Goal: Information Seeking & Learning: Learn about a topic

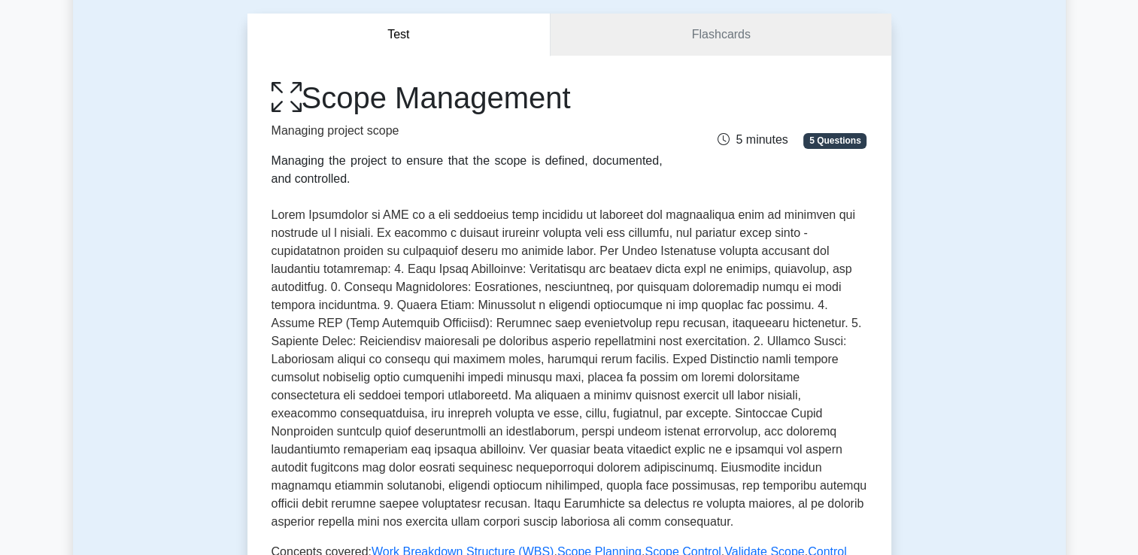
scroll to position [69, 0]
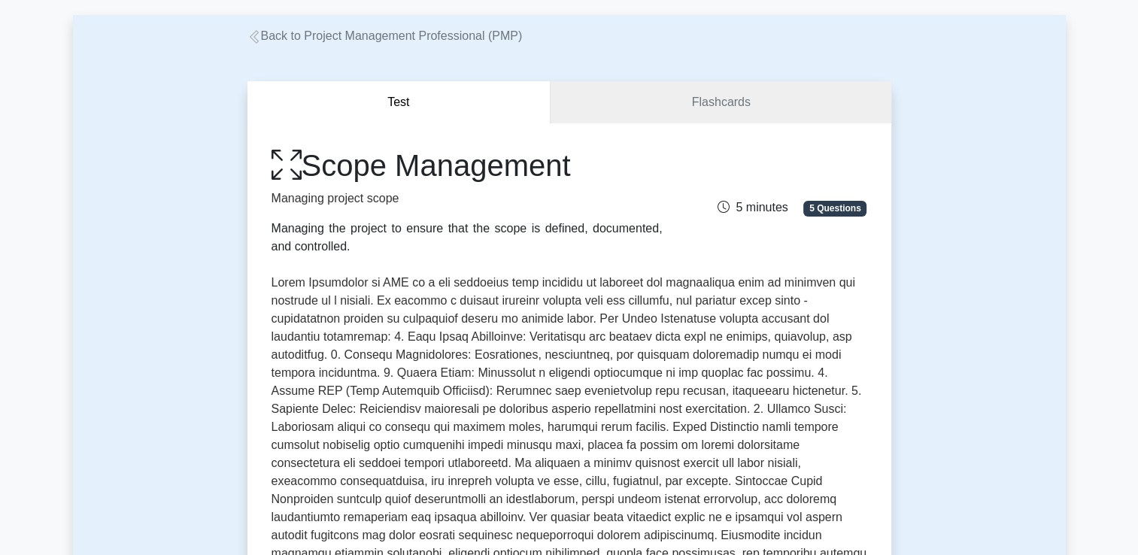
click at [485, 44] on div "Back to Project Management Professional (PMP)" at bounding box center [569, 36] width 662 height 18
click at [481, 38] on link "Back to Project Management Professional (PMP)" at bounding box center [385, 35] width 275 height 13
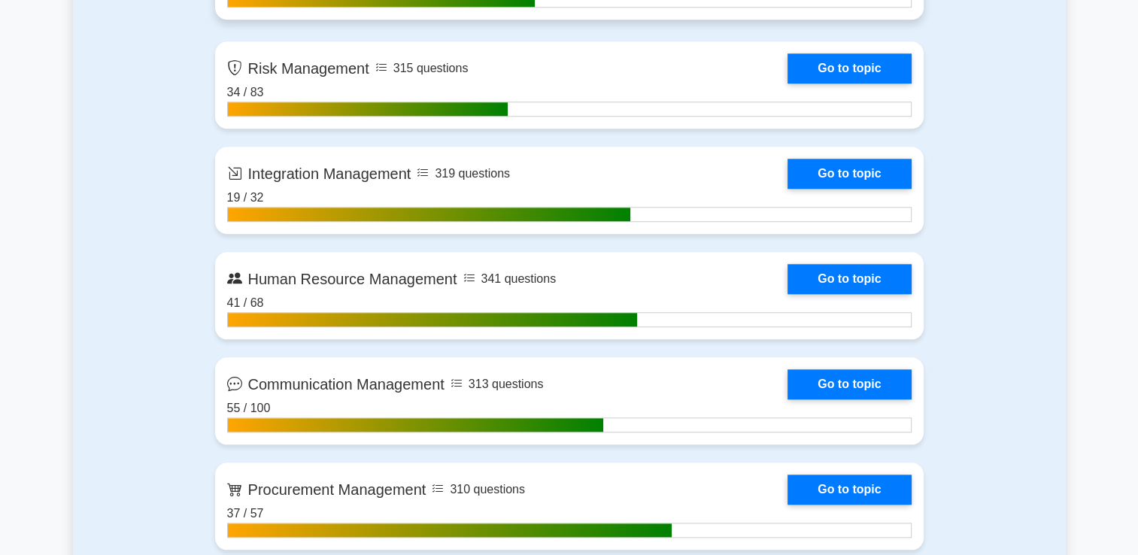
scroll to position [1525, 0]
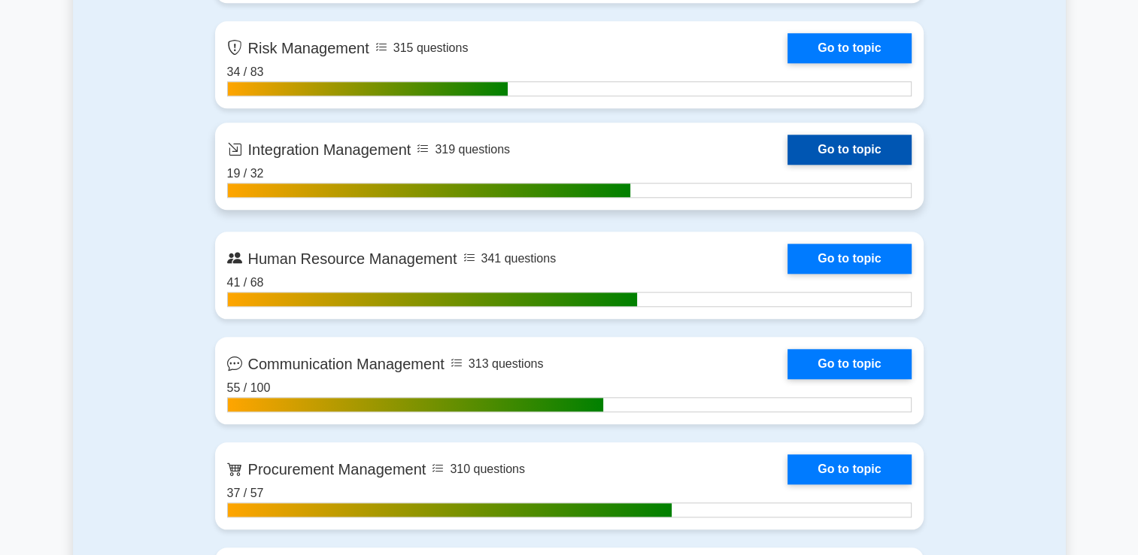
click at [835, 147] on link "Go to topic" at bounding box center [849, 150] width 123 height 30
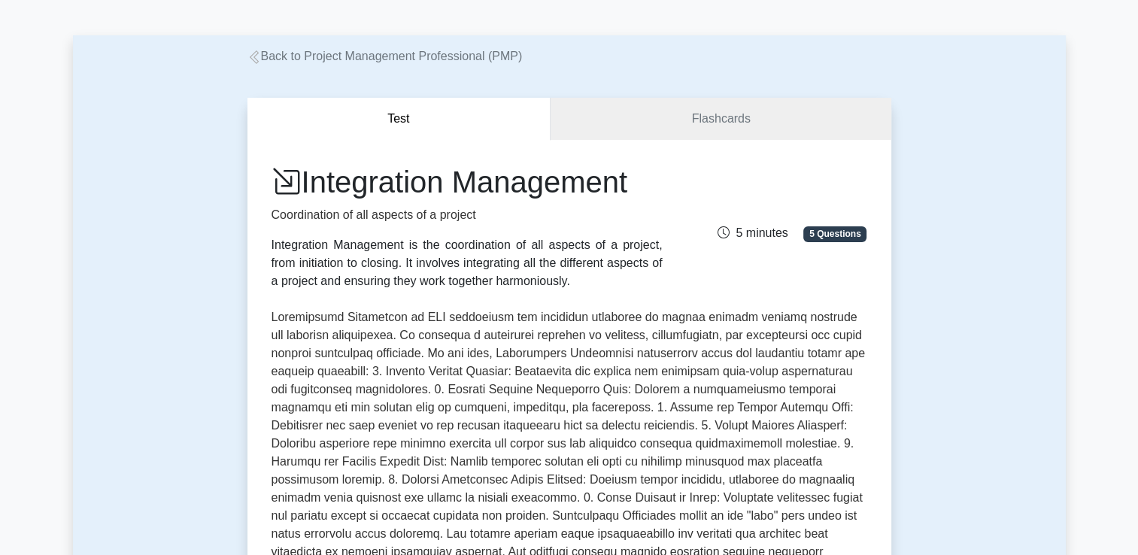
scroll to position [75, 0]
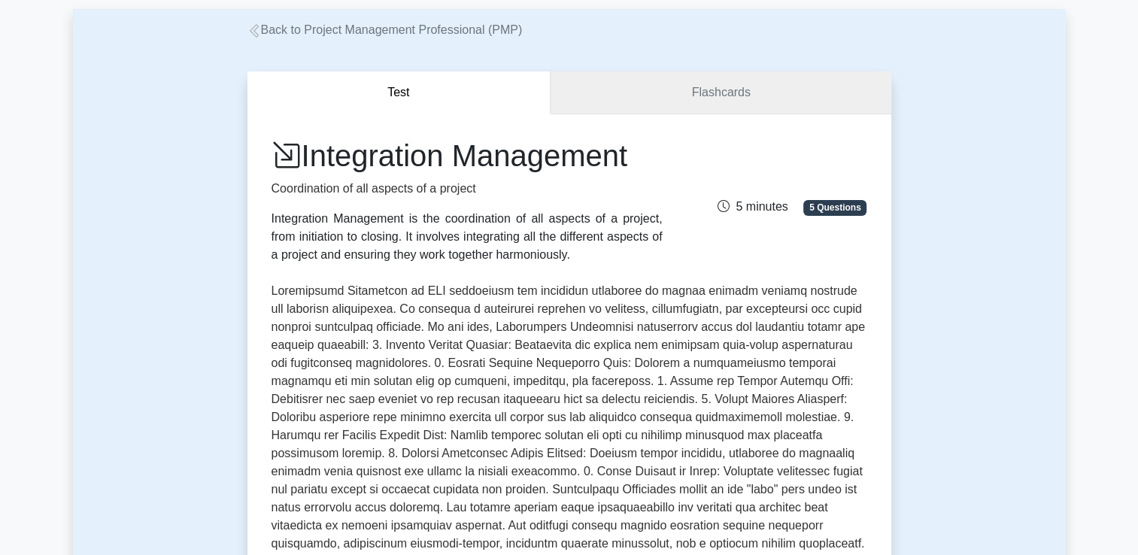
click at [692, 76] on link "Flashcards" at bounding box center [721, 92] width 340 height 43
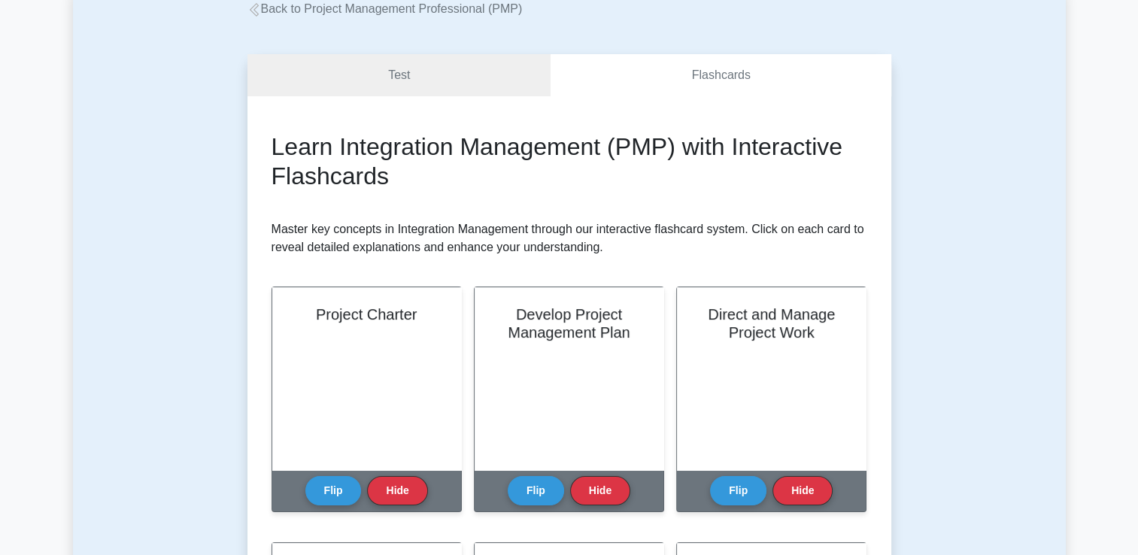
scroll to position [226, 0]
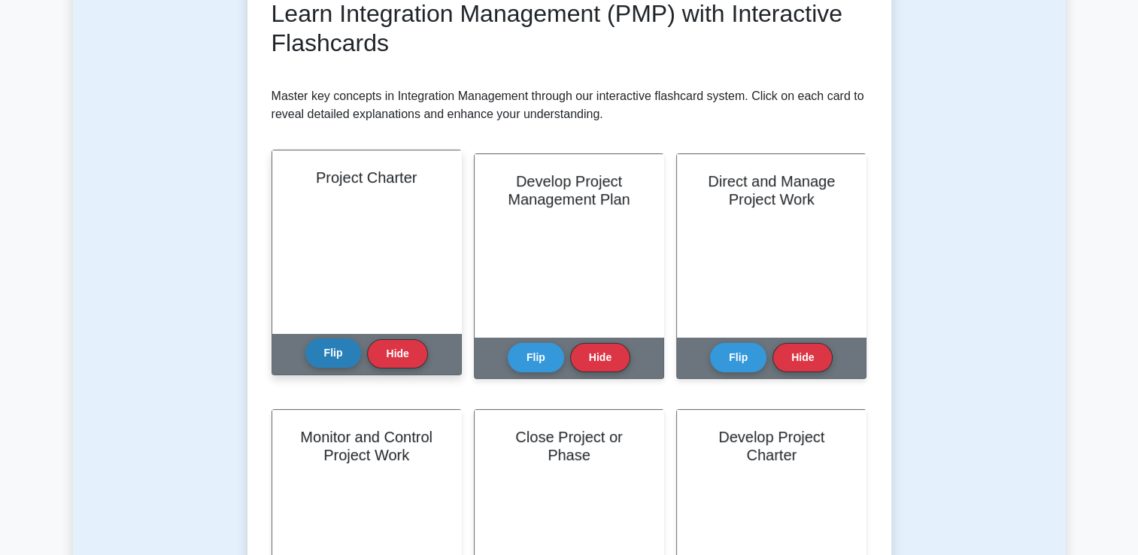
click at [351, 345] on button "Flip" at bounding box center [333, 353] width 56 height 29
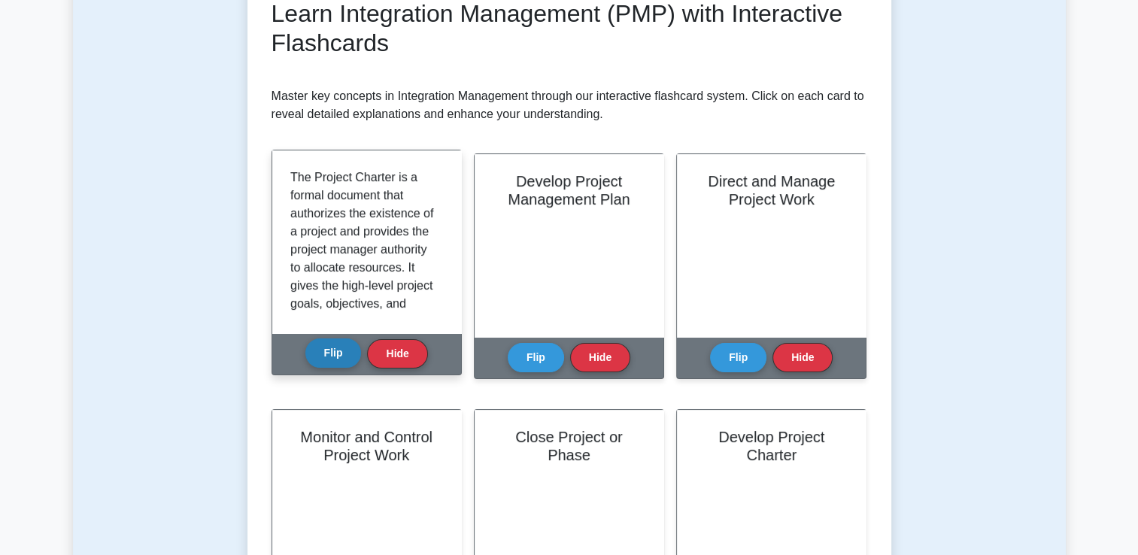
click at [305, 339] on button "Flip" at bounding box center [333, 353] width 56 height 29
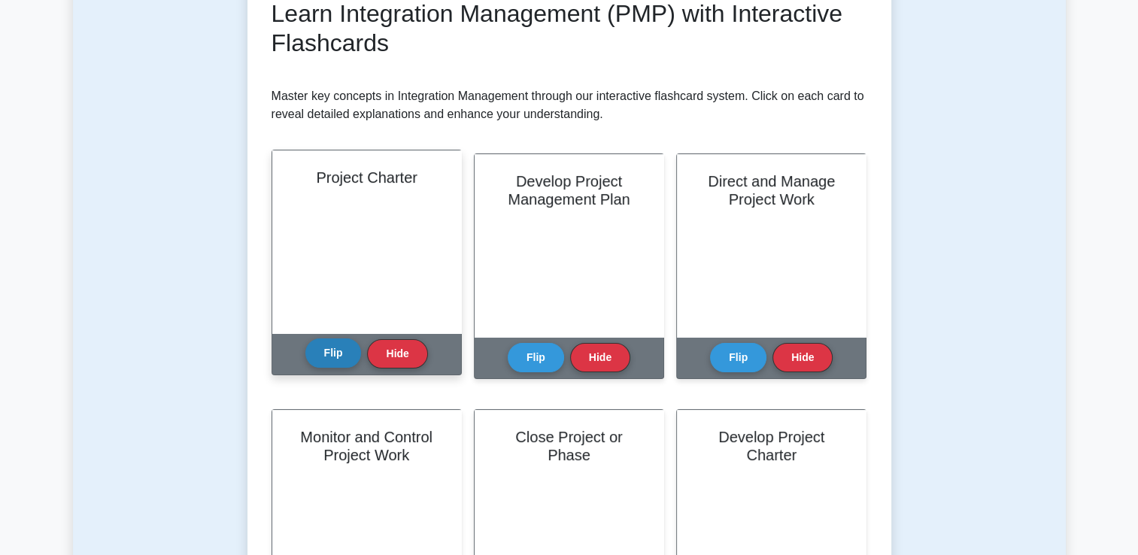
click at [305, 339] on button "Flip" at bounding box center [333, 353] width 56 height 29
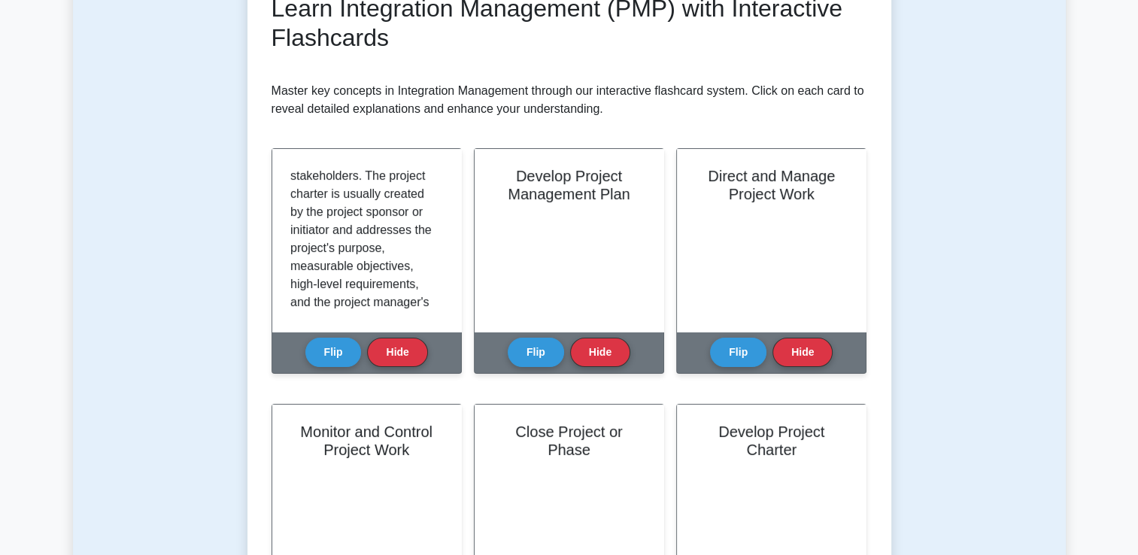
scroll to position [376, 0]
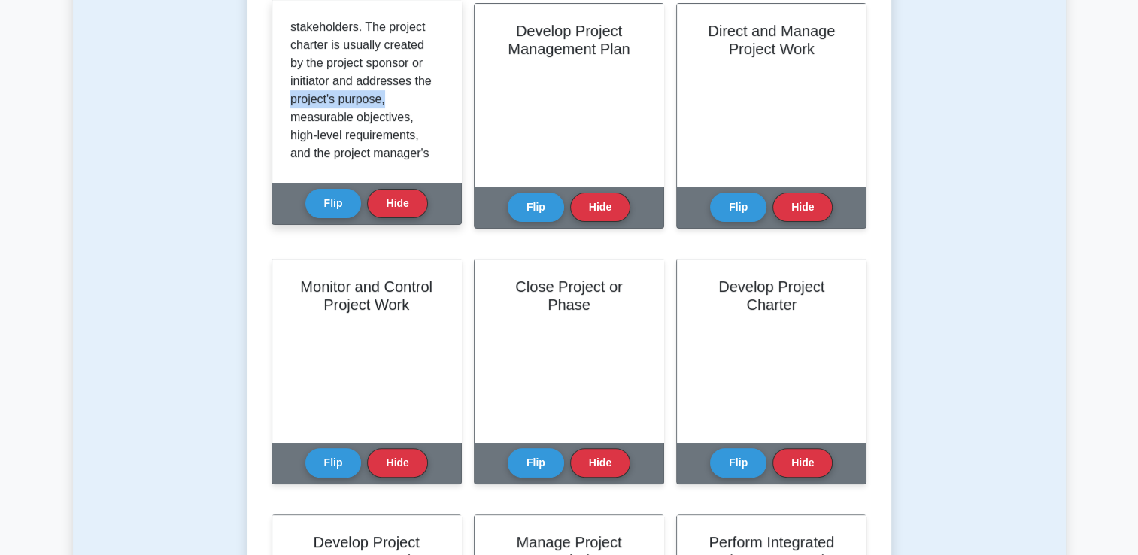
drag, startPoint x: 443, startPoint y: 104, endPoint x: 443, endPoint y: 116, distance: 12.0
click at [443, 116] on div "The Project Charter is a formal document that authorizes the existence of a pro…" at bounding box center [366, 91] width 189 height 183
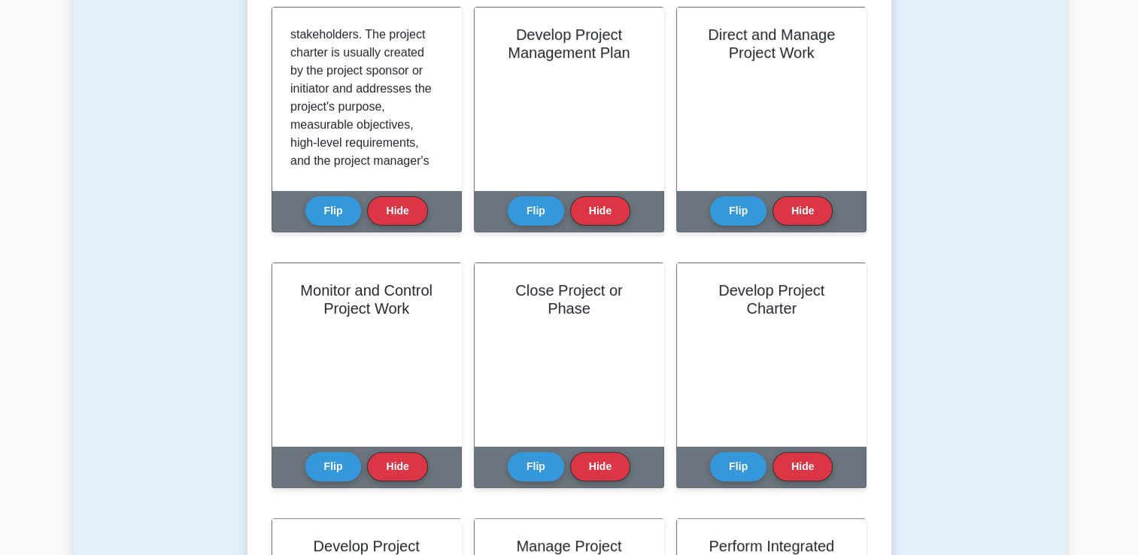
drag, startPoint x: 1056, startPoint y: 104, endPoint x: 768, endPoint y: 71, distance: 290.0
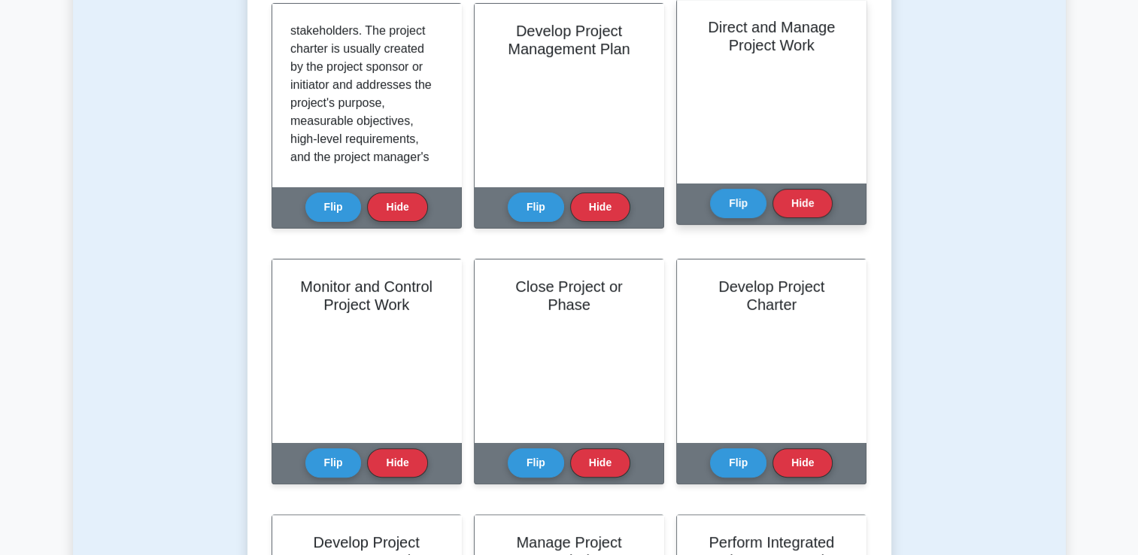
click at [1057, 105] on div "Test Flashcards Learn Integration Management (PMP) with Interactive Flashcards …" at bounding box center [569, 414] width 993 height 1352
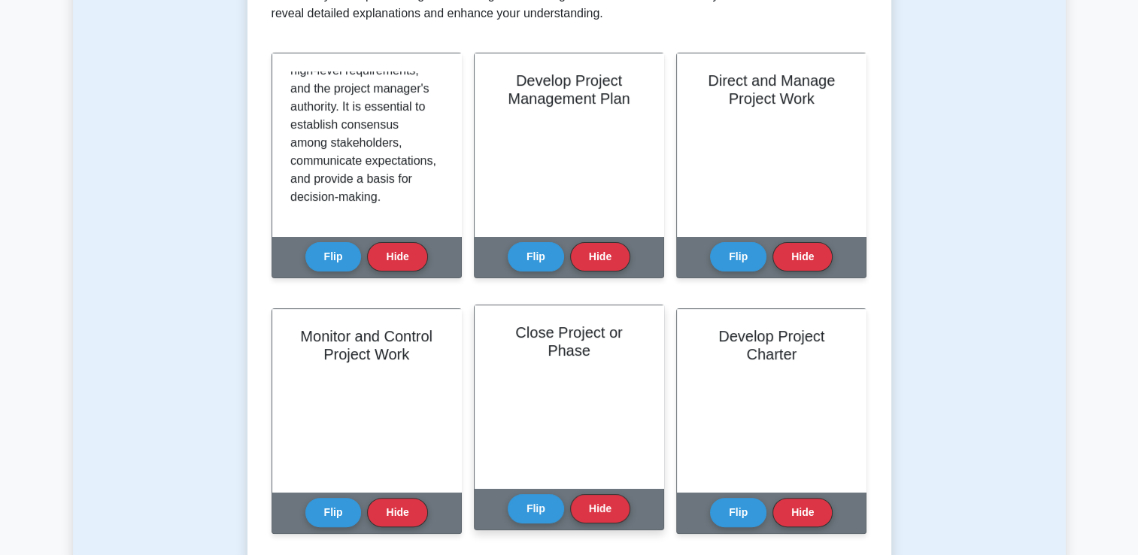
scroll to position [301, 0]
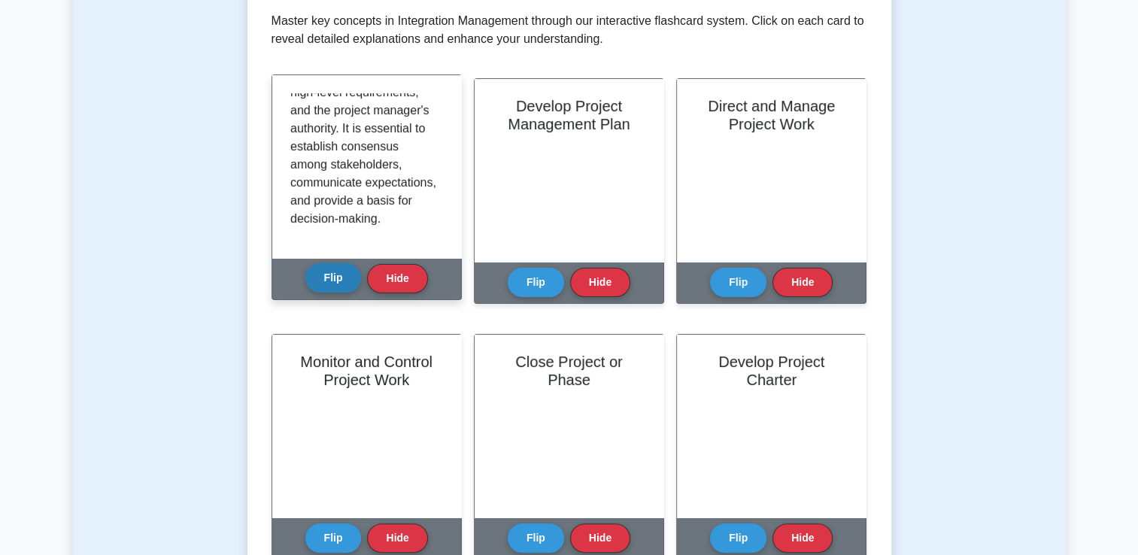
click at [343, 268] on button "Flip" at bounding box center [333, 277] width 56 height 29
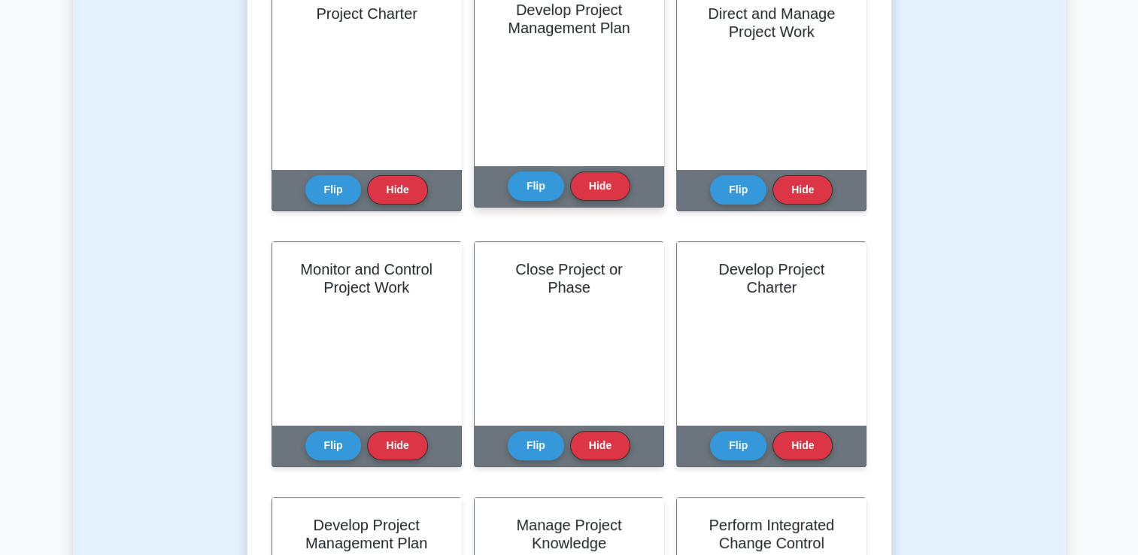
scroll to position [527, 0]
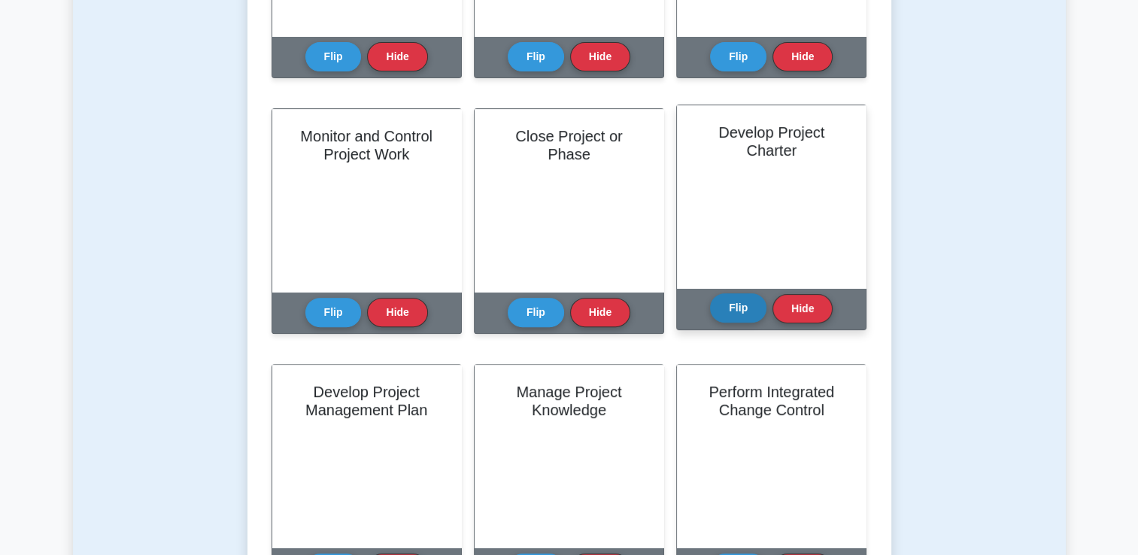
click at [743, 304] on button "Flip" at bounding box center [738, 307] width 56 height 29
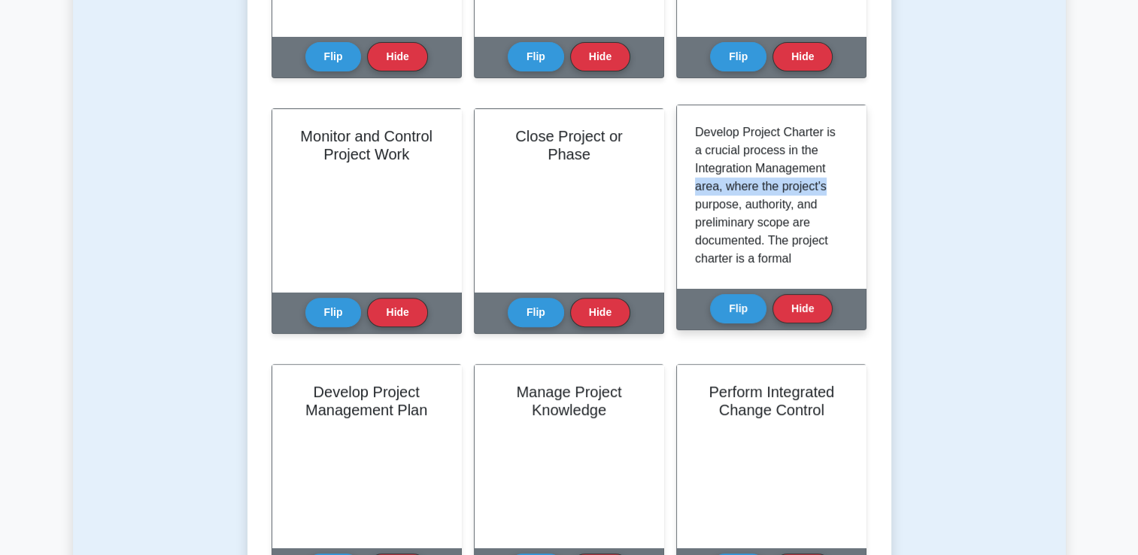
drag, startPoint x: 853, startPoint y: 165, endPoint x: 853, endPoint y: 185, distance: 20.3
click at [853, 185] on div "Develop Project Charter is a crucial process in the Integration Management area…" at bounding box center [771, 196] width 189 height 183
drag, startPoint x: 853, startPoint y: 185, endPoint x: 816, endPoint y: 231, distance: 58.9
click at [817, 234] on p "Develop Project Charter is a crucial process in the Integration Management area…" at bounding box center [768, 348] width 147 height 451
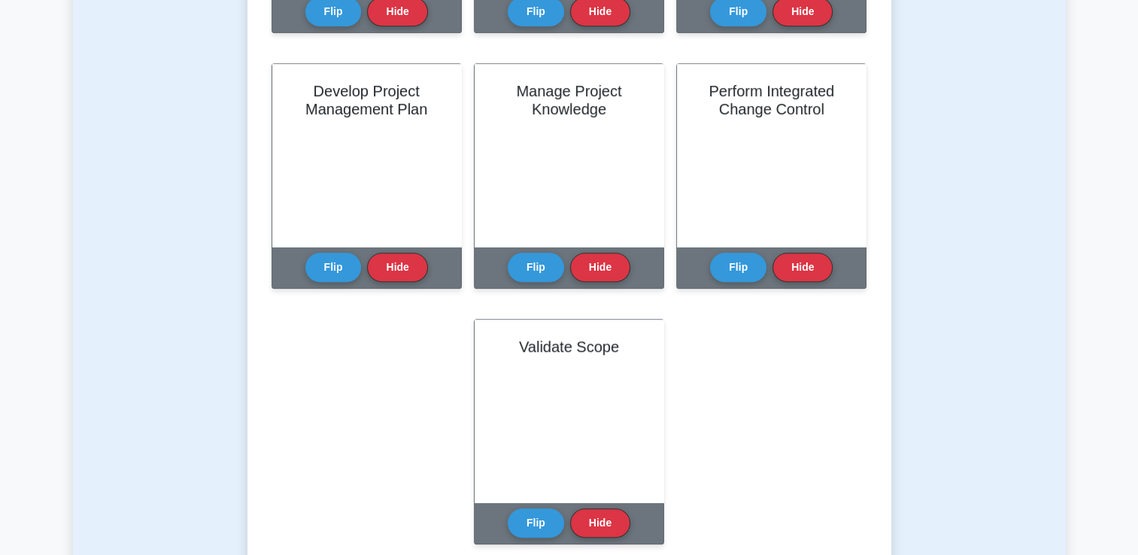
scroll to position [1128, 0]
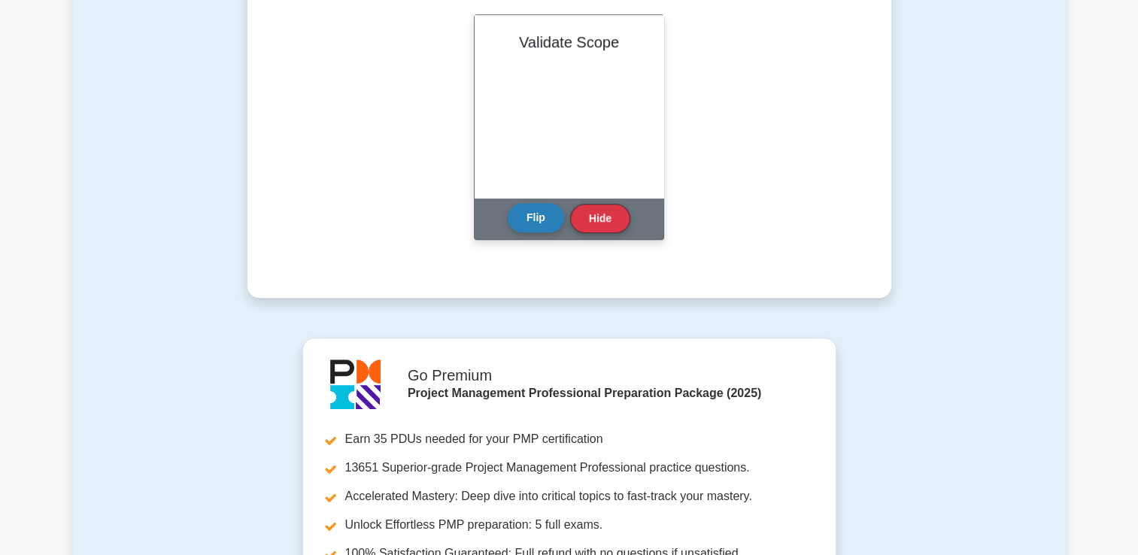
click at [529, 218] on button "Flip" at bounding box center [536, 217] width 56 height 29
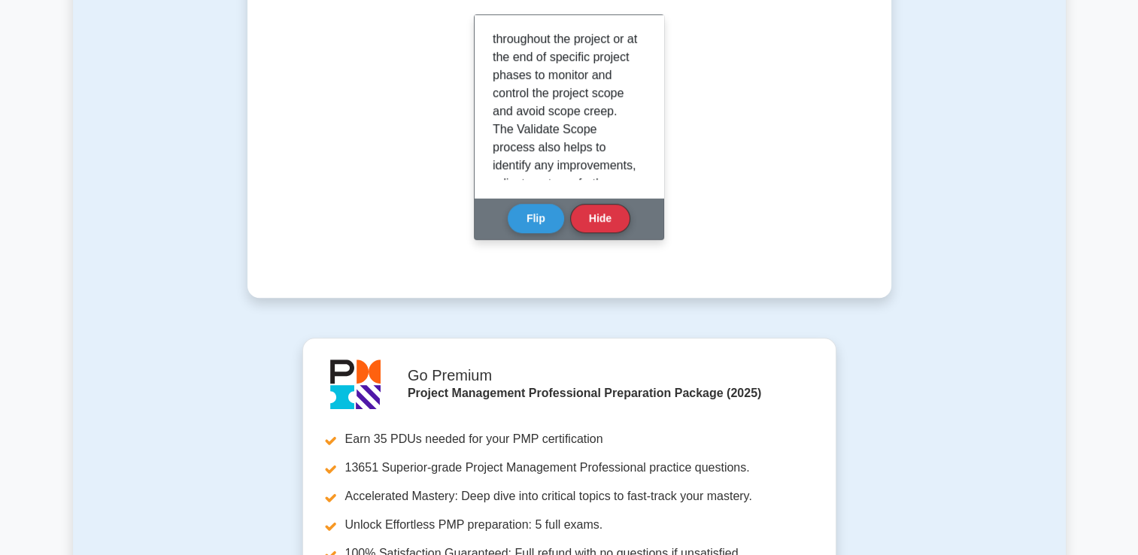
scroll to position [301, 0]
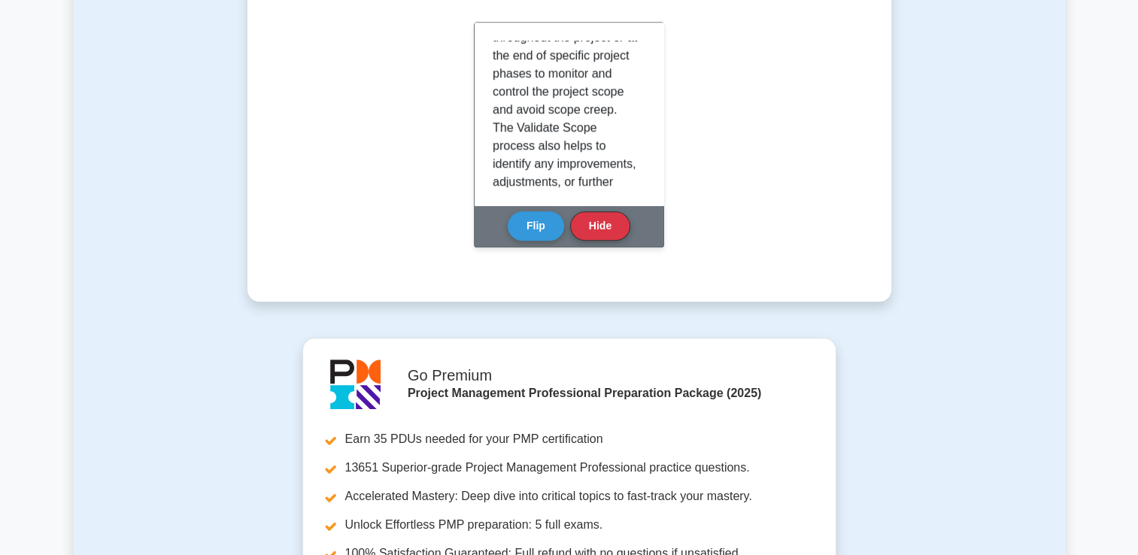
click at [180, 486] on div "Go Premium Project Management Professional Preparation Package (2025) Earn 35 P…" at bounding box center [569, 533] width 975 height 391
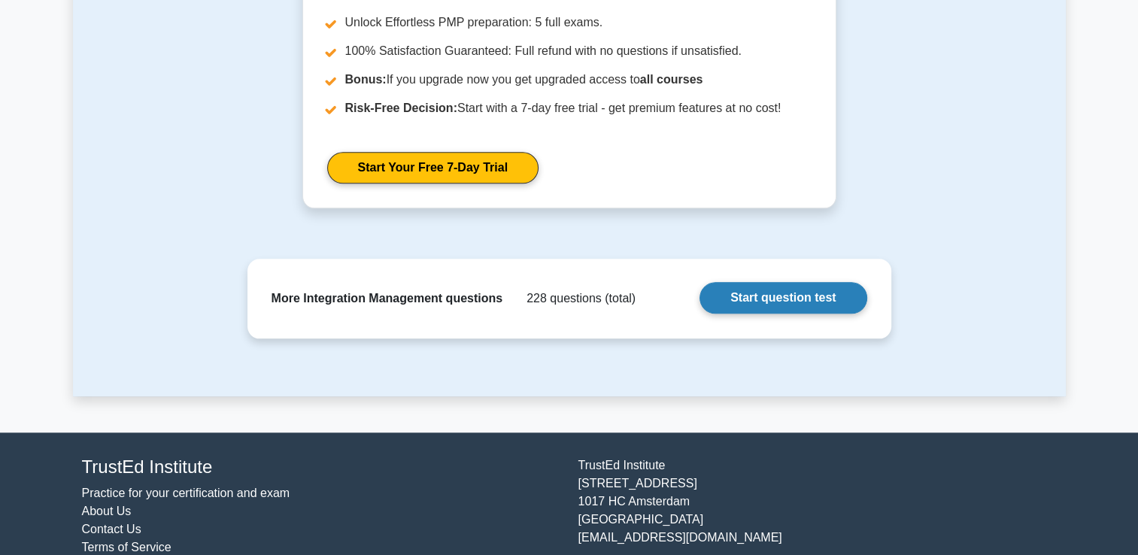
scroll to position [1673, 0]
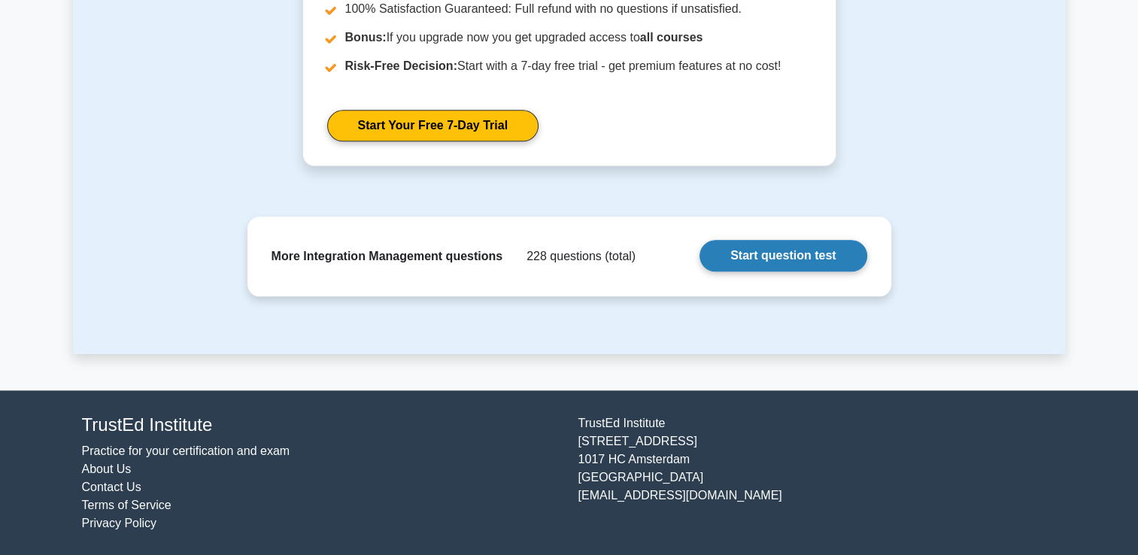
click at [730, 257] on link "Start question test" at bounding box center [783, 256] width 167 height 32
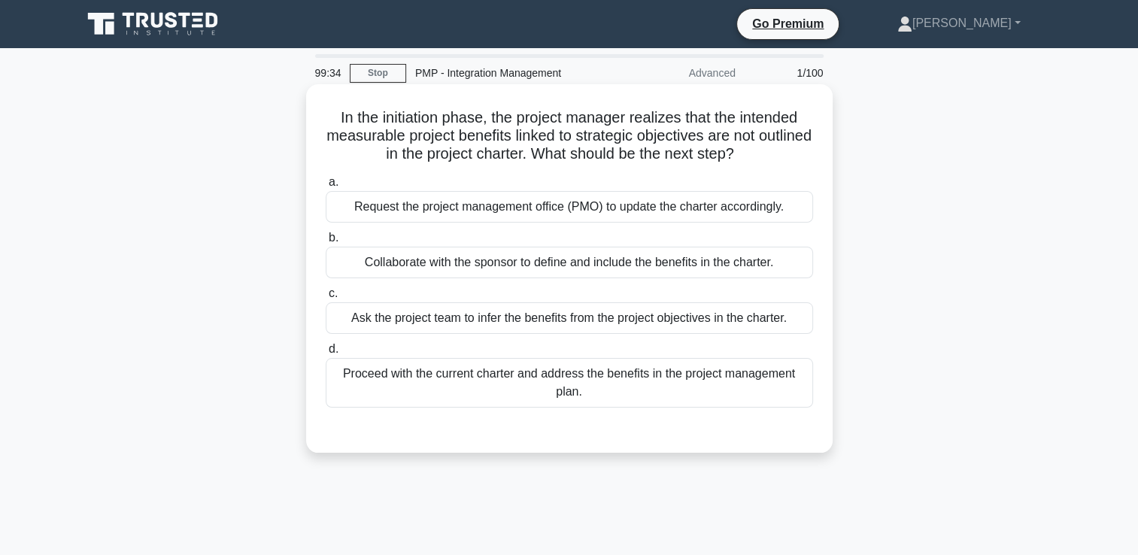
click at [594, 269] on div "Collaborate with the sponsor to define and include the benefits in the charter." at bounding box center [569, 263] width 487 height 32
click at [326, 243] on input "b. Collaborate with the sponsor to define and include the benefits in the chart…" at bounding box center [326, 238] width 0 height 10
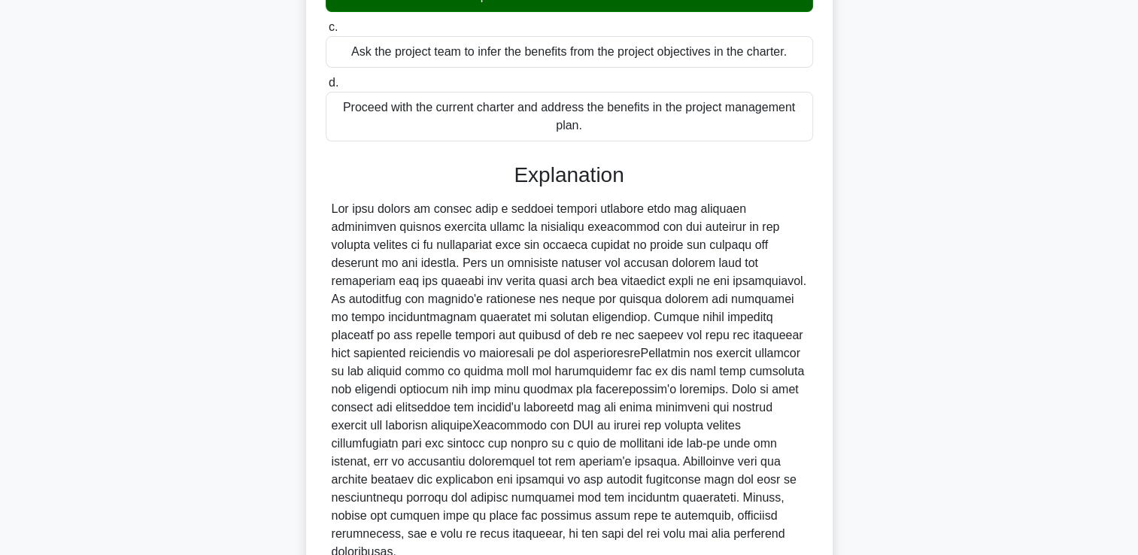
scroll to position [389, 0]
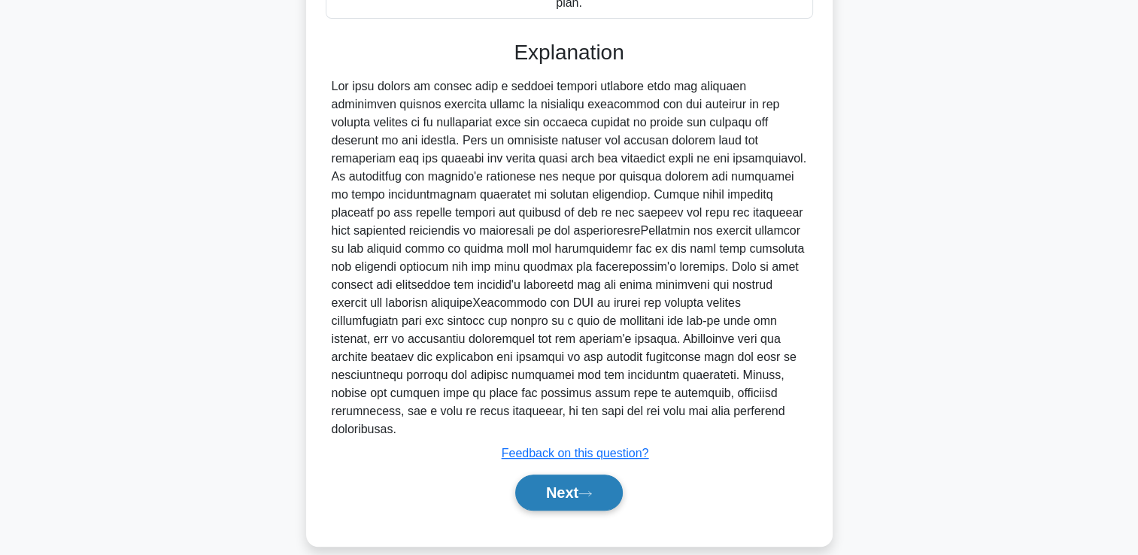
click at [538, 480] on button "Next" at bounding box center [569, 493] width 108 height 36
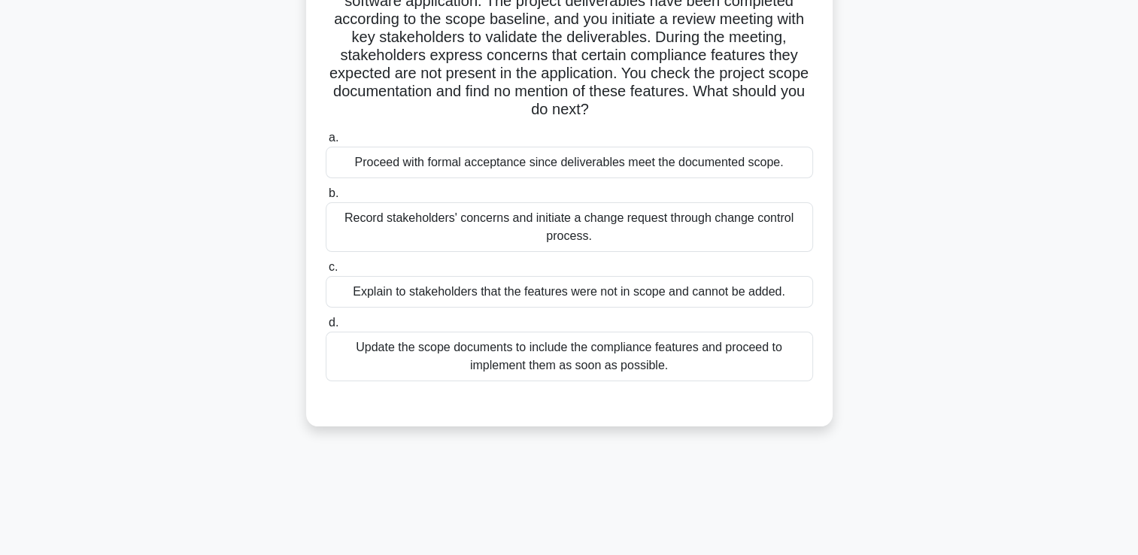
scroll to position [32, 0]
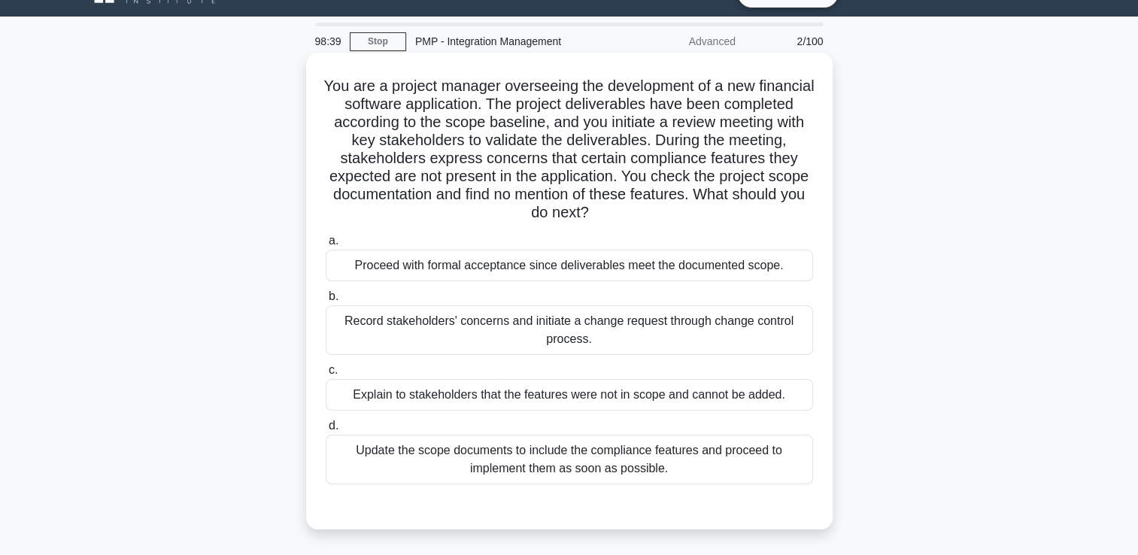
click at [641, 465] on div "Update the scope documents to include the compliance features and proceed to im…" at bounding box center [569, 460] width 487 height 50
click at [326, 431] on input "d. Update the scope documents to include the compliance features and proceed to…" at bounding box center [326, 426] width 0 height 10
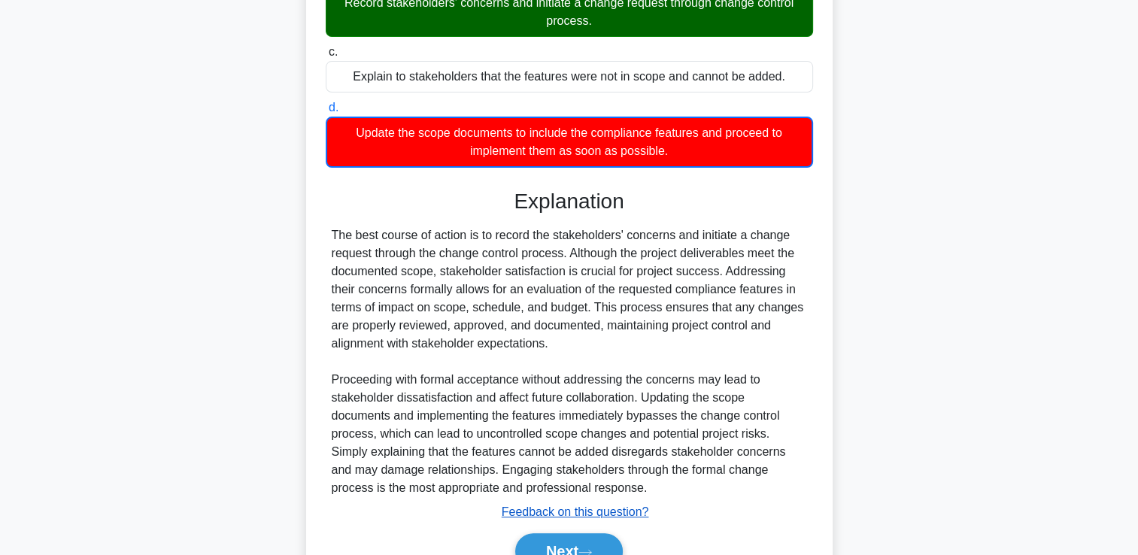
scroll to position [408, 0]
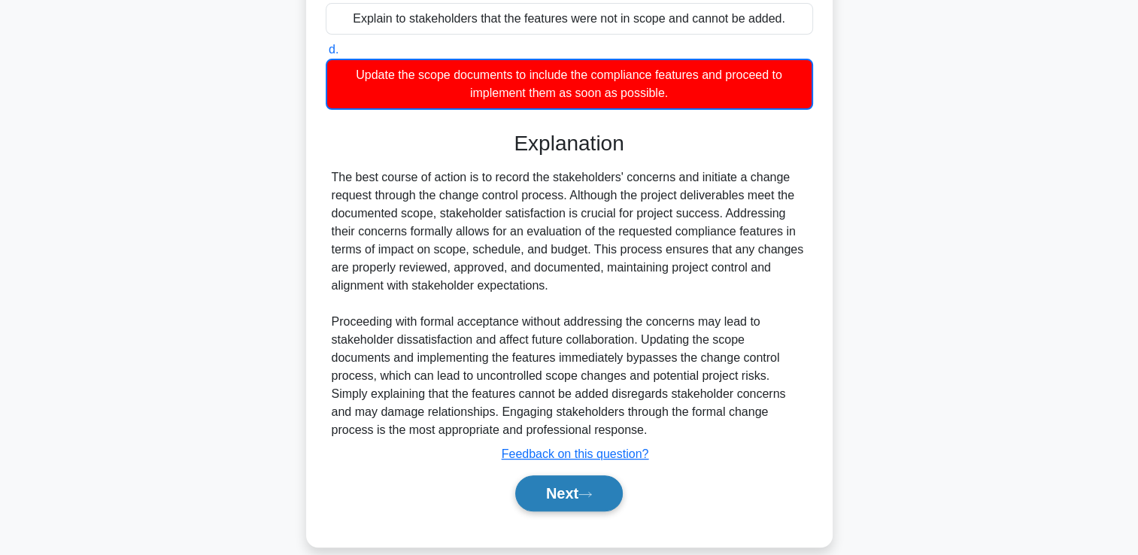
click at [605, 496] on button "Next" at bounding box center [569, 493] width 108 height 36
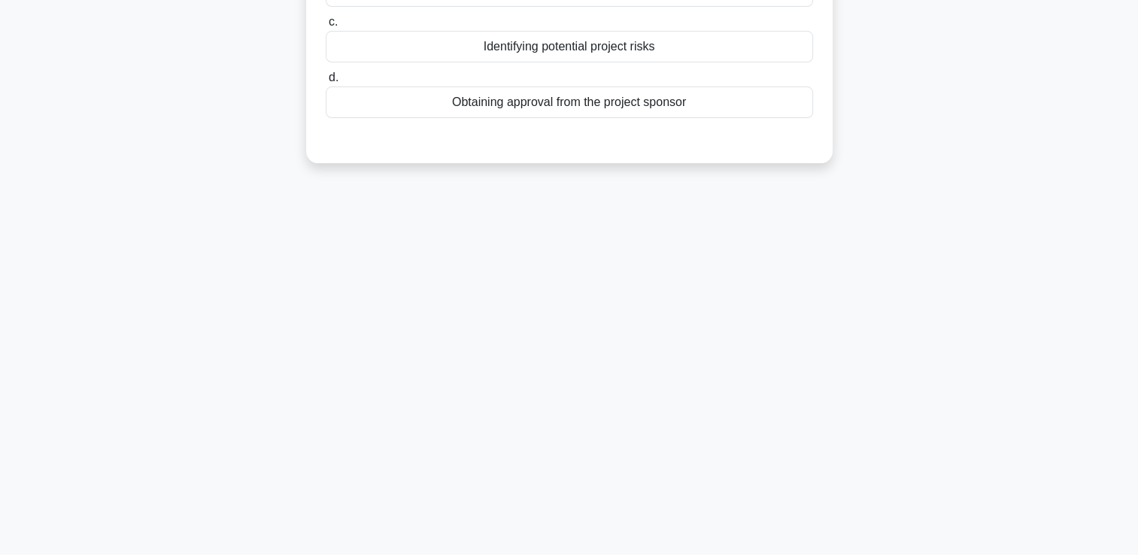
scroll to position [0, 0]
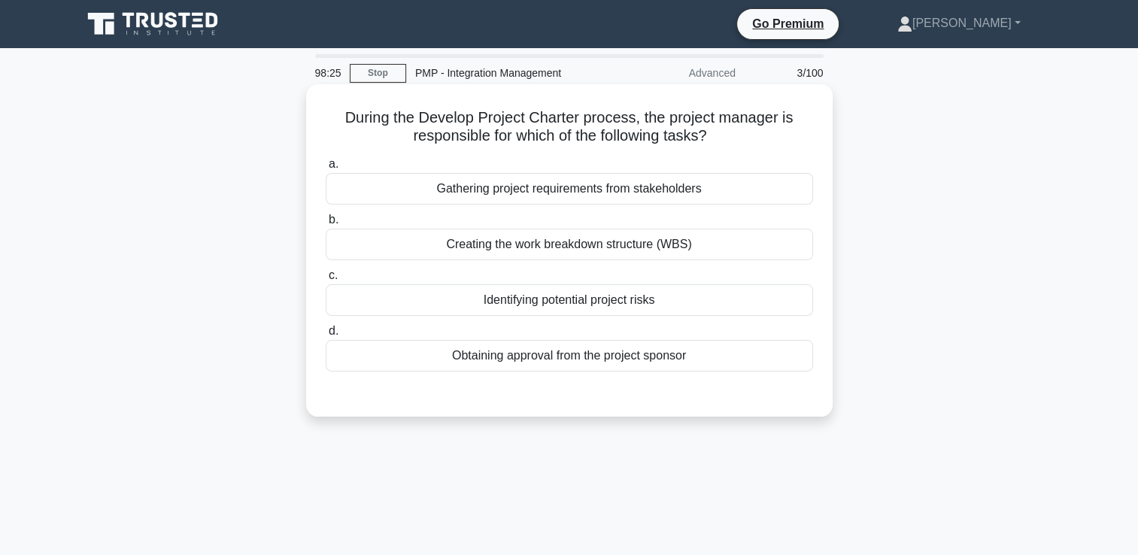
click at [665, 363] on div "Obtaining approval from the project sponsor" at bounding box center [569, 356] width 487 height 32
click at [326, 336] on input "d. Obtaining approval from the project sponsor" at bounding box center [326, 331] width 0 height 10
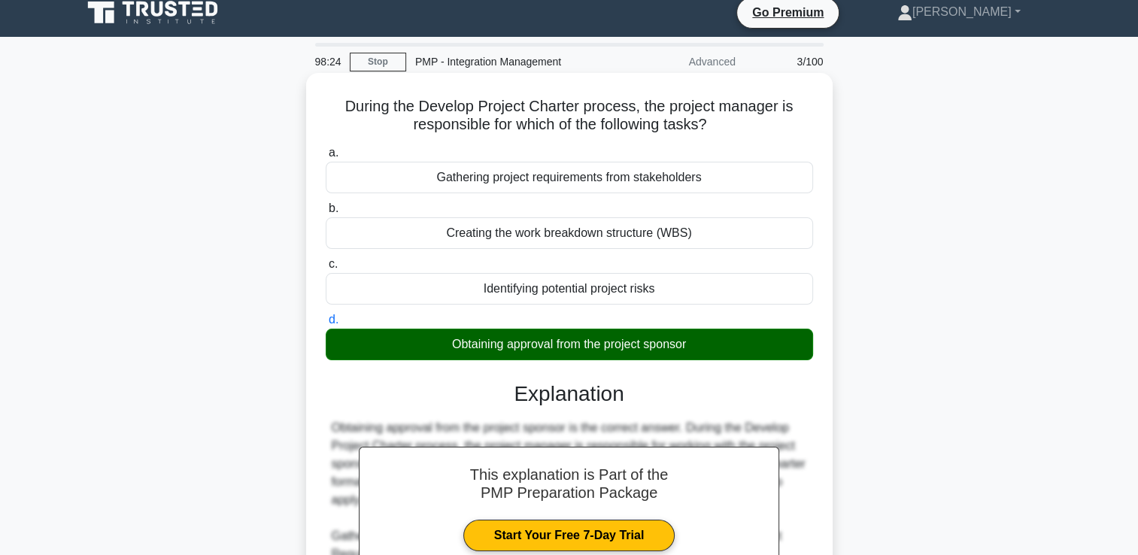
scroll to position [263, 0]
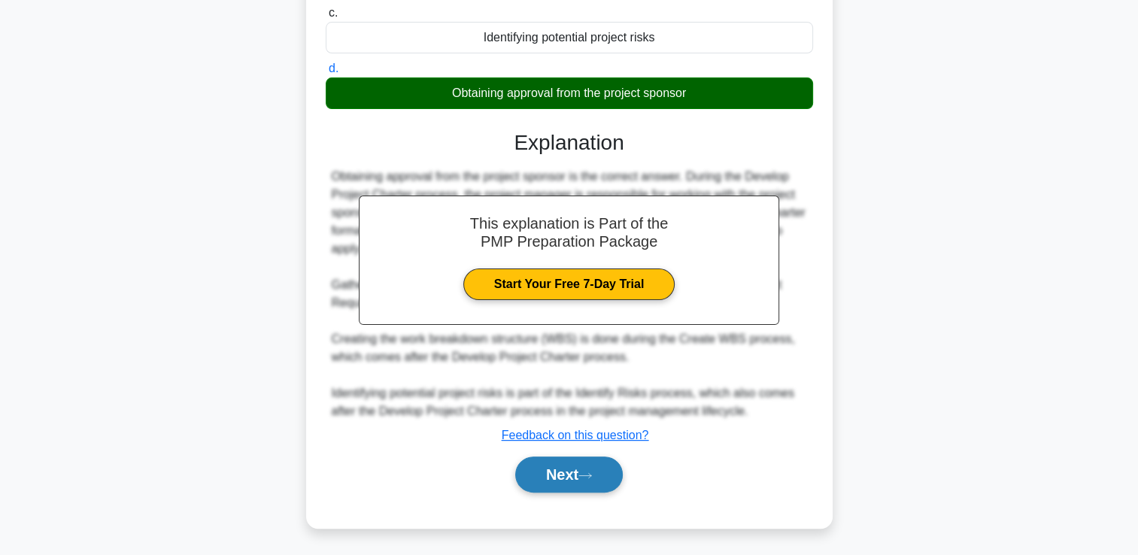
click at [607, 468] on button "Next" at bounding box center [569, 475] width 108 height 36
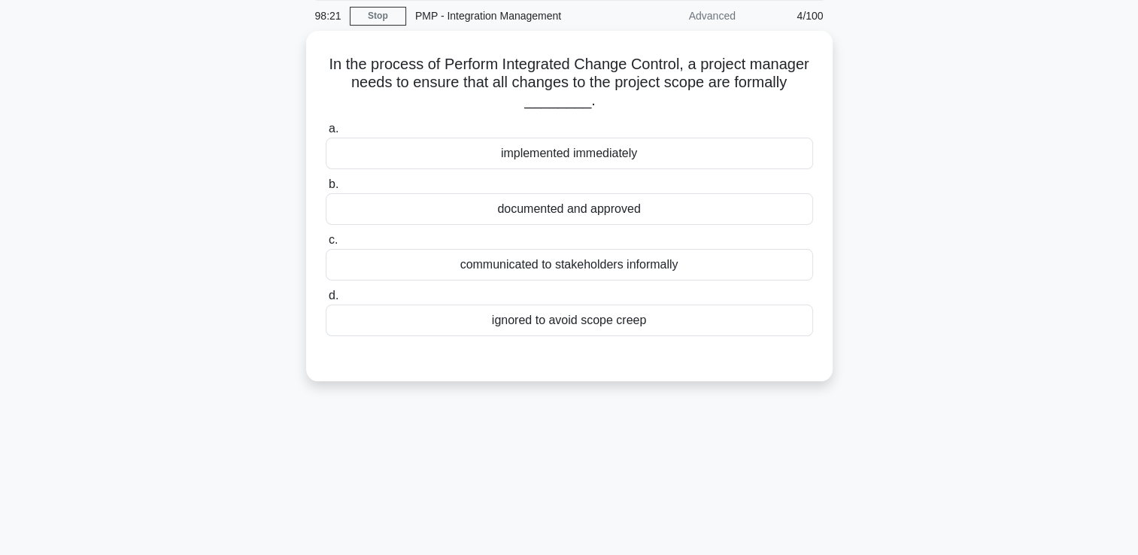
scroll to position [32, 0]
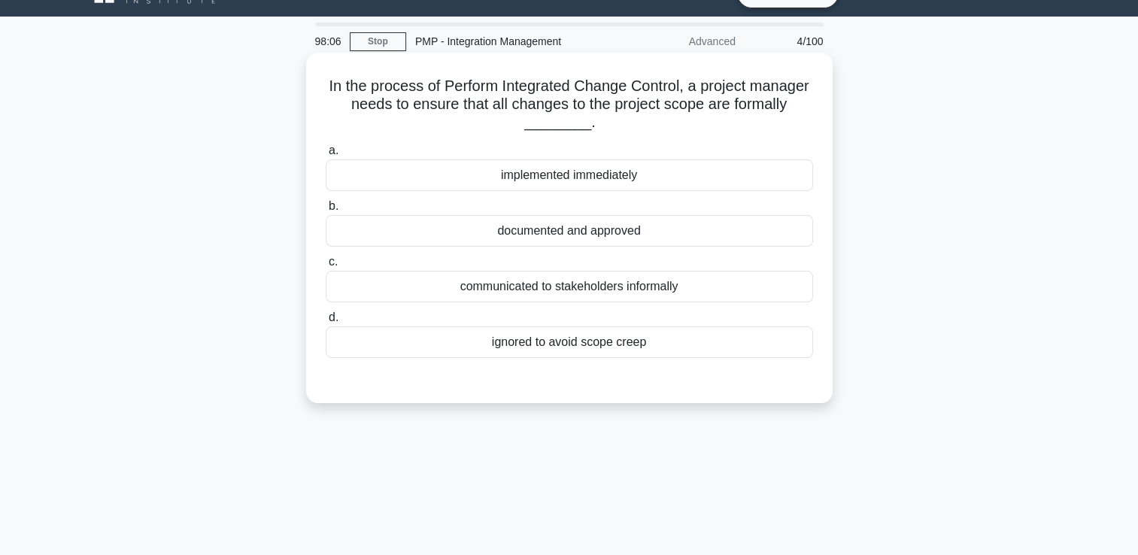
click at [582, 238] on div "documented and approved" at bounding box center [569, 231] width 487 height 32
click at [326, 211] on input "b. documented and approved" at bounding box center [326, 207] width 0 height 10
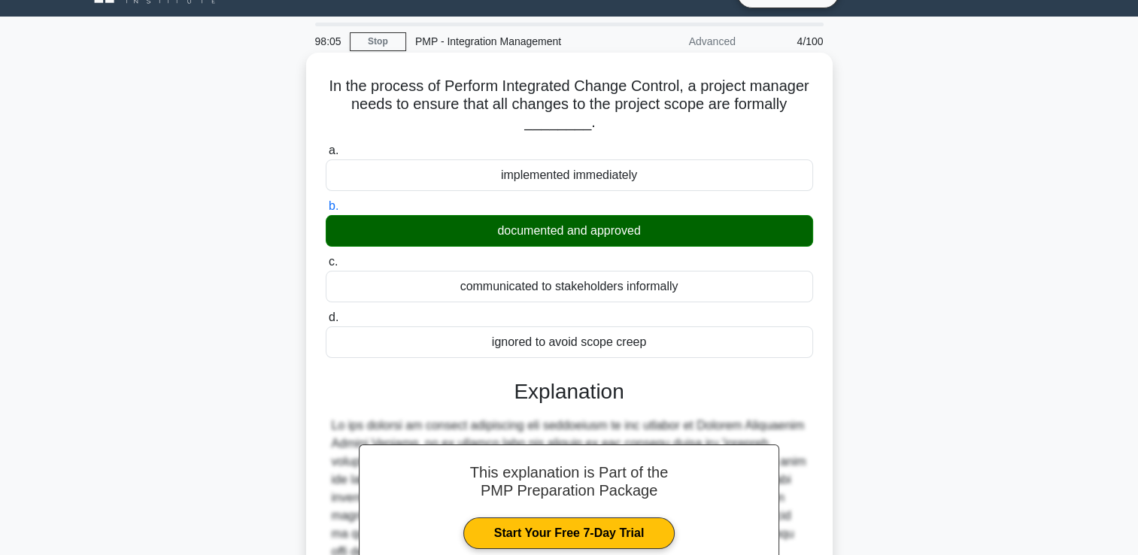
scroll to position [389, 0]
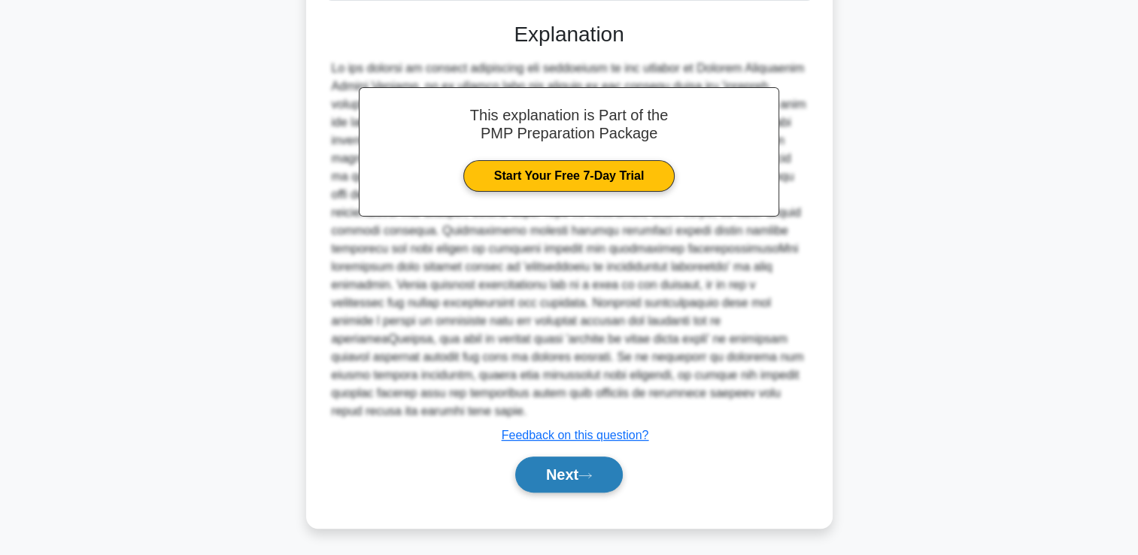
click at [578, 475] on button "Next" at bounding box center [569, 475] width 108 height 36
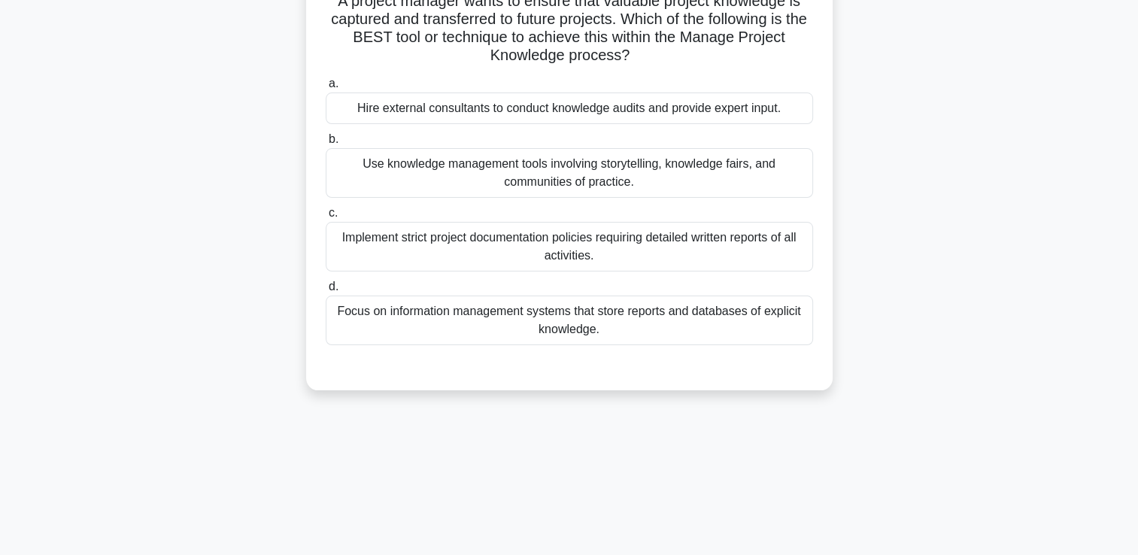
scroll to position [0, 0]
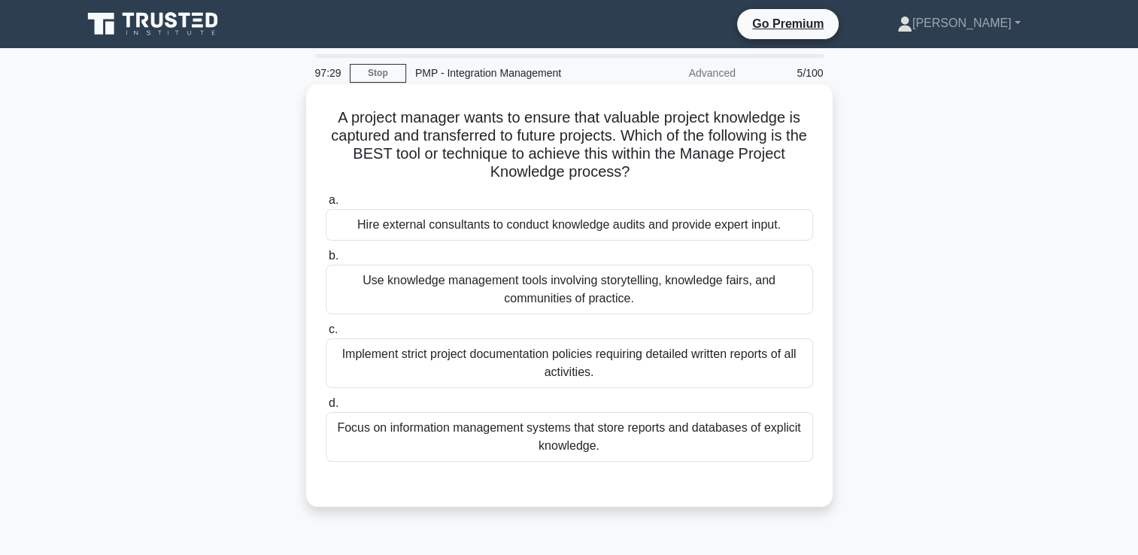
click at [669, 358] on div "Implement strict project documentation policies requiring detailed written repo…" at bounding box center [569, 364] width 487 height 50
click at [326, 335] on input "c. Implement strict project documentation policies requiring detailed written r…" at bounding box center [326, 330] width 0 height 10
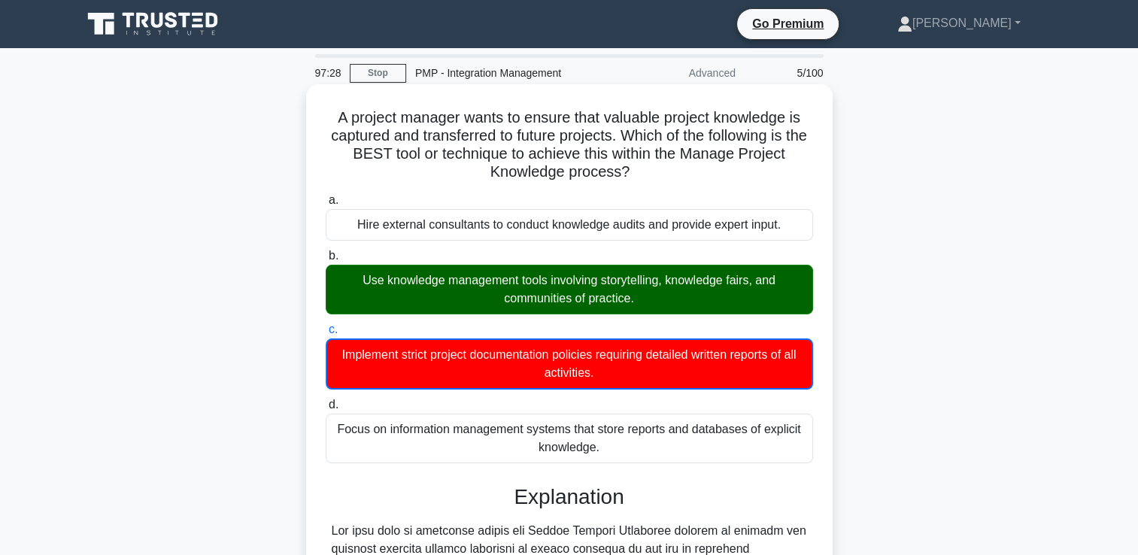
scroll to position [336, 0]
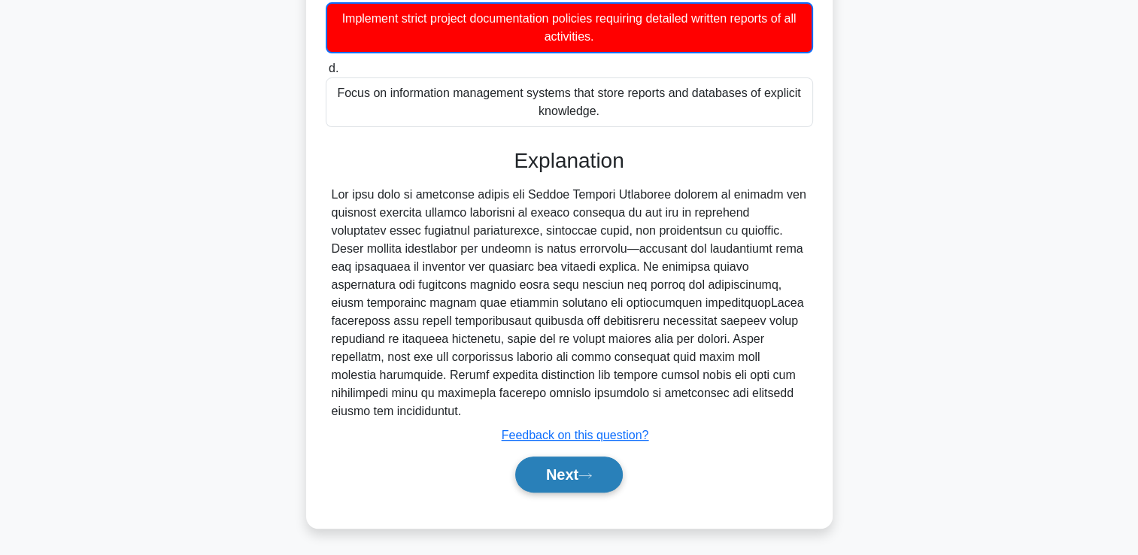
click at [582, 468] on button "Next" at bounding box center [569, 475] width 108 height 36
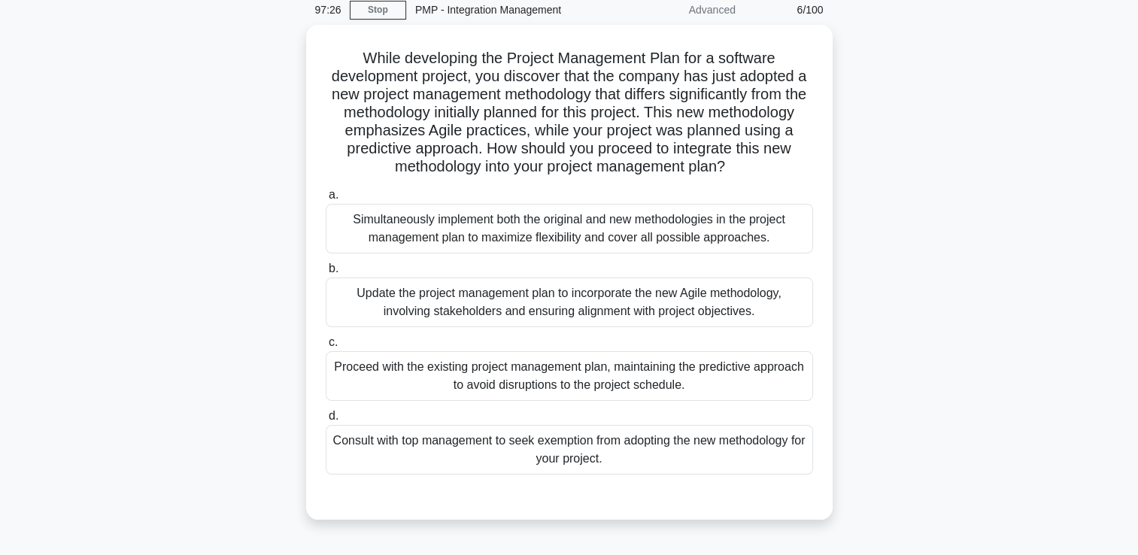
scroll to position [32, 0]
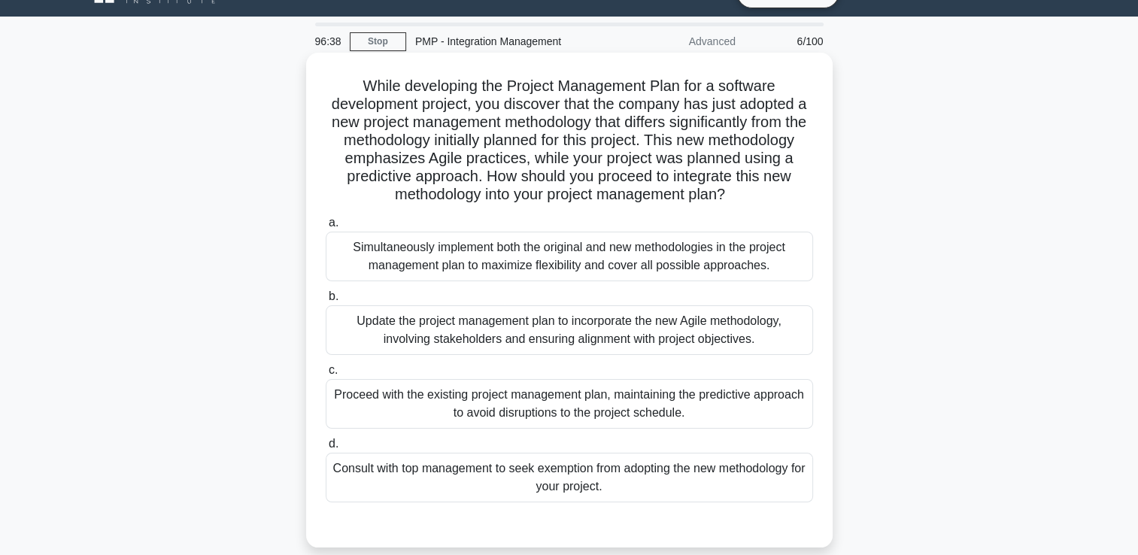
click at [633, 355] on div "Update the project management plan to incorporate the new Agile methodology, in…" at bounding box center [569, 330] width 487 height 50
click at [326, 302] on input "b. Update the project management plan to incorporate the new Agile methodology,…" at bounding box center [326, 297] width 0 height 10
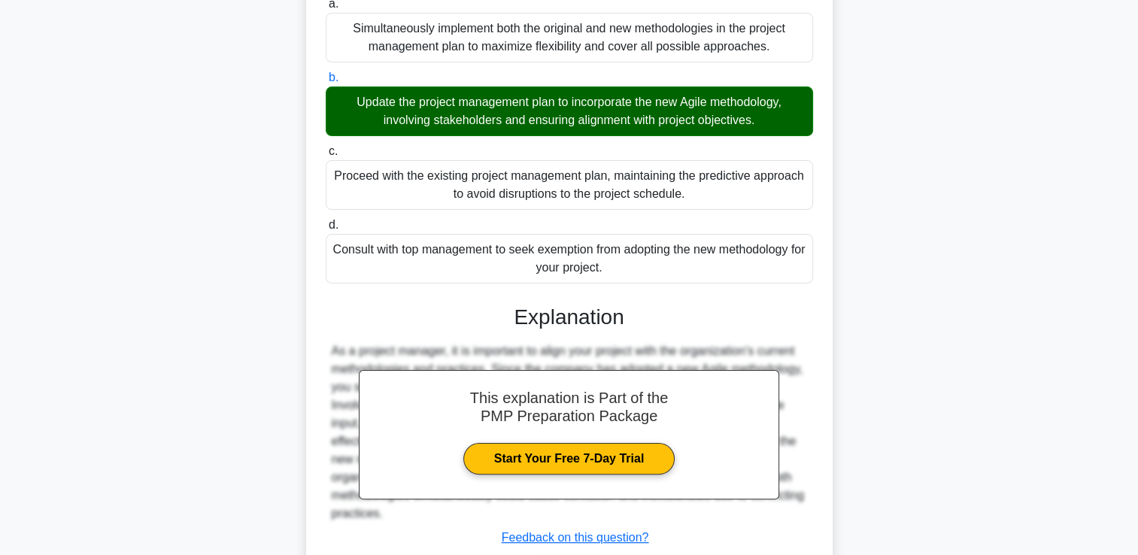
scroll to position [371, 0]
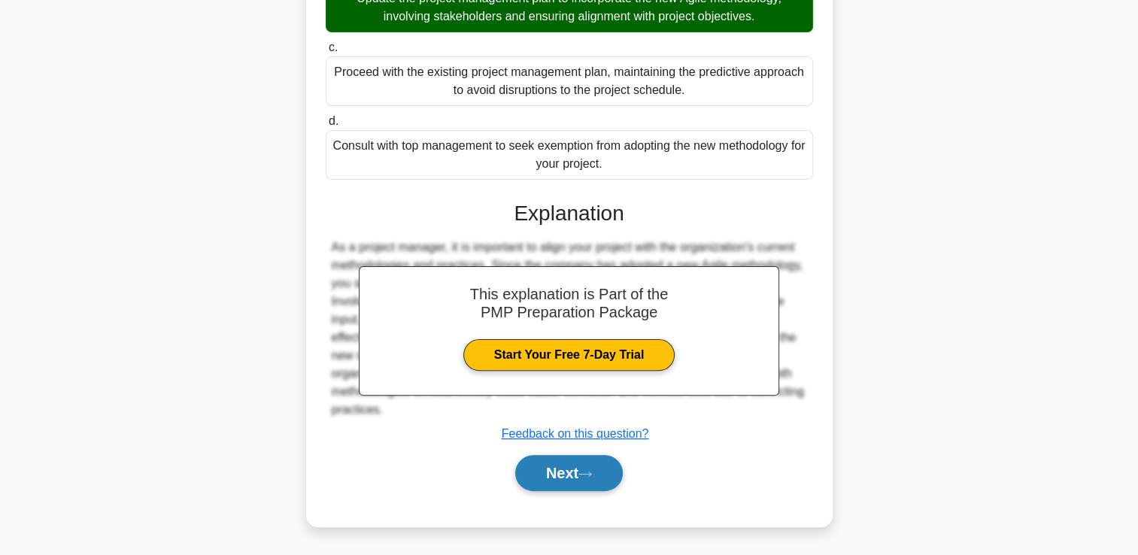
click at [600, 480] on button "Next" at bounding box center [569, 473] width 108 height 36
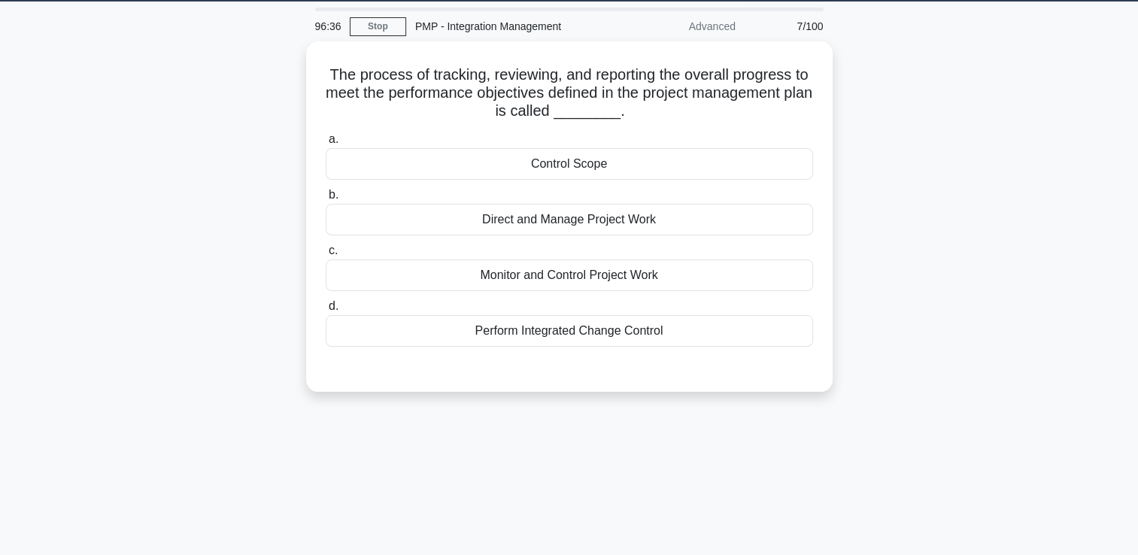
scroll to position [32, 0]
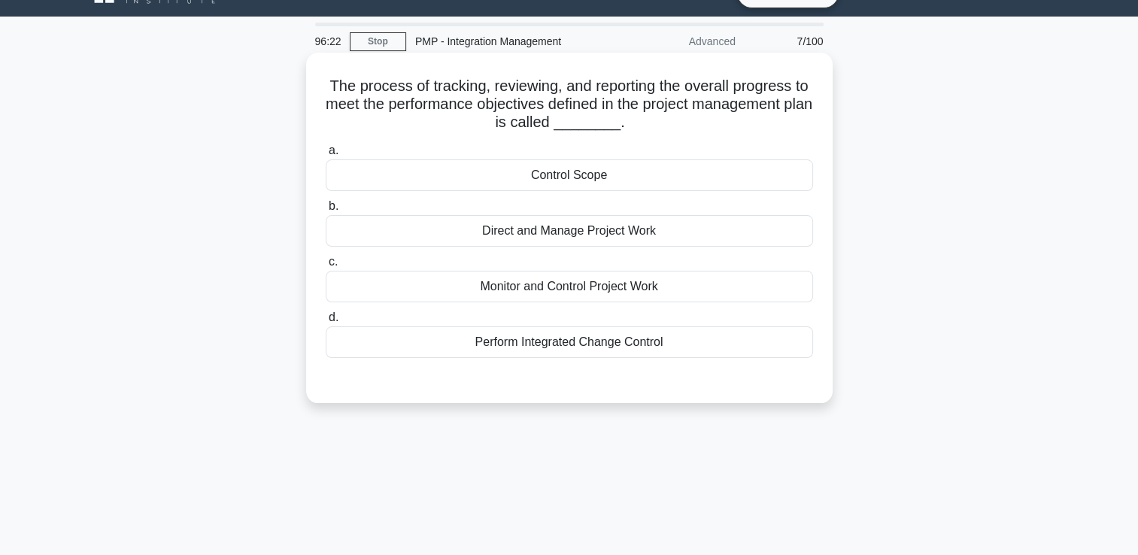
click at [627, 352] on div "Perform Integrated Change Control" at bounding box center [569, 342] width 487 height 32
click at [326, 323] on input "d. Perform Integrated Change Control" at bounding box center [326, 318] width 0 height 10
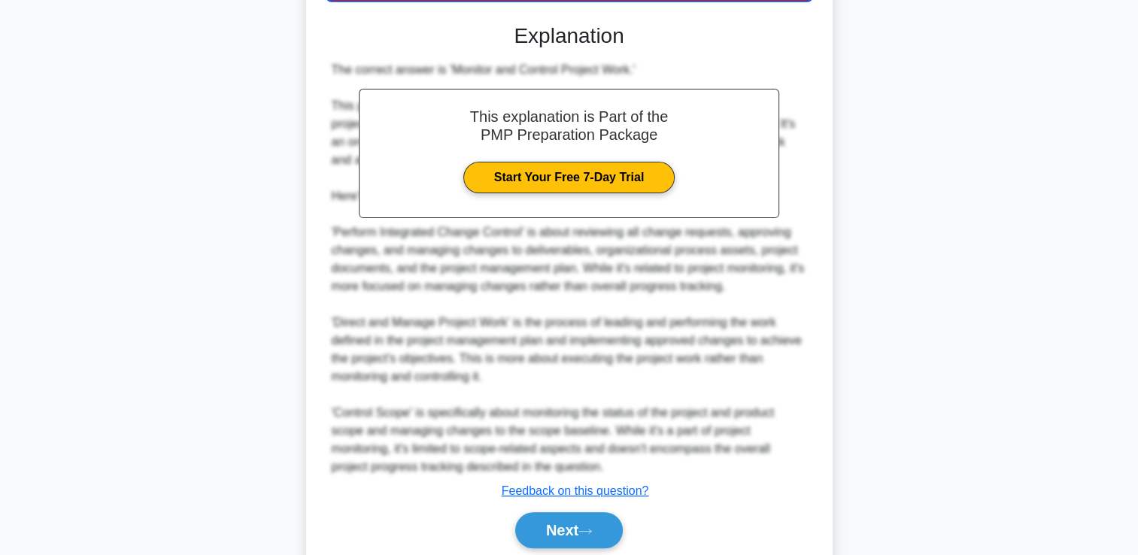
scroll to position [408, 0]
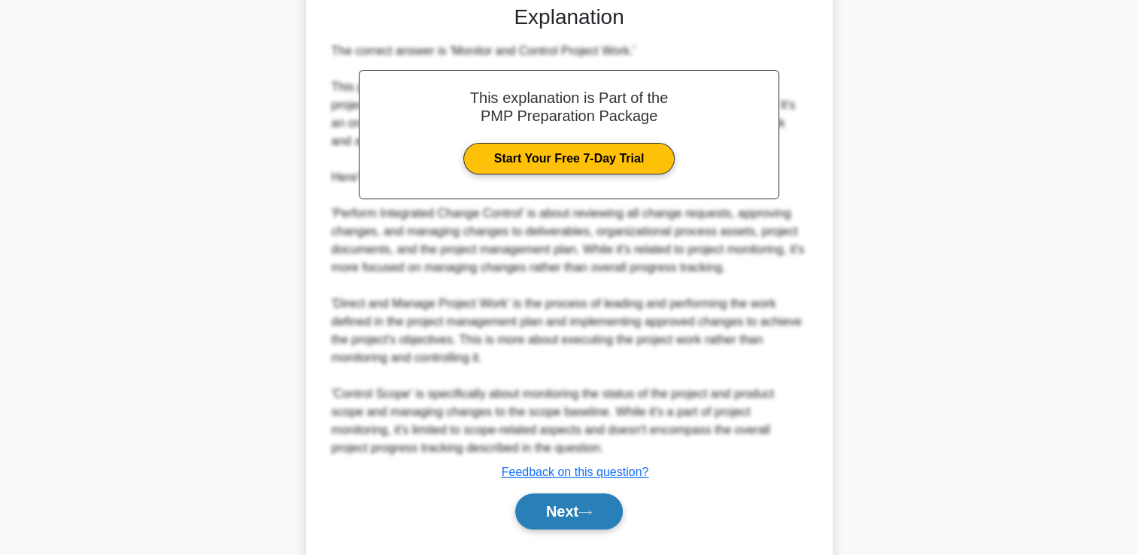
click at [608, 507] on button "Next" at bounding box center [569, 512] width 108 height 36
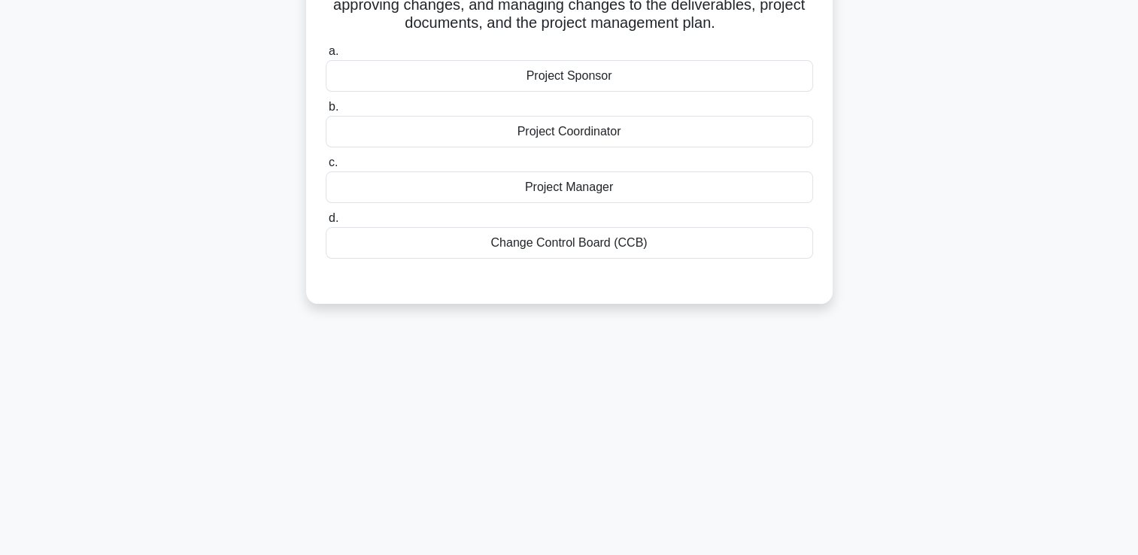
scroll to position [0, 0]
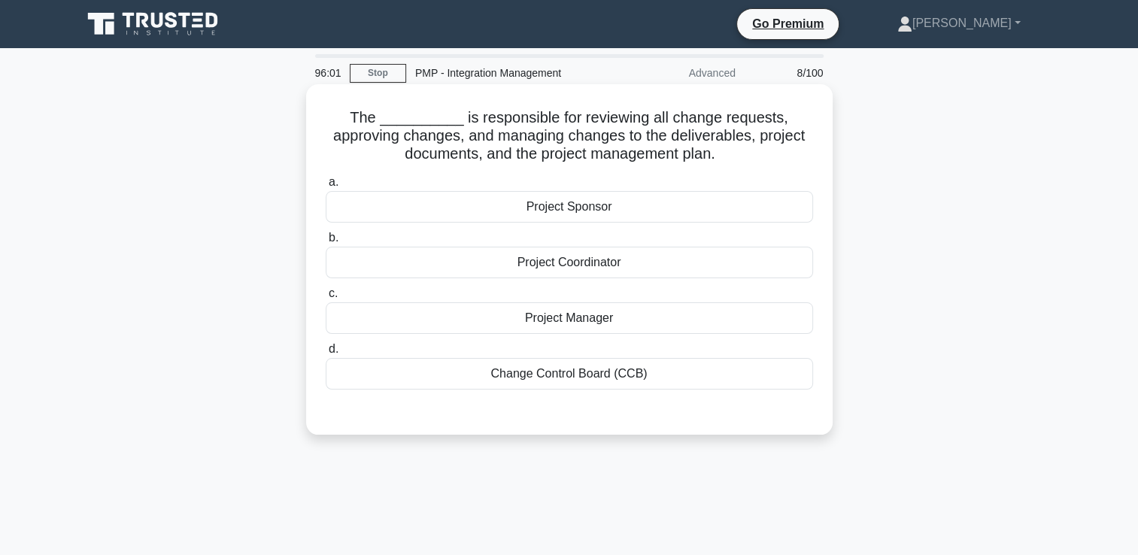
click at [621, 388] on div "Change Control Board (CCB)" at bounding box center [569, 374] width 487 height 32
click at [326, 354] on input "d. Change Control Board (CCB)" at bounding box center [326, 350] width 0 height 10
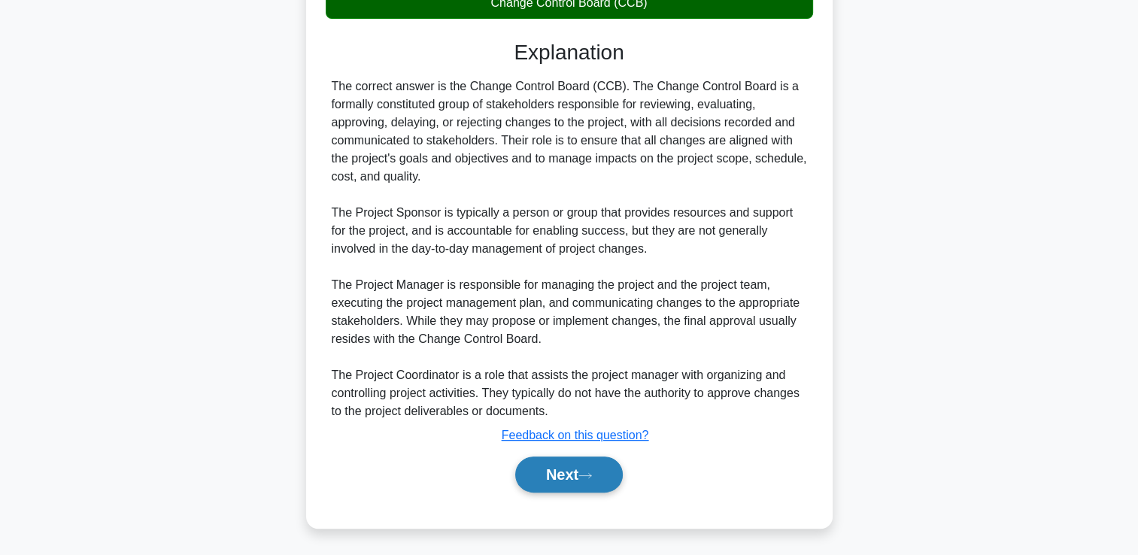
click at [592, 472] on icon at bounding box center [586, 476] width 14 height 8
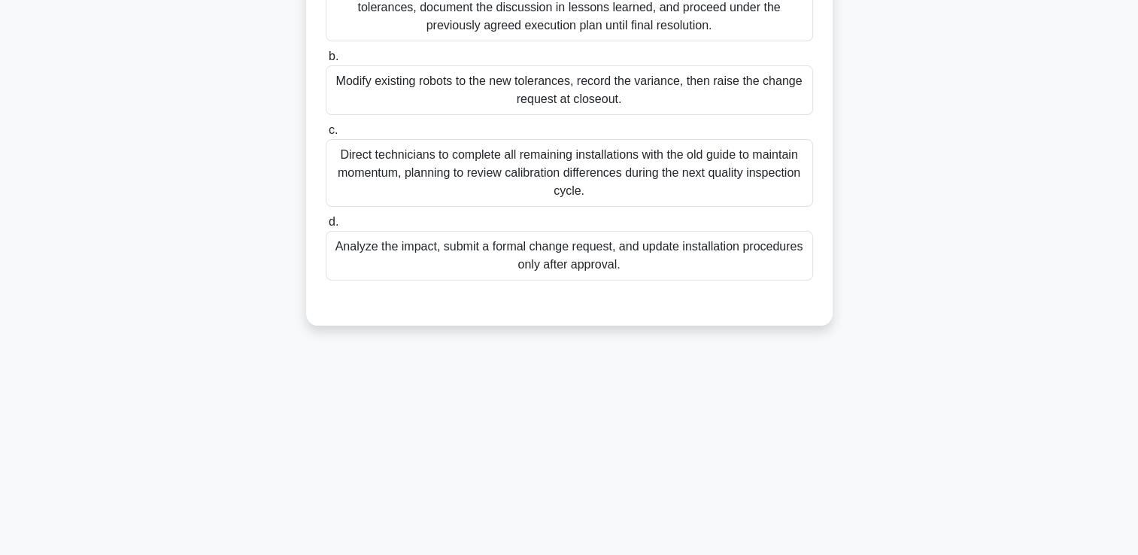
scroll to position [32, 0]
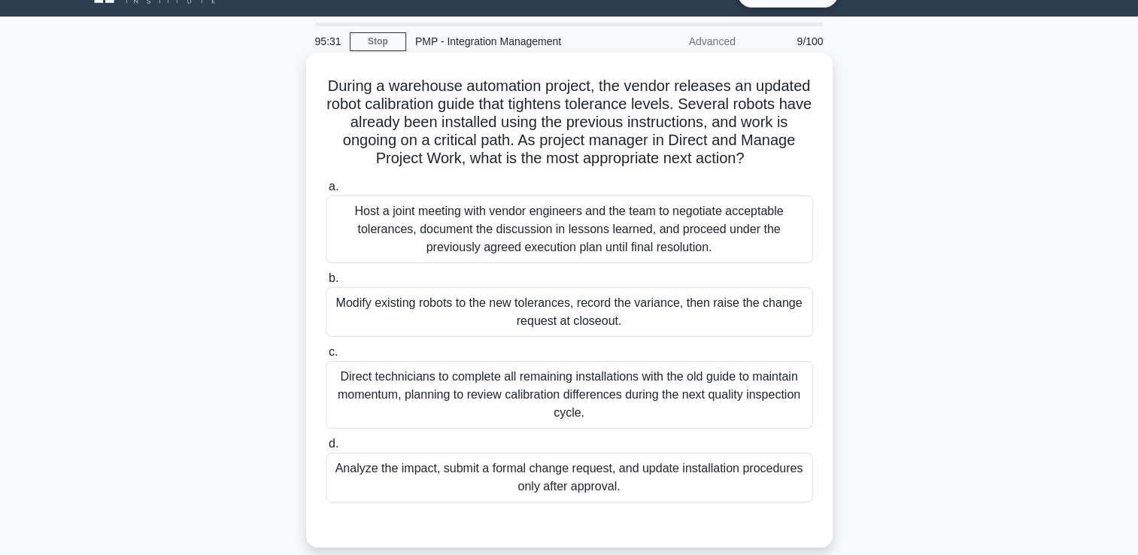
click at [548, 412] on div "Direct technicians to complete all remaining installations with the old guide t…" at bounding box center [569, 395] width 487 height 68
click at [326, 357] on input "c. Direct technicians to complete all remaining installations with the old guid…" at bounding box center [326, 353] width 0 height 10
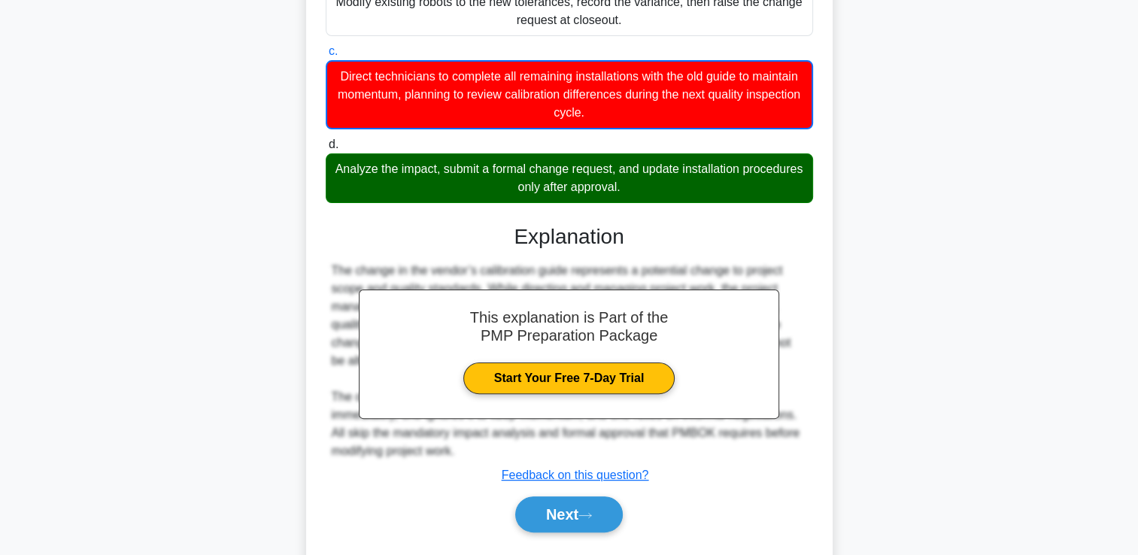
scroll to position [372, 0]
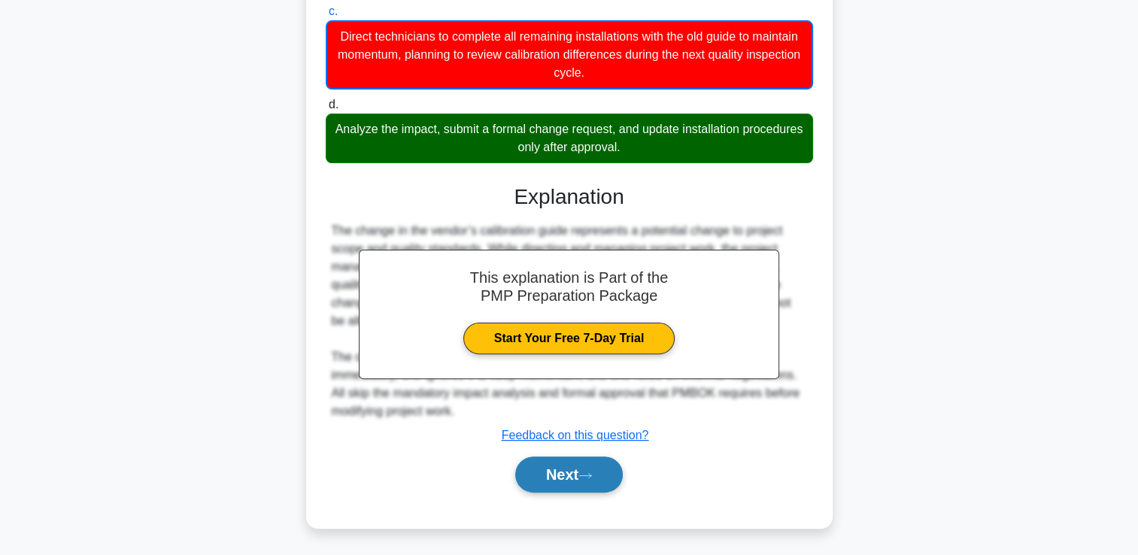
click at [554, 484] on button "Next" at bounding box center [569, 475] width 108 height 36
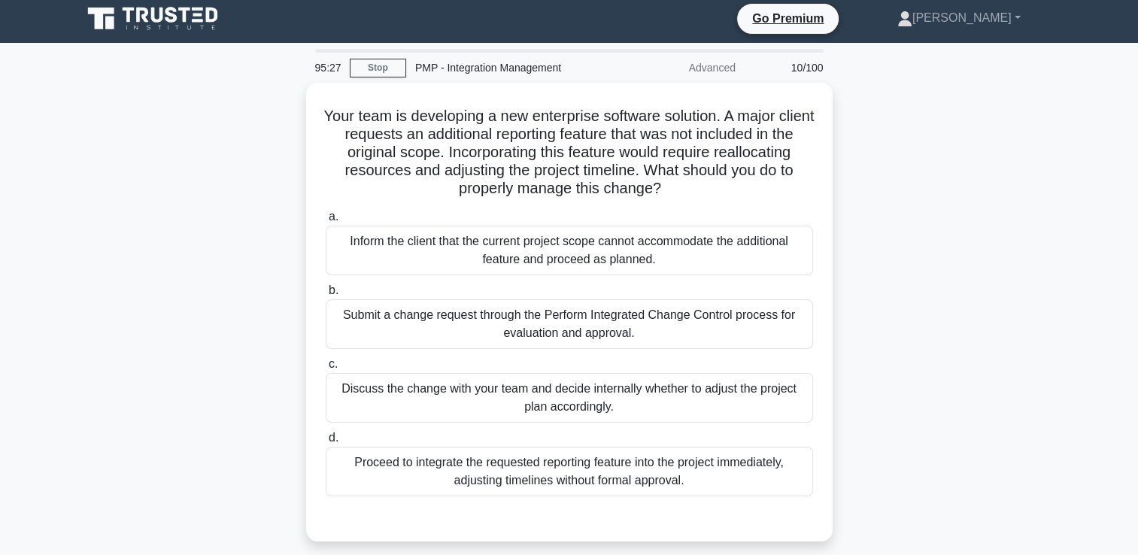
scroll to position [0, 0]
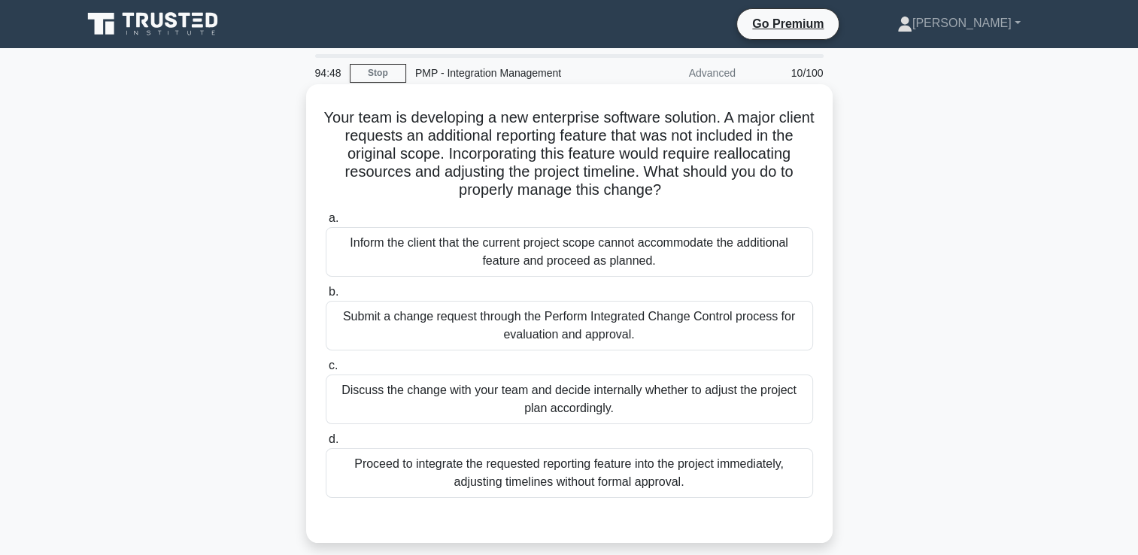
click at [597, 332] on div "Submit a change request through the Perform Integrated Change Control process f…" at bounding box center [569, 326] width 487 height 50
click at [326, 297] on input "b. Submit a change request through the Perform Integrated Change Control proces…" at bounding box center [326, 292] width 0 height 10
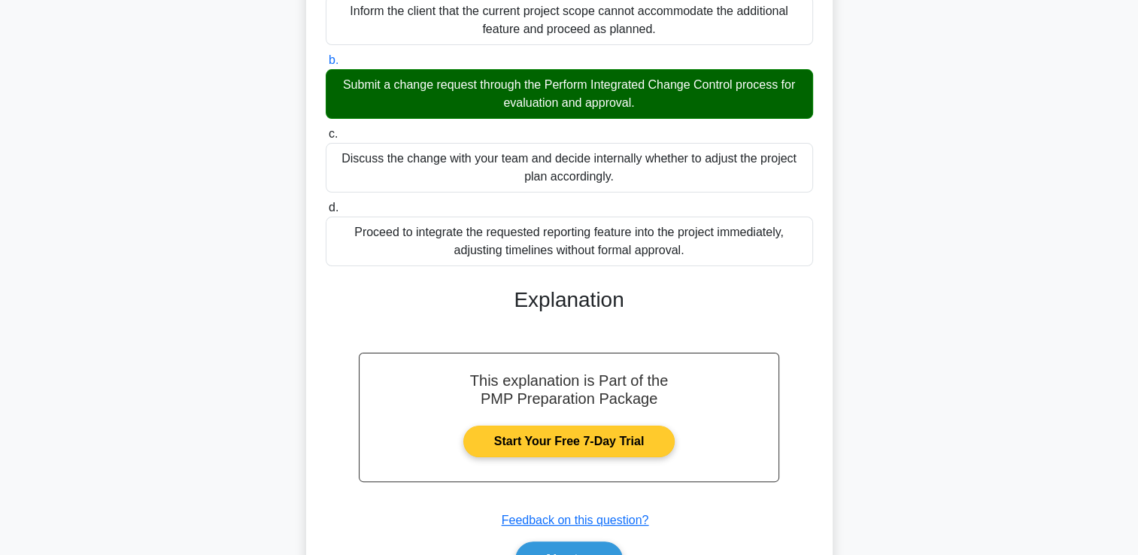
scroll to position [317, 0]
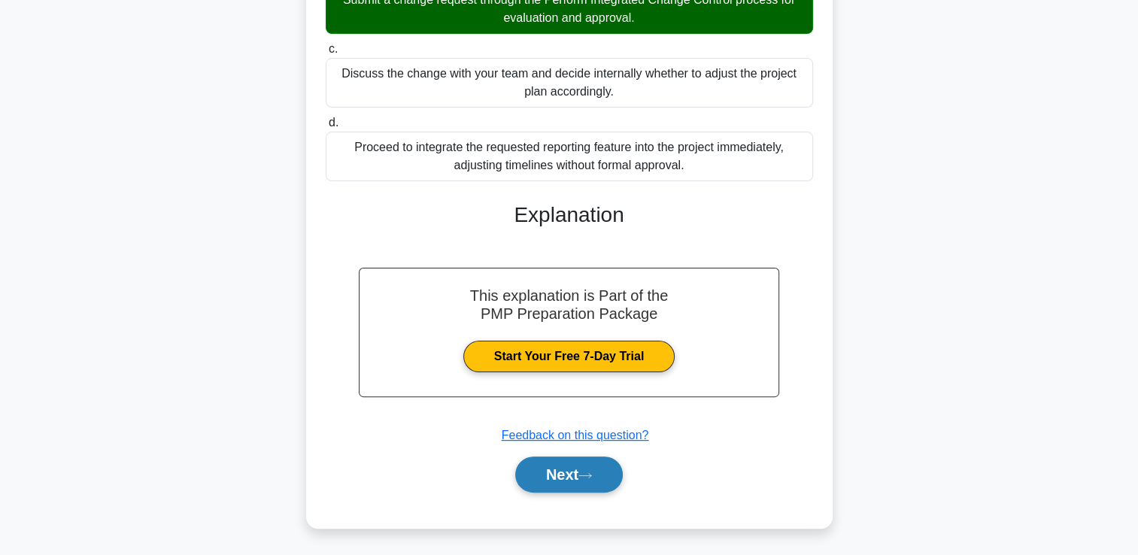
click at [566, 475] on button "Next" at bounding box center [569, 475] width 108 height 36
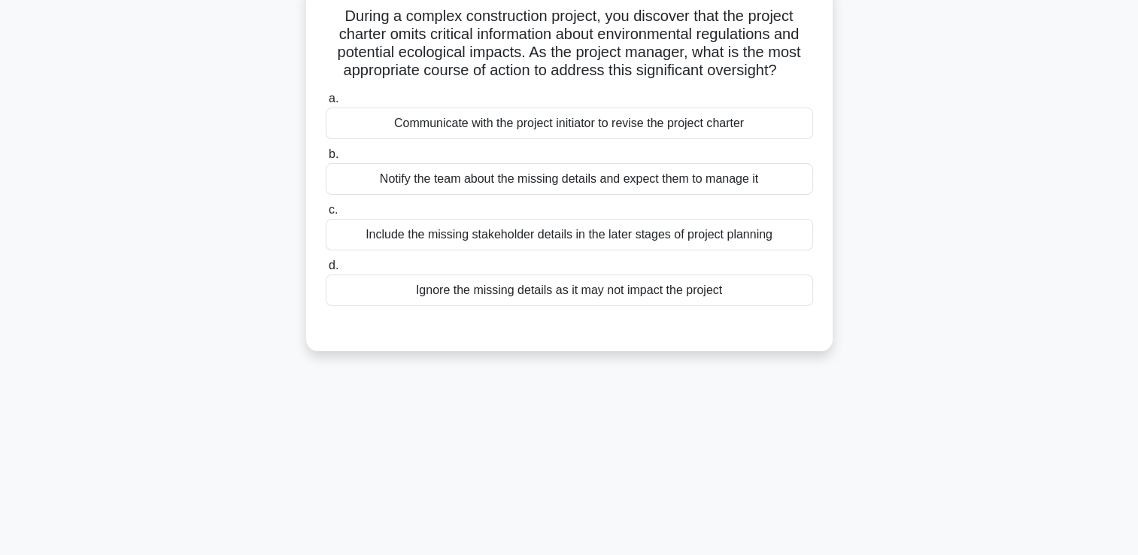
scroll to position [32, 0]
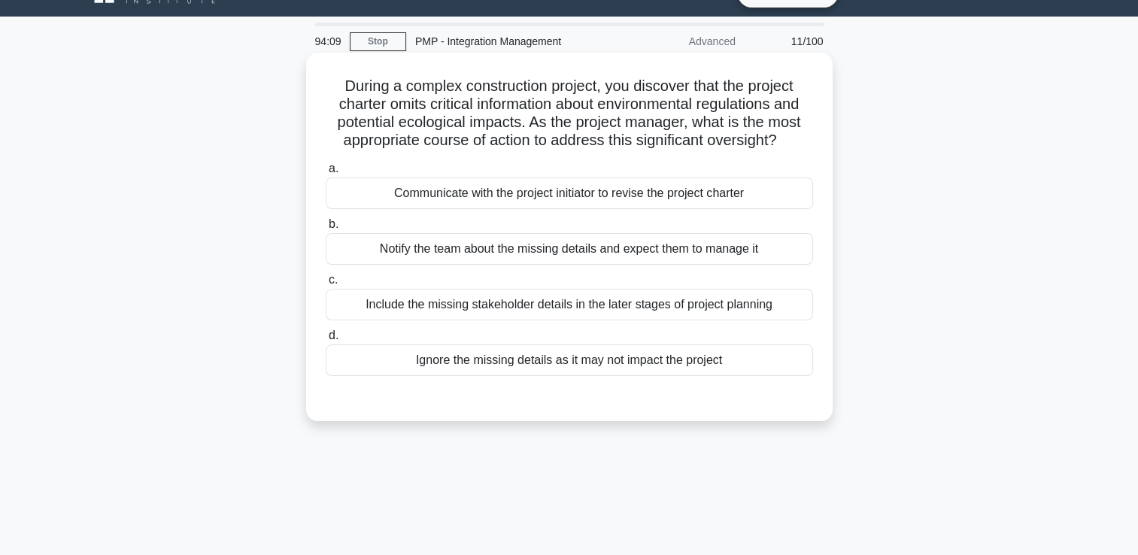
click at [581, 251] on div "Notify the team about the missing details and expect them to manage it" at bounding box center [569, 249] width 487 height 32
click at [326, 229] on input "b. Notify the team about the missing details and expect them to manage it" at bounding box center [326, 225] width 0 height 10
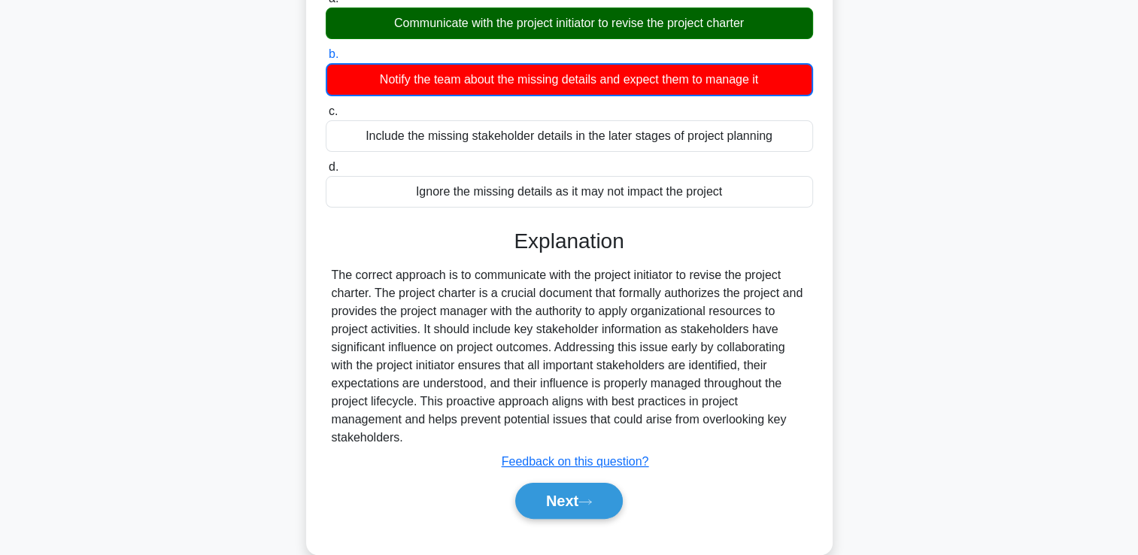
scroll to position [257, 0]
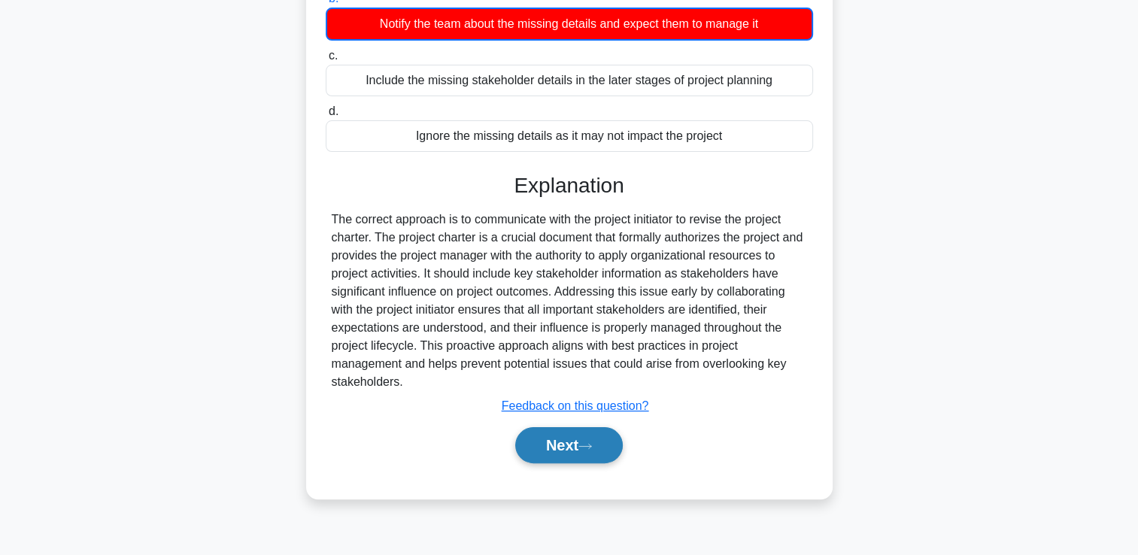
click at [554, 444] on button "Next" at bounding box center [569, 445] width 108 height 36
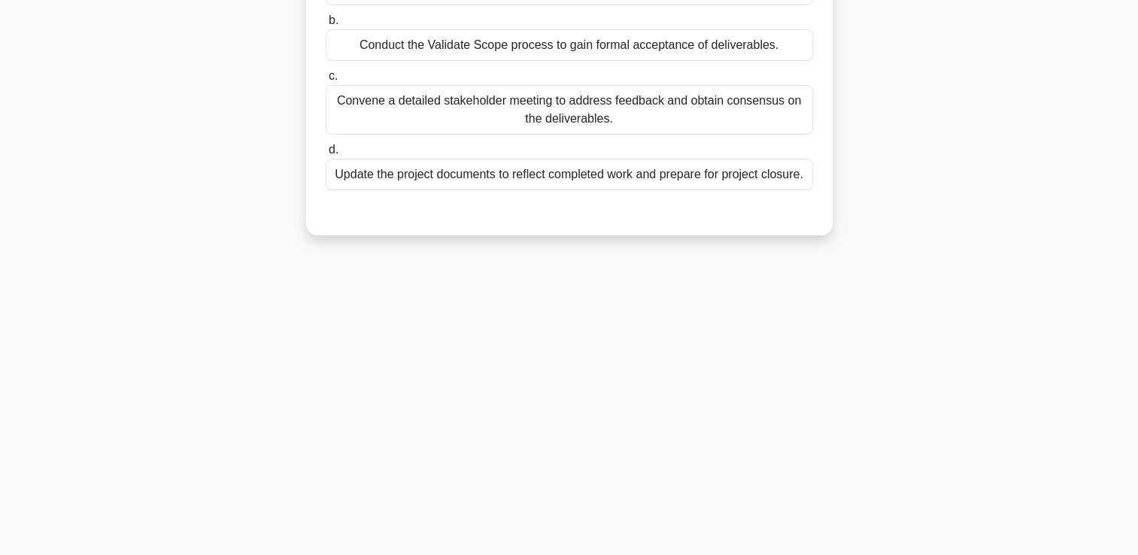
scroll to position [0, 0]
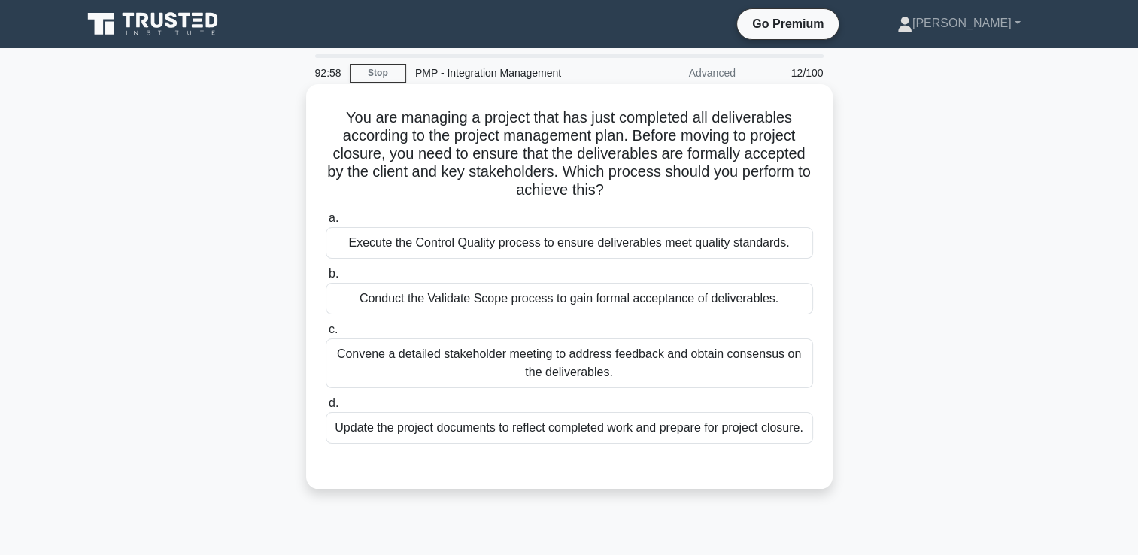
click at [593, 429] on div "Update the project documents to reflect completed work and prepare for project …" at bounding box center [569, 428] width 487 height 32
click at [326, 408] on input "d. Update the project documents to reflect completed work and prepare for proje…" at bounding box center [326, 404] width 0 height 10
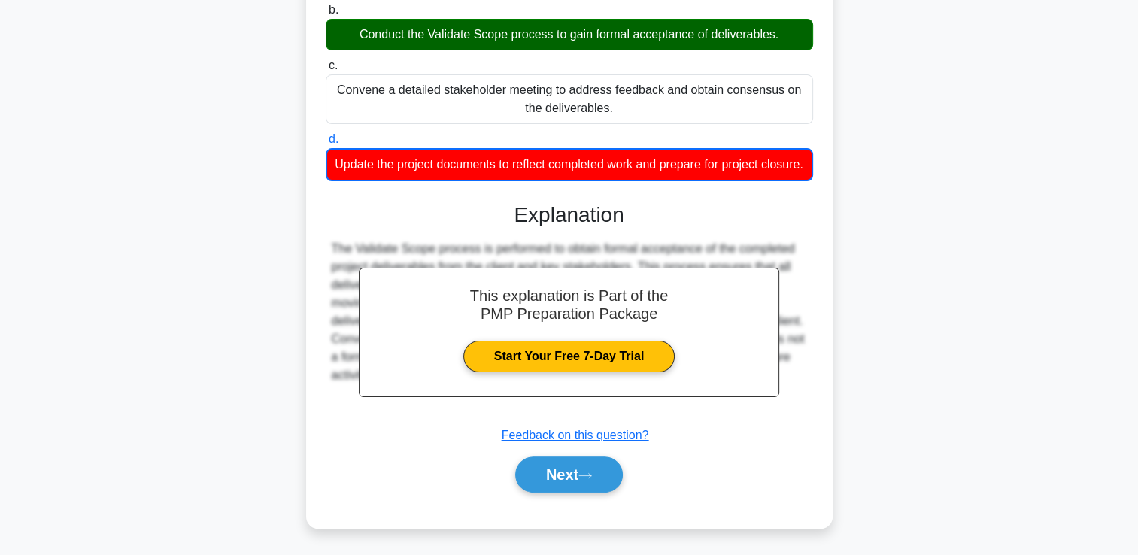
scroll to position [282, 0]
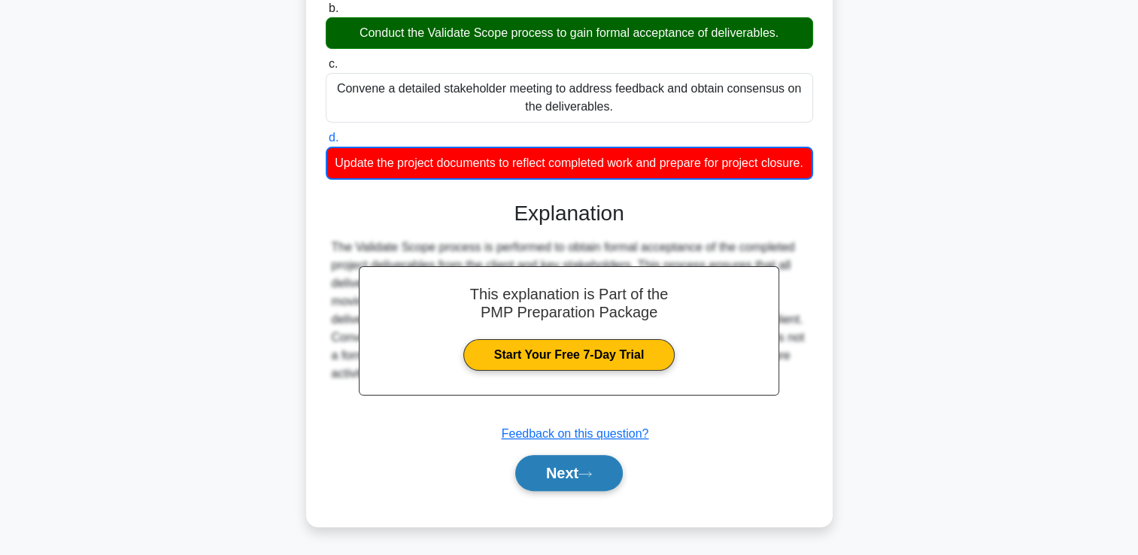
click at [569, 480] on button "Next" at bounding box center [569, 473] width 108 height 36
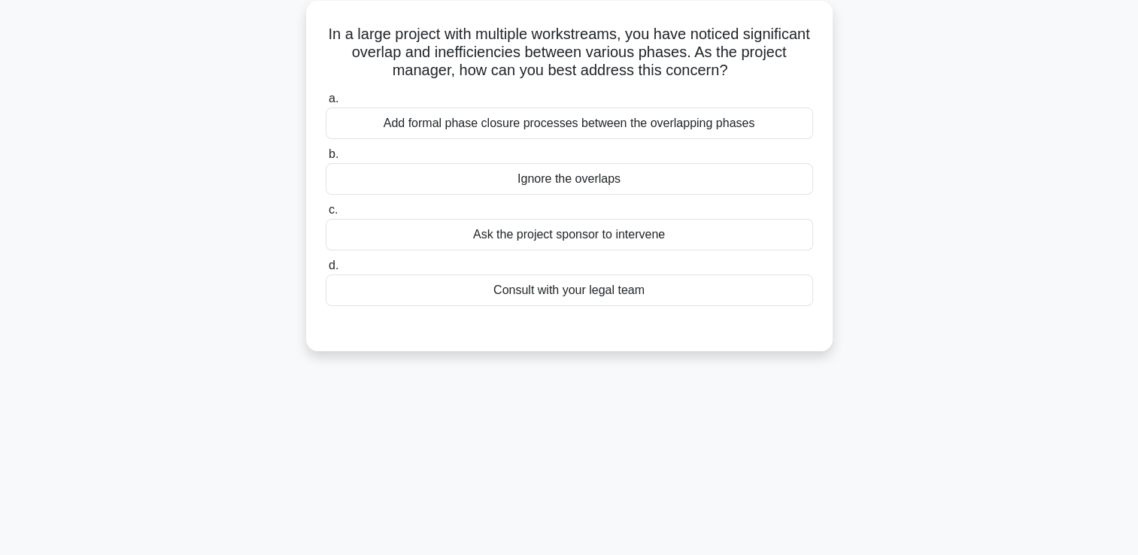
scroll to position [0, 0]
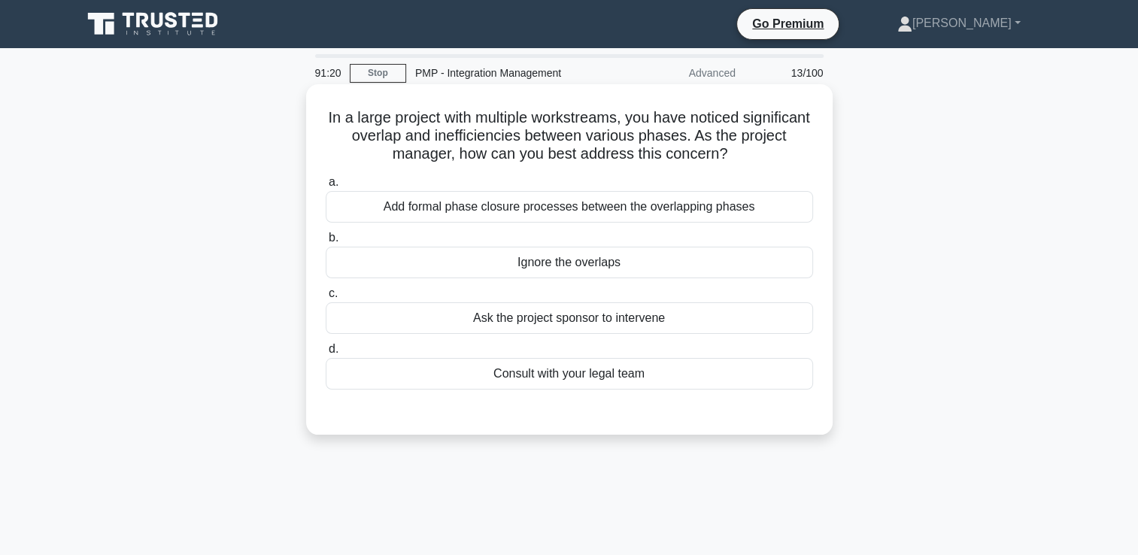
click at [751, 209] on div "Add formal phase closure processes between the overlapping phases" at bounding box center [569, 207] width 487 height 32
click at [326, 187] on input "a. Add formal phase closure processes between the overlapping phases" at bounding box center [326, 183] width 0 height 10
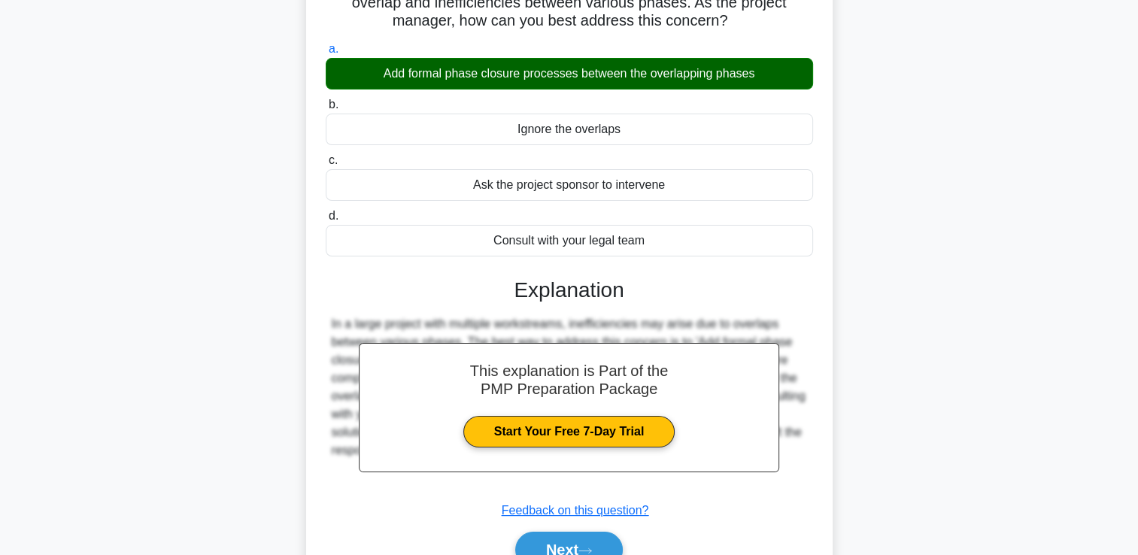
scroll to position [257, 0]
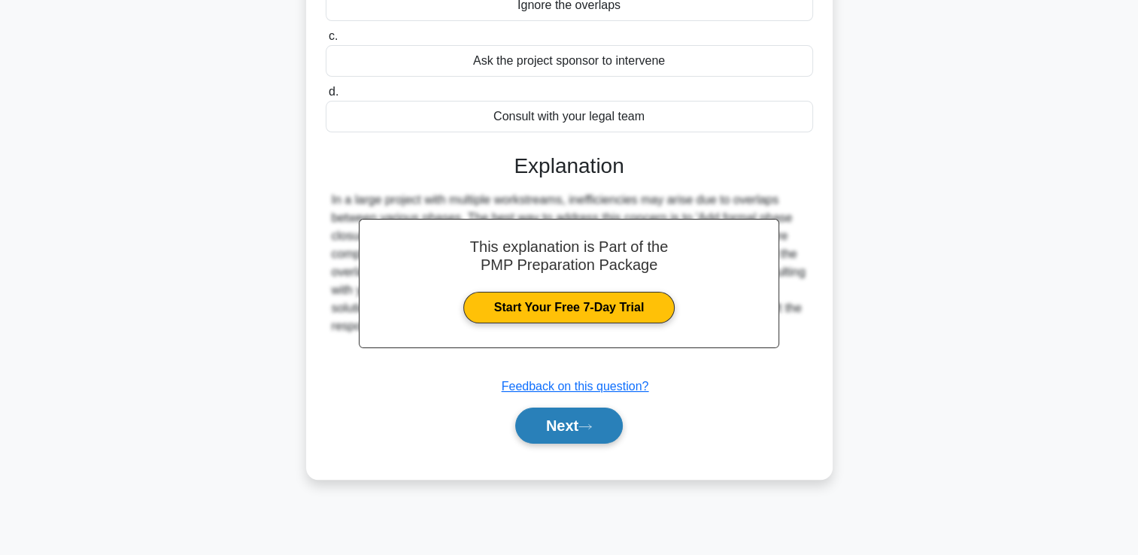
click at [588, 427] on icon at bounding box center [586, 427] width 14 height 8
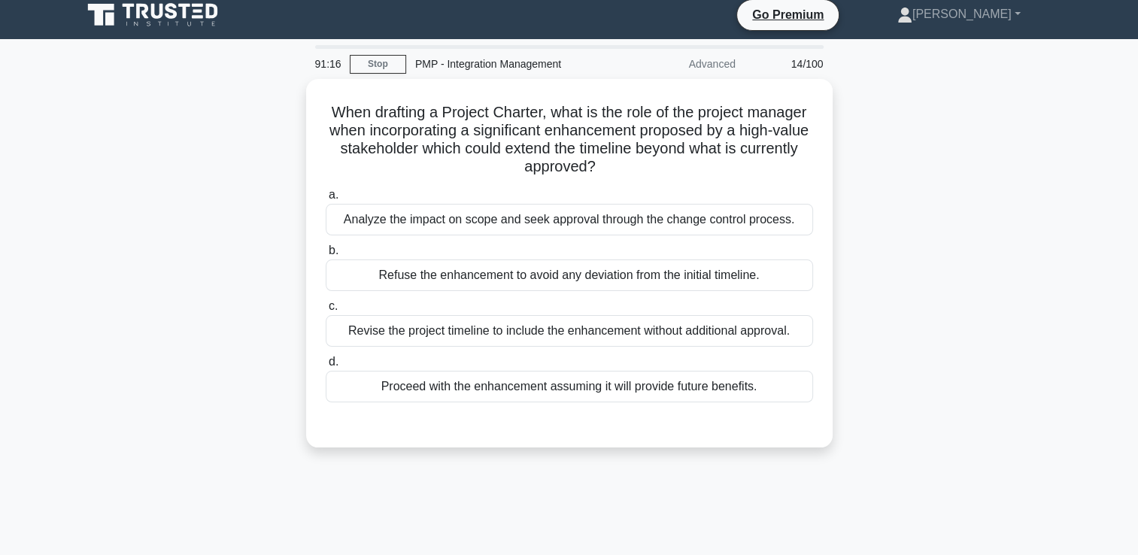
scroll to position [0, 0]
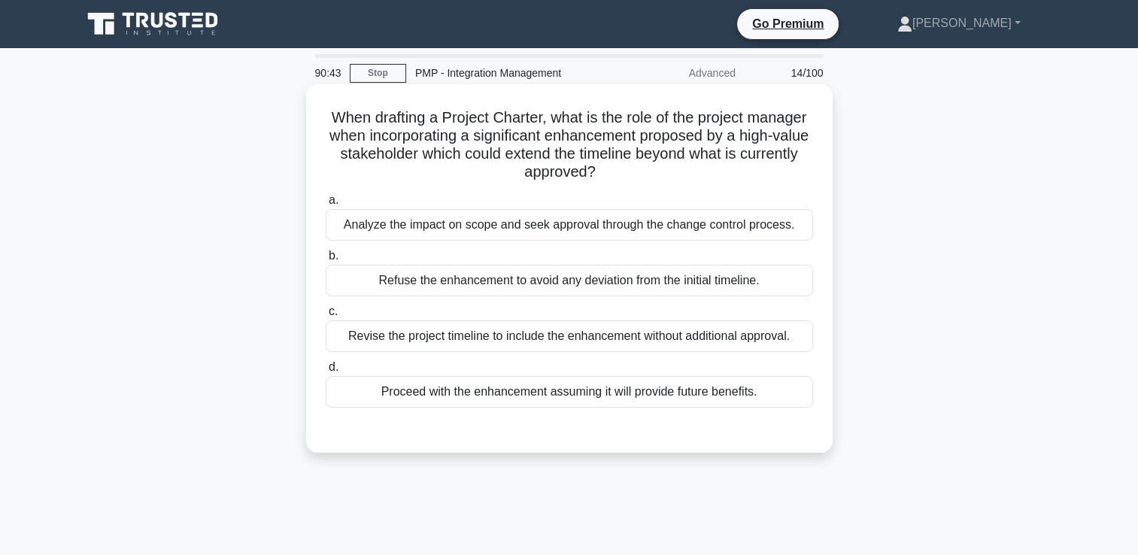
click at [632, 338] on div "Revise the project timeline to include the enhancement without additional appro…" at bounding box center [569, 336] width 487 height 32
click at [326, 317] on input "c. Revise the project timeline to include the enhancement without additional ap…" at bounding box center [326, 312] width 0 height 10
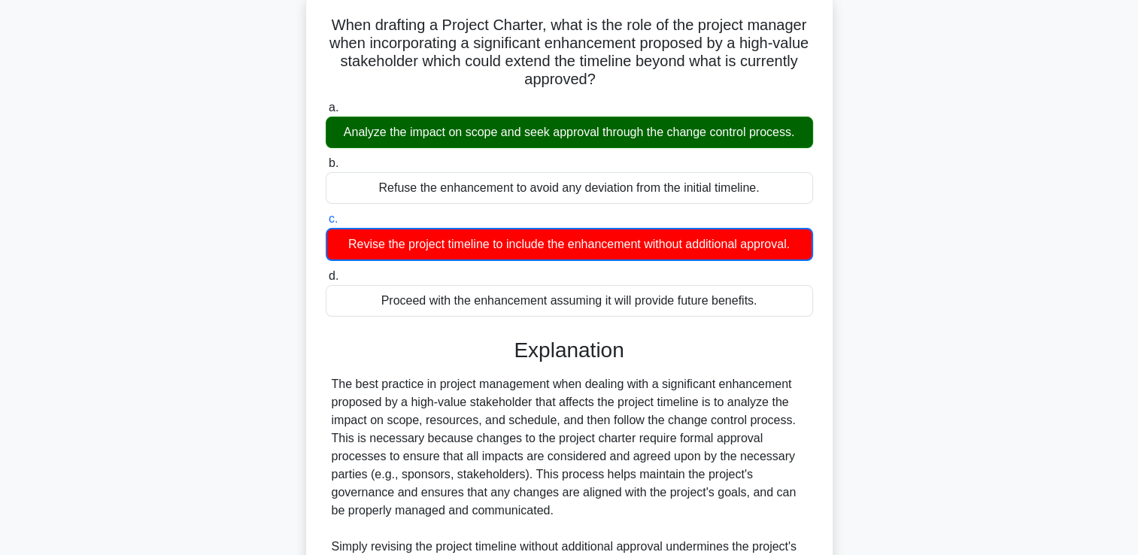
scroll to position [336, 0]
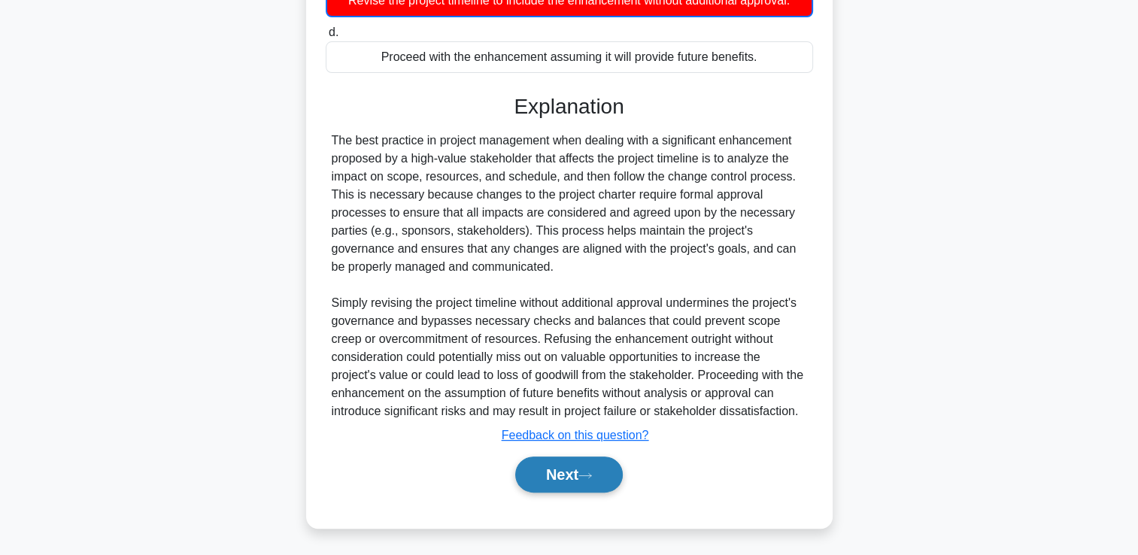
click at [583, 479] on button "Next" at bounding box center [569, 475] width 108 height 36
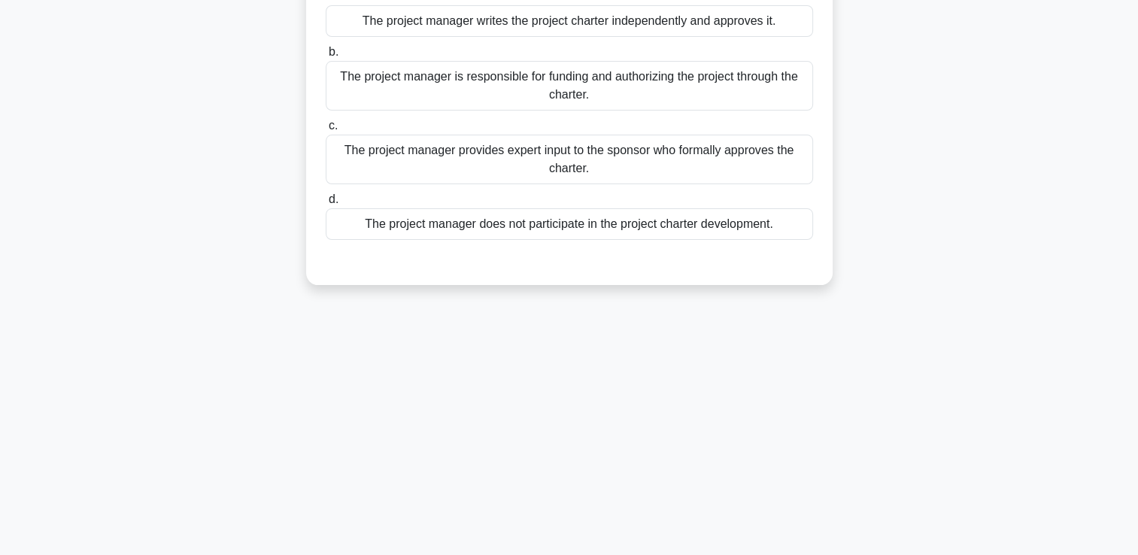
scroll to position [32, 0]
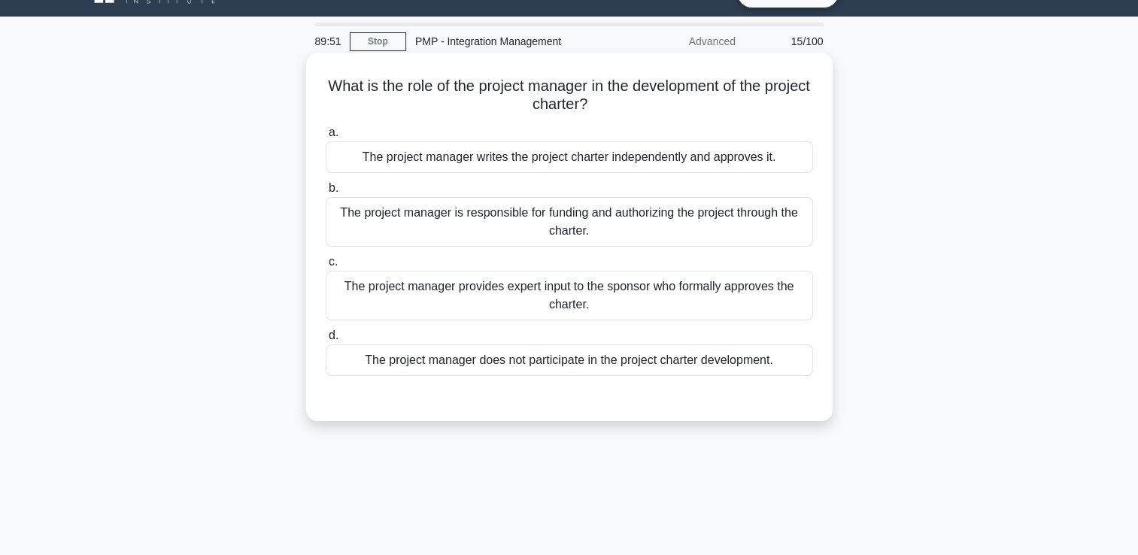
click at [569, 238] on div "The project manager is responsible for funding and authorizing the project thro…" at bounding box center [569, 222] width 487 height 50
click at [326, 193] on input "b. The project manager is responsible for funding and authorizing the project t…" at bounding box center [326, 189] width 0 height 10
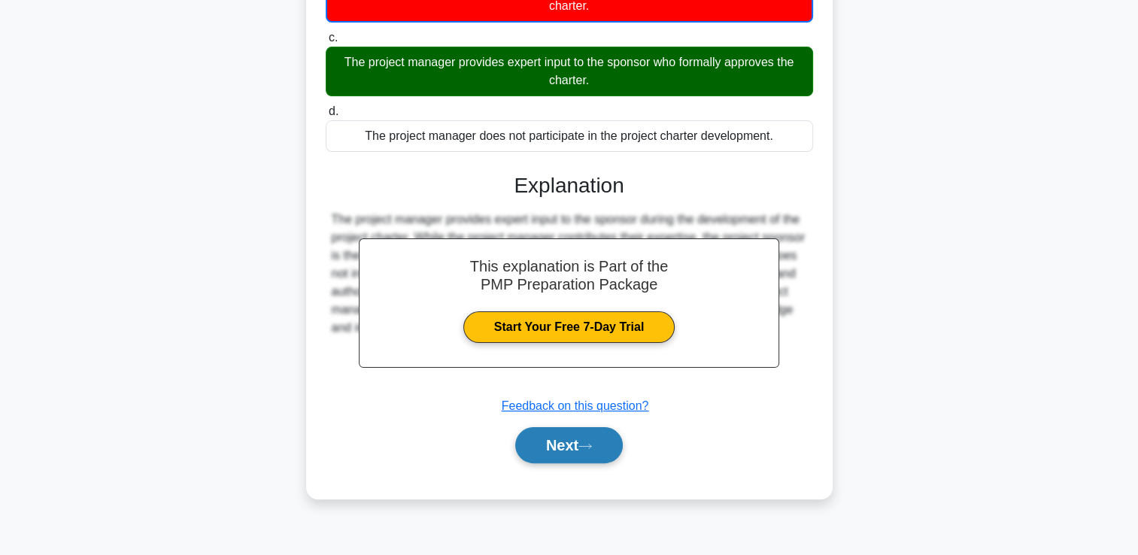
click at [588, 444] on icon at bounding box center [586, 446] width 14 height 8
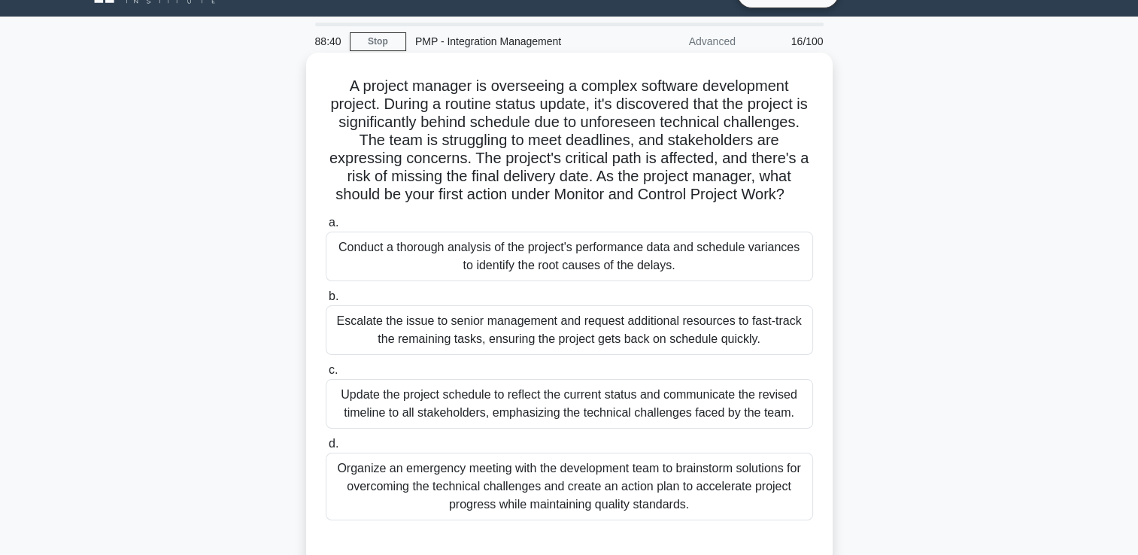
click at [490, 402] on div "Update the project schedule to reflect the current status and communicate the r…" at bounding box center [569, 404] width 487 height 50
click at [326, 375] on input "c. Update the project schedule to reflect the current status and communicate th…" at bounding box center [326, 371] width 0 height 10
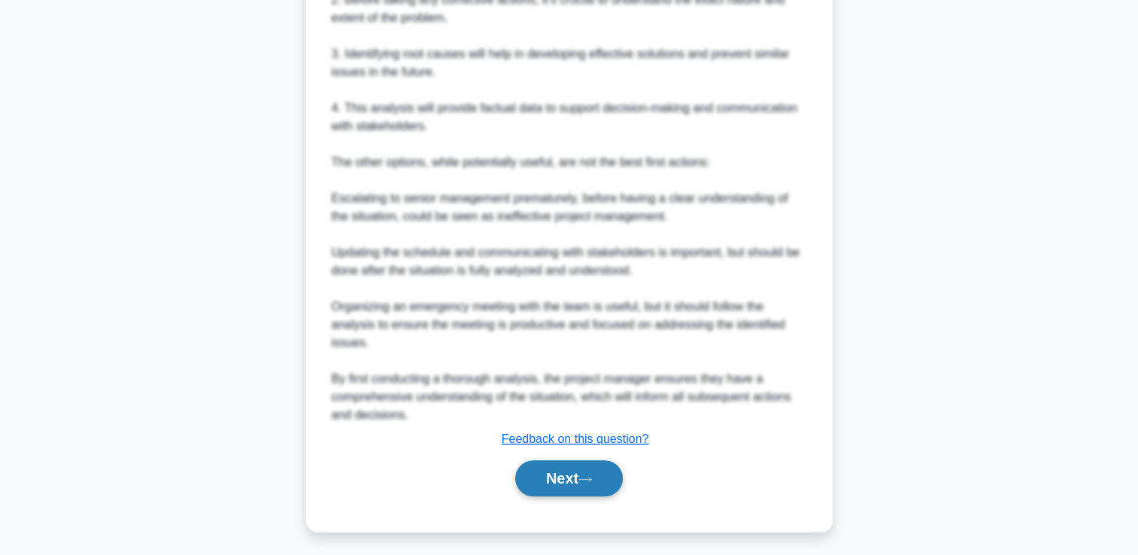
click at [536, 479] on button "Next" at bounding box center [569, 478] width 108 height 36
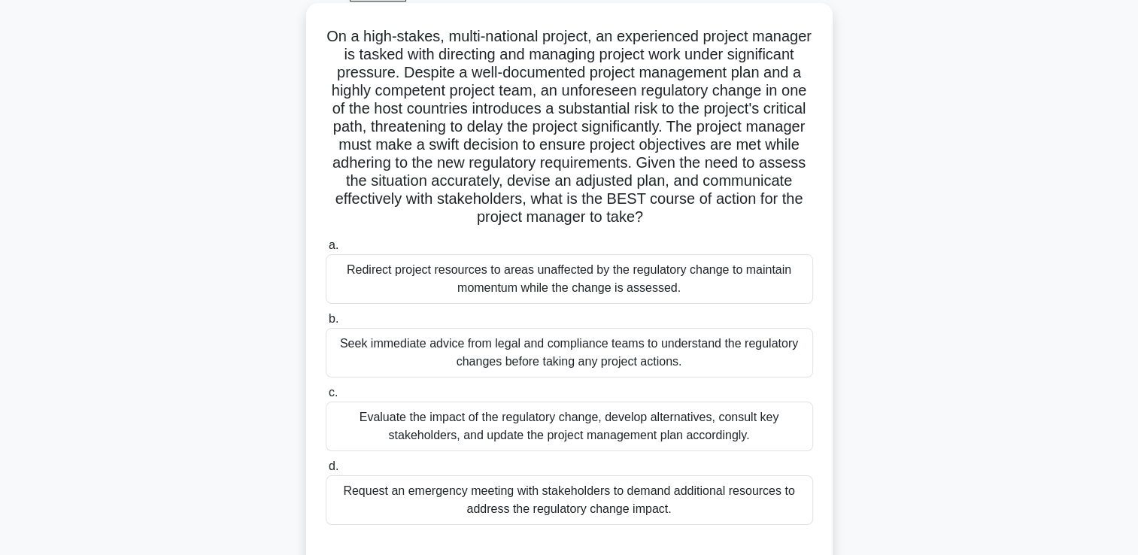
scroll to position [107, 0]
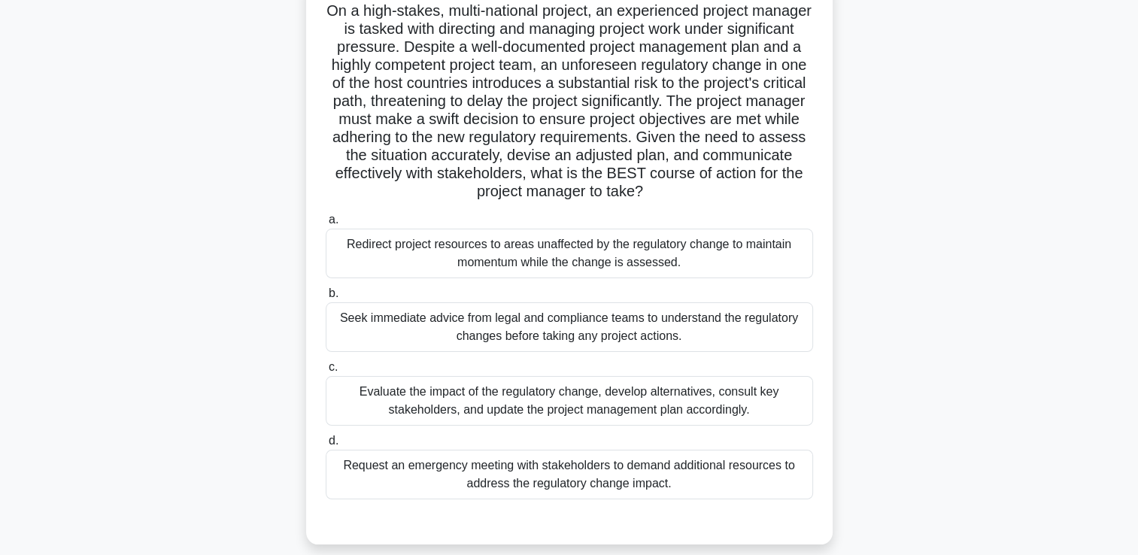
click at [475, 413] on div "Evaluate the impact of the regulatory change, develop alternatives, consult key…" at bounding box center [569, 401] width 487 height 50
click at [326, 372] on input "c. Evaluate the impact of the regulatory change, develop alternatives, consult …" at bounding box center [326, 368] width 0 height 10
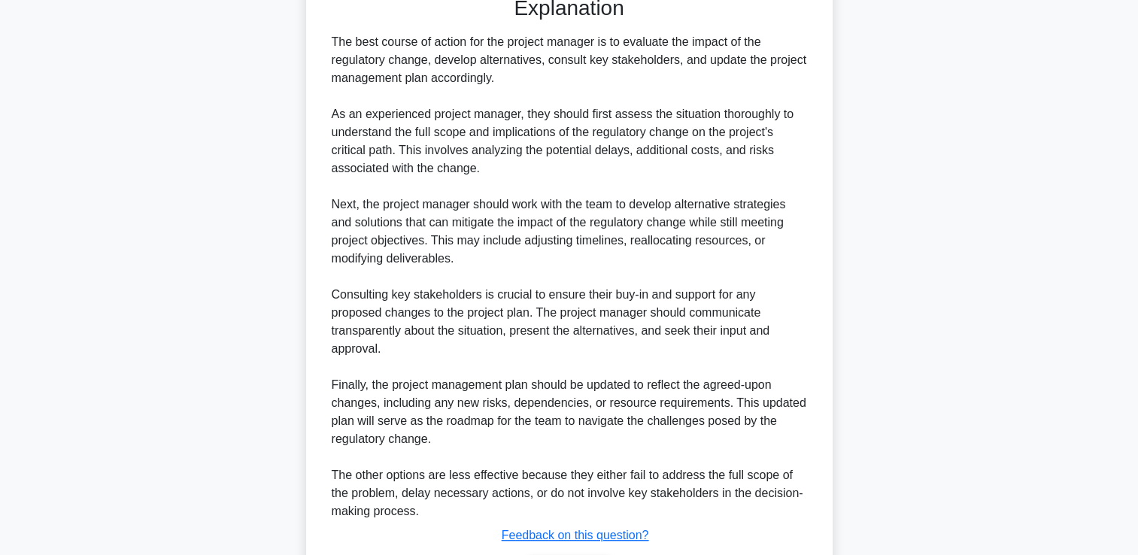
scroll to position [732, 0]
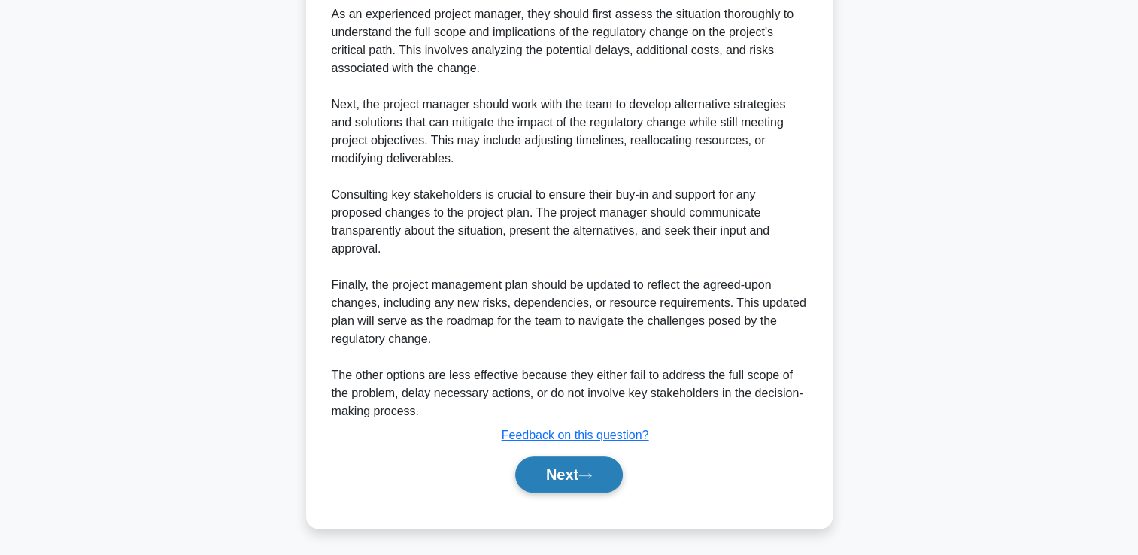
click at [555, 475] on button "Next" at bounding box center [569, 475] width 108 height 36
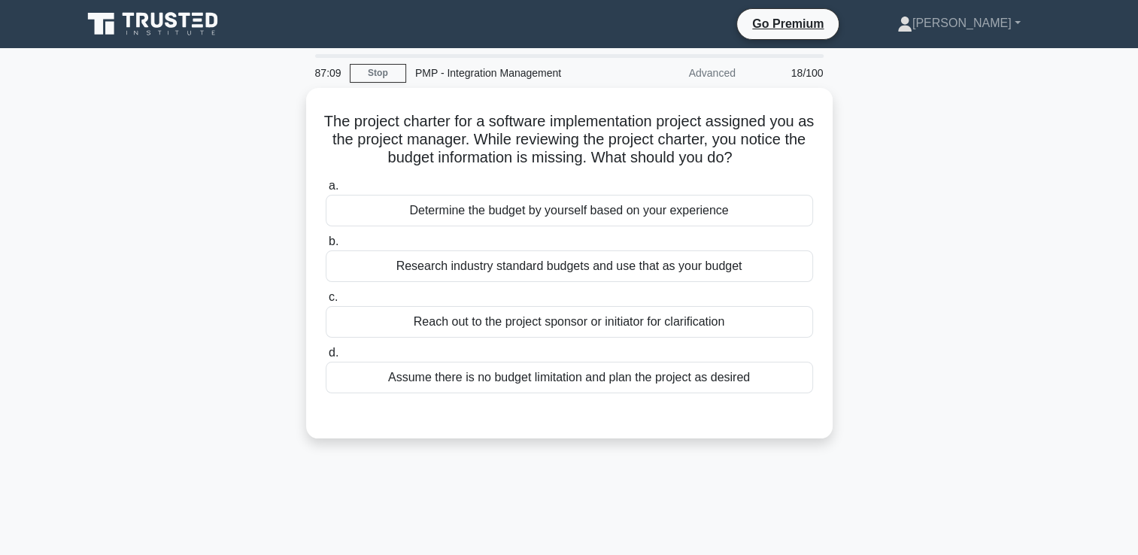
scroll to position [0, 0]
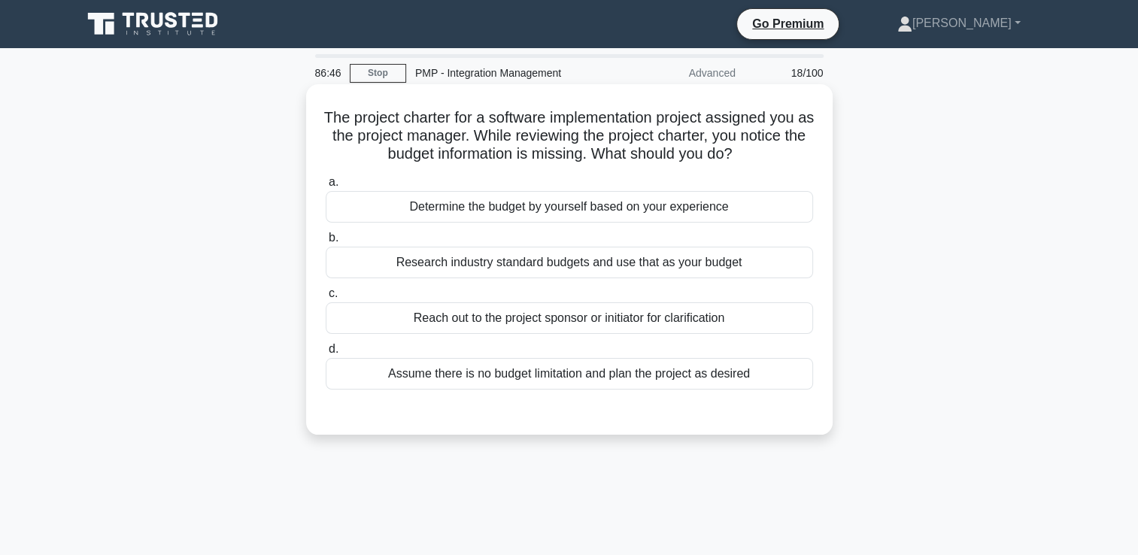
click at [542, 273] on div "Research industry standard budgets and use that as your budget" at bounding box center [569, 263] width 487 height 32
click at [326, 243] on input "b. Research industry standard budgets and use that as your budget" at bounding box center [326, 238] width 0 height 10
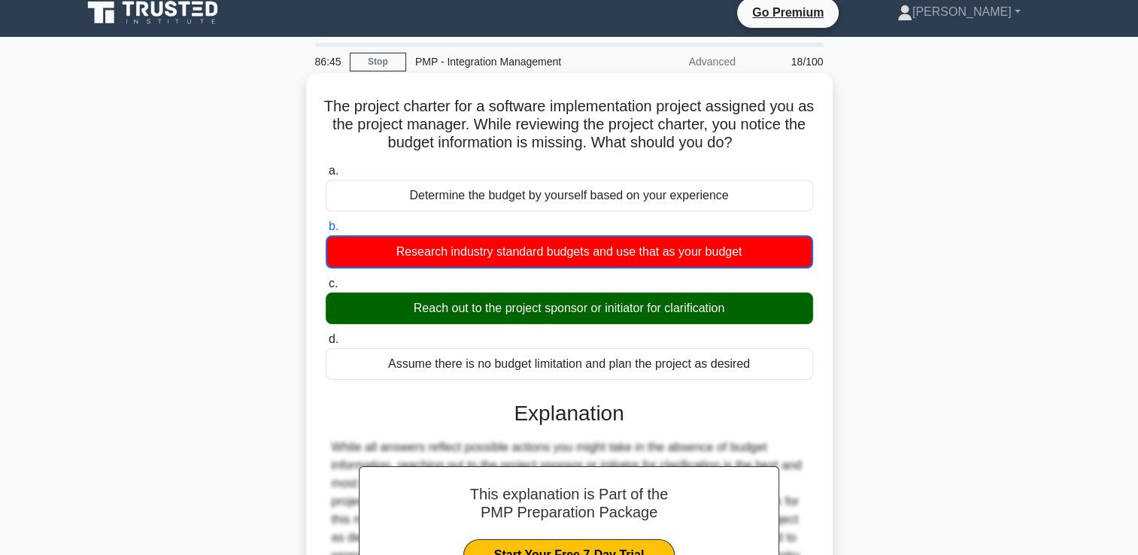
scroll to position [257, 0]
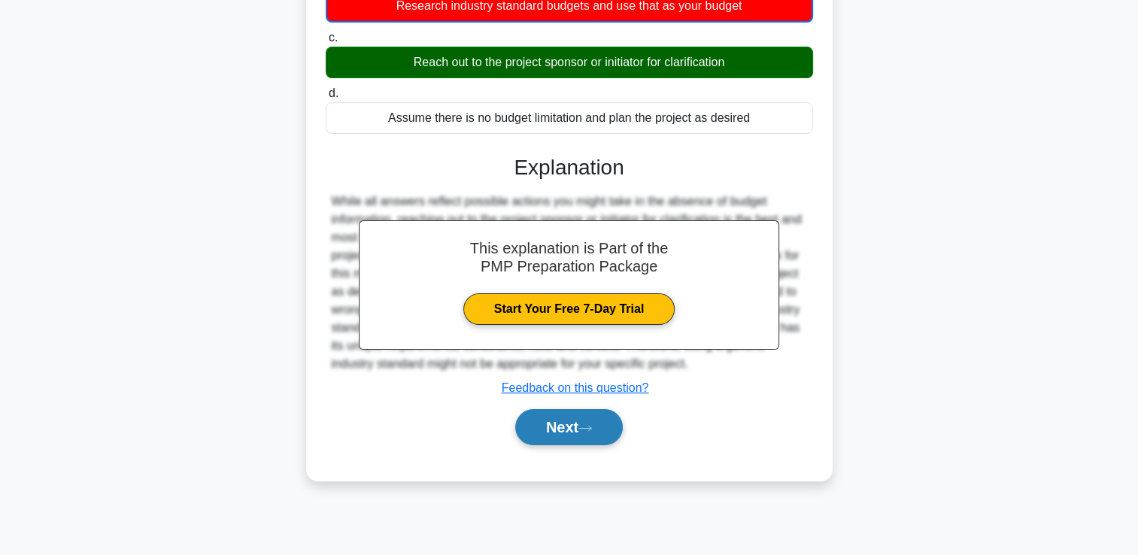
click at [572, 444] on button "Next" at bounding box center [569, 427] width 108 height 36
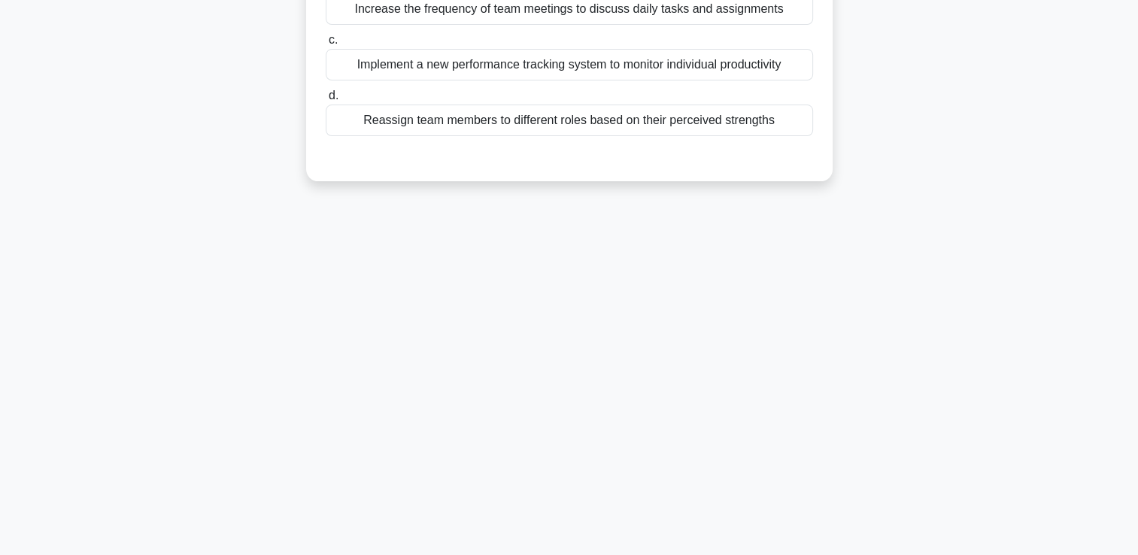
scroll to position [0, 0]
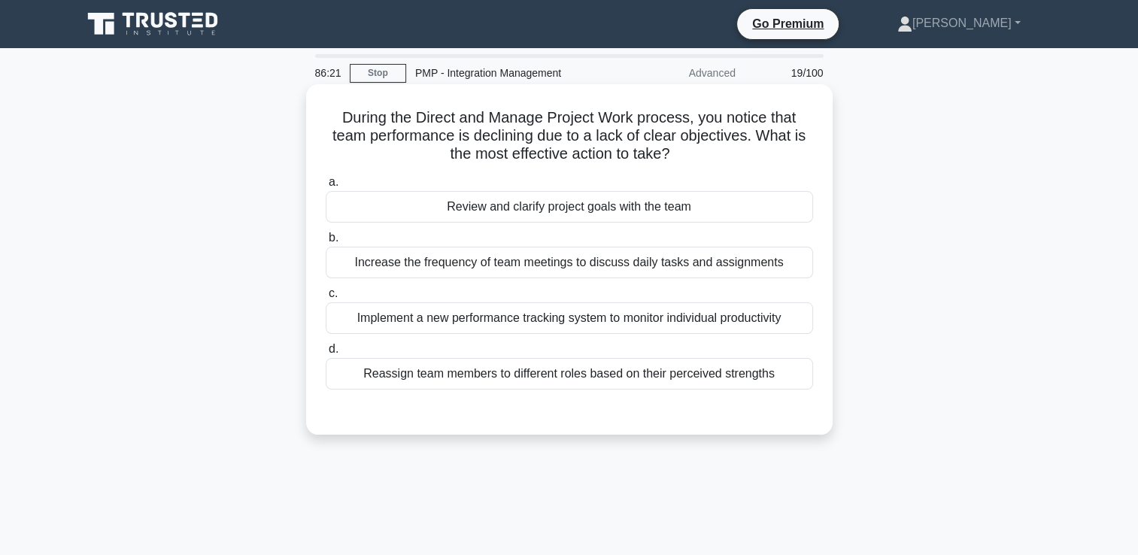
click at [494, 327] on div "Implement a new performance tracking system to monitor individual productivity" at bounding box center [569, 318] width 487 height 32
click at [326, 299] on input "c. Implement a new performance tracking system to monitor individual productivi…" at bounding box center [326, 294] width 0 height 10
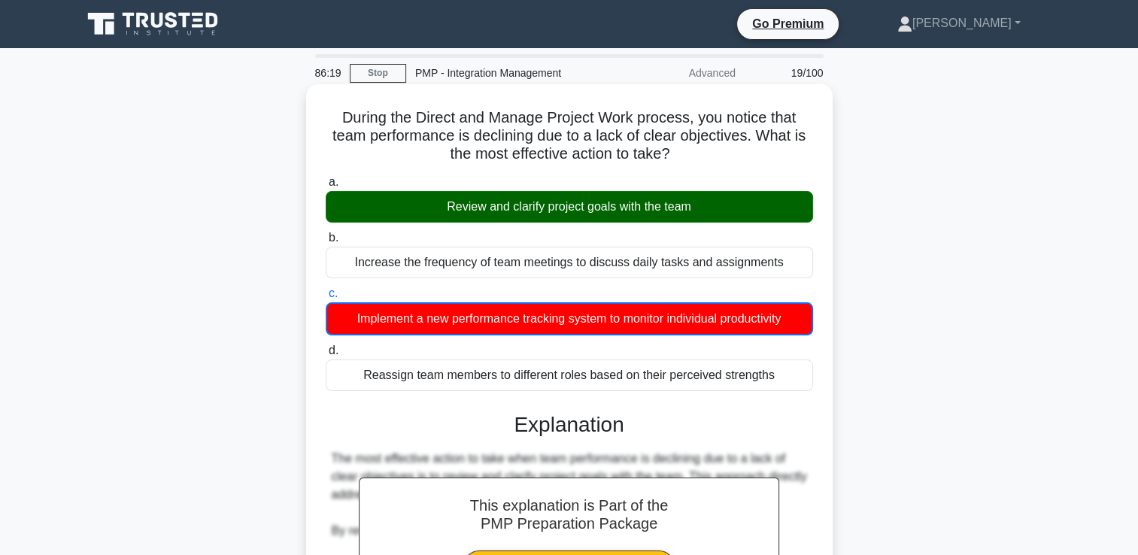
scroll to position [451, 0]
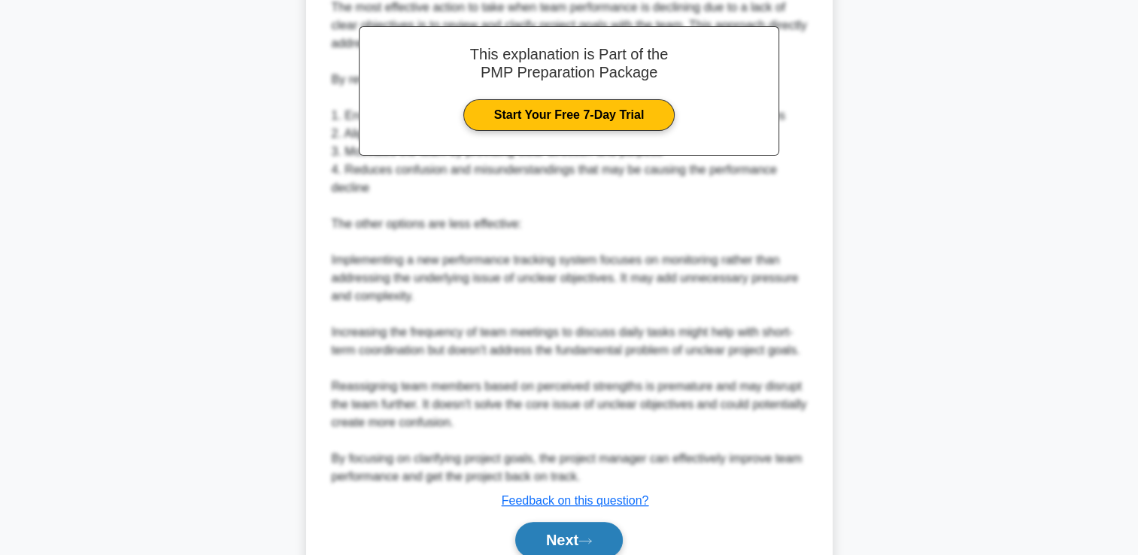
click at [540, 531] on button "Next" at bounding box center [569, 540] width 108 height 36
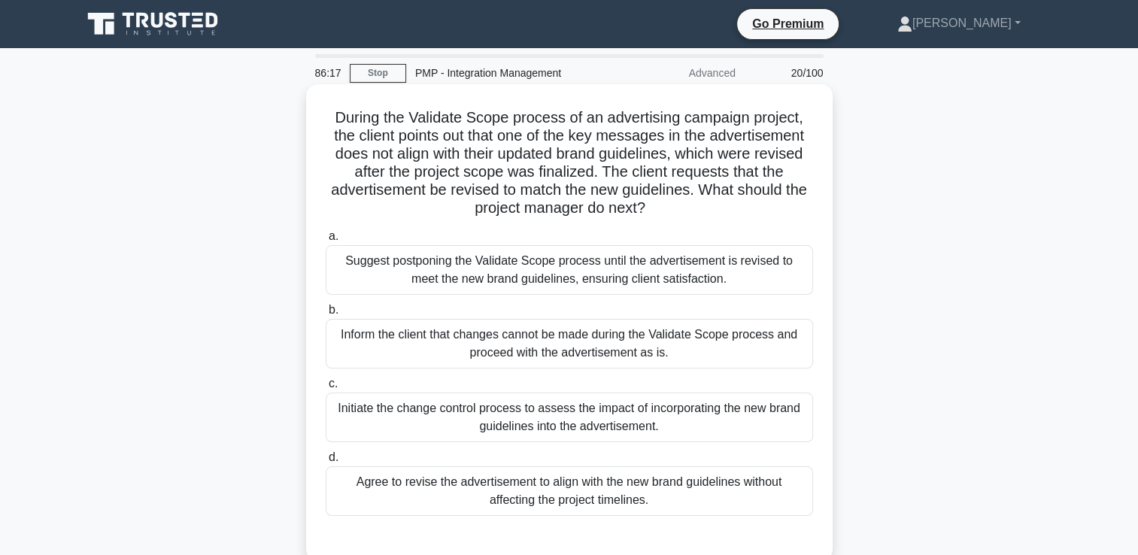
scroll to position [75, 0]
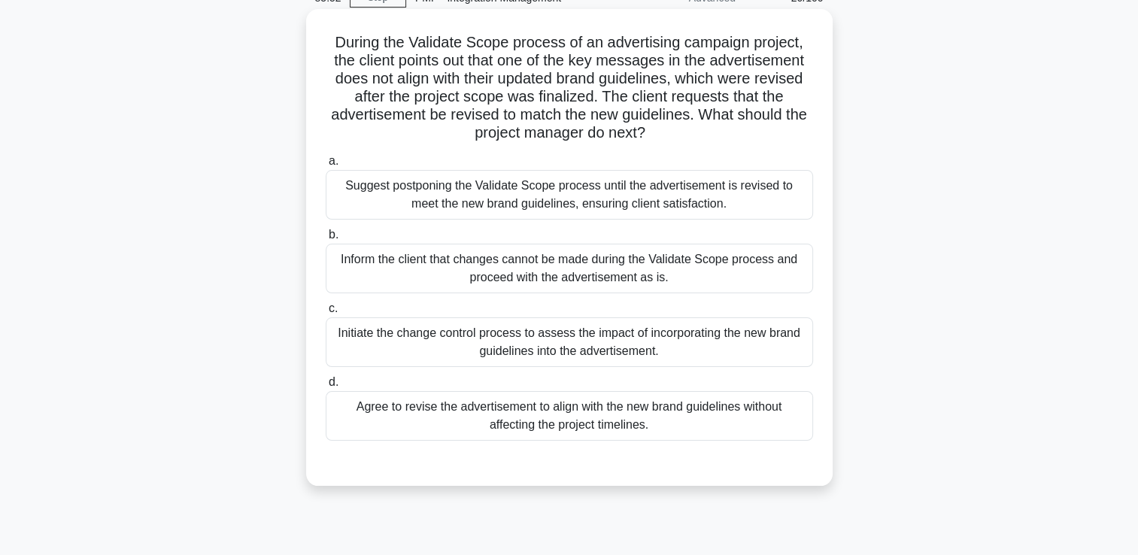
click at [475, 348] on div "Initiate the change control process to assess the impact of incorporating the n…" at bounding box center [569, 342] width 487 height 50
click at [326, 314] on input "c. Initiate the change control process to assess the impact of incorporating th…" at bounding box center [326, 309] width 0 height 10
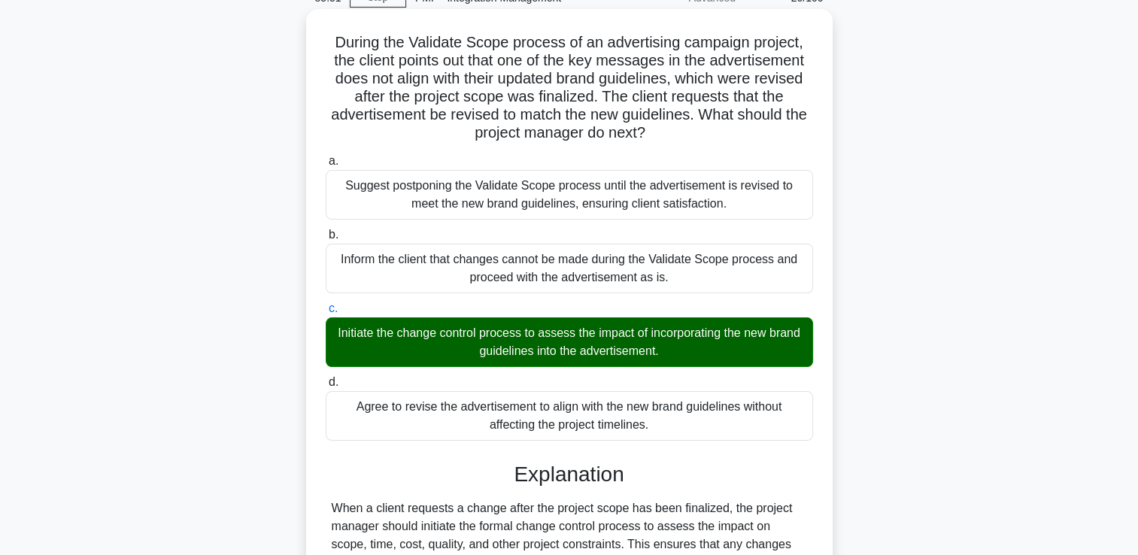
scroll to position [281, 0]
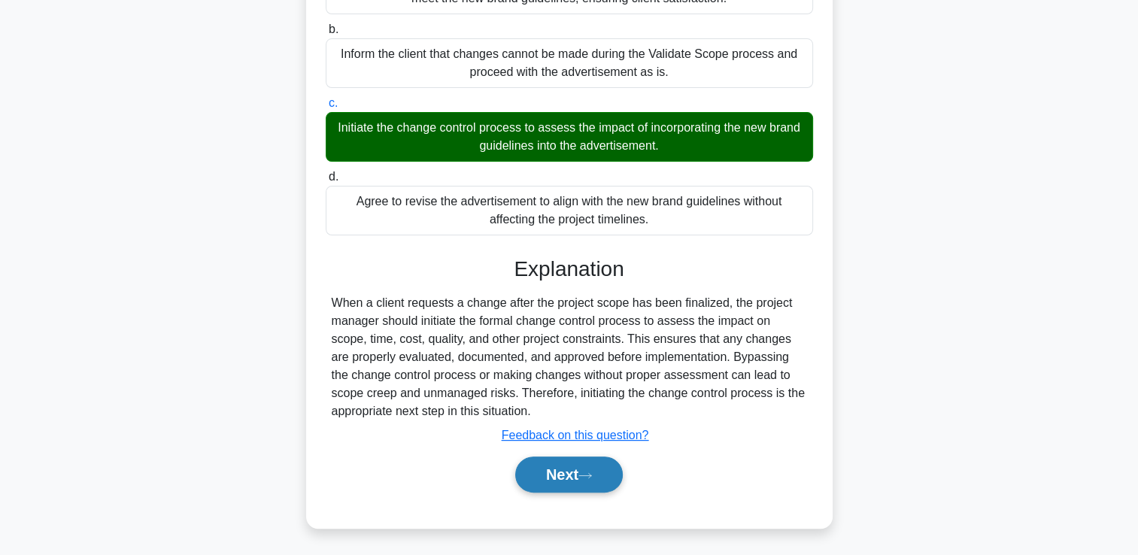
click at [542, 470] on button "Next" at bounding box center [569, 475] width 108 height 36
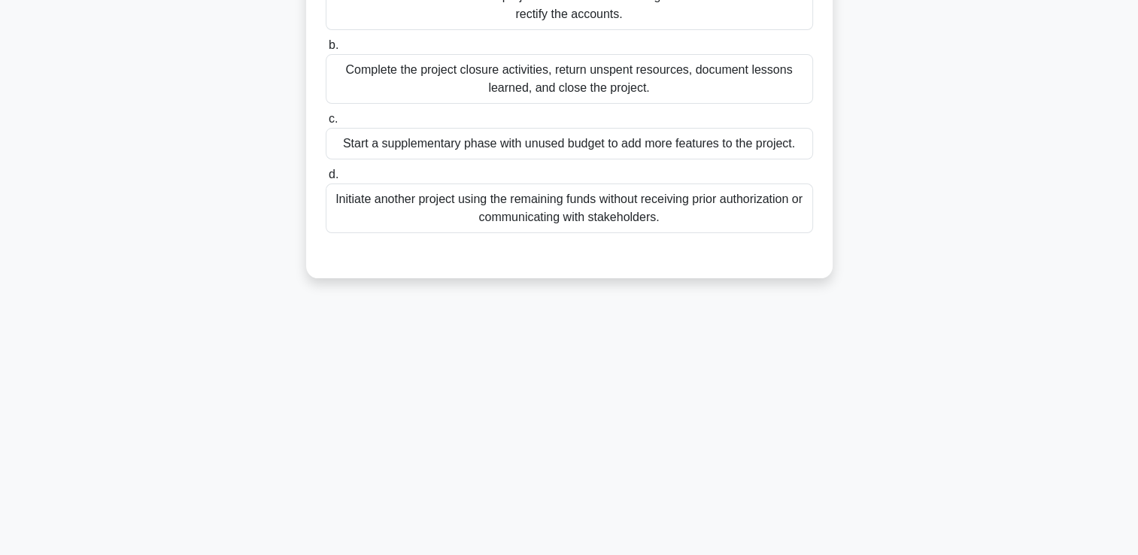
scroll to position [32, 0]
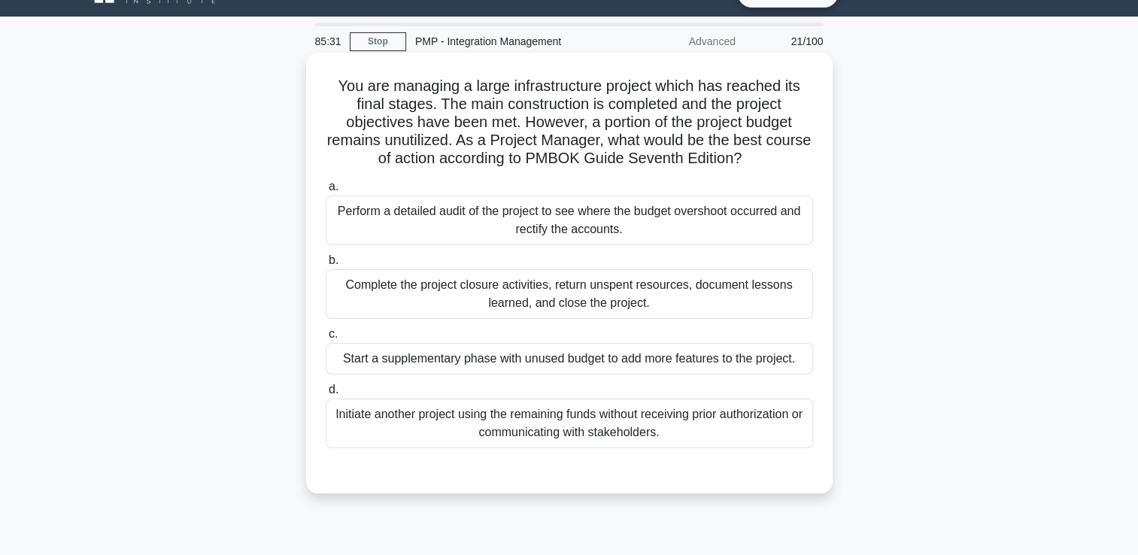
click at [418, 302] on div "Complete the project closure activities, return unspent resources, document les…" at bounding box center [569, 294] width 487 height 50
click at [326, 266] on input "b. Complete the project closure activities, return unspent resources, document …" at bounding box center [326, 261] width 0 height 10
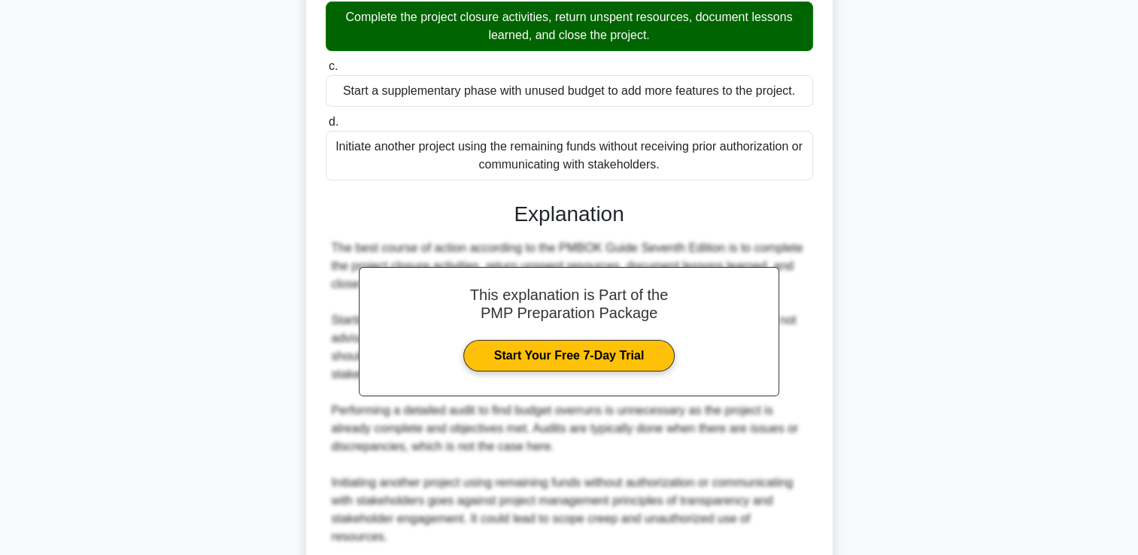
scroll to position [389, 0]
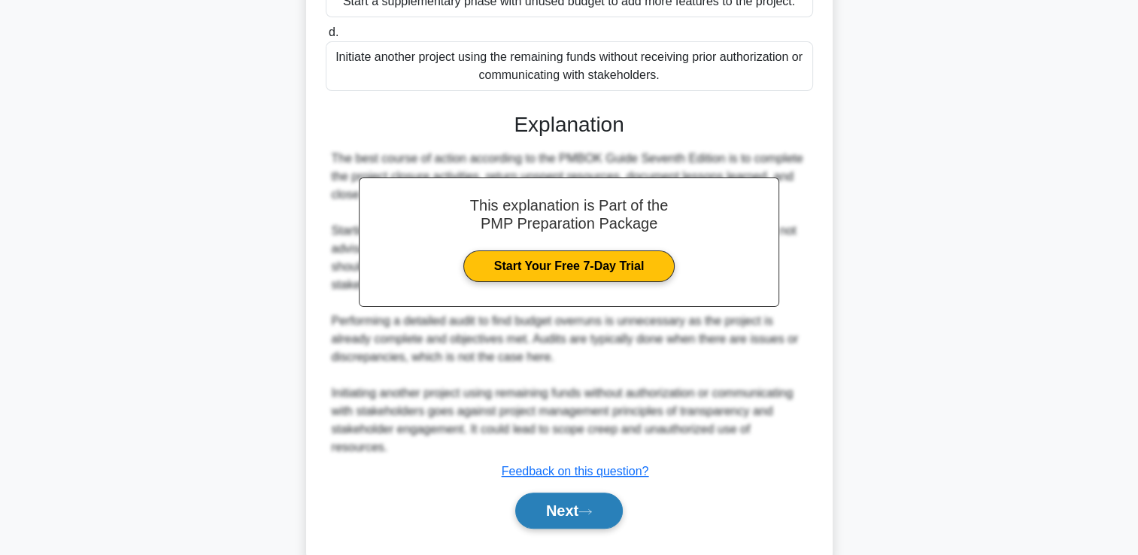
click at [563, 493] on button "Next" at bounding box center [569, 511] width 108 height 36
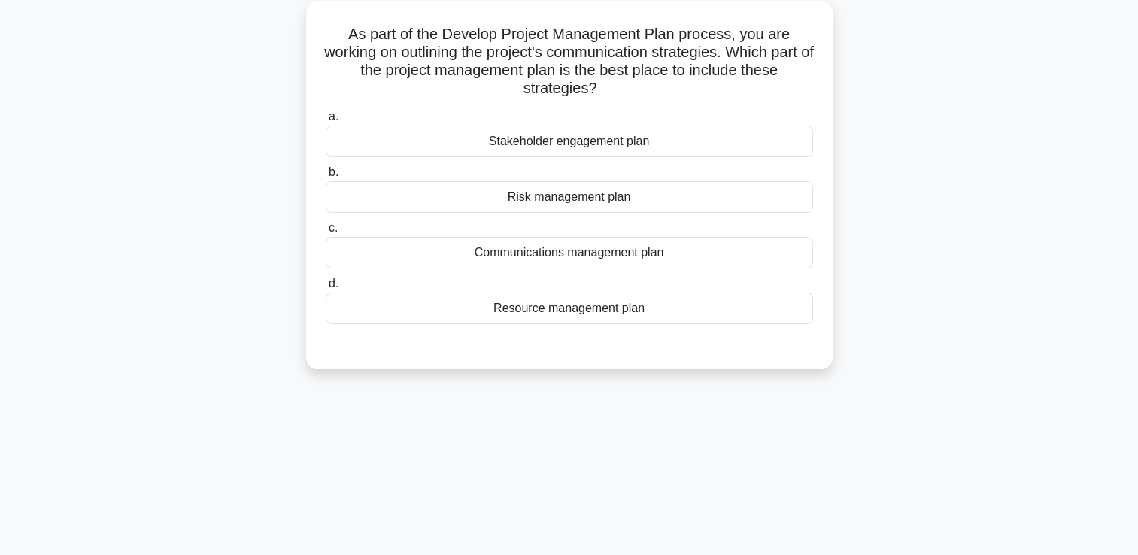
scroll to position [0, 0]
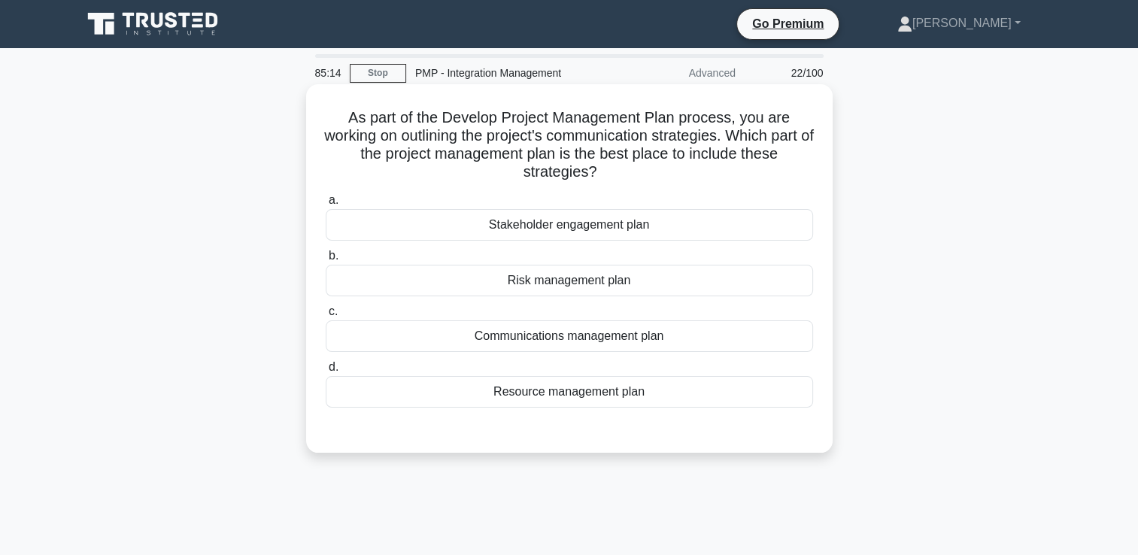
click at [560, 336] on div "Communications management plan" at bounding box center [569, 336] width 487 height 32
click at [326, 317] on input "c. Communications management plan" at bounding box center [326, 312] width 0 height 10
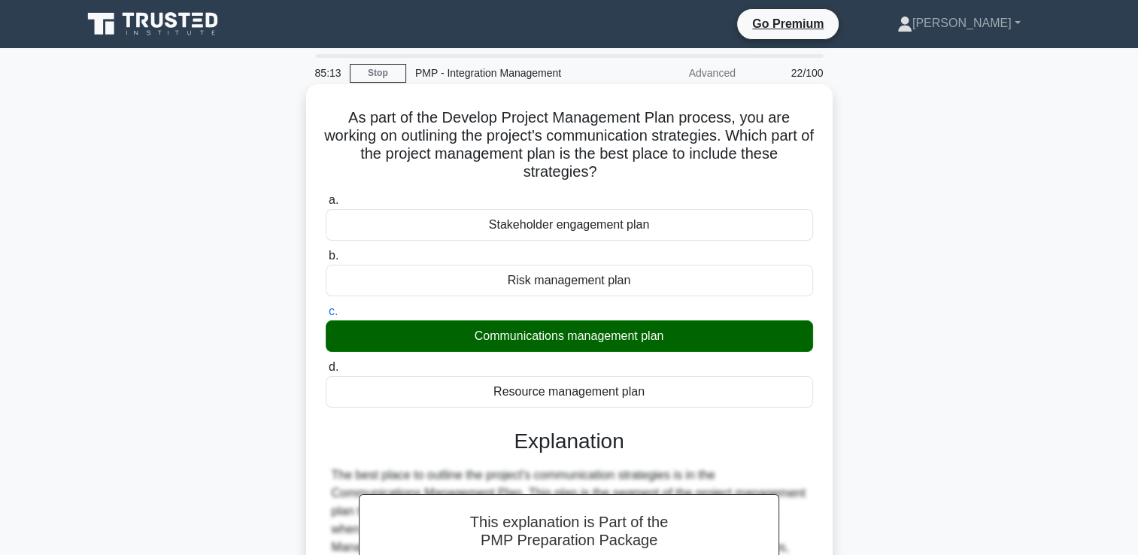
scroll to position [257, 0]
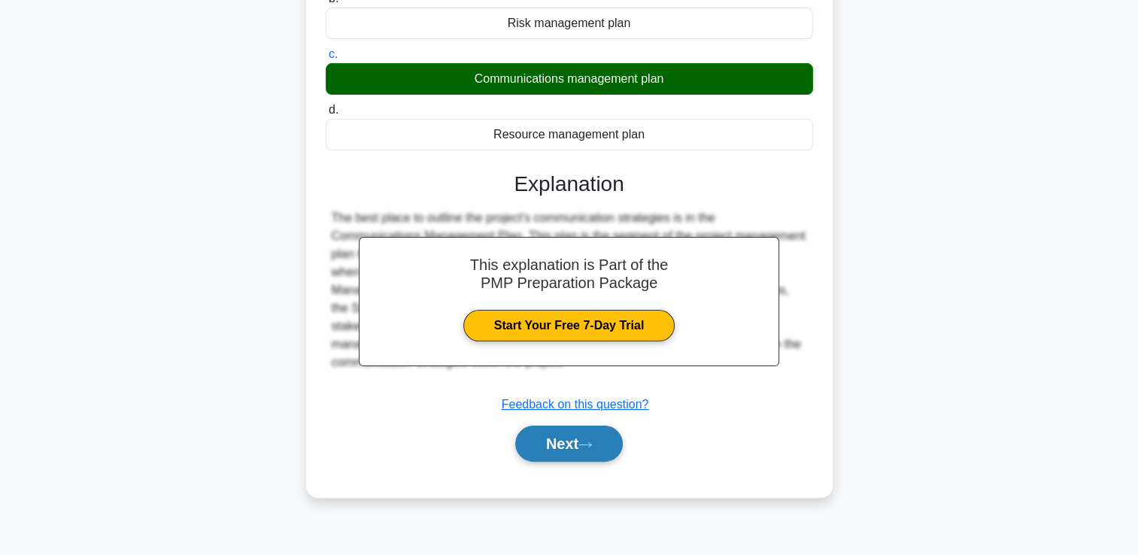
click at [572, 443] on button "Next" at bounding box center [569, 444] width 108 height 36
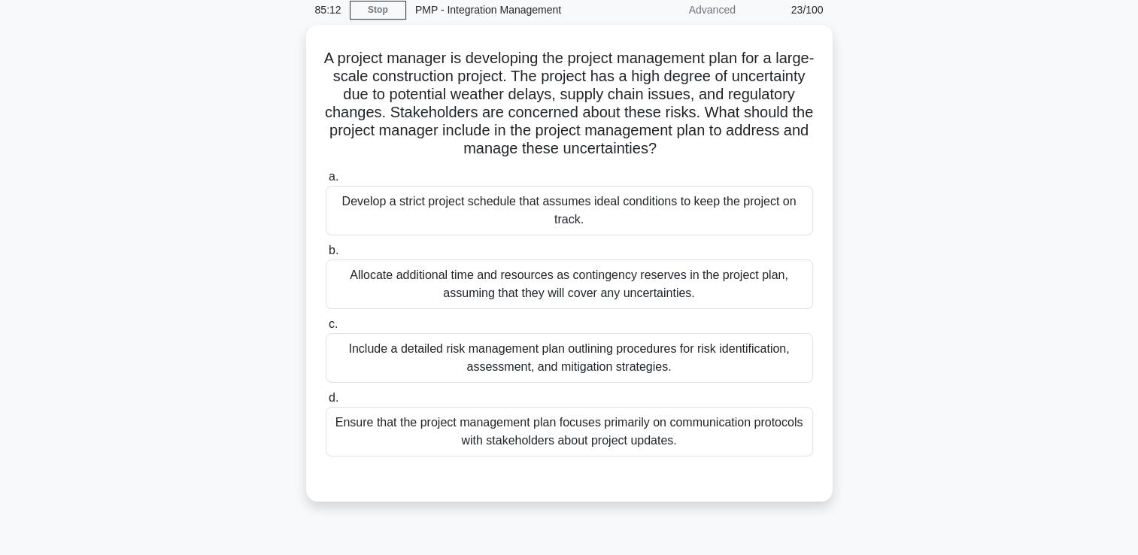
scroll to position [32, 0]
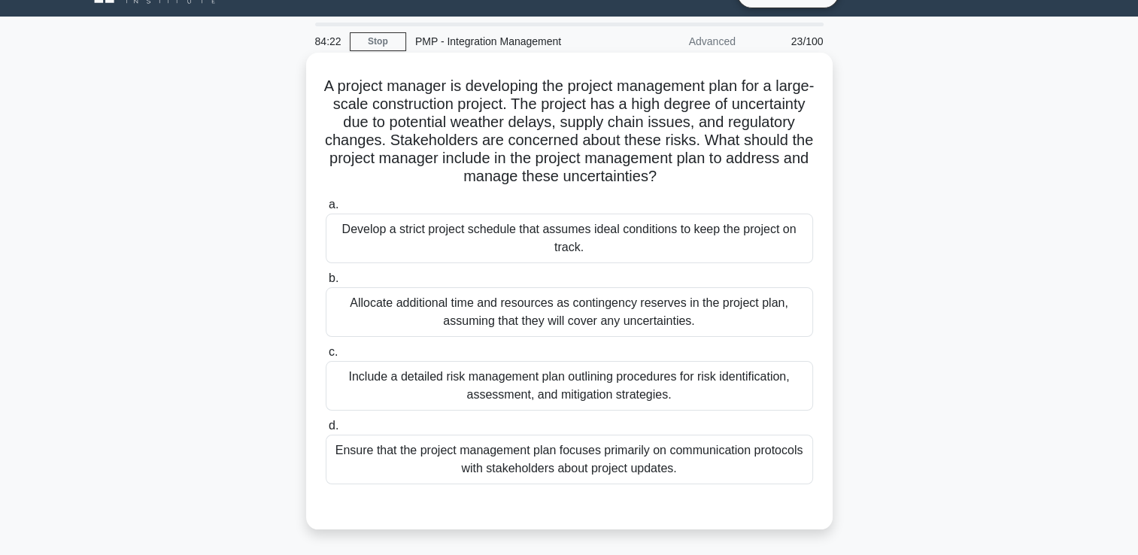
click at [433, 333] on div "Allocate additional time and resources as contingency reserves in the project p…" at bounding box center [569, 312] width 487 height 50
click at [326, 284] on input "b. Allocate additional time and resources as contingency reserves in the projec…" at bounding box center [326, 279] width 0 height 10
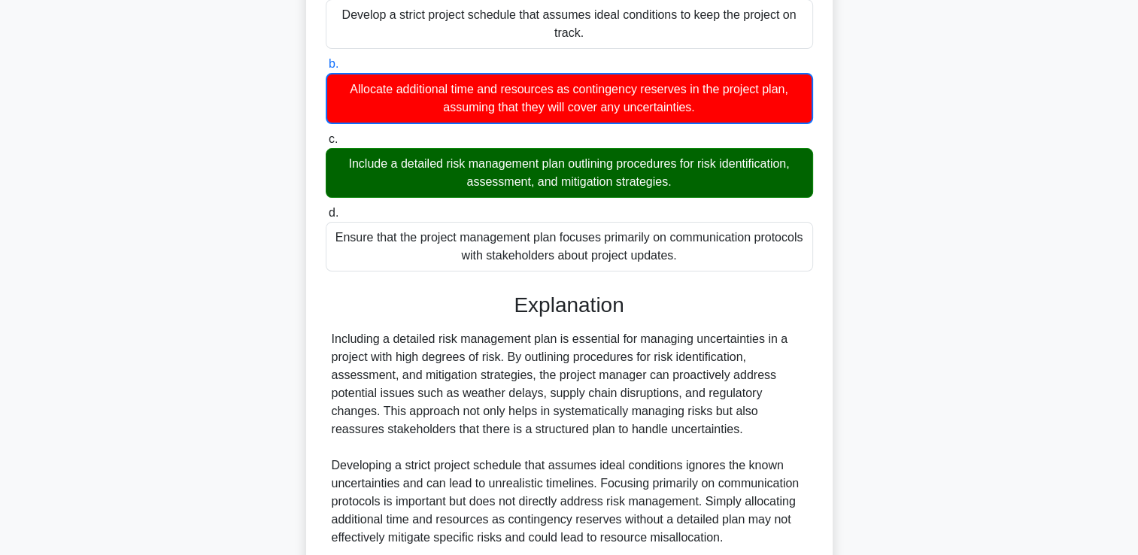
scroll to position [333, 0]
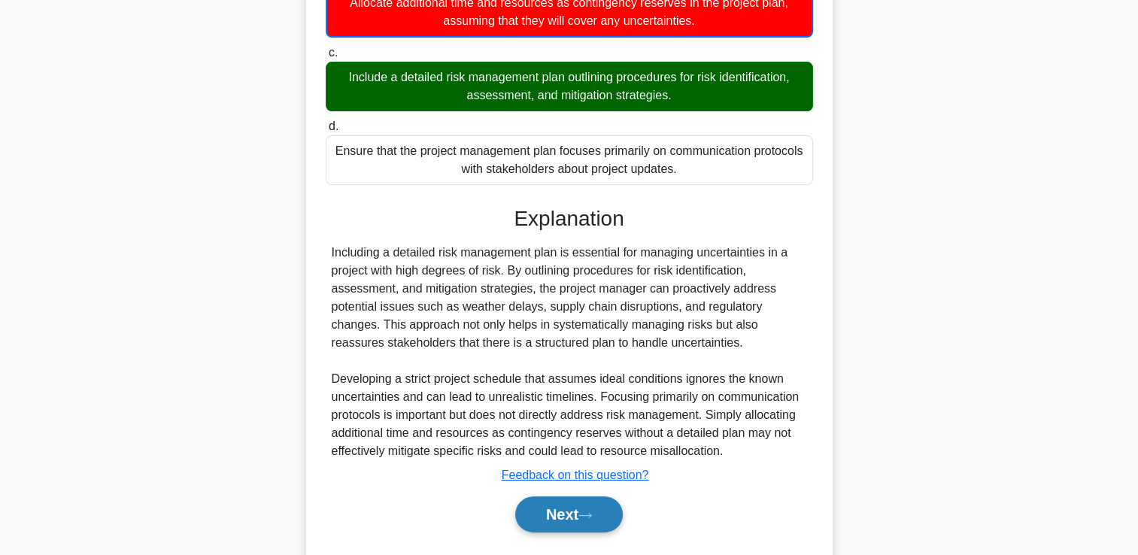
click at [560, 512] on button "Next" at bounding box center [569, 515] width 108 height 36
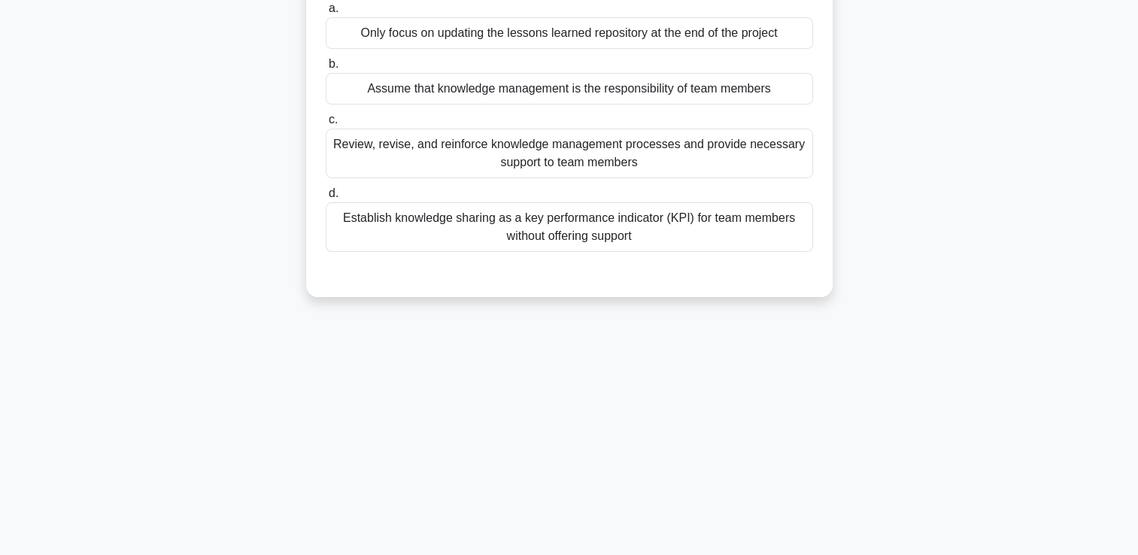
scroll to position [32, 0]
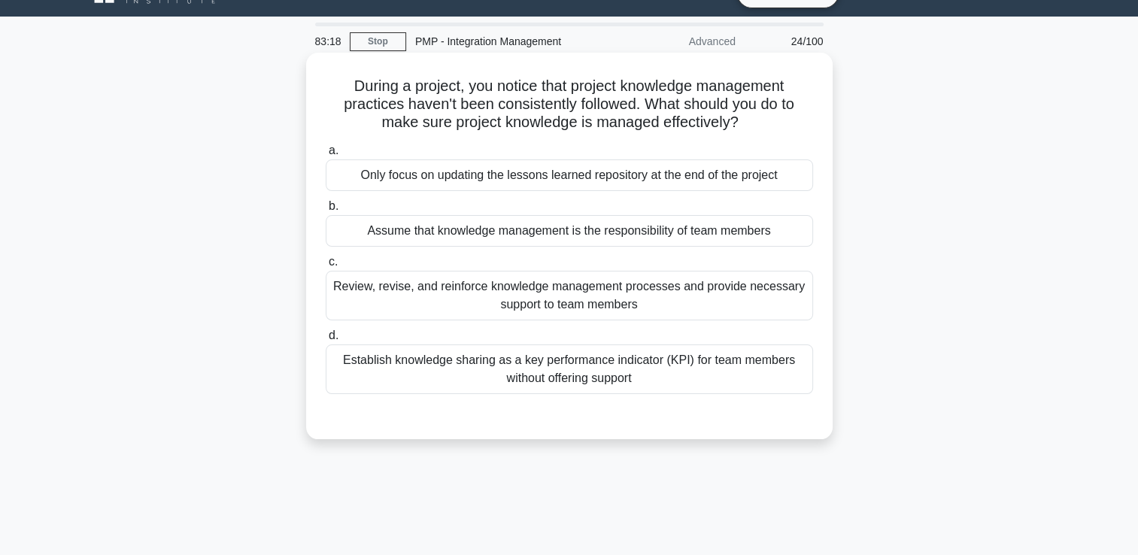
click at [403, 305] on div "Review, revise, and reinforce knowledge management processes and provide necess…" at bounding box center [569, 296] width 487 height 50
click at [326, 267] on input "c. Review, revise, and reinforce knowledge management processes and provide nec…" at bounding box center [326, 262] width 0 height 10
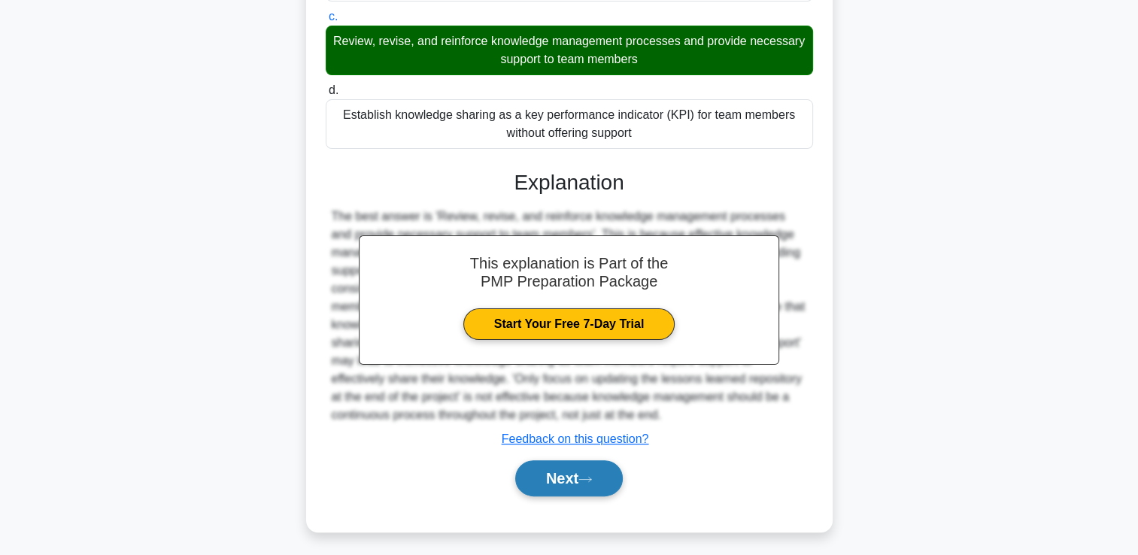
scroll to position [281, 0]
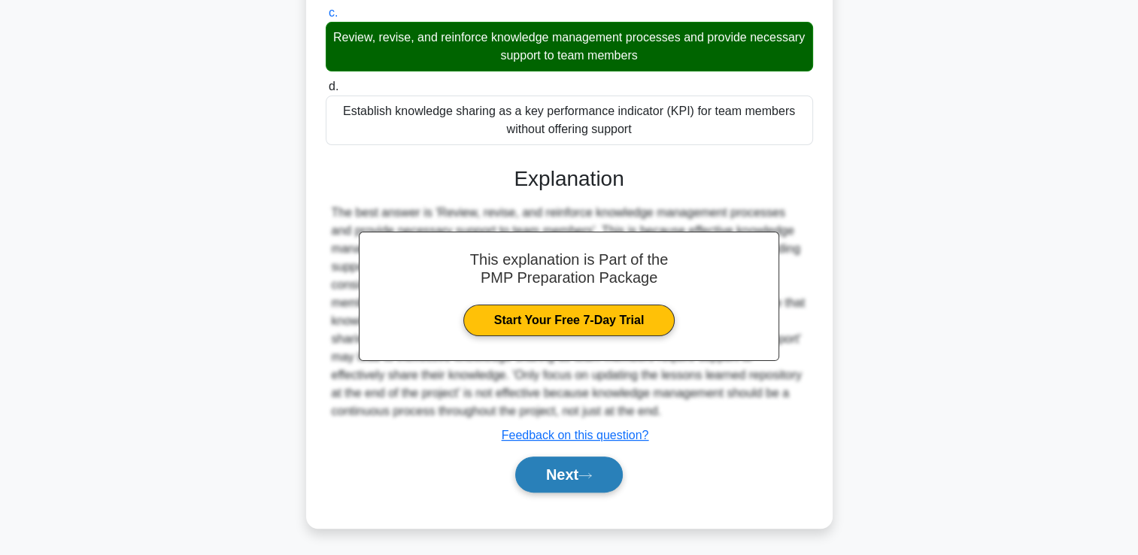
click at [566, 471] on button "Next" at bounding box center [569, 475] width 108 height 36
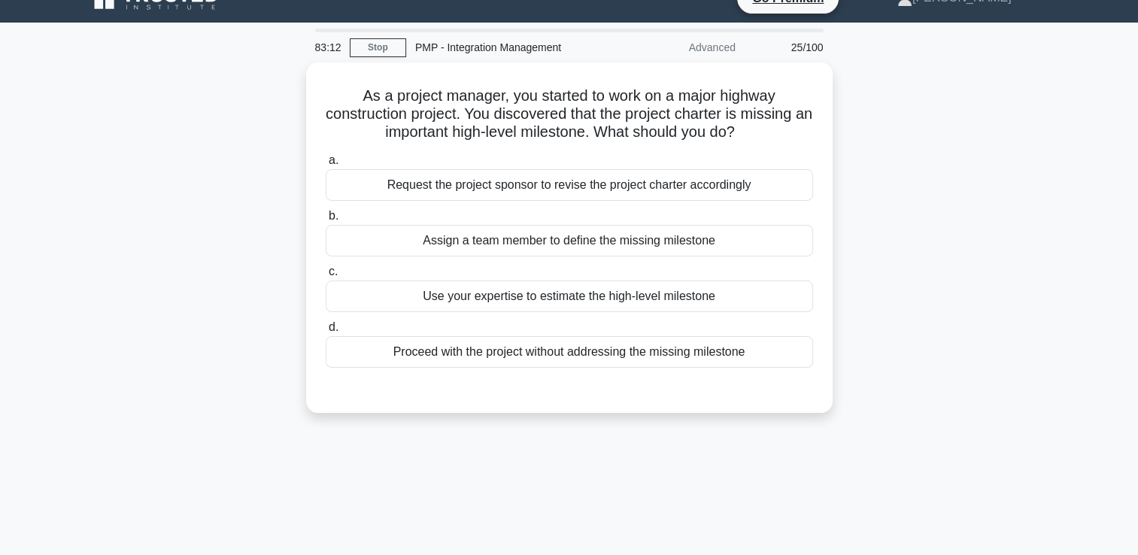
scroll to position [0, 0]
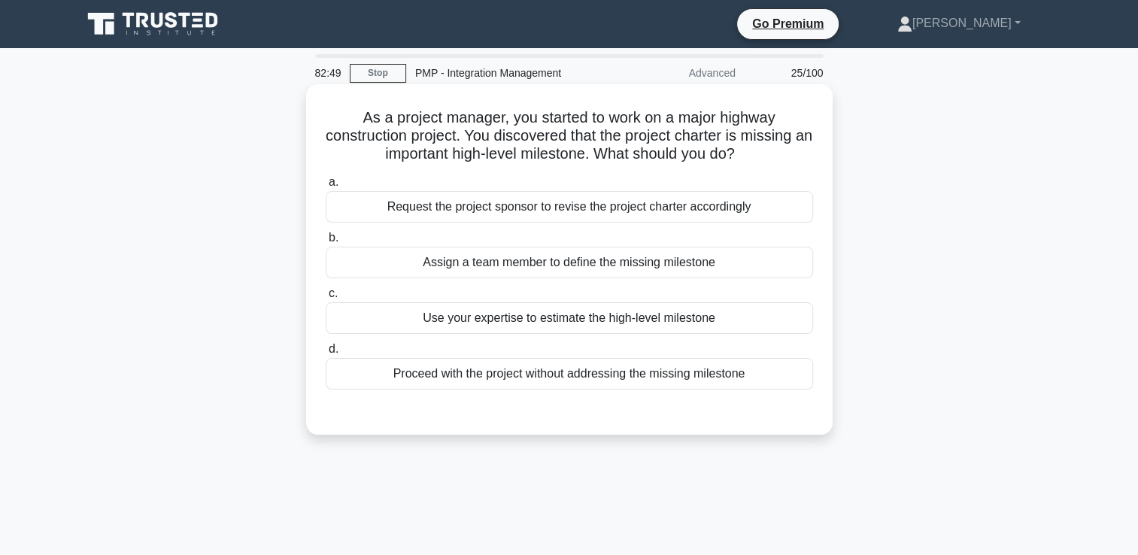
click at [461, 208] on div "Request the project sponsor to revise the project charter accordingly" at bounding box center [569, 207] width 487 height 32
click at [326, 187] on input "a. Request the project sponsor to revise the project charter accordingly" at bounding box center [326, 183] width 0 height 10
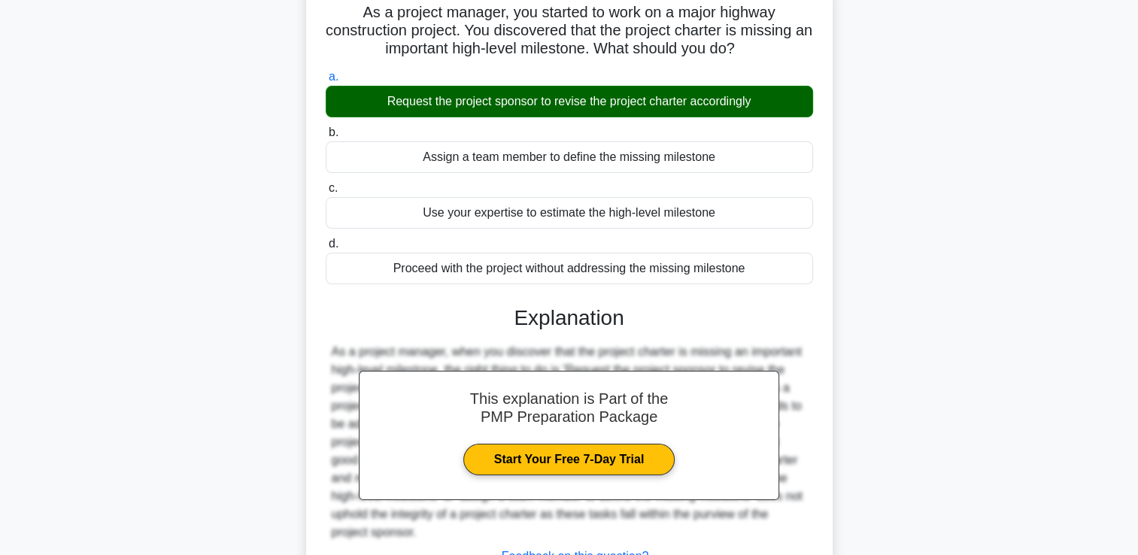
scroll to position [257, 0]
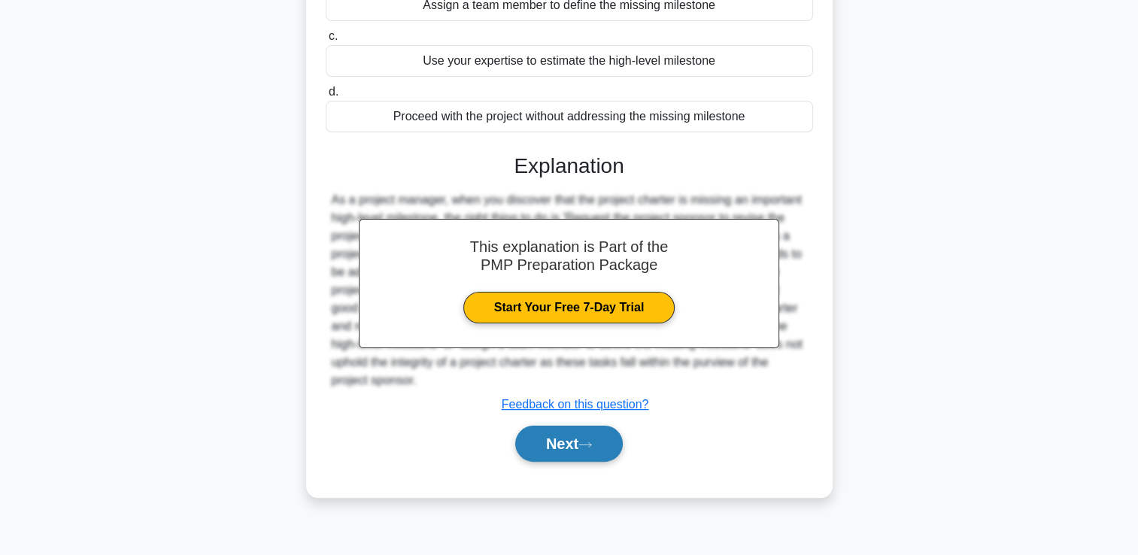
click at [560, 453] on button "Next" at bounding box center [569, 444] width 108 height 36
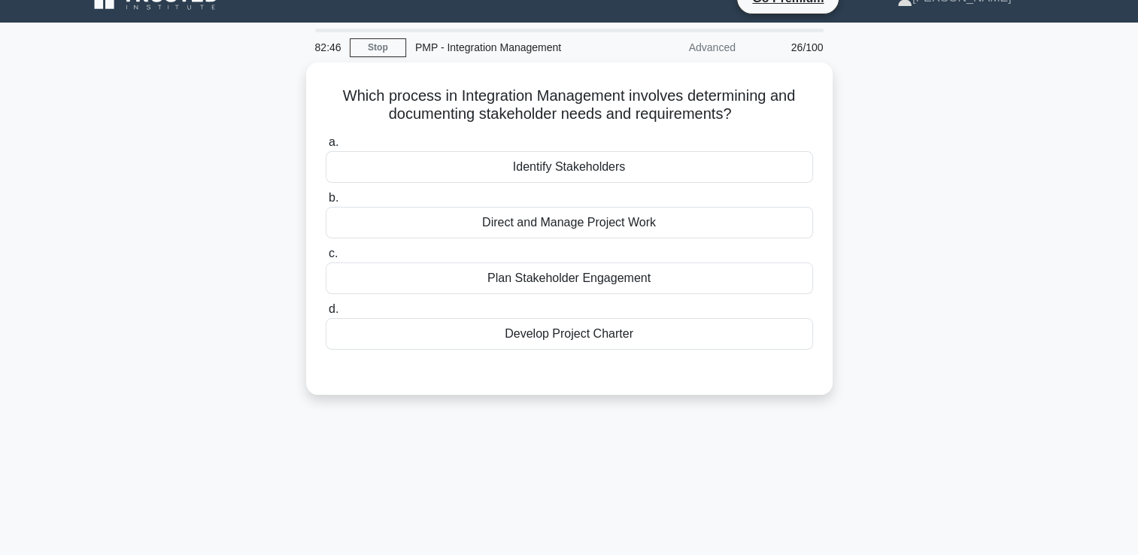
scroll to position [0, 0]
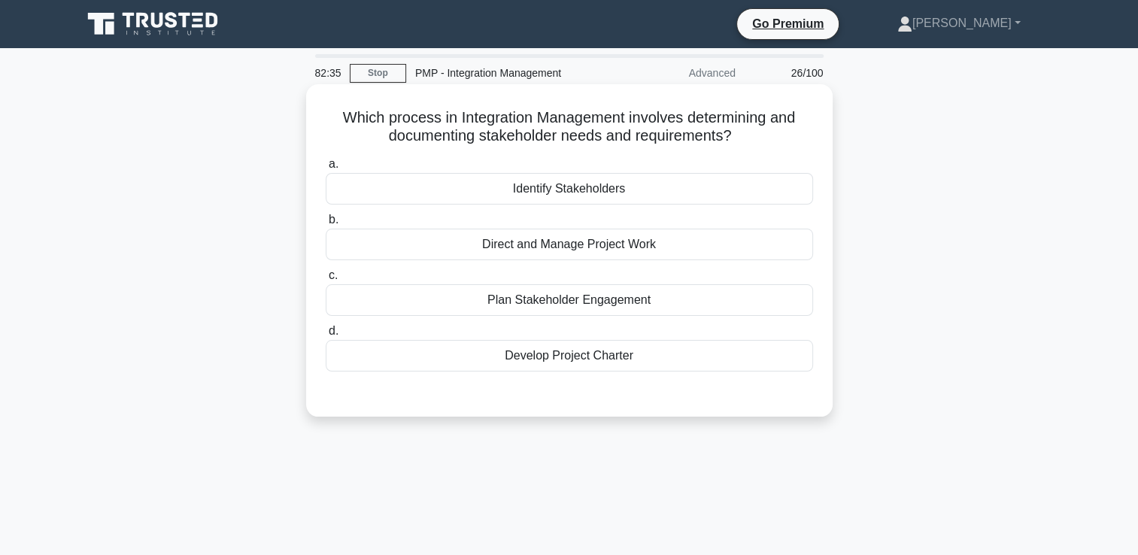
click at [557, 372] on div "a. Identify Stakeholders b. Direct and Manage Project Work c. d." at bounding box center [570, 263] width 506 height 223
click at [557, 364] on div "Develop Project Charter" at bounding box center [569, 356] width 487 height 32
click at [326, 336] on input "d. Develop Project Charter" at bounding box center [326, 331] width 0 height 10
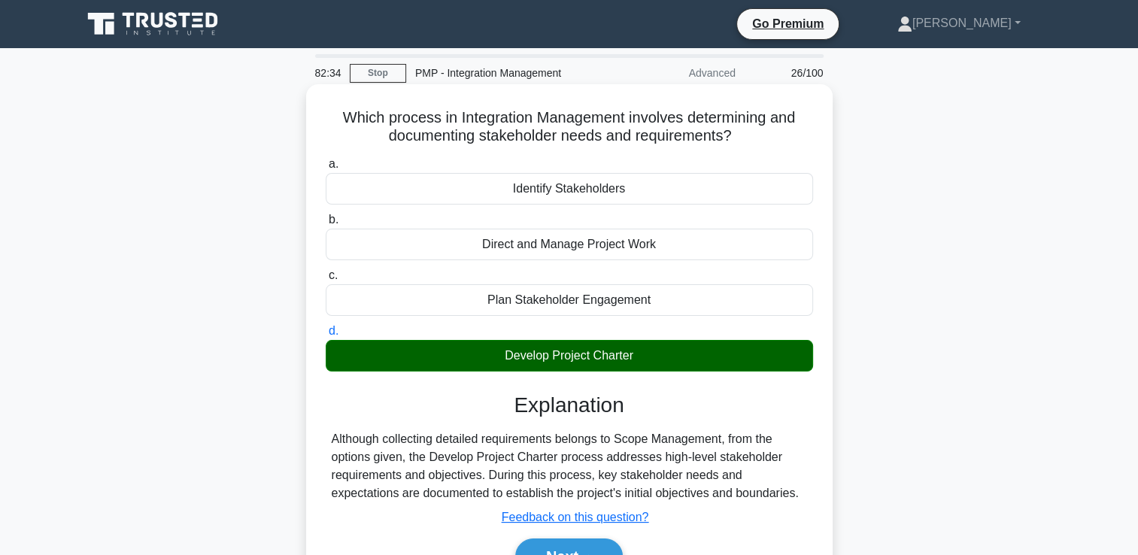
scroll to position [257, 0]
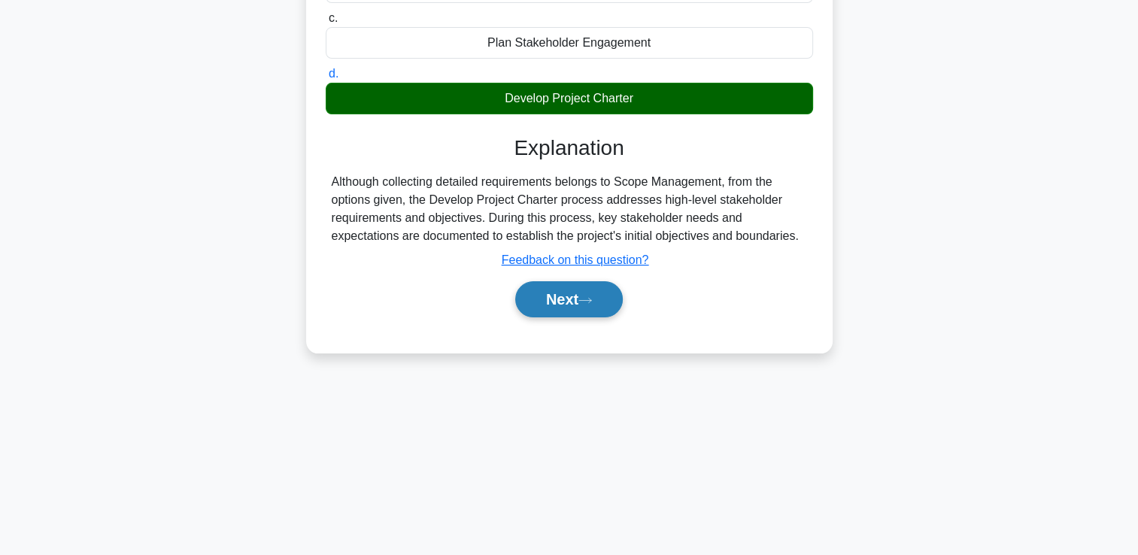
click at [576, 311] on button "Next" at bounding box center [569, 299] width 108 height 36
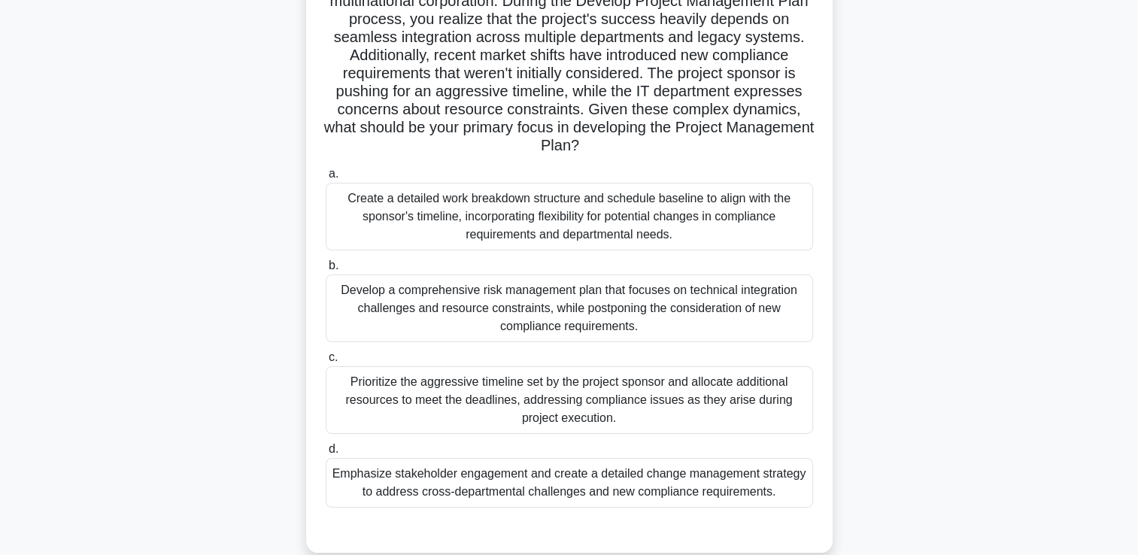
scroll to position [182, 0]
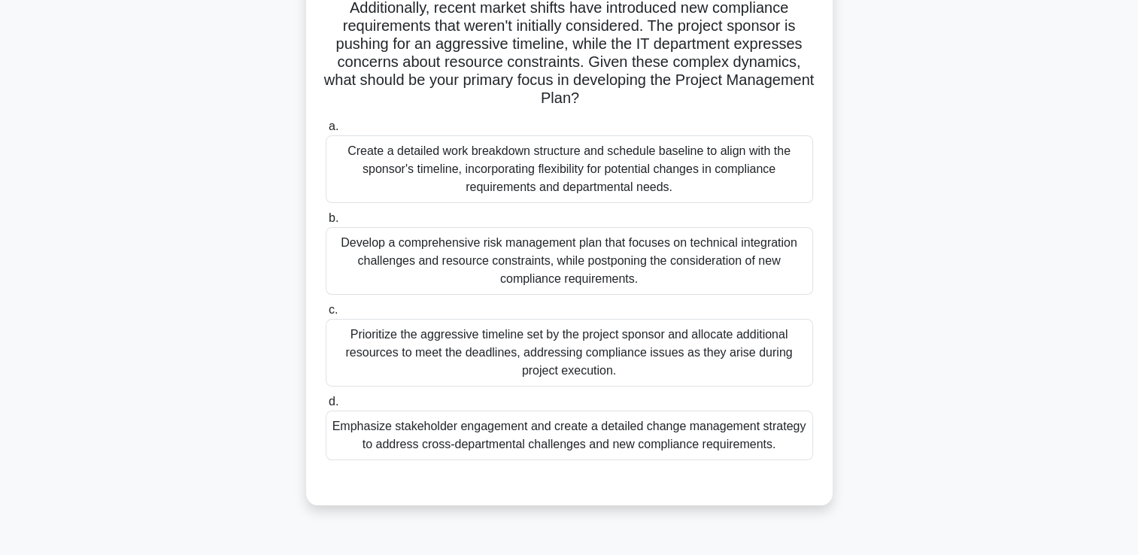
click at [382, 337] on div "Prioritize the aggressive timeline set by the project sponsor and allocate addi…" at bounding box center [569, 353] width 487 height 68
click at [326, 315] on input "c. Prioritize the aggressive timeline set by the project sponsor and allocate a…" at bounding box center [326, 310] width 0 height 10
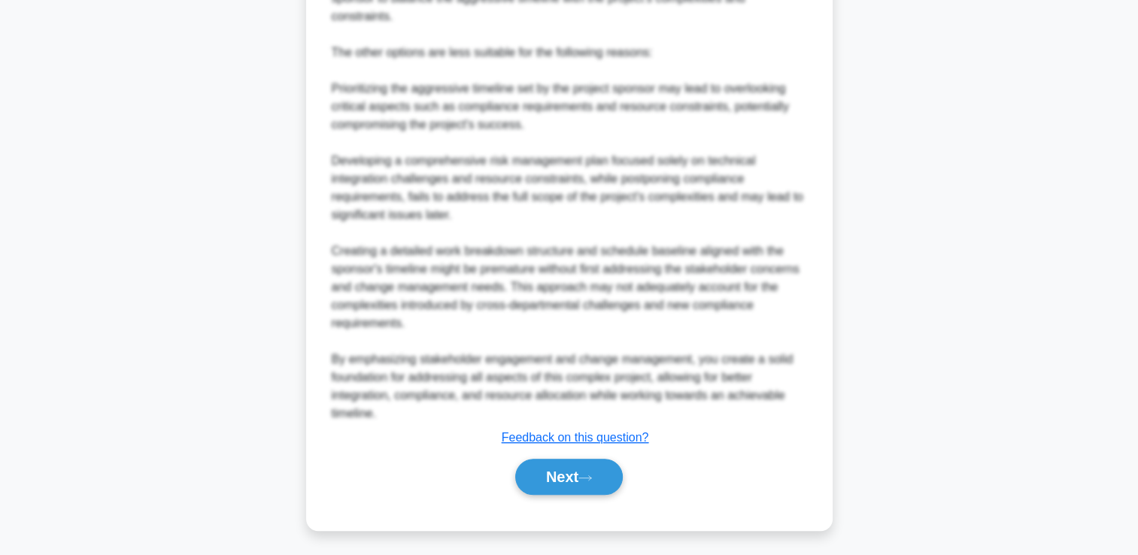
scroll to position [1058, 0]
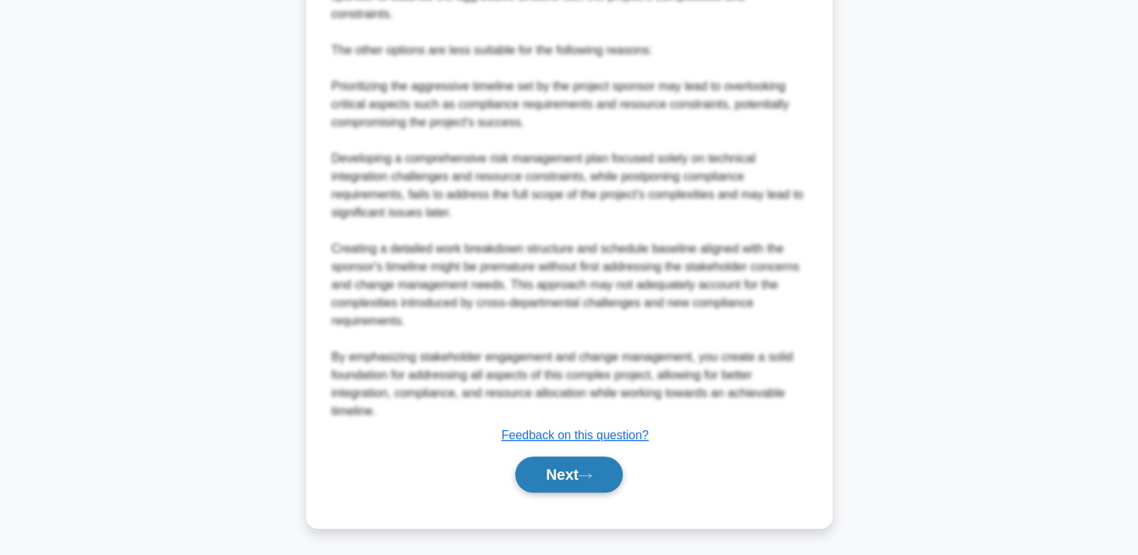
click at [565, 468] on button "Next" at bounding box center [569, 475] width 108 height 36
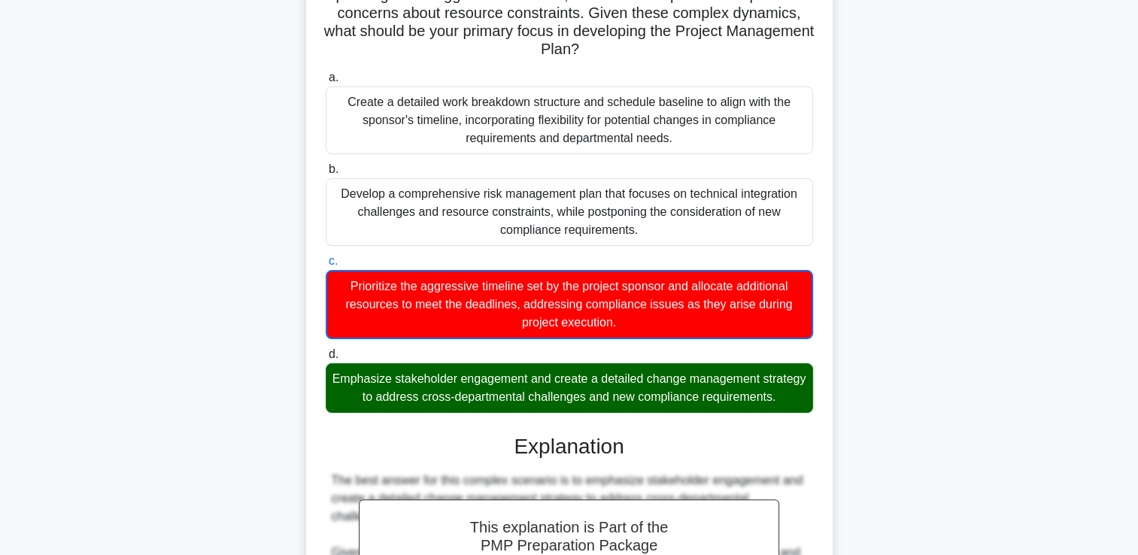
scroll to position [0, 0]
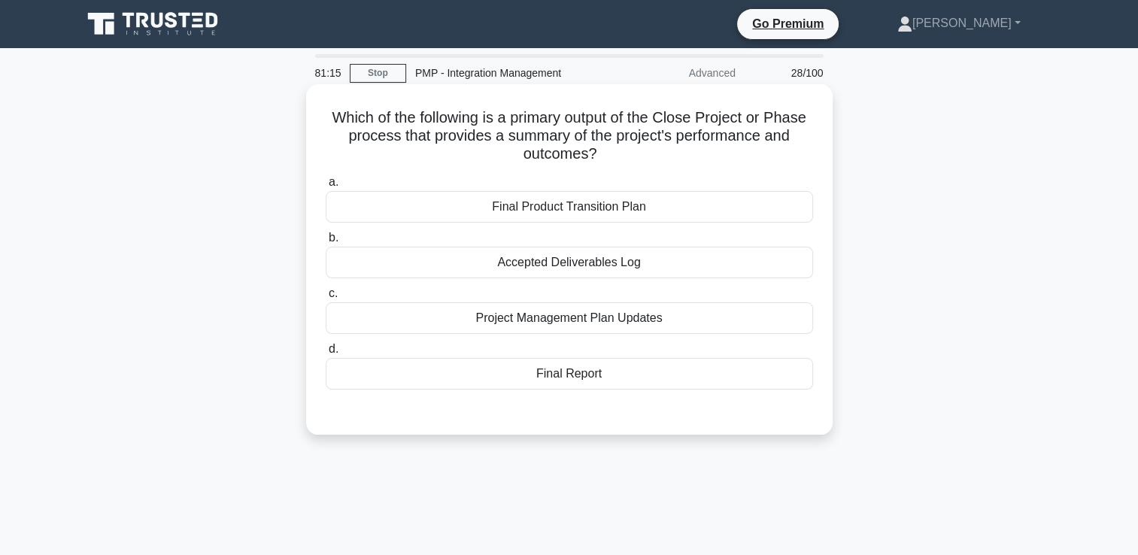
click at [536, 211] on div "Final Product Transition Plan" at bounding box center [569, 207] width 487 height 32
click at [326, 187] on input "a. Final Product Transition Plan" at bounding box center [326, 183] width 0 height 10
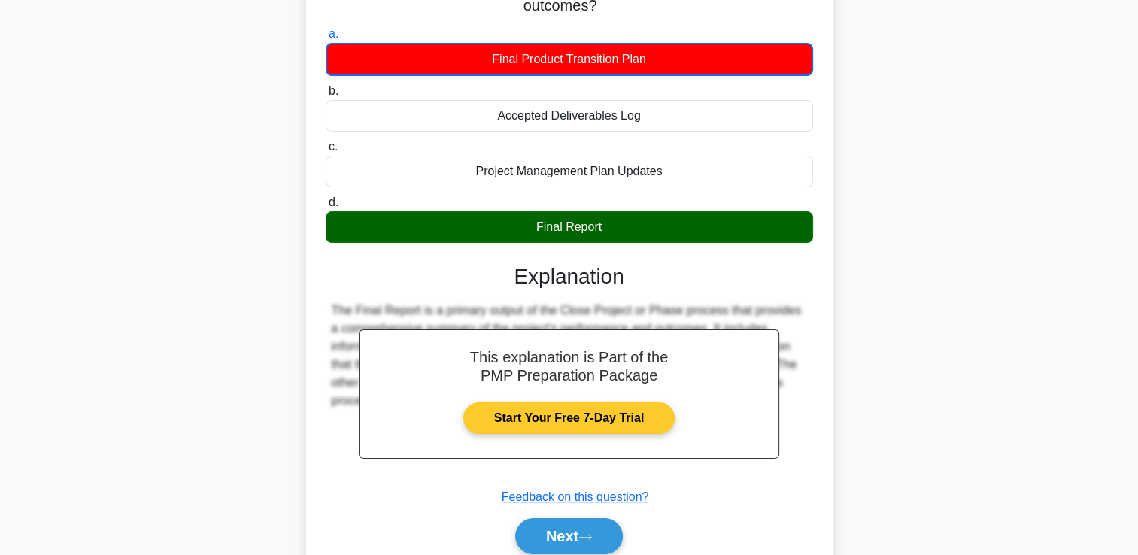
scroll to position [257, 0]
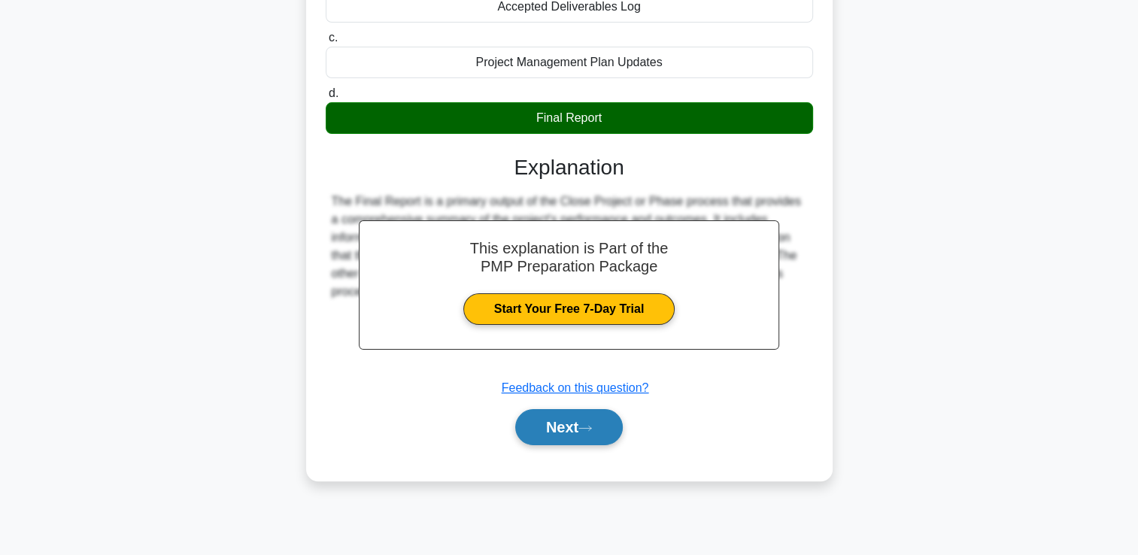
click at [563, 420] on button "Next" at bounding box center [569, 427] width 108 height 36
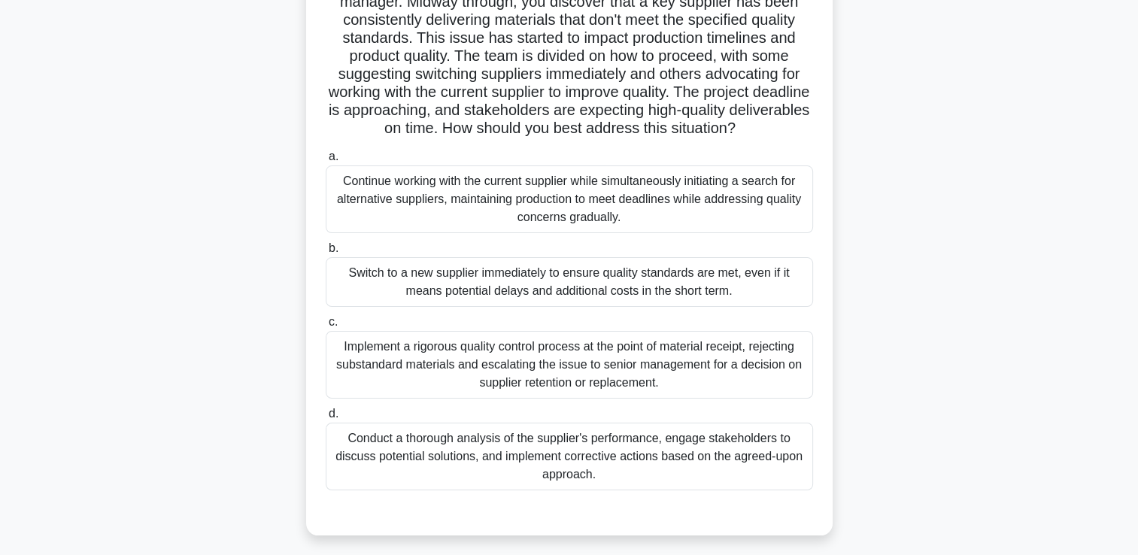
scroll to position [150, 0]
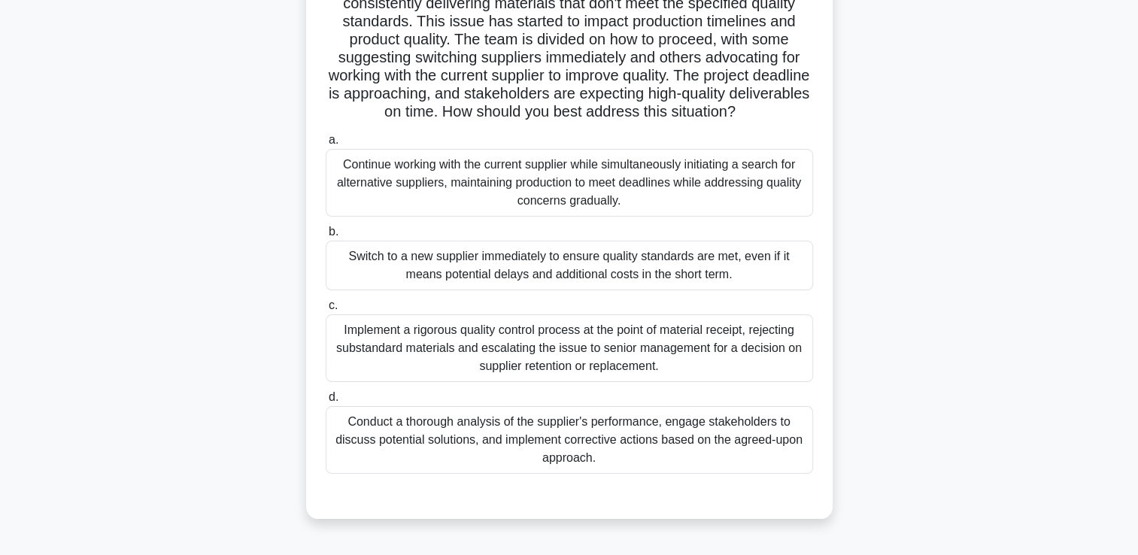
click at [488, 334] on div "Implement a rigorous quality control process at the point of material receipt, …" at bounding box center [569, 348] width 487 height 68
click at [326, 311] on input "c. Implement a rigorous quality control process at the point of material receip…" at bounding box center [326, 306] width 0 height 10
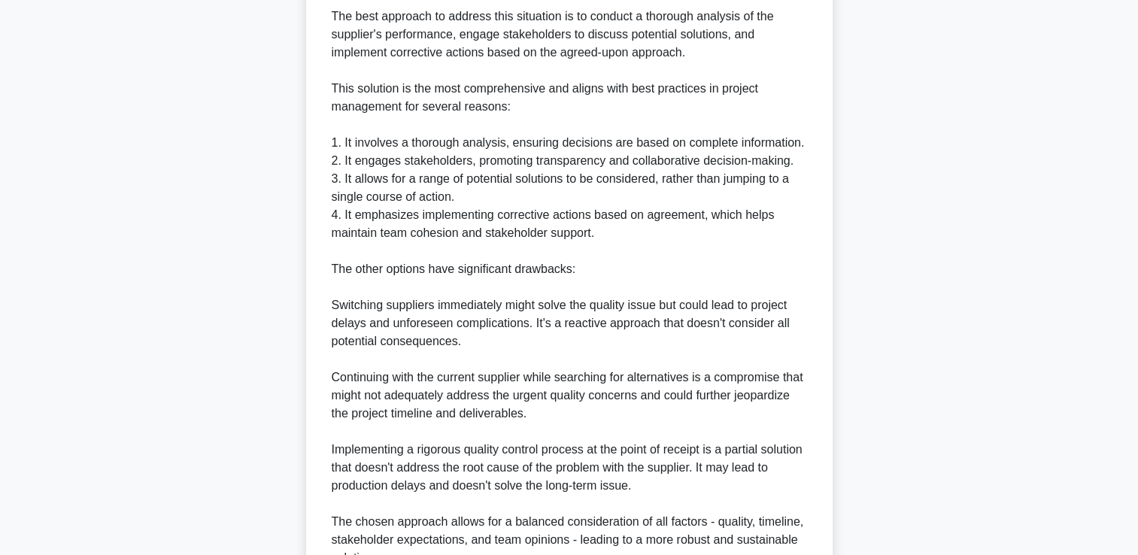
scroll to position [824, 0]
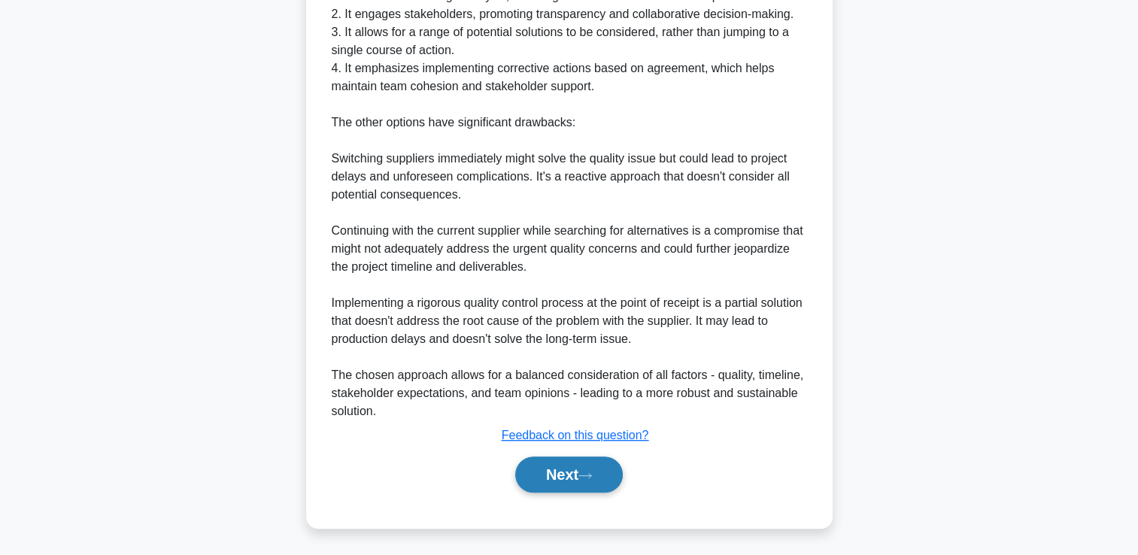
click at [540, 471] on button "Next" at bounding box center [569, 475] width 108 height 36
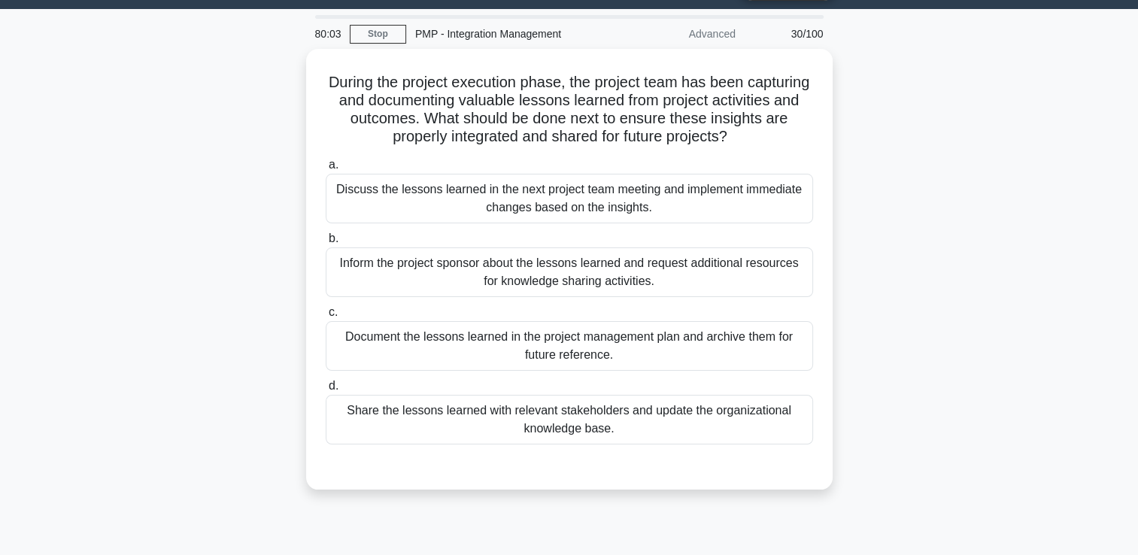
scroll to position [32, 0]
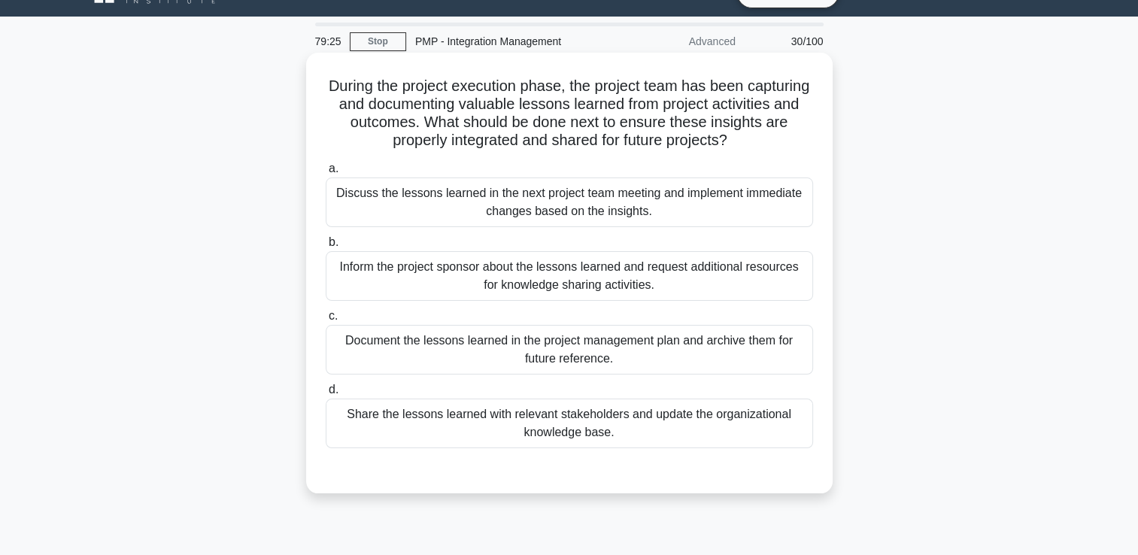
click at [485, 351] on div "Document the lessons learned in the project management plan and archive them fo…" at bounding box center [569, 350] width 487 height 50
click at [326, 321] on input "c. Document the lessons learned in the project management plan and archive them…" at bounding box center [326, 316] width 0 height 10
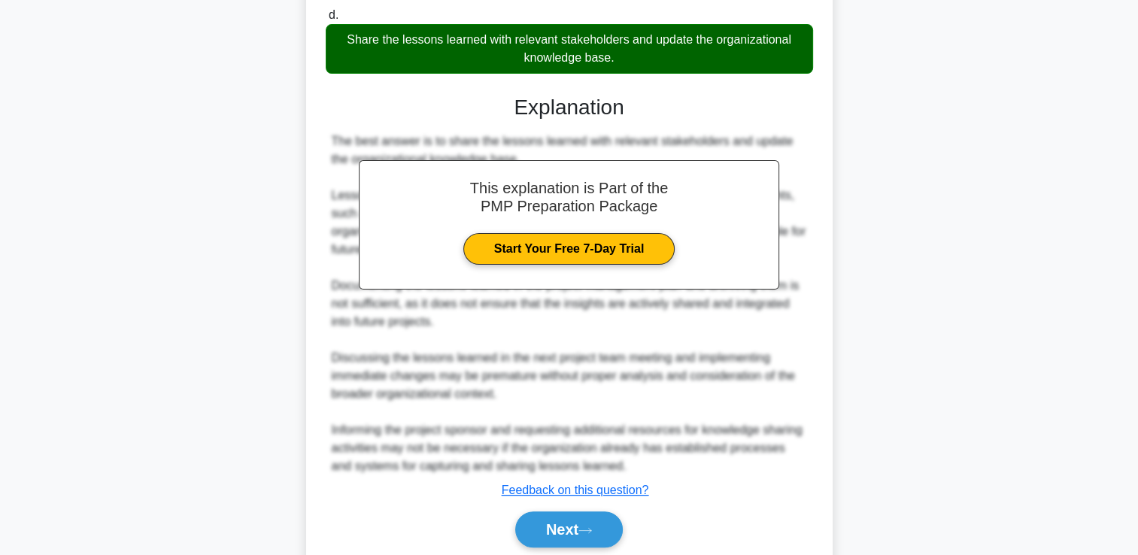
scroll to position [463, 0]
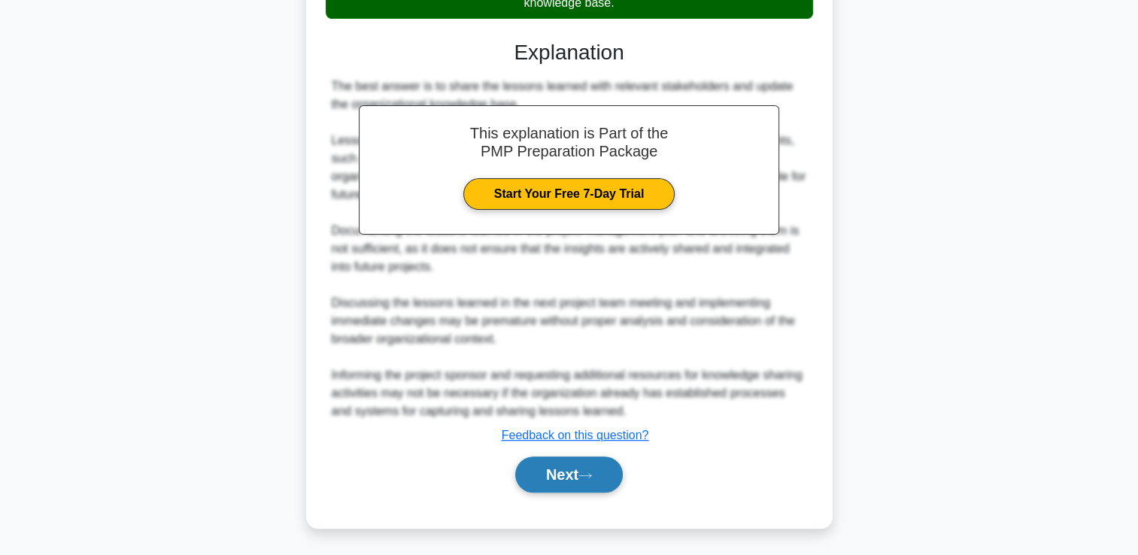
click at [578, 467] on button "Next" at bounding box center [569, 475] width 108 height 36
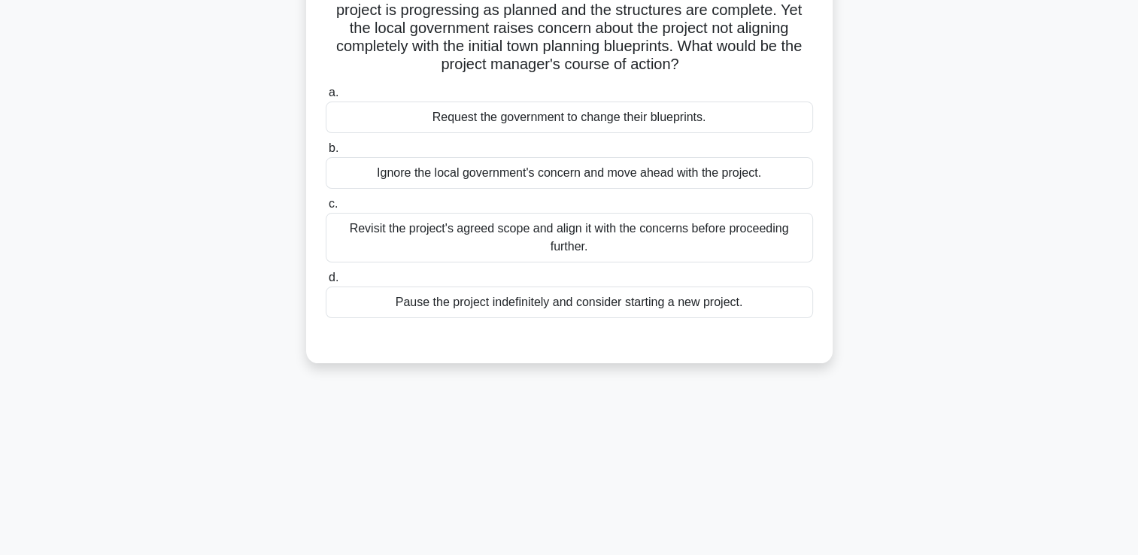
scroll to position [0, 0]
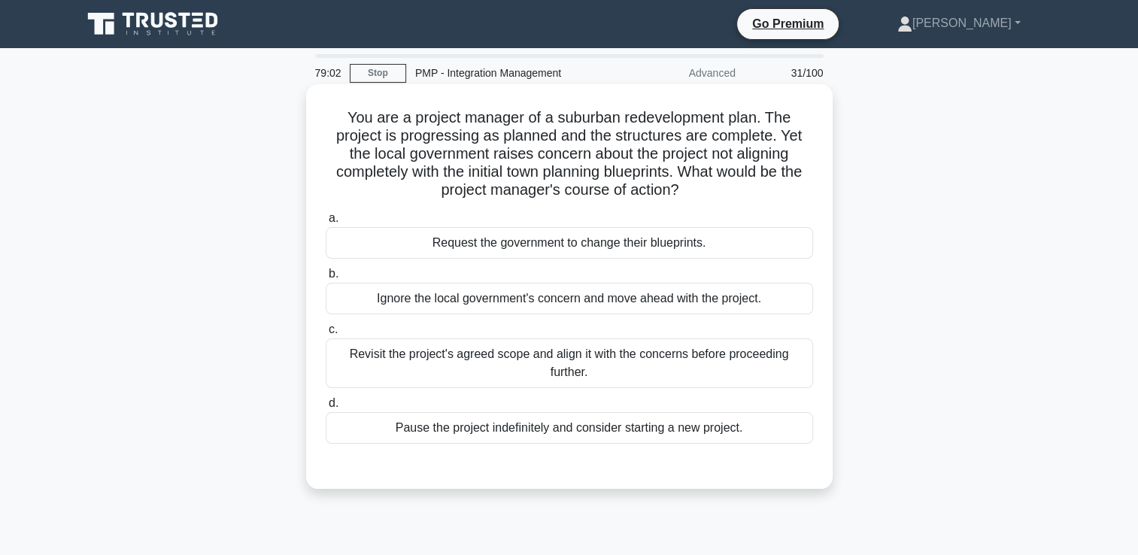
click at [442, 371] on div "Revisit the project's agreed scope and align it with the concerns before procee…" at bounding box center [569, 364] width 487 height 50
click at [326, 335] on input "c. Revisit the project's agreed scope and align it with the concerns before pro…" at bounding box center [326, 330] width 0 height 10
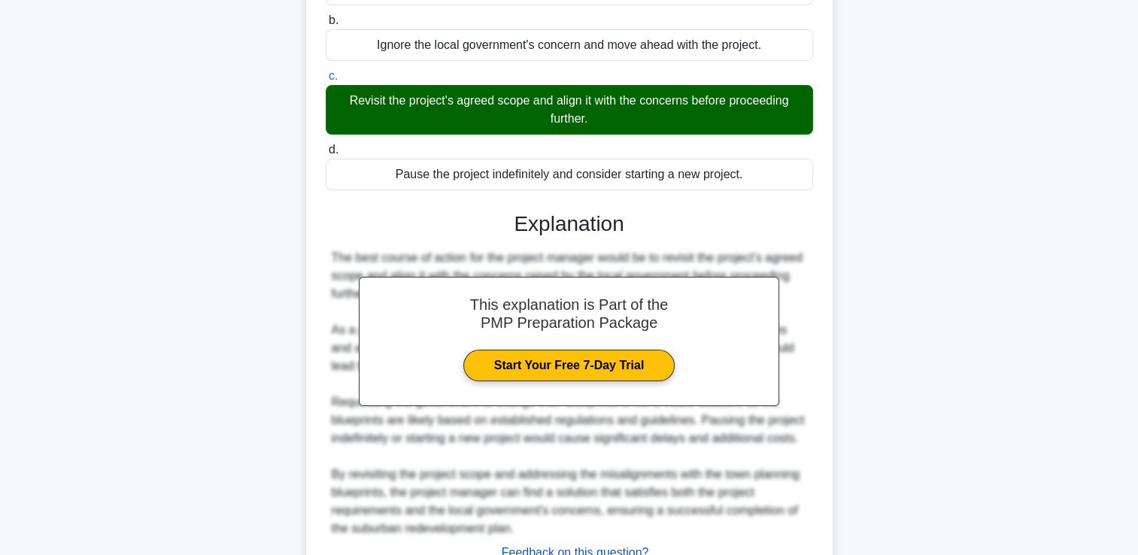
scroll to position [371, 0]
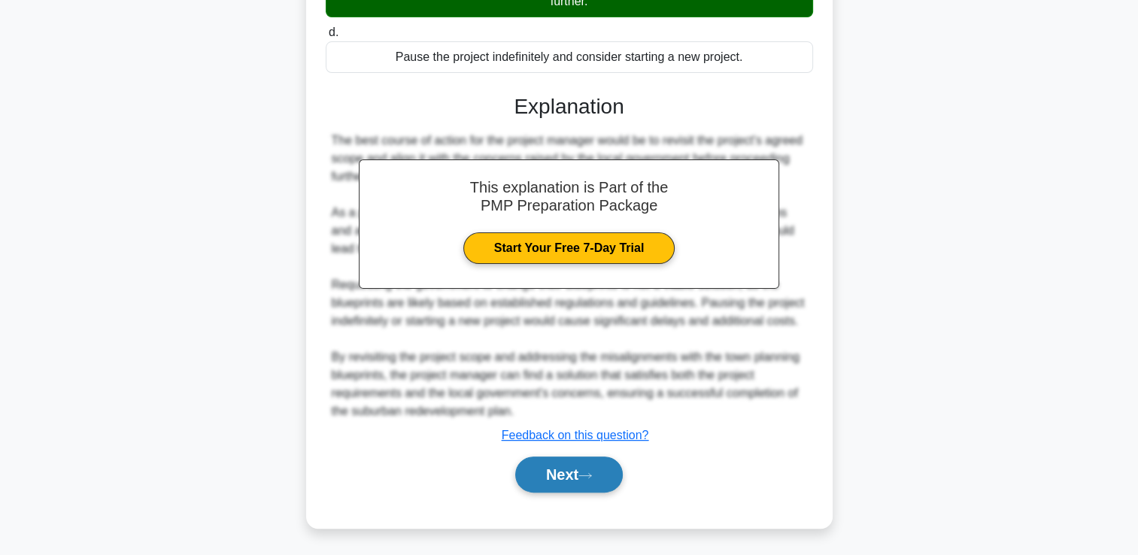
click at [562, 491] on div "Next" at bounding box center [569, 475] width 487 height 48
click at [566, 471] on button "Next" at bounding box center [569, 475] width 108 height 36
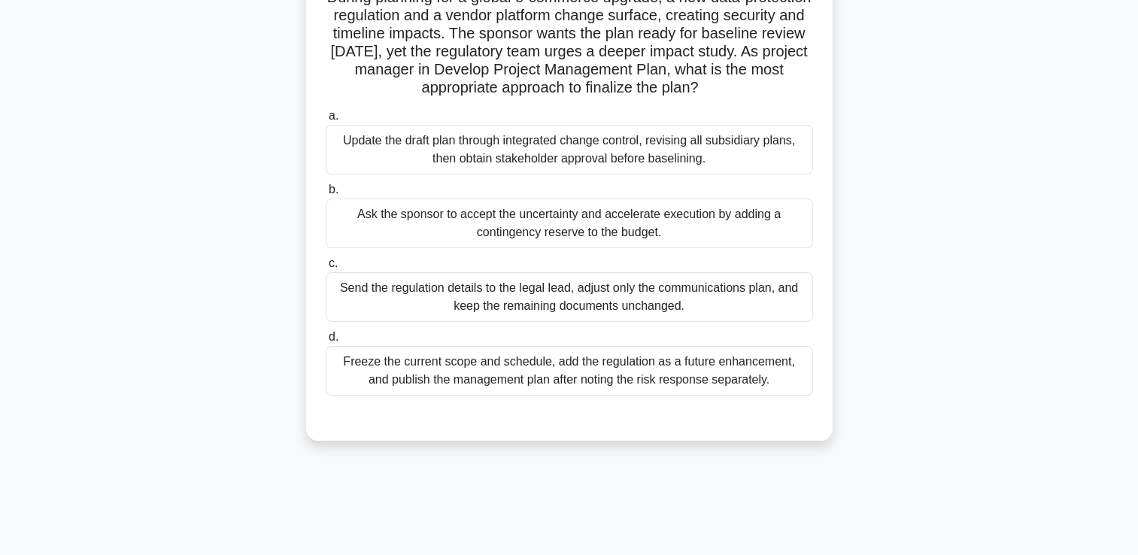
scroll to position [107, 0]
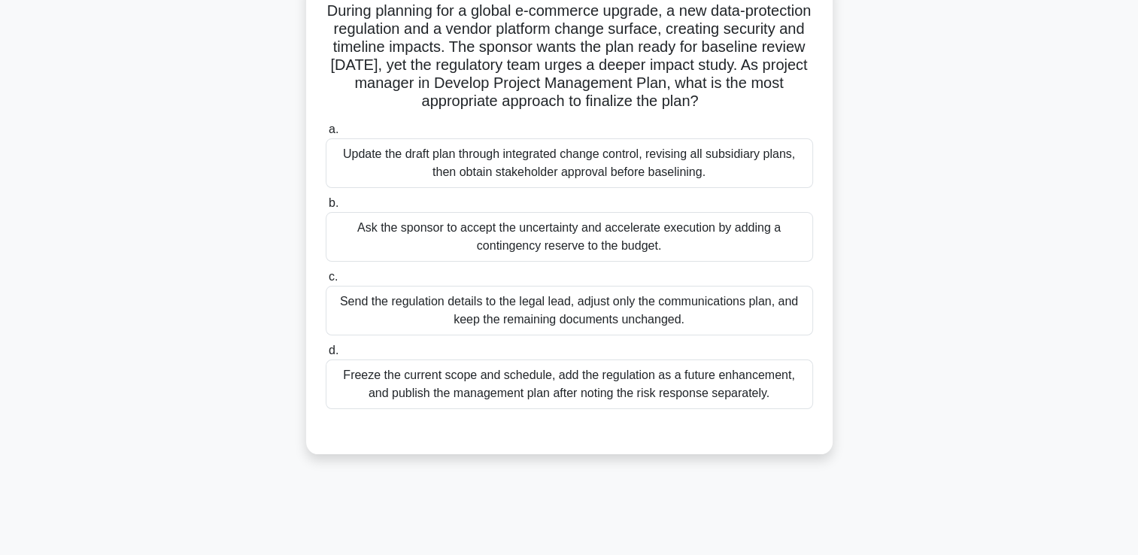
click at [503, 317] on div "Send the regulation details to the legal lead, adjust only the communications p…" at bounding box center [569, 311] width 487 height 50
click at [326, 282] on input "c. Send the regulation details to the legal lead, adjust only the communication…" at bounding box center [326, 277] width 0 height 10
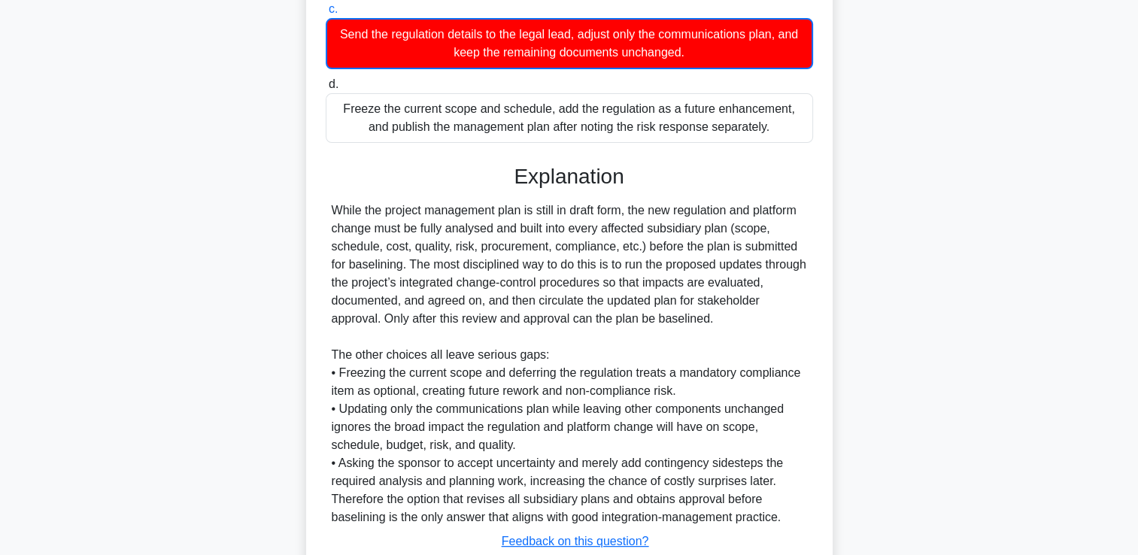
scroll to position [481, 0]
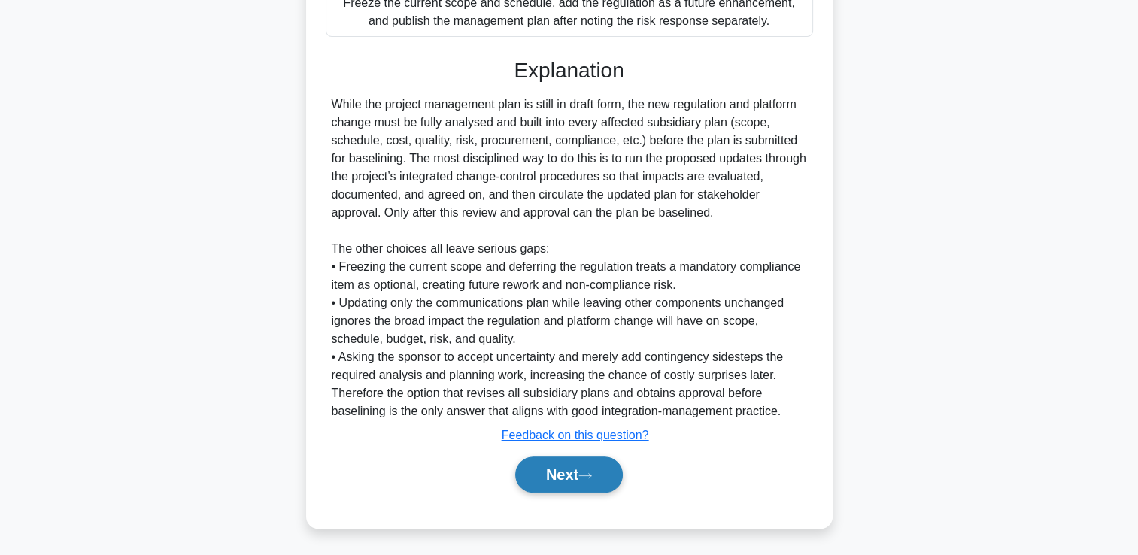
click at [555, 481] on button "Next" at bounding box center [569, 475] width 108 height 36
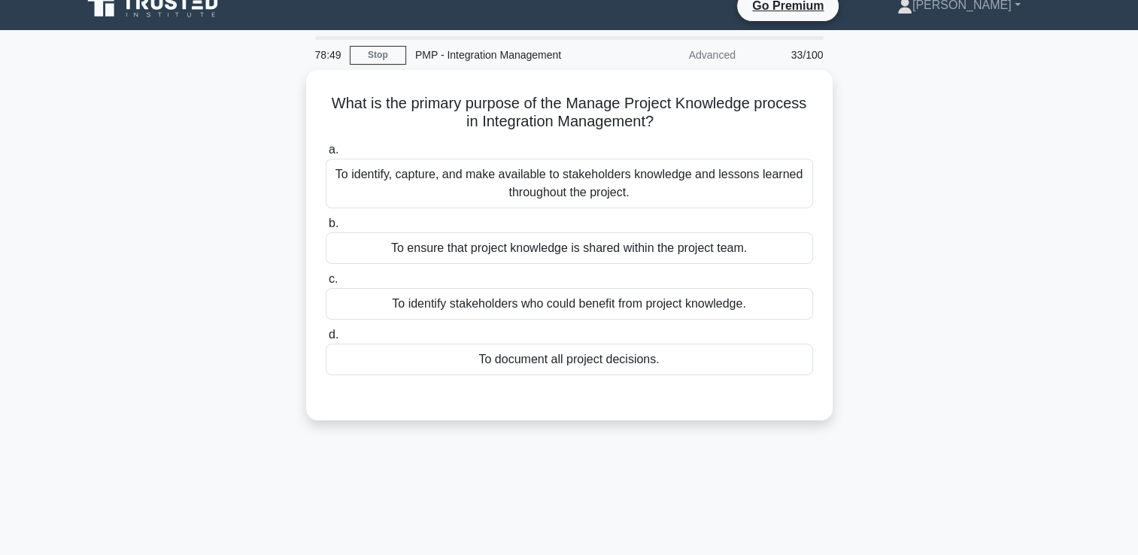
scroll to position [0, 0]
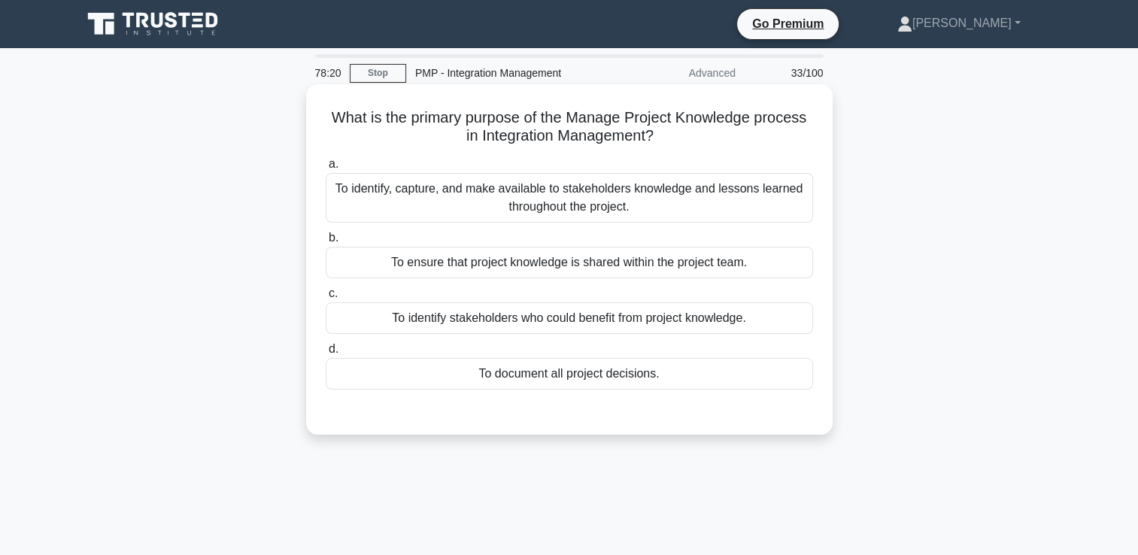
click at [498, 206] on div "To identify, capture, and make available to stakeholders knowledge and lessons …" at bounding box center [569, 198] width 487 height 50
click at [326, 169] on input "a. To identify, capture, and make available to stakeholders knowledge and lesso…" at bounding box center [326, 164] width 0 height 10
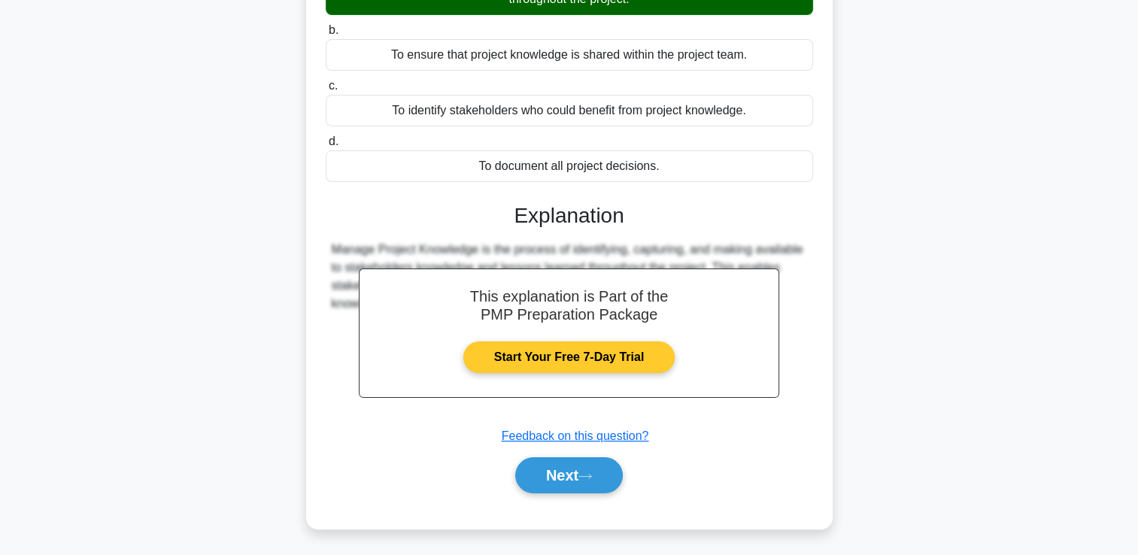
scroll to position [257, 0]
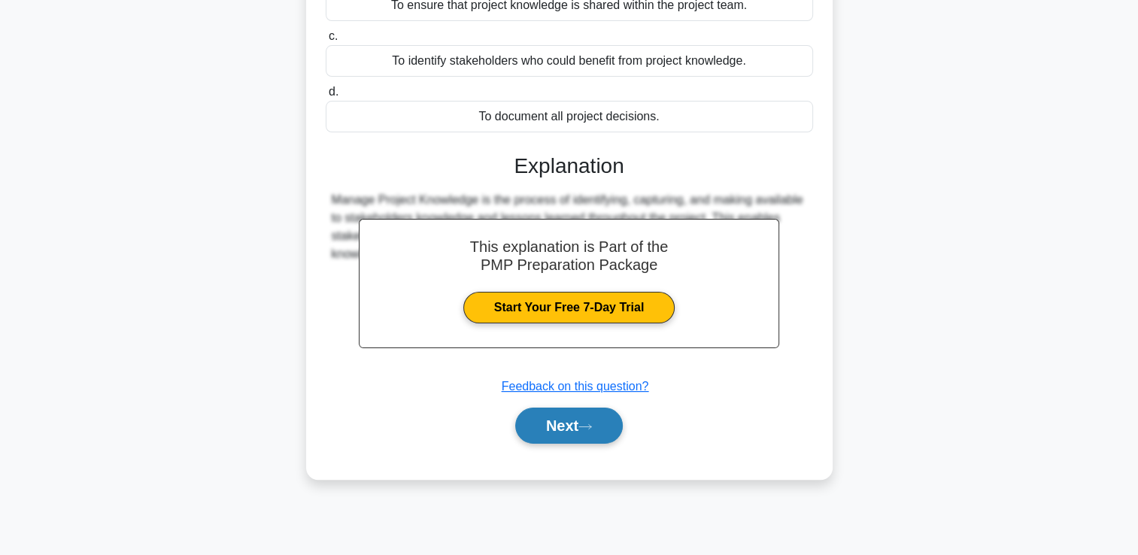
click at [553, 416] on button "Next" at bounding box center [569, 426] width 108 height 36
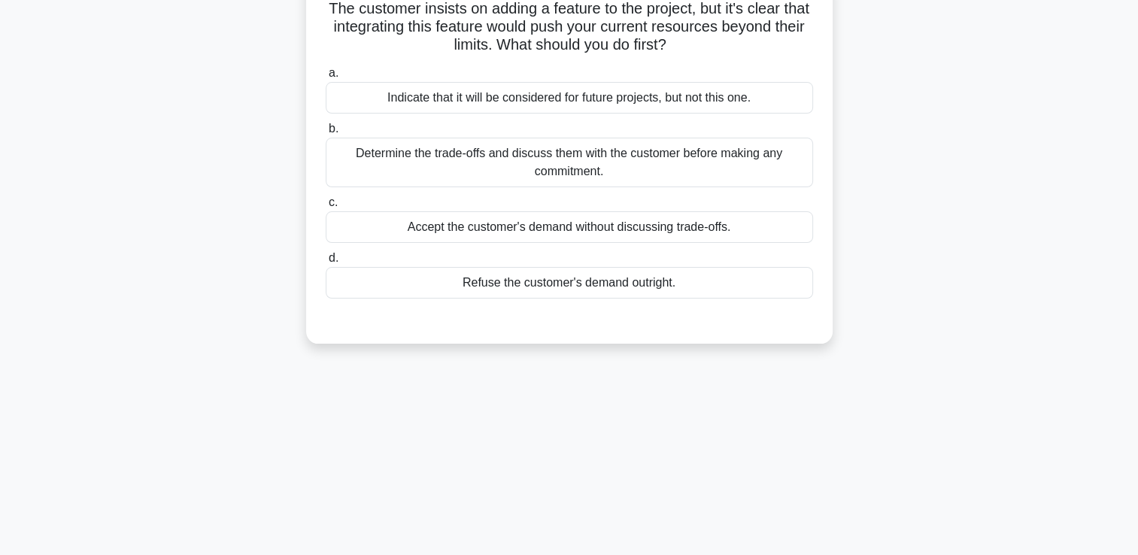
scroll to position [0, 0]
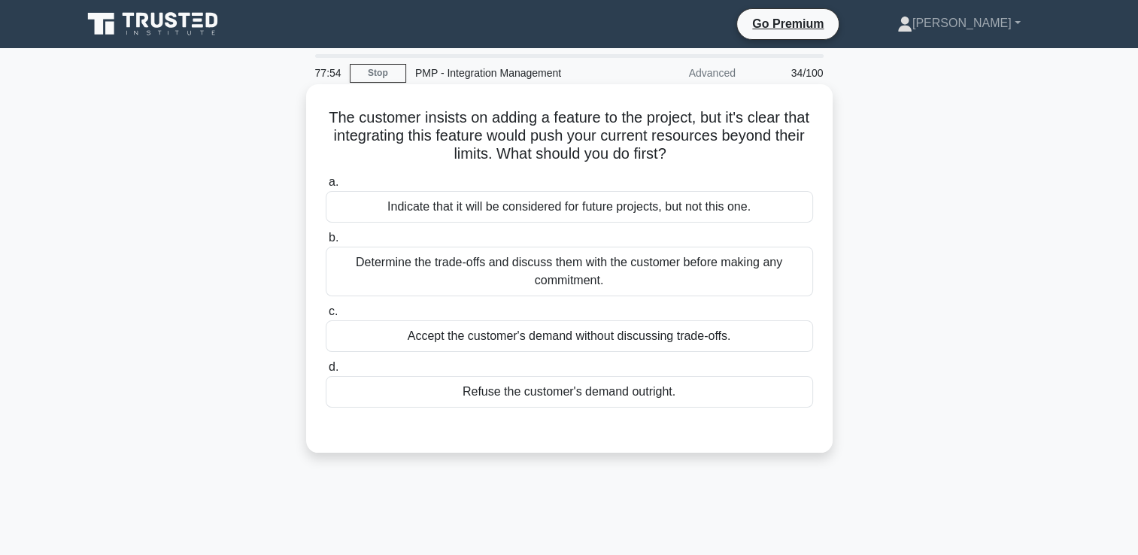
click at [542, 271] on div "Determine the trade-offs and discuss them with the customer before making any c…" at bounding box center [569, 272] width 487 height 50
click at [326, 243] on input "b. Determine the trade-offs and discuss them with the customer before making an…" at bounding box center [326, 238] width 0 height 10
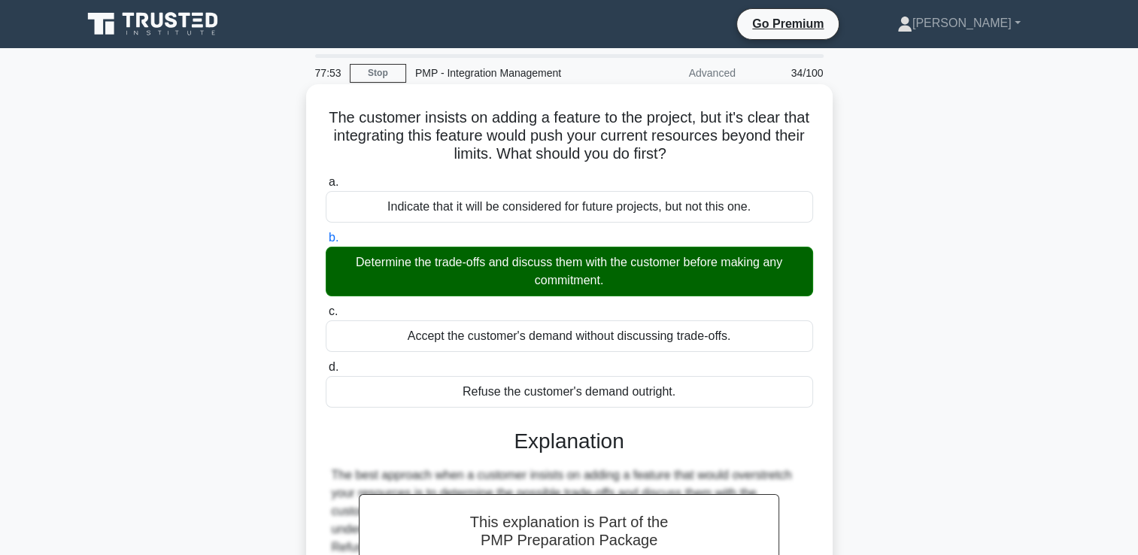
scroll to position [257, 0]
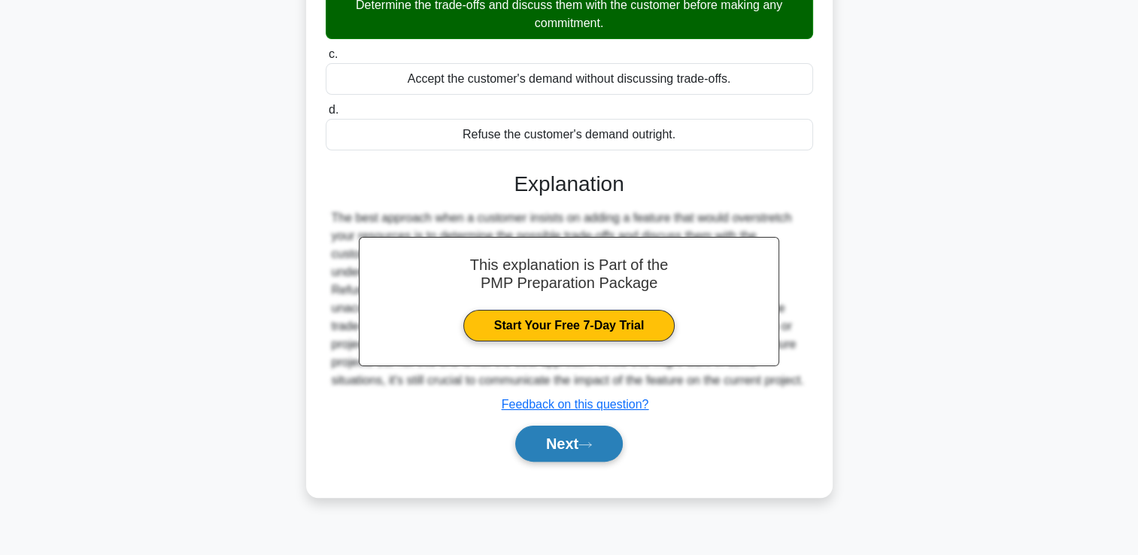
click at [608, 450] on button "Next" at bounding box center [569, 444] width 108 height 36
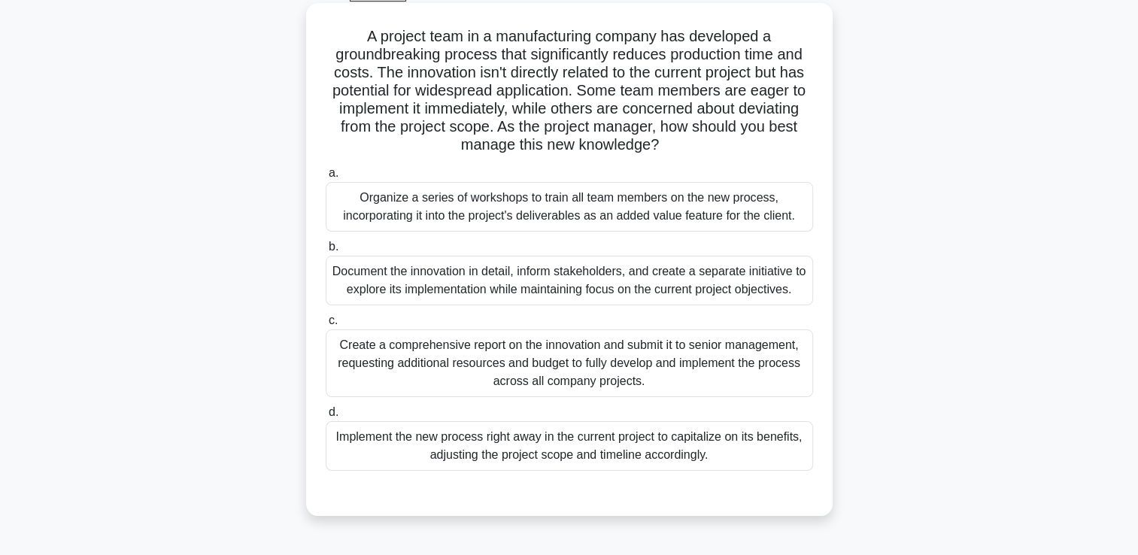
scroll to position [107, 0]
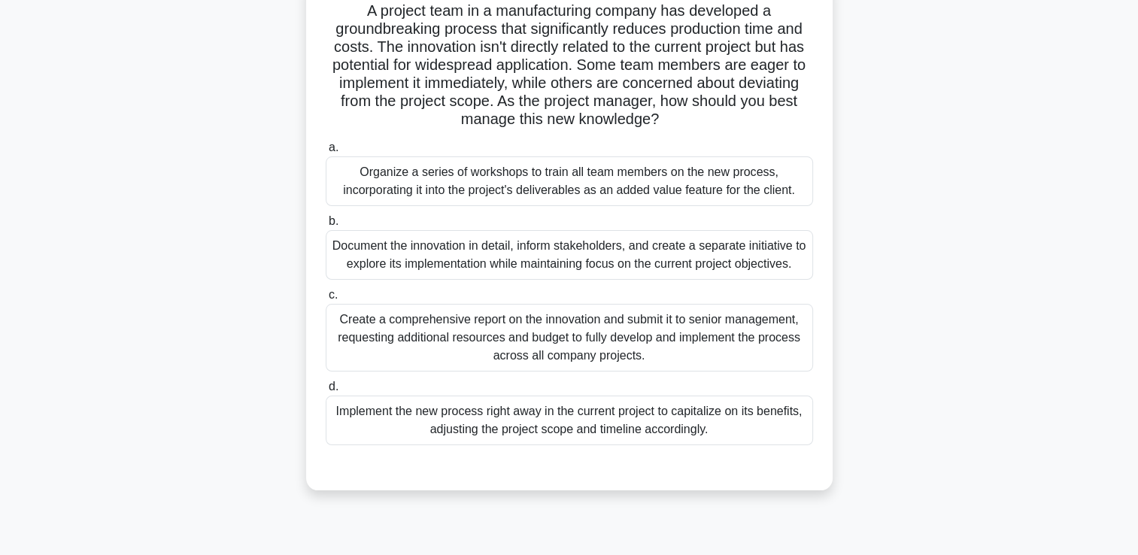
click at [466, 257] on div "Document the innovation in detail, inform stakeholders, and create a separate i…" at bounding box center [569, 255] width 487 height 50
click at [326, 226] on input "b. Document the innovation in detail, inform stakeholders, and create a separat…" at bounding box center [326, 222] width 0 height 10
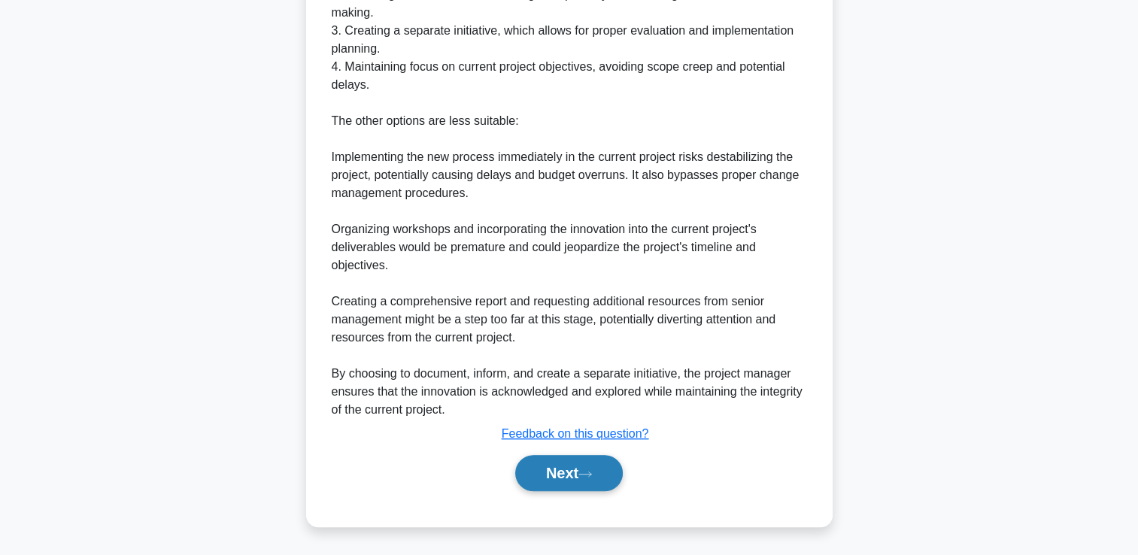
click at [542, 478] on button "Next" at bounding box center [569, 473] width 108 height 36
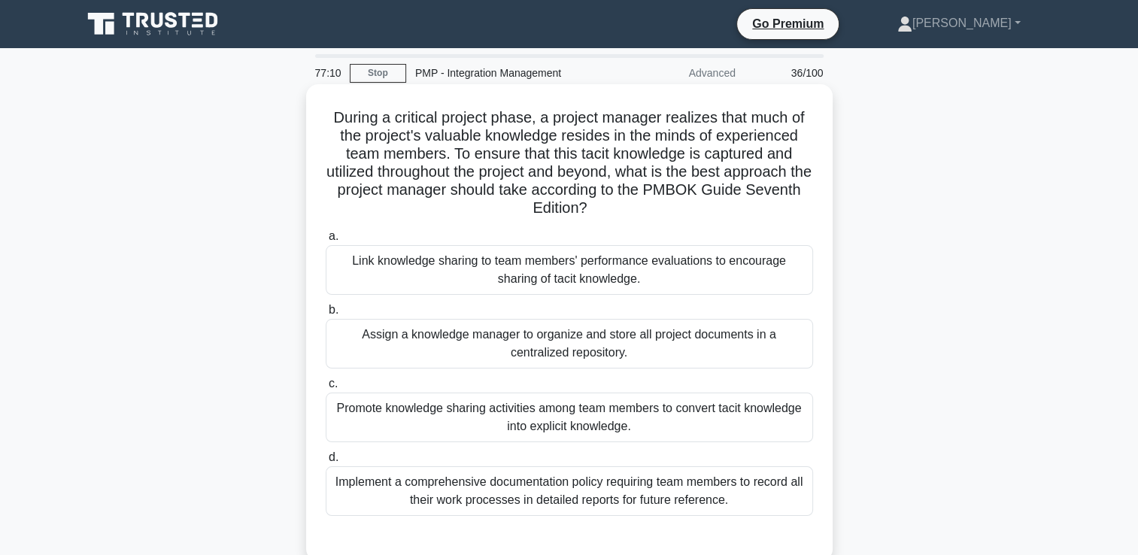
scroll to position [75, 0]
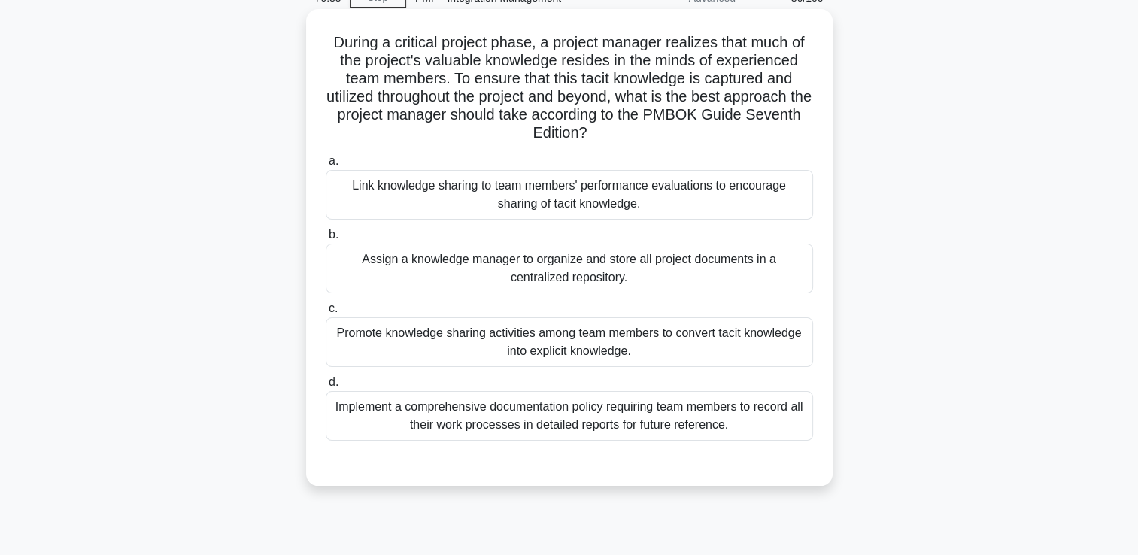
click at [510, 417] on div "Implement a comprehensive documentation policy requiring team members to record…" at bounding box center [569, 416] width 487 height 50
click at [326, 387] on input "d. Implement a comprehensive documentation policy requiring team members to rec…" at bounding box center [326, 383] width 0 height 10
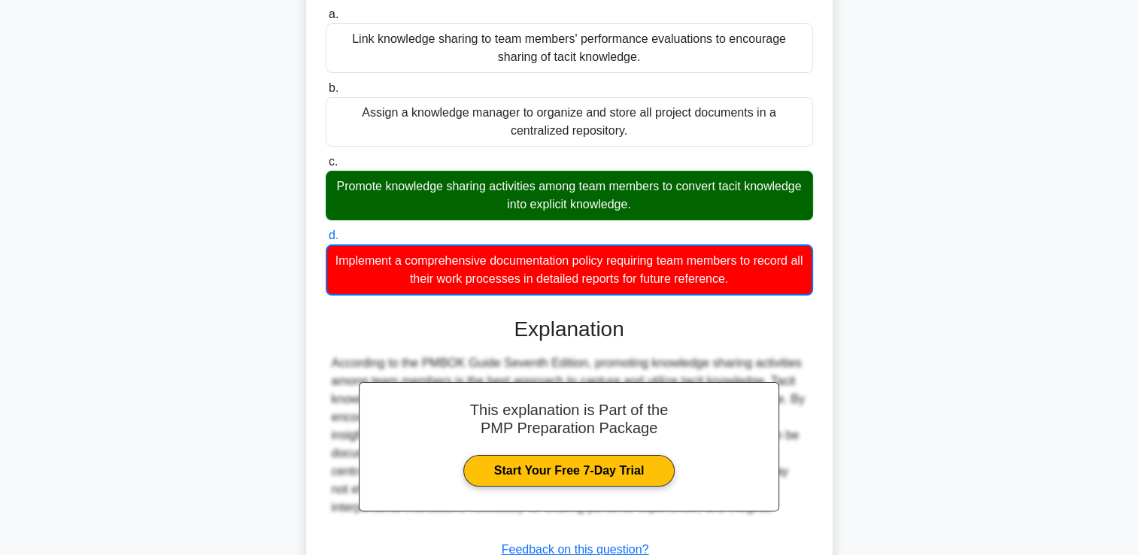
scroll to position [336, 0]
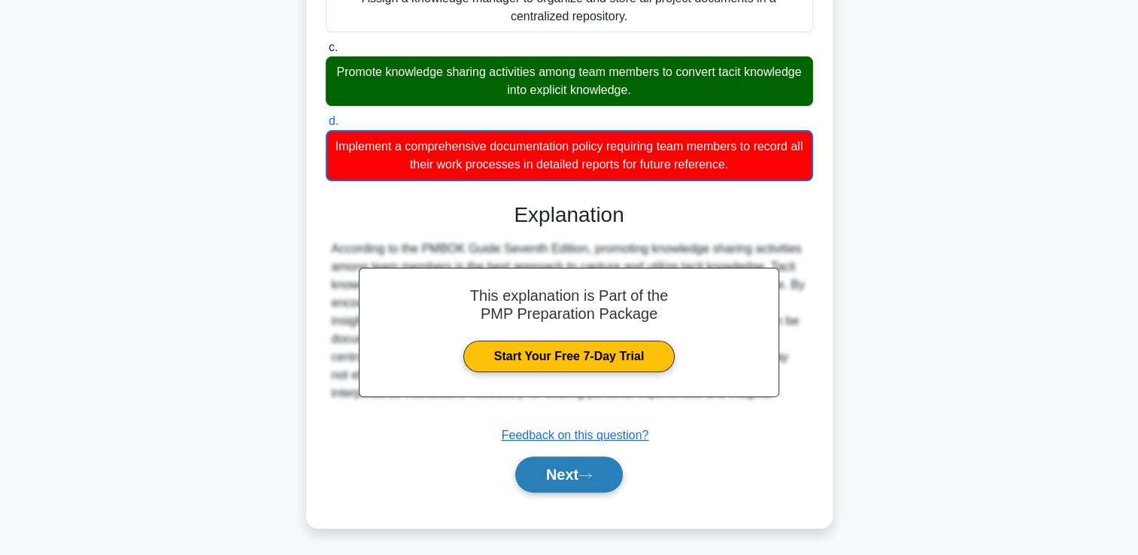
click at [526, 462] on button "Next" at bounding box center [569, 475] width 108 height 36
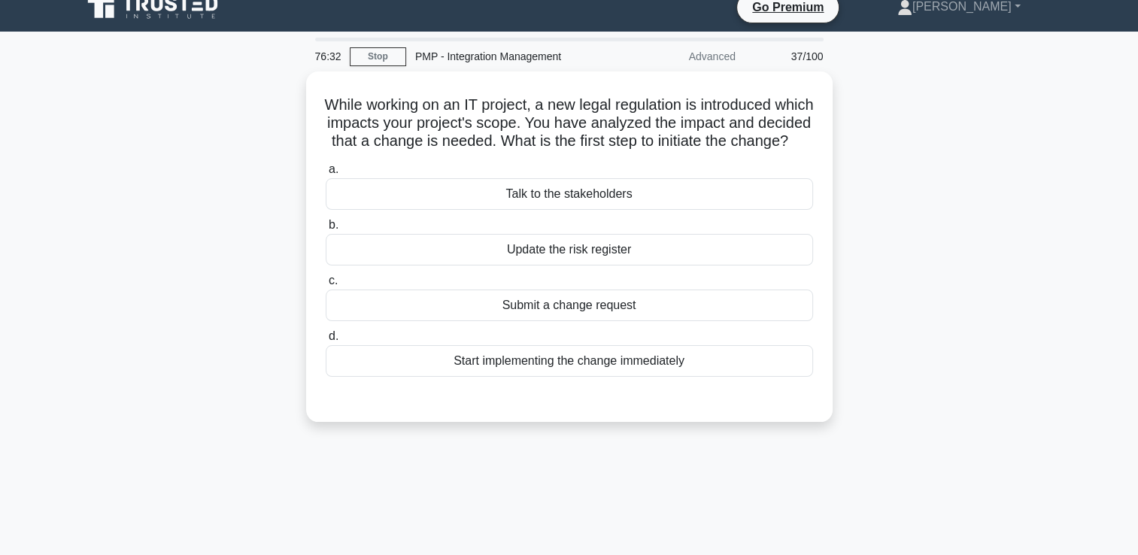
scroll to position [0, 0]
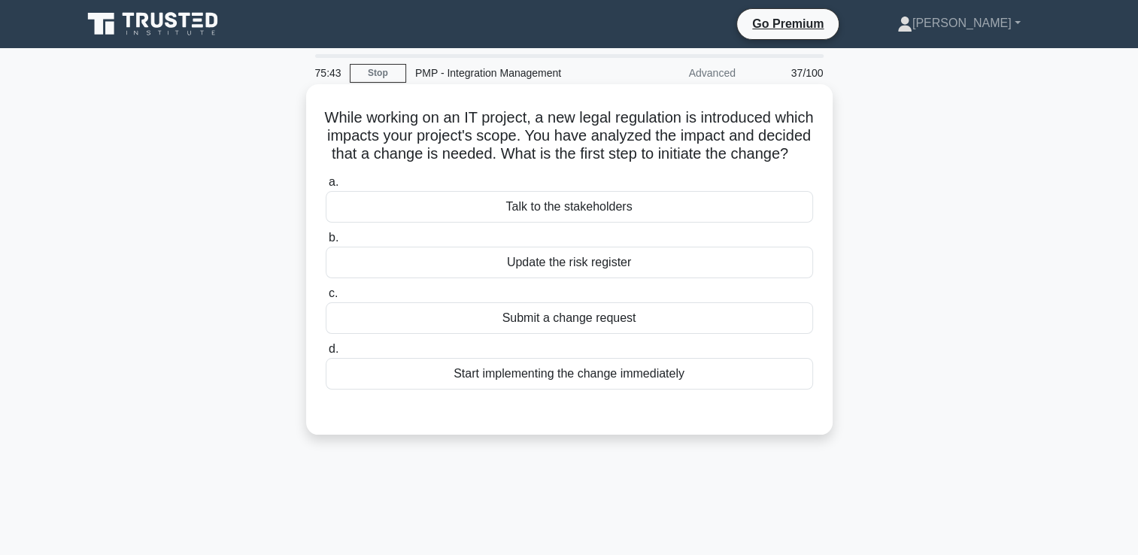
click at [536, 278] on div "Update the risk register" at bounding box center [569, 263] width 487 height 32
click at [326, 243] on input "b. Update the risk register" at bounding box center [326, 238] width 0 height 10
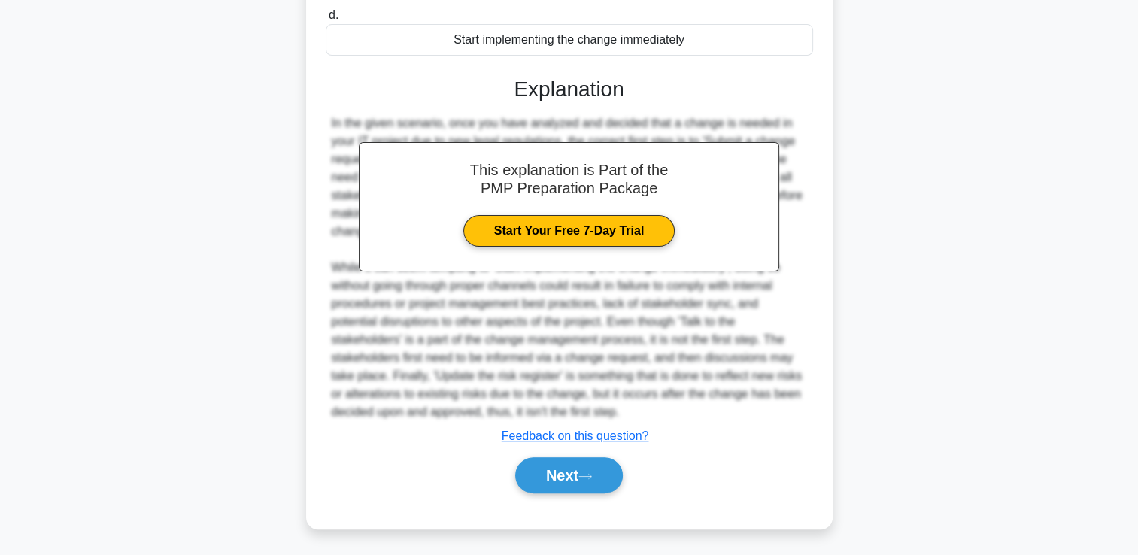
scroll to position [354, 0]
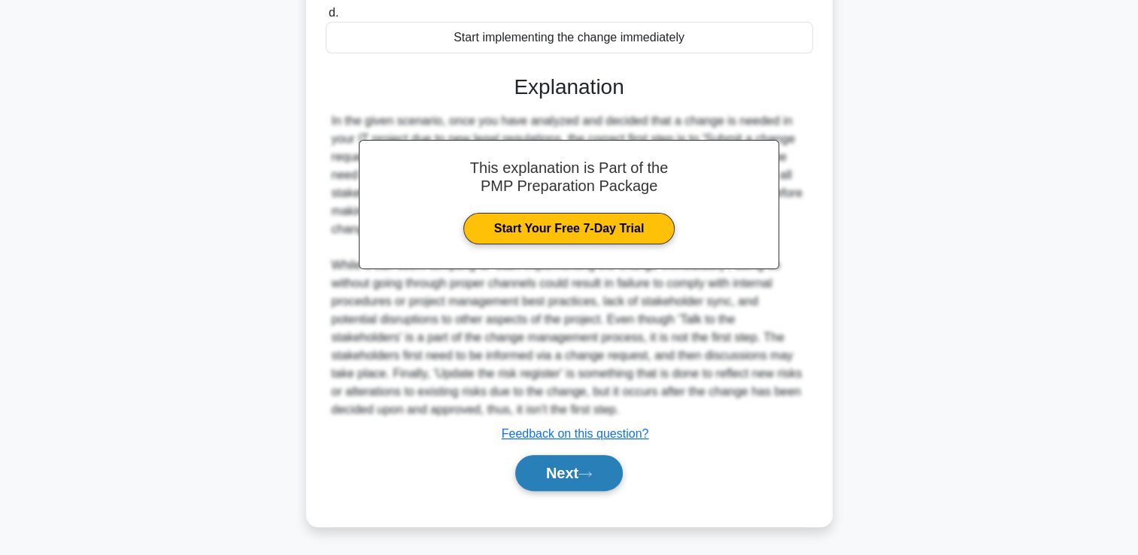
click at [568, 472] on button "Next" at bounding box center [569, 473] width 108 height 36
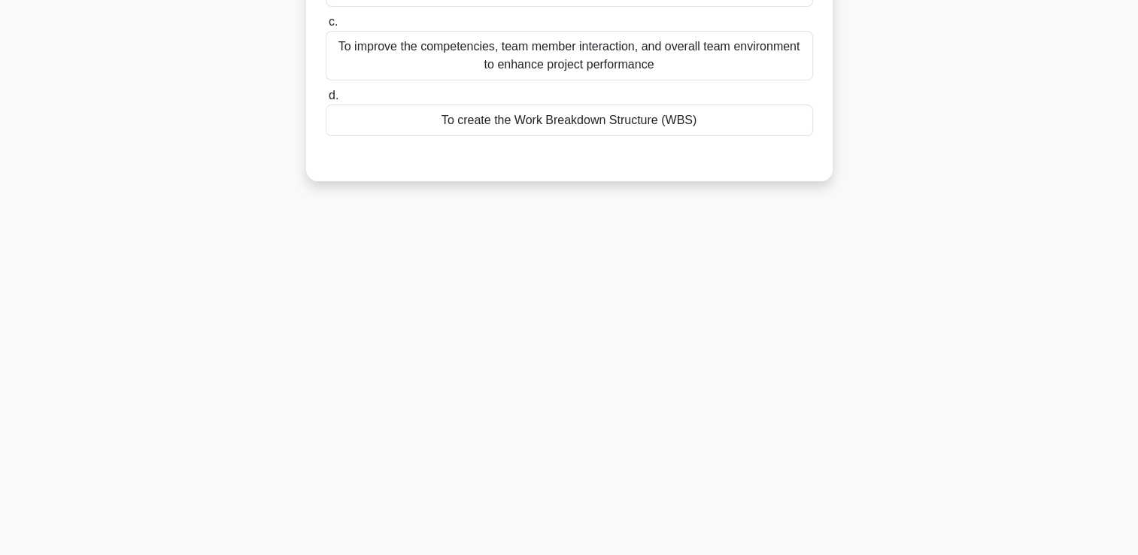
scroll to position [32, 0]
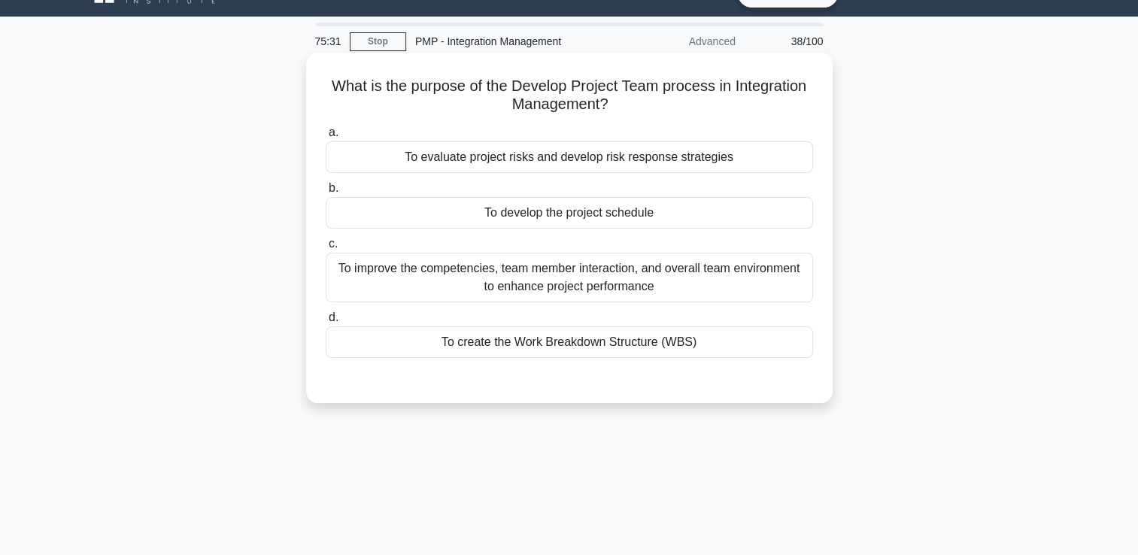
click at [565, 294] on div "To improve the competencies, team member interaction, and overall team environm…" at bounding box center [569, 278] width 487 height 50
click at [326, 249] on input "c. To improve the competencies, team member interaction, and overall team envir…" at bounding box center [326, 244] width 0 height 10
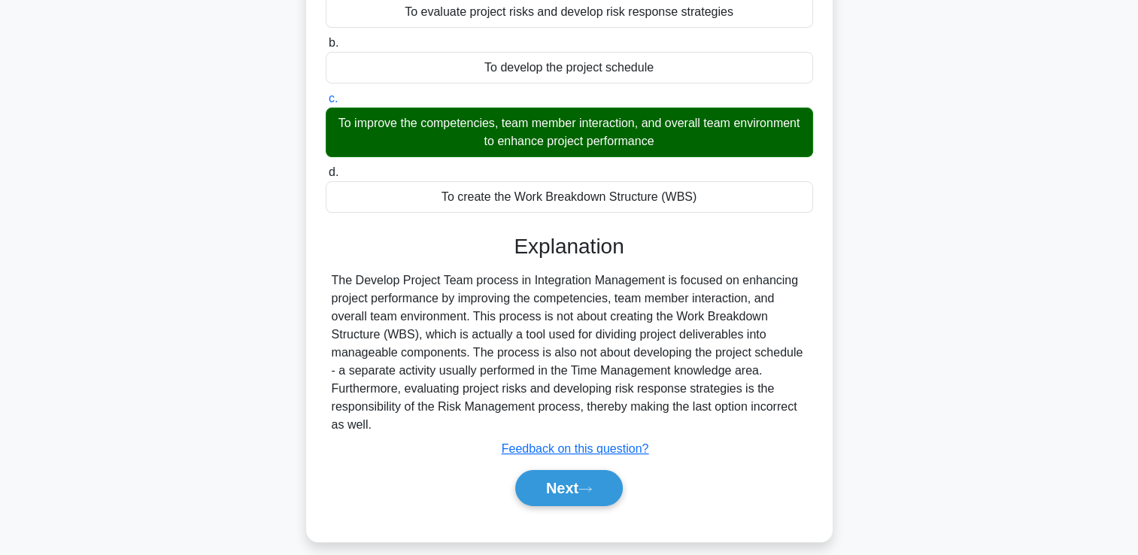
scroll to position [257, 0]
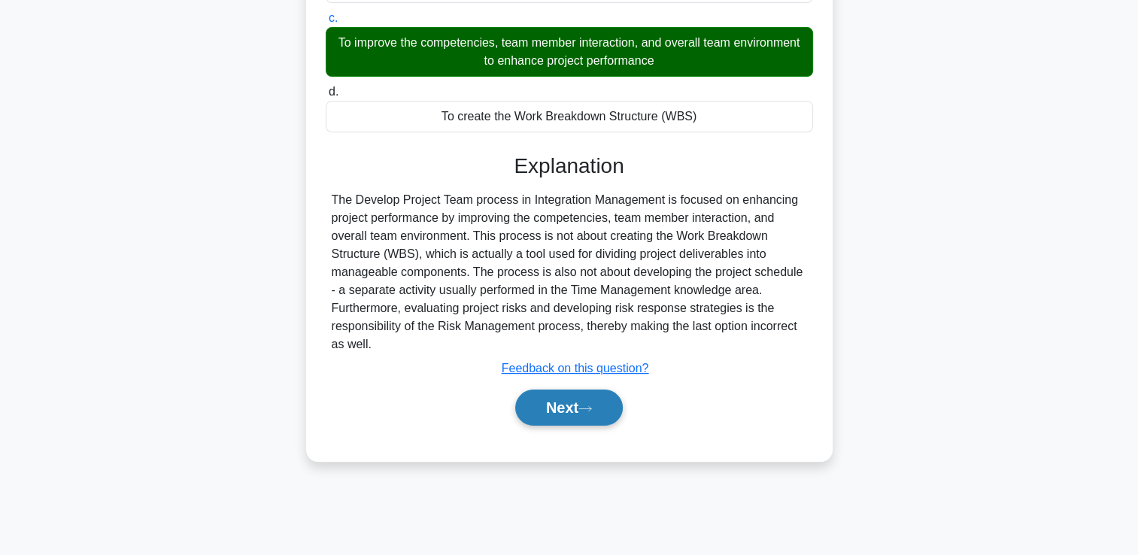
click at [560, 405] on button "Next" at bounding box center [569, 408] width 108 height 36
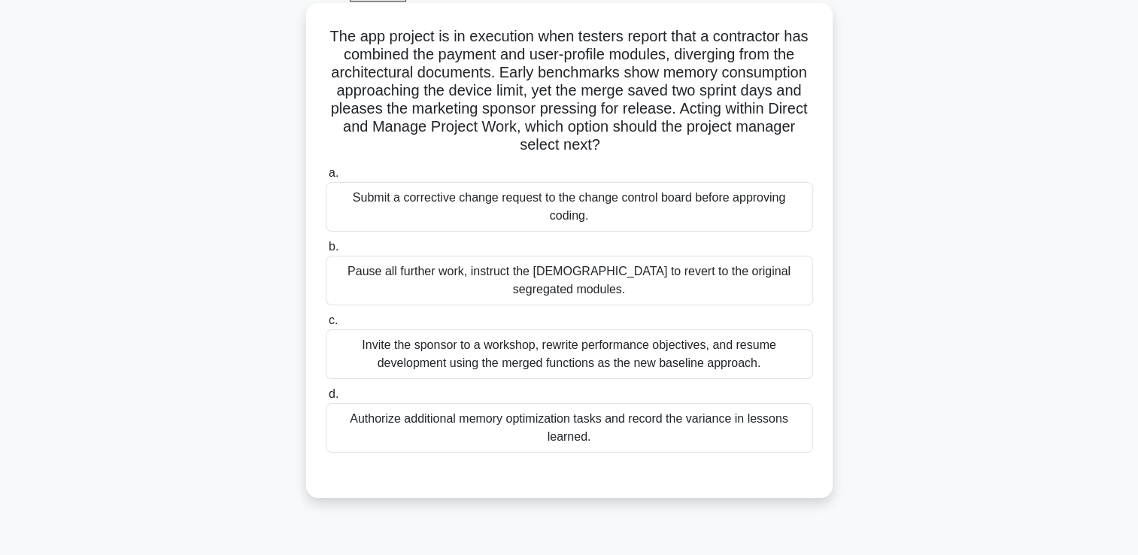
scroll to position [107, 0]
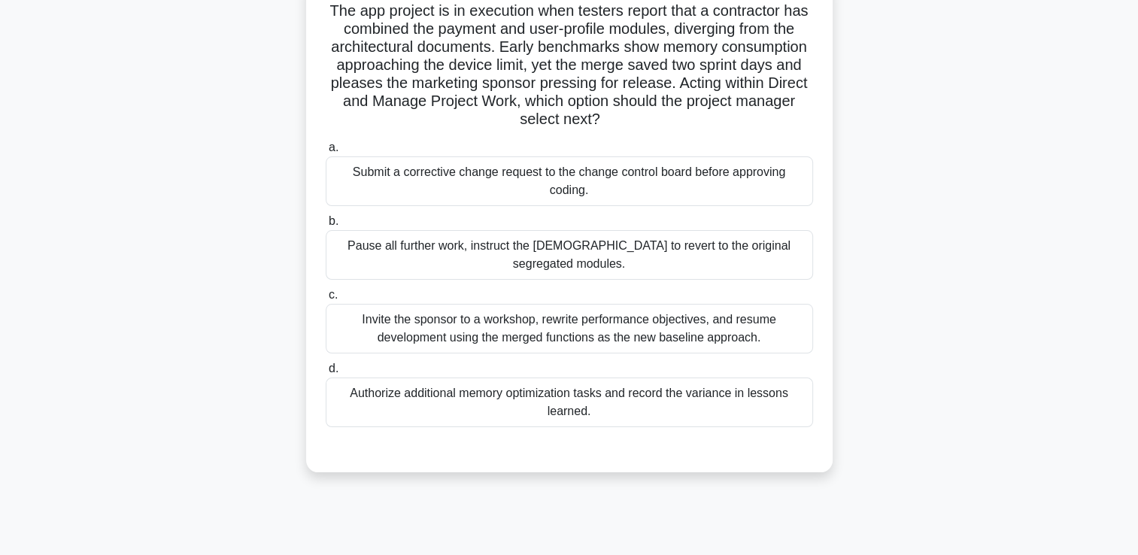
click at [499, 333] on div "Invite the sponsor to a workshop, rewrite performance objectives, and resume de…" at bounding box center [569, 329] width 487 height 50
click at [326, 300] on input "c. Invite the sponsor to a workshop, rewrite performance objectives, and resume…" at bounding box center [326, 295] width 0 height 10
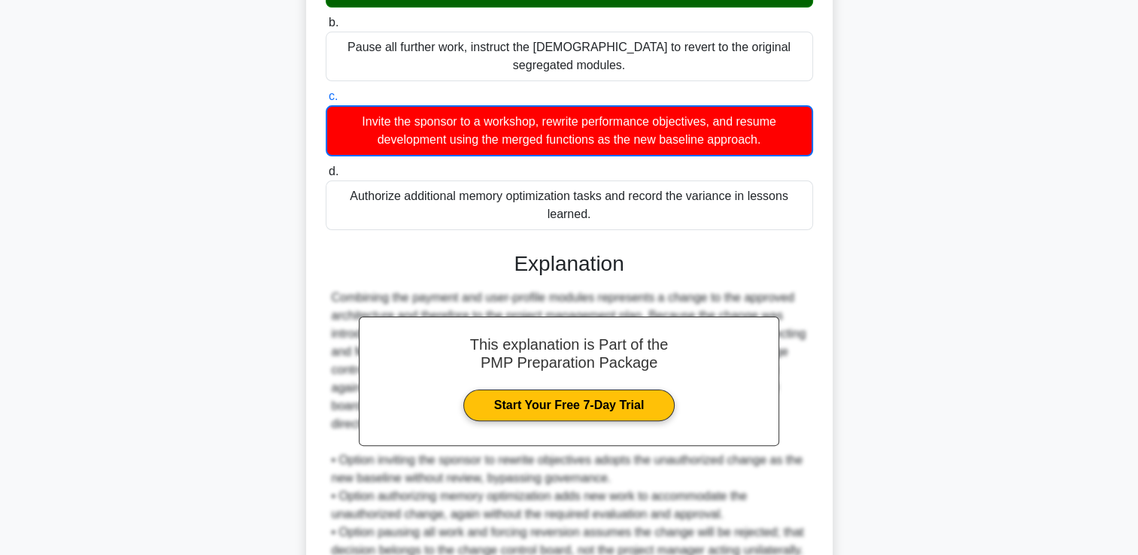
scroll to position [499, 0]
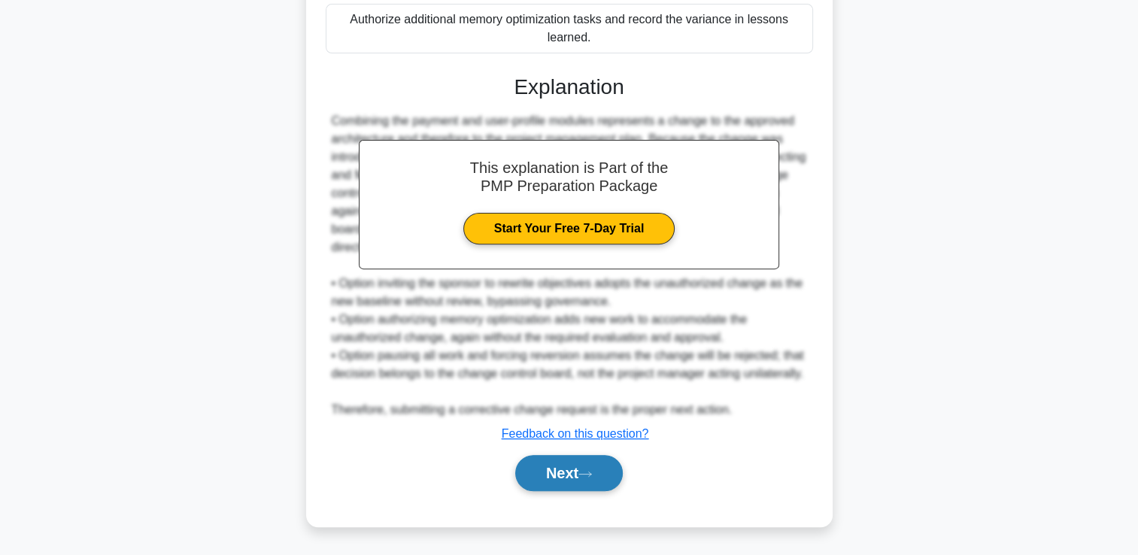
click at [569, 469] on button "Next" at bounding box center [569, 473] width 108 height 36
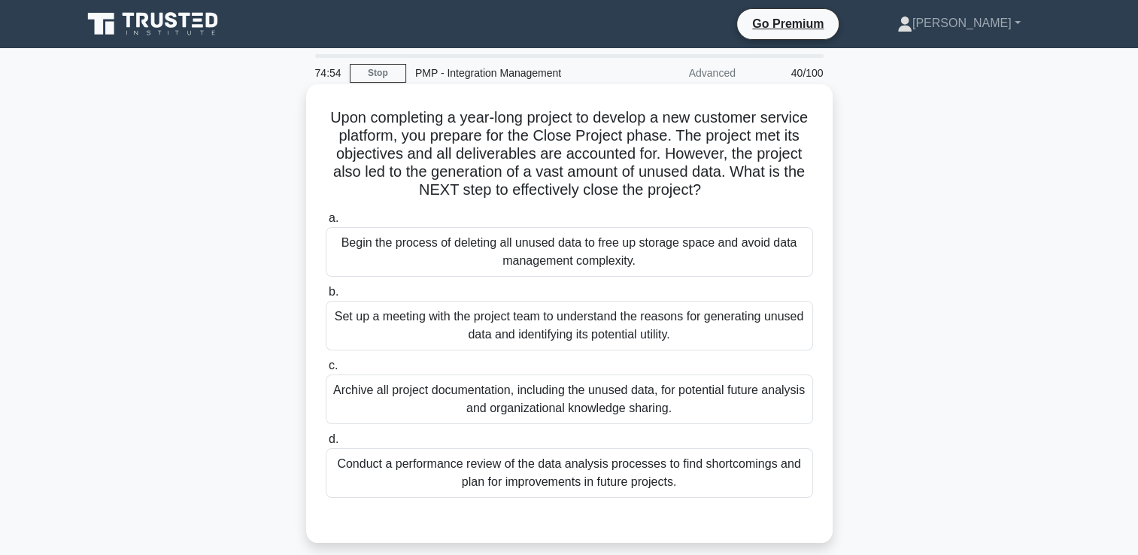
scroll to position [0, 0]
click at [549, 321] on div "Set up a meeting with the project team to understand the reasons for generating…" at bounding box center [569, 326] width 487 height 50
click at [326, 297] on input "b. Set up a meeting with the project team to understand the reasons for generat…" at bounding box center [326, 292] width 0 height 10
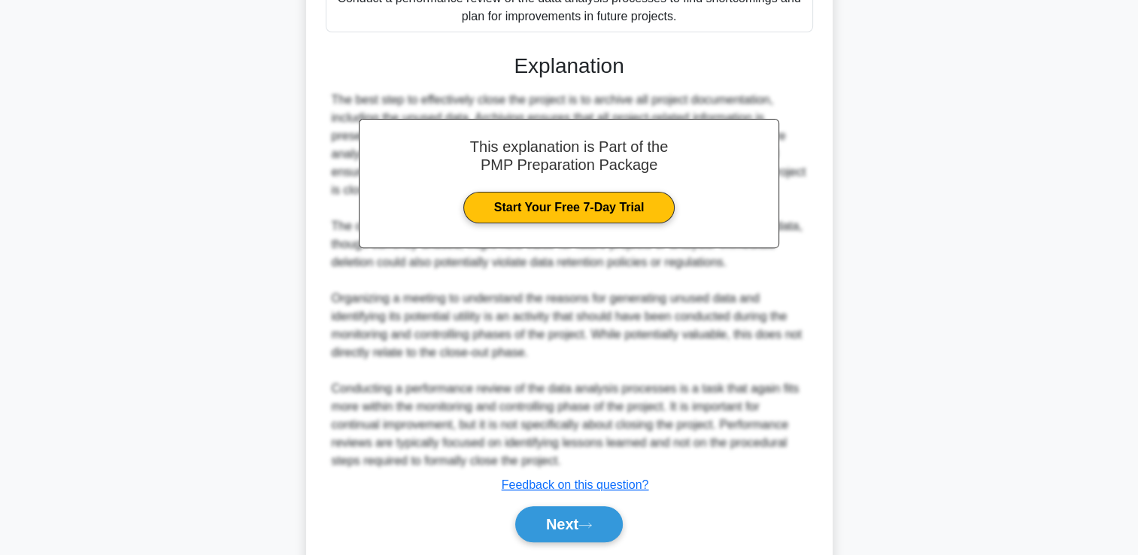
scroll to position [442, 0]
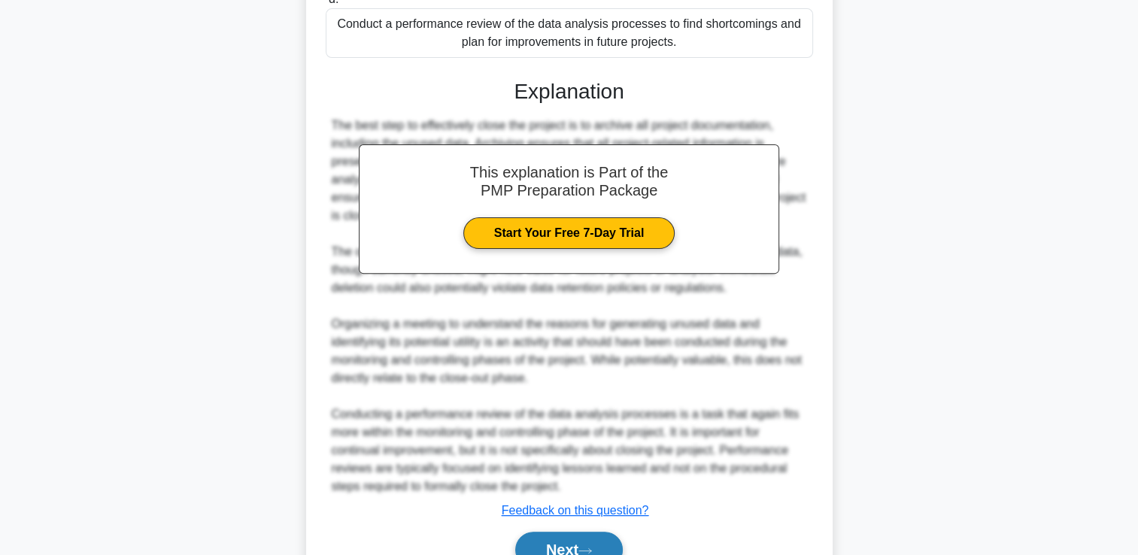
click at [559, 540] on button "Next" at bounding box center [569, 550] width 108 height 36
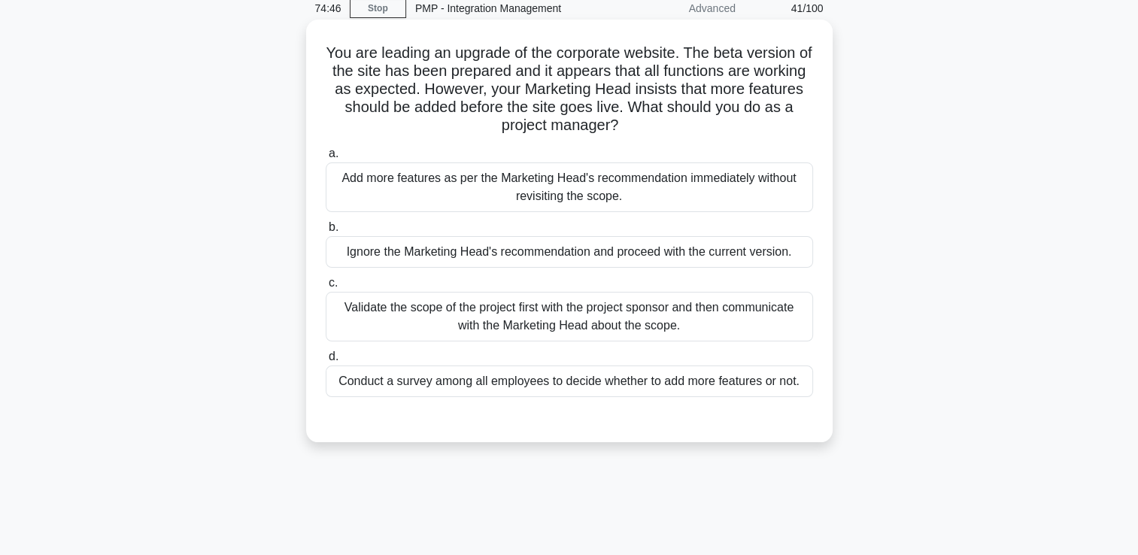
scroll to position [32, 0]
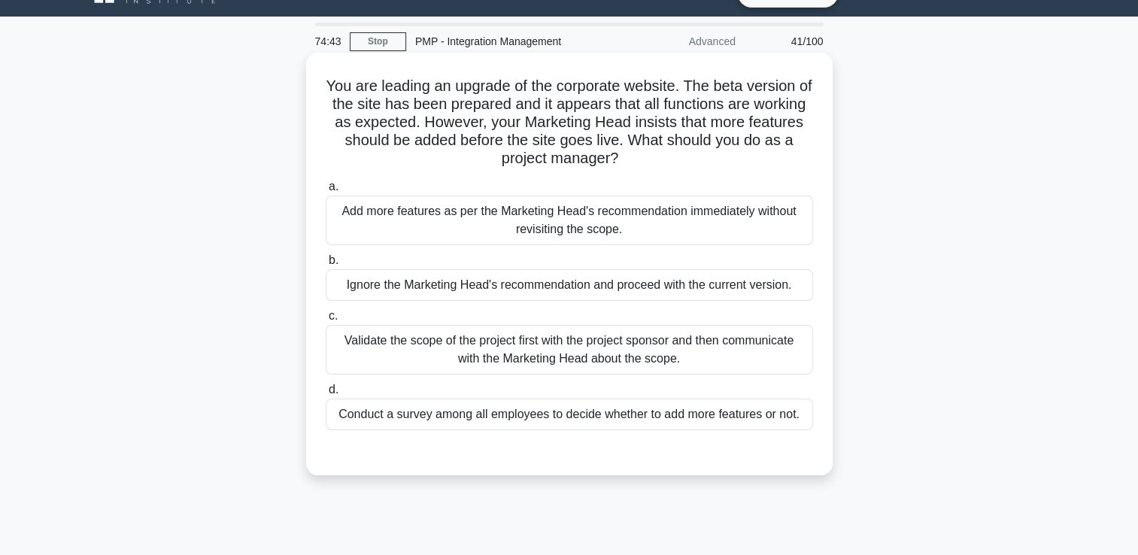
click at [545, 362] on div "Validate the scope of the project first with the project sponsor and then commu…" at bounding box center [569, 350] width 487 height 50
click at [326, 321] on input "c. Validate the scope of the project first with the project sponsor and then co…" at bounding box center [326, 316] width 0 height 10
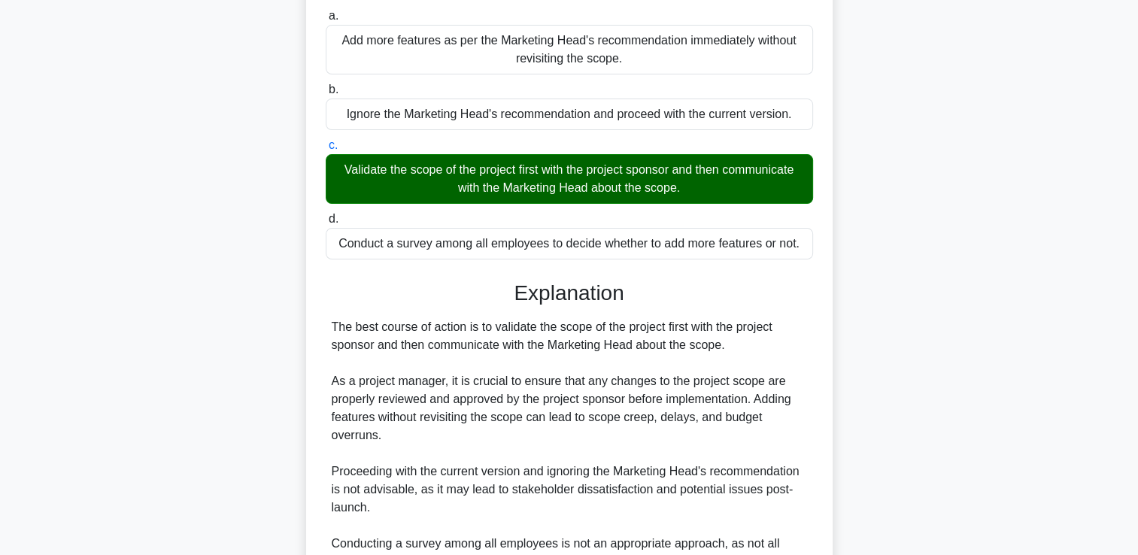
scroll to position [371, 0]
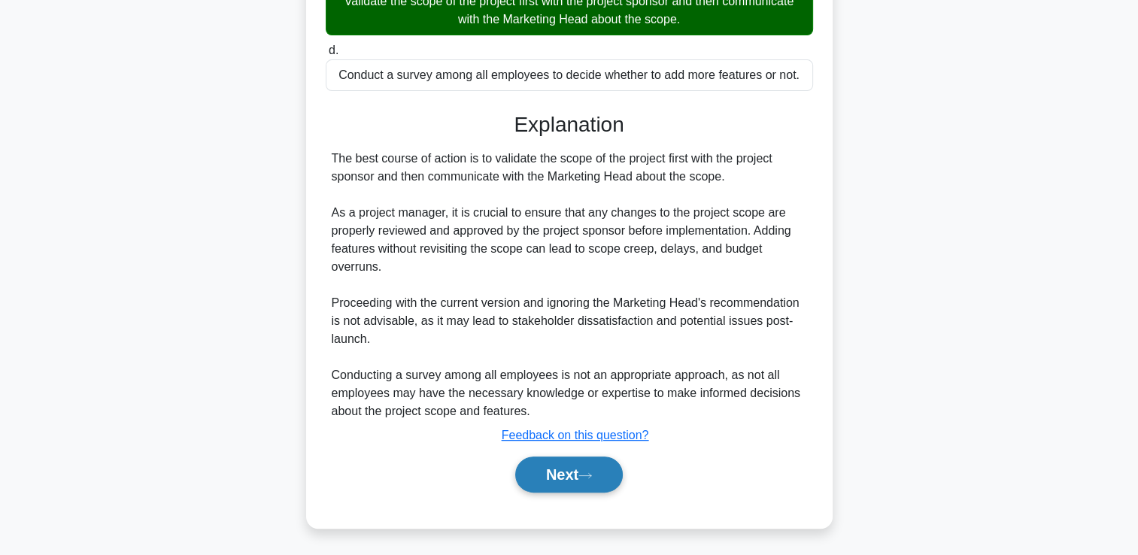
click at [547, 469] on button "Next" at bounding box center [569, 475] width 108 height 36
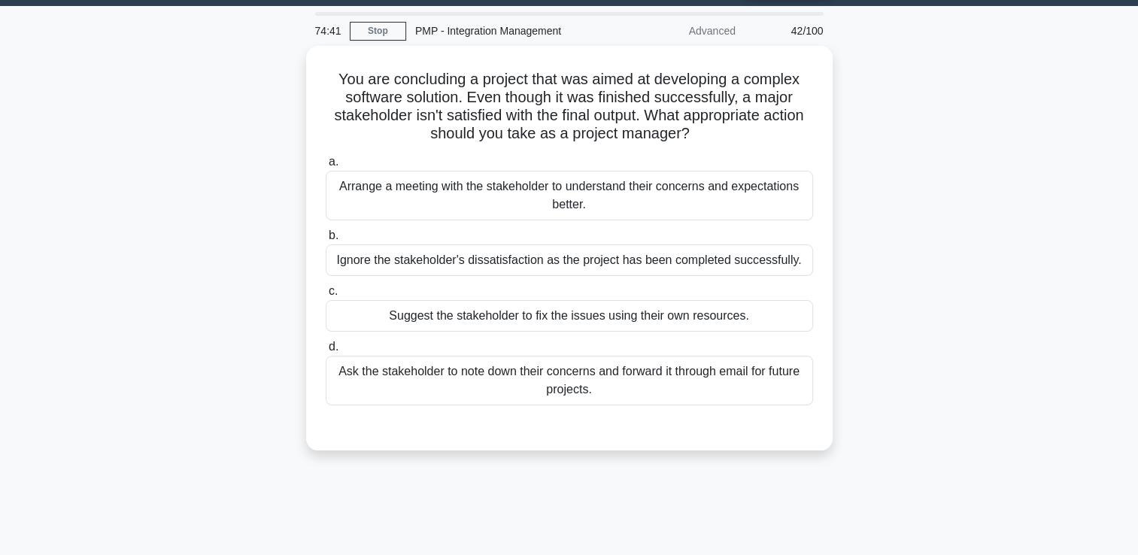
scroll to position [32, 0]
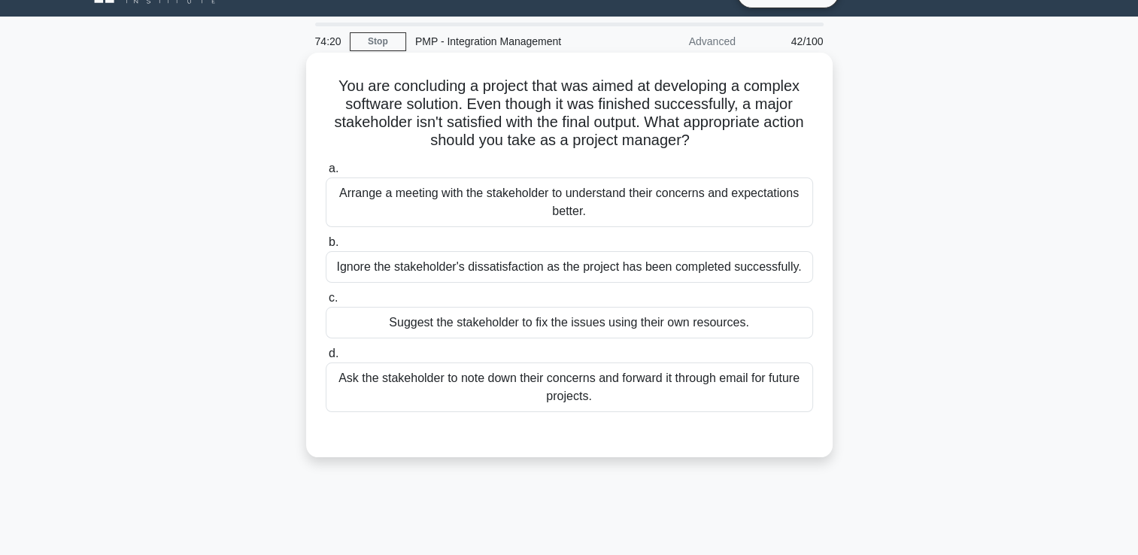
click at [467, 203] on div "Arrange a meeting with the stakeholder to understand their concerns and expecta…" at bounding box center [569, 203] width 487 height 50
click at [326, 174] on input "a. Arrange a meeting with the stakeholder to understand their concerns and expe…" at bounding box center [326, 169] width 0 height 10
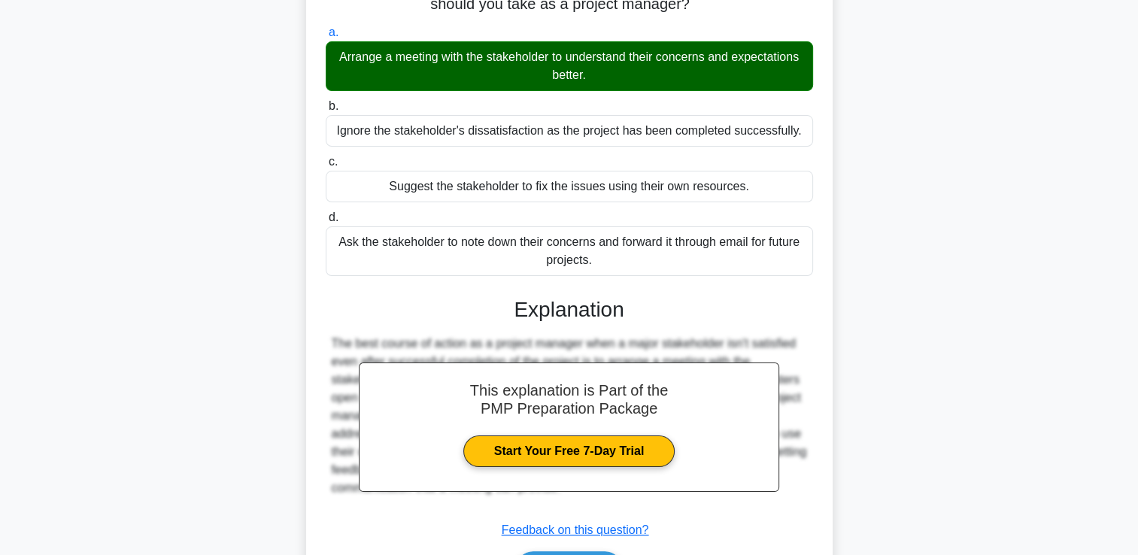
scroll to position [263, 0]
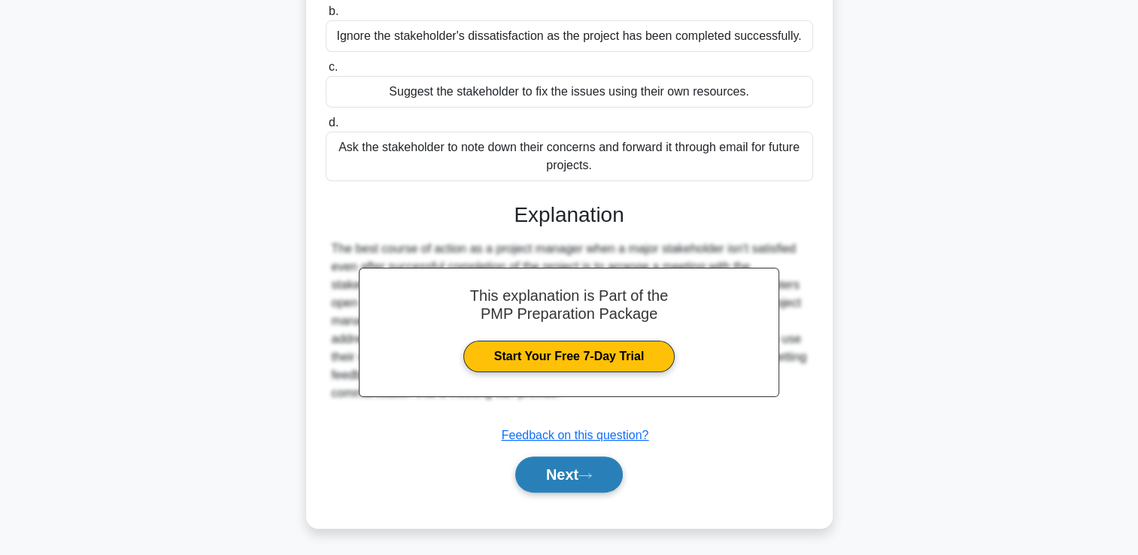
click at [582, 472] on button "Next" at bounding box center [569, 475] width 108 height 36
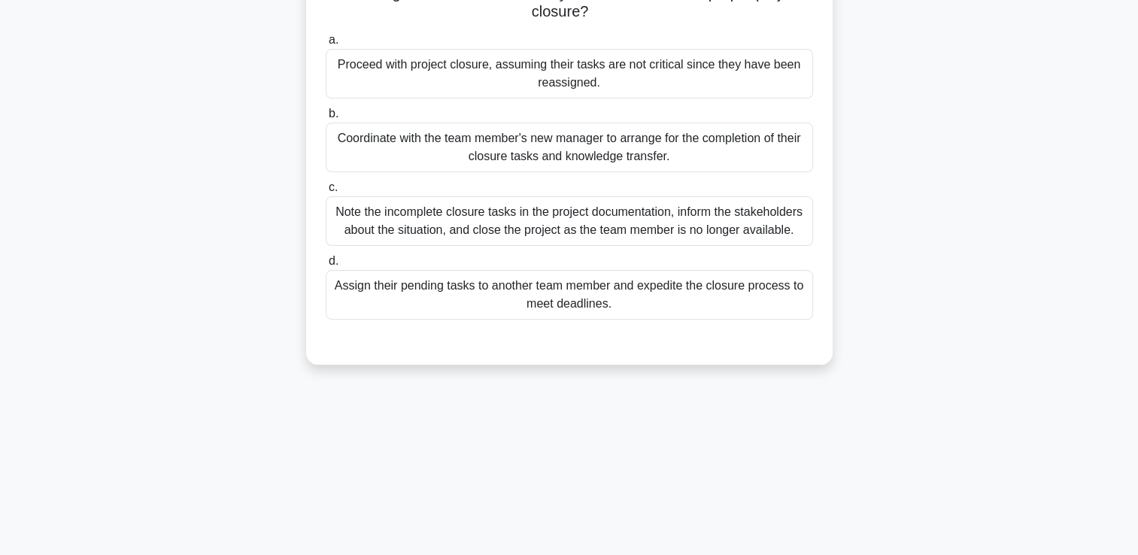
scroll to position [0, 0]
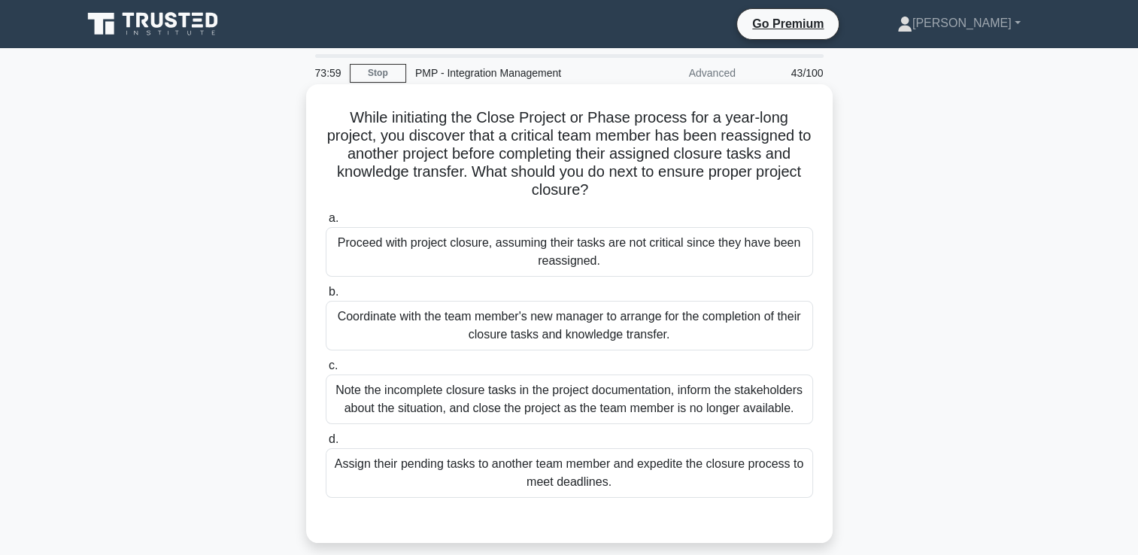
click at [514, 402] on div "Note the incomplete closure tasks in the project documentation, inform the stak…" at bounding box center [569, 400] width 487 height 50
click at [326, 371] on input "c. Note the incomplete closure tasks in the project documentation, inform the s…" at bounding box center [326, 366] width 0 height 10
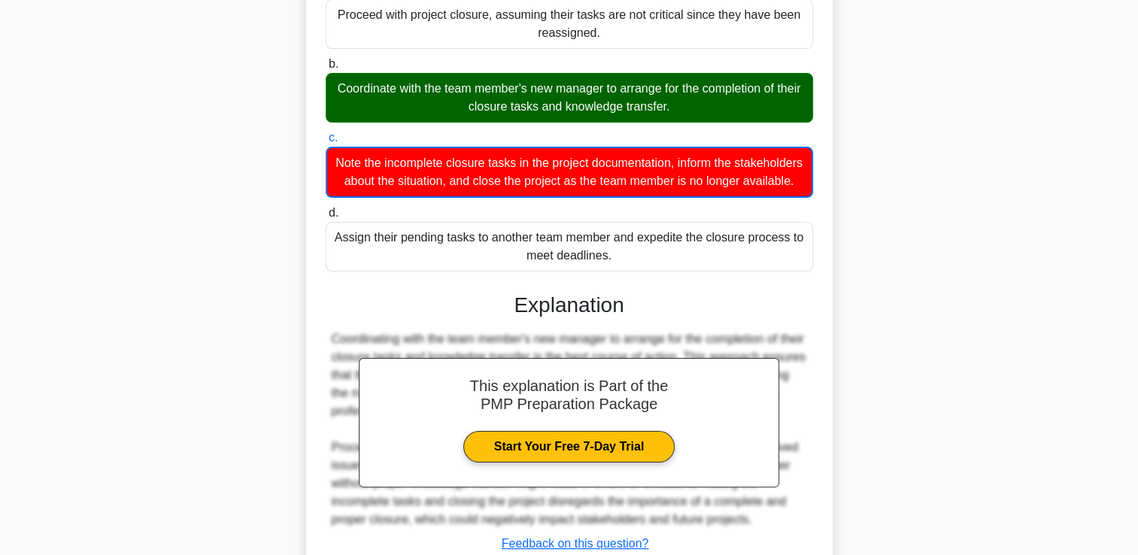
scroll to position [354, 0]
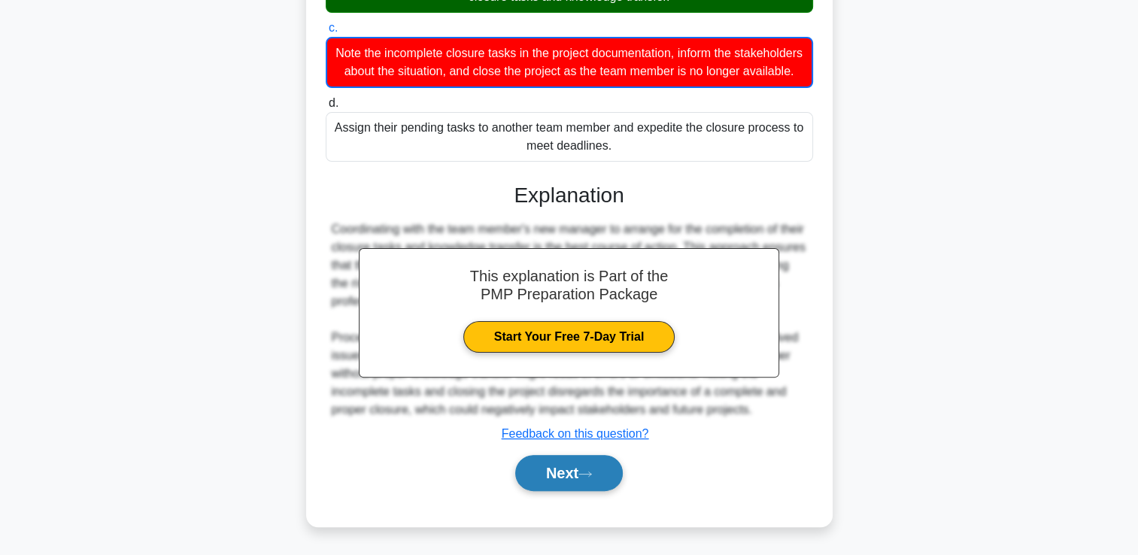
click at [556, 481] on button "Next" at bounding box center [569, 473] width 108 height 36
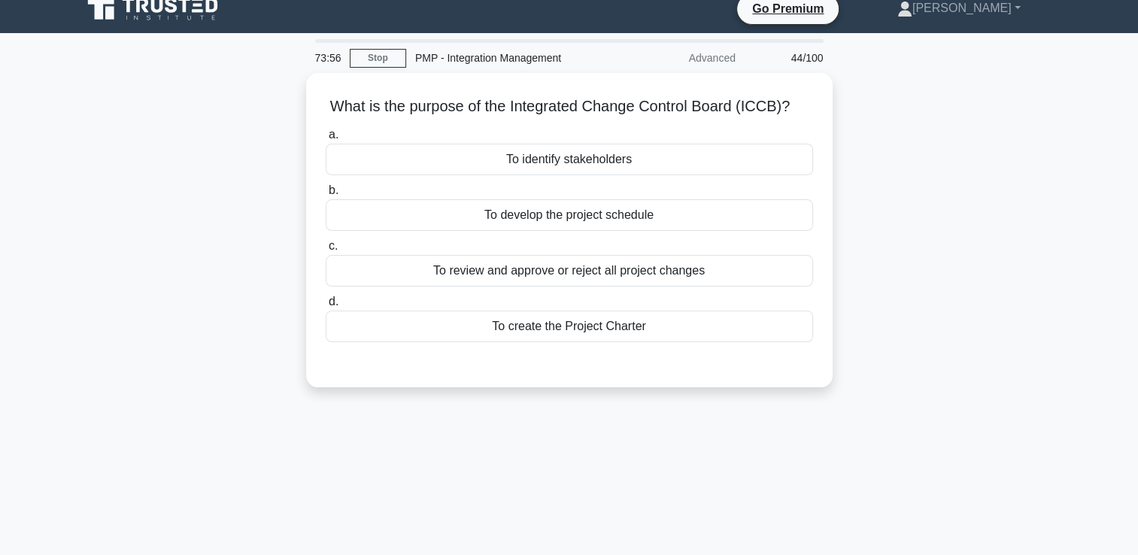
scroll to position [0, 0]
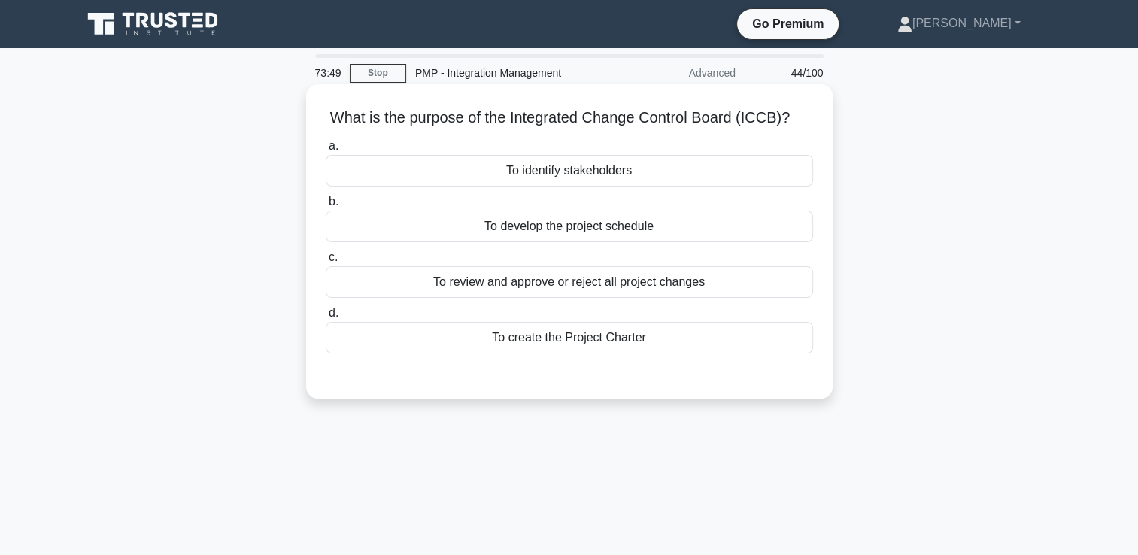
click at [560, 336] on div "To create the Project Charter" at bounding box center [569, 338] width 487 height 32
click at [326, 318] on input "d. To create the Project Charter" at bounding box center [326, 313] width 0 height 10
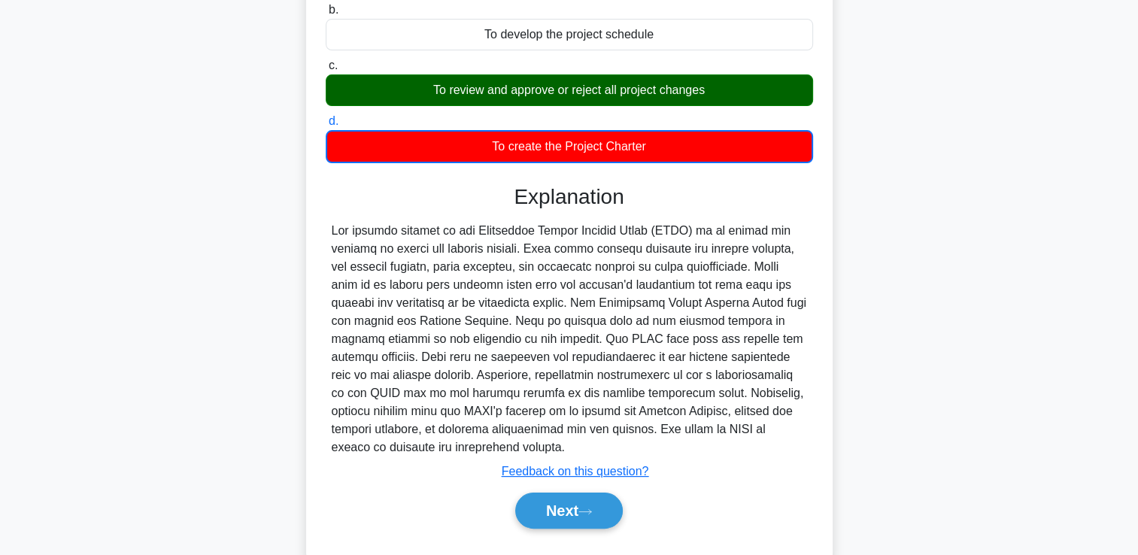
scroll to position [257, 0]
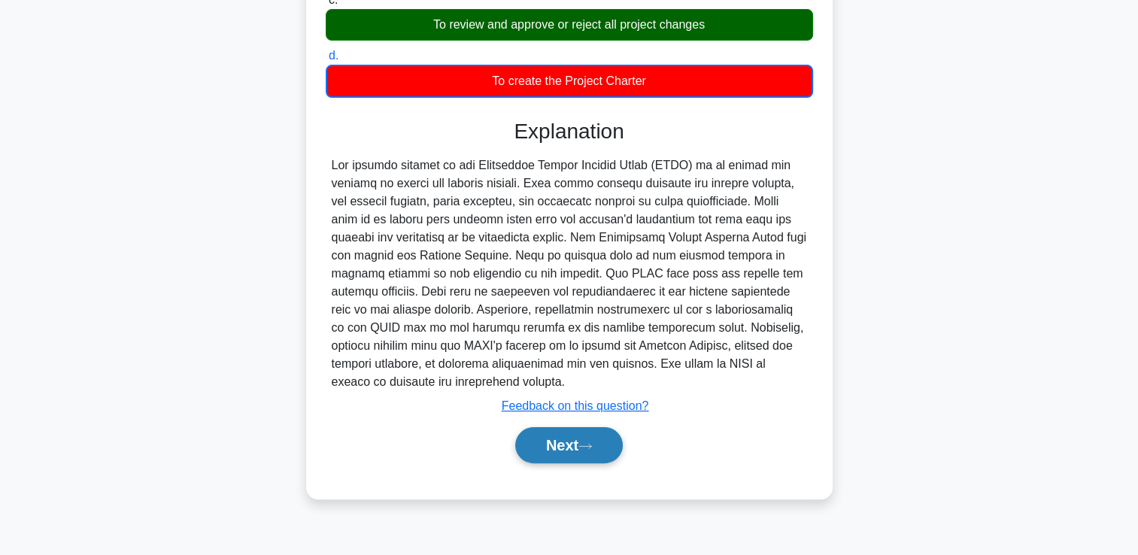
click at [582, 451] on button "Next" at bounding box center [569, 445] width 108 height 36
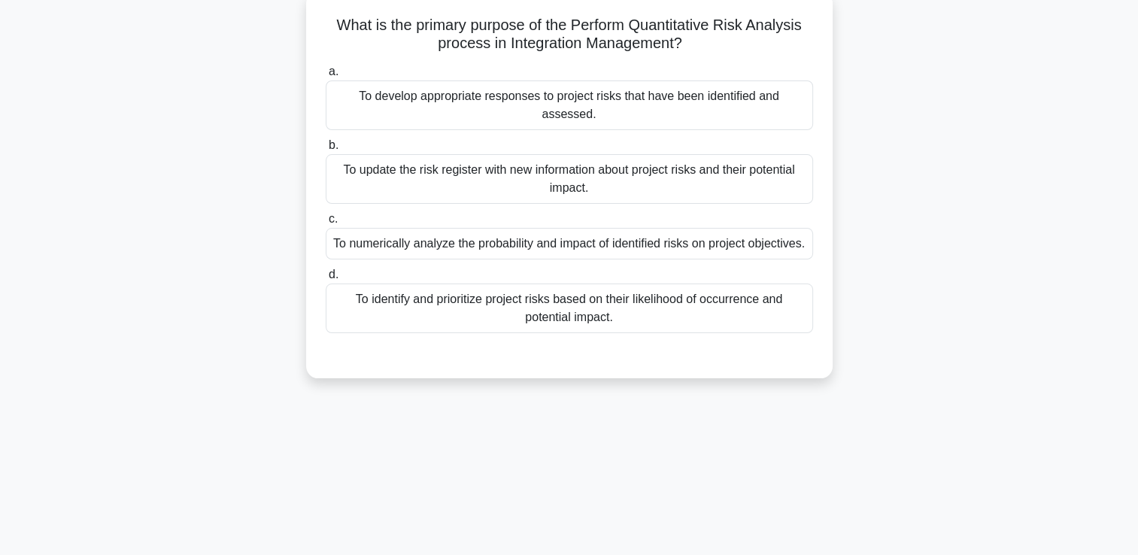
scroll to position [0, 0]
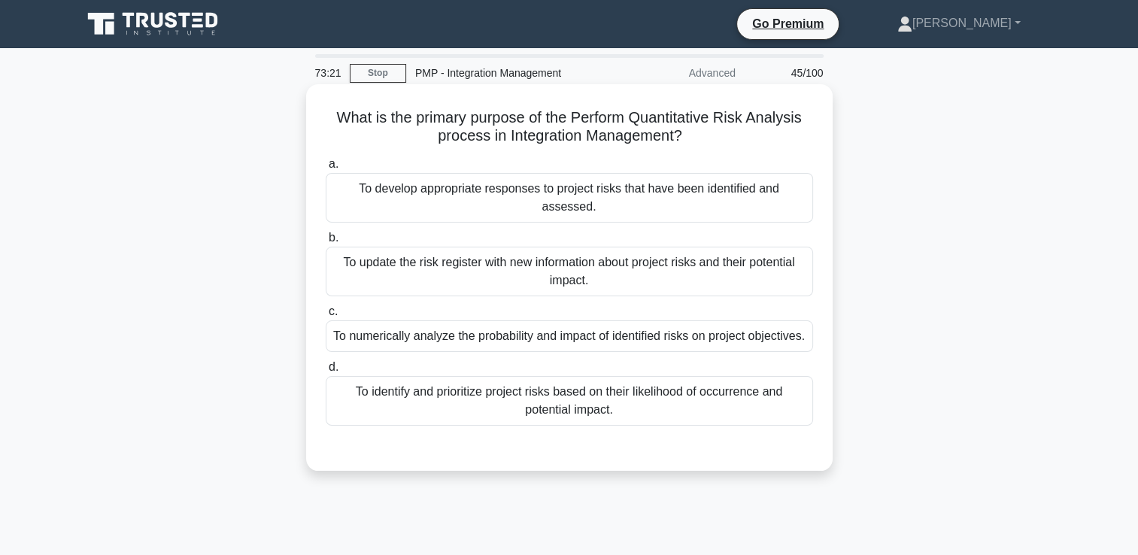
click at [495, 387] on div "To identify and prioritize project risks based on their likelihood of occurrenc…" at bounding box center [569, 401] width 487 height 50
click at [326, 372] on input "d. To identify and prioritize project risks based on their likelihood of occurr…" at bounding box center [326, 368] width 0 height 10
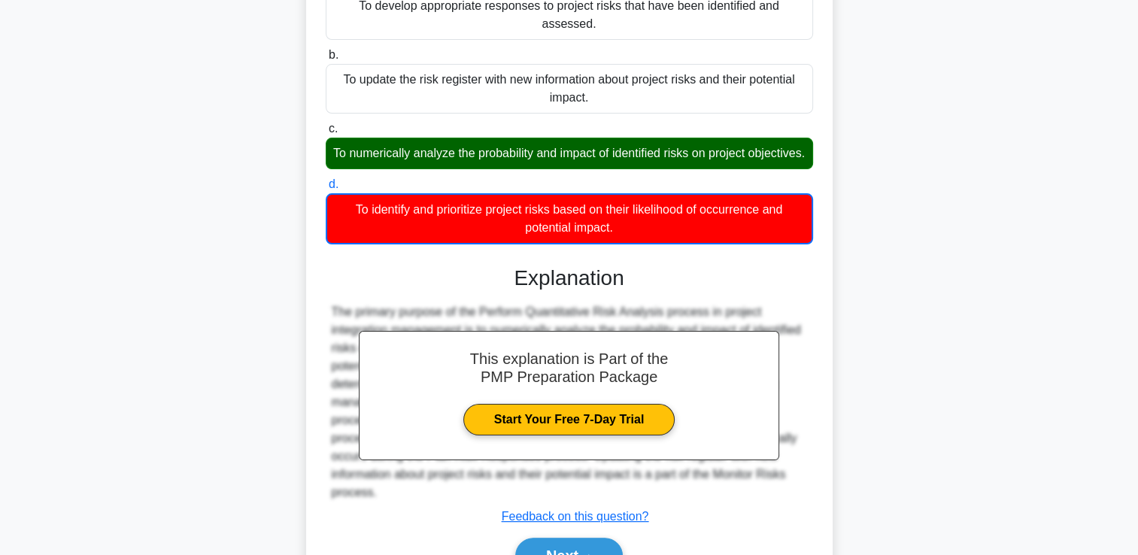
scroll to position [257, 0]
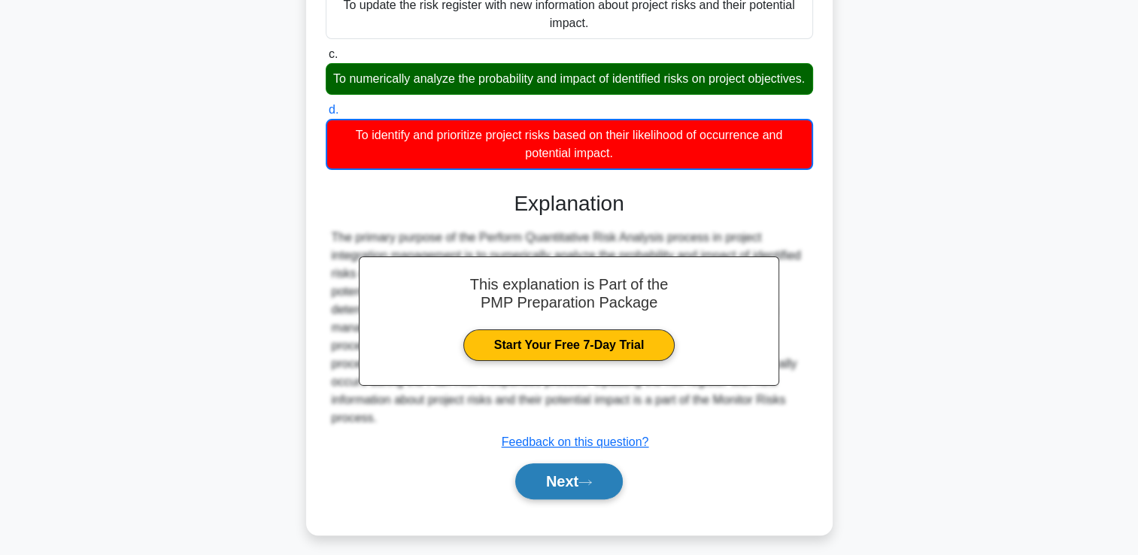
click at [578, 463] on button "Next" at bounding box center [569, 481] width 108 height 36
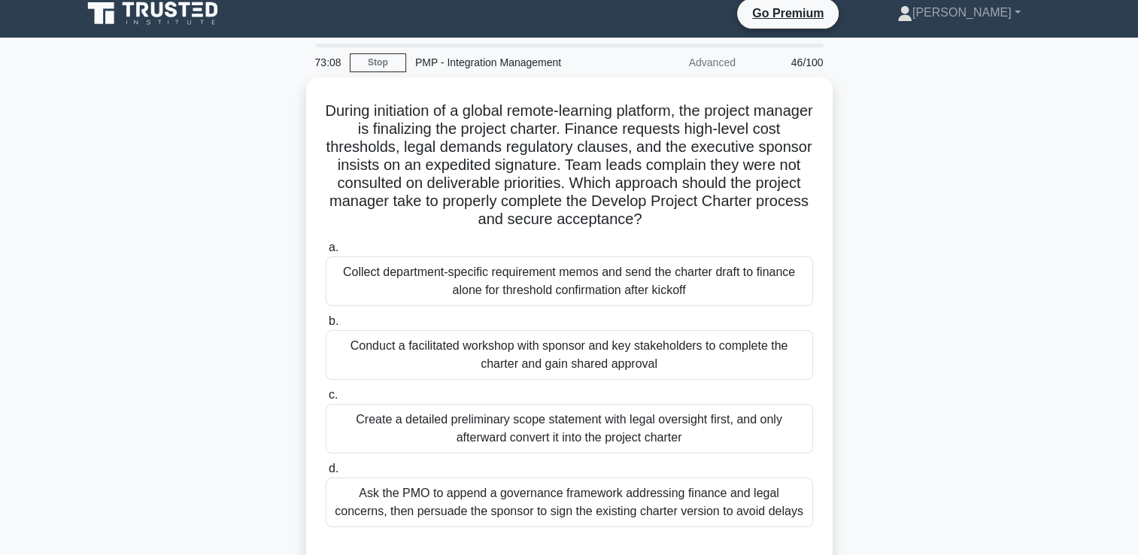
scroll to position [0, 0]
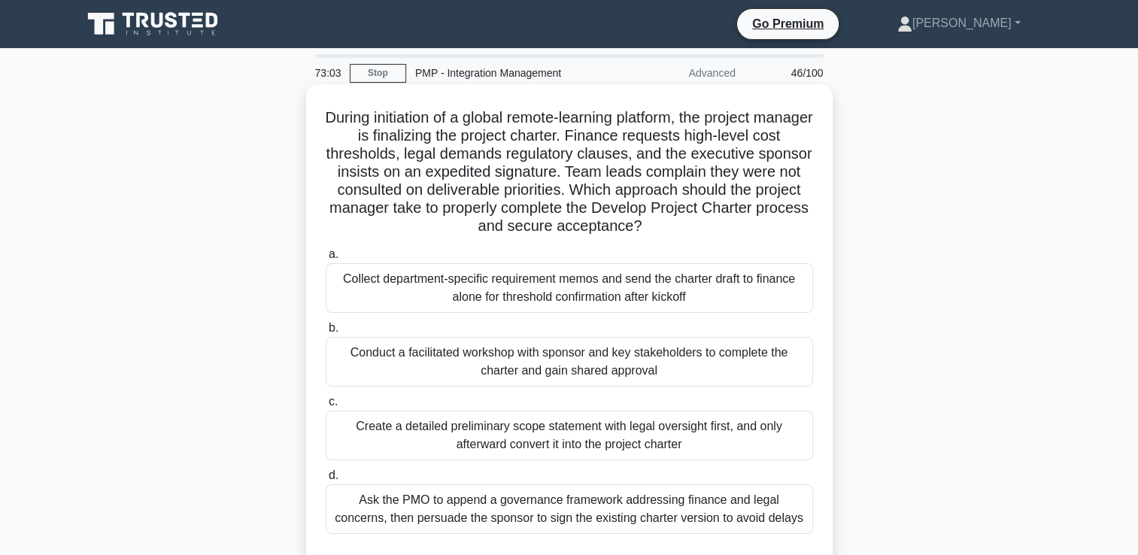
click at [433, 358] on div "Conduct a facilitated workshop with sponsor and key stakeholders to complete th…" at bounding box center [569, 362] width 487 height 50
click at [326, 333] on input "b. Conduct a facilitated workshop with sponsor and key stakeholders to complete…" at bounding box center [326, 328] width 0 height 10
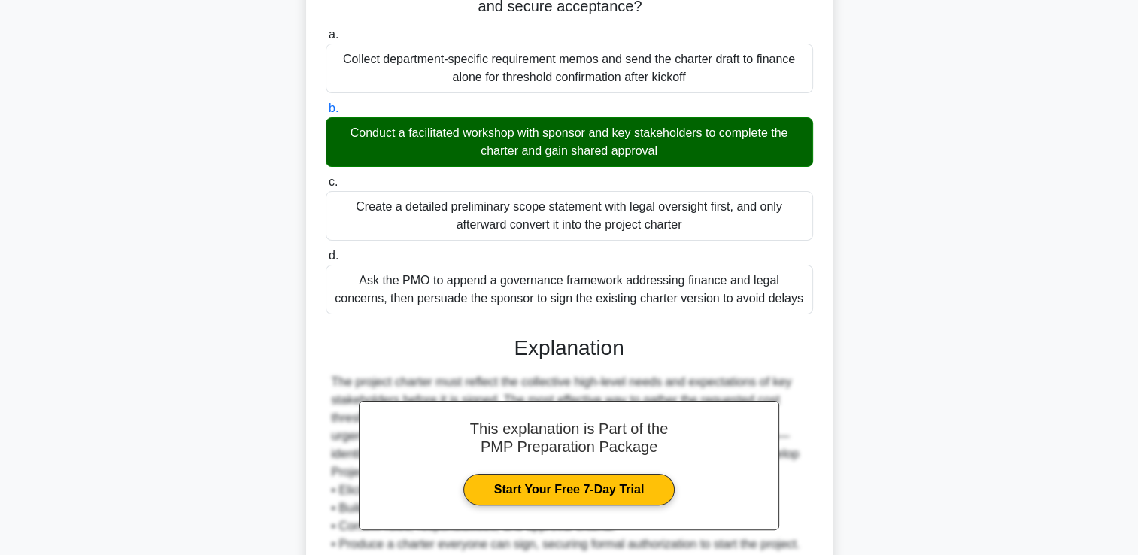
scroll to position [451, 0]
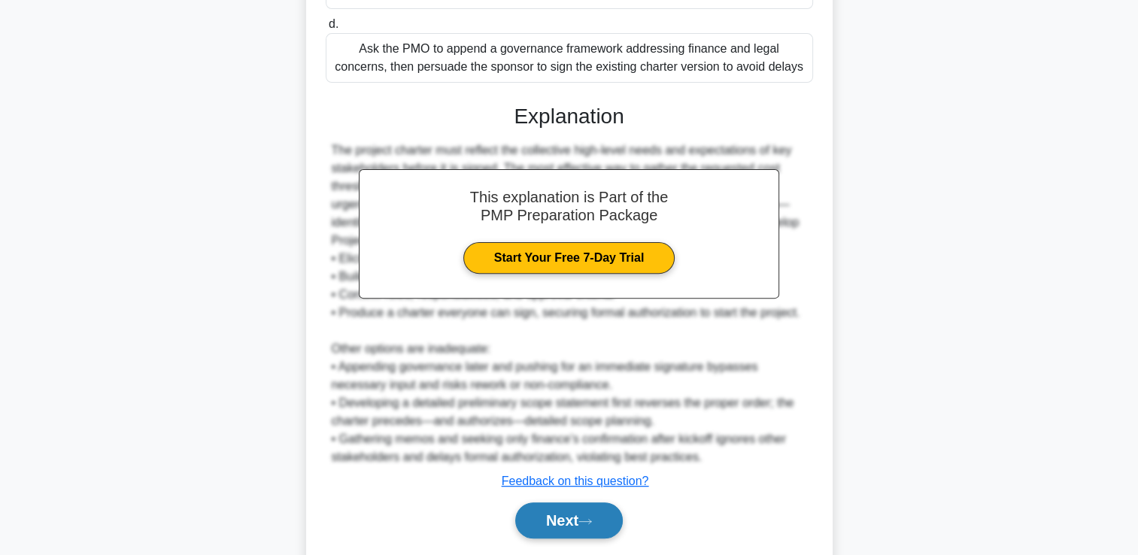
click at [545, 522] on button "Next" at bounding box center [569, 521] width 108 height 36
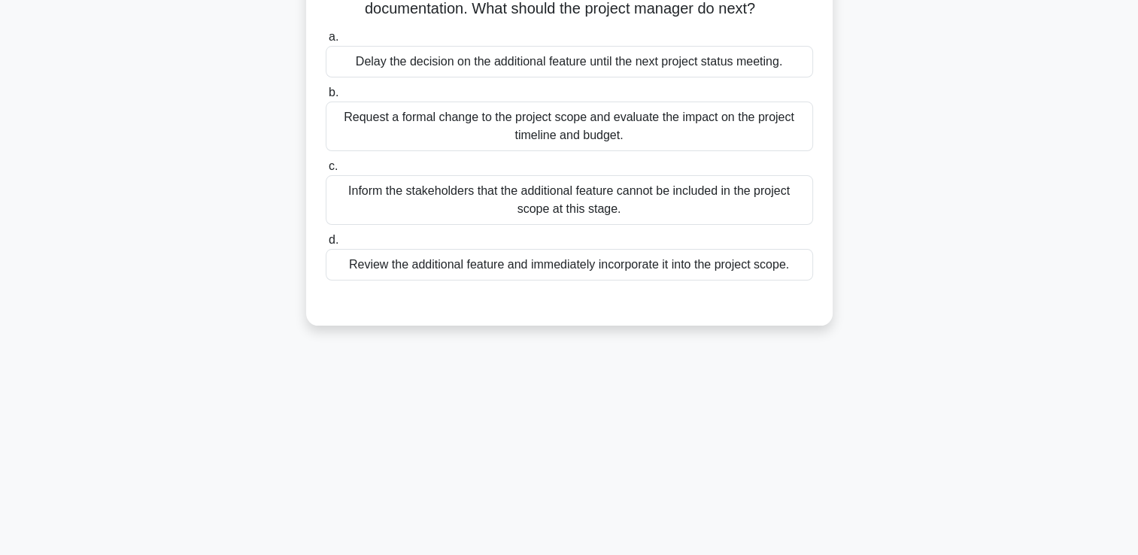
scroll to position [0, 0]
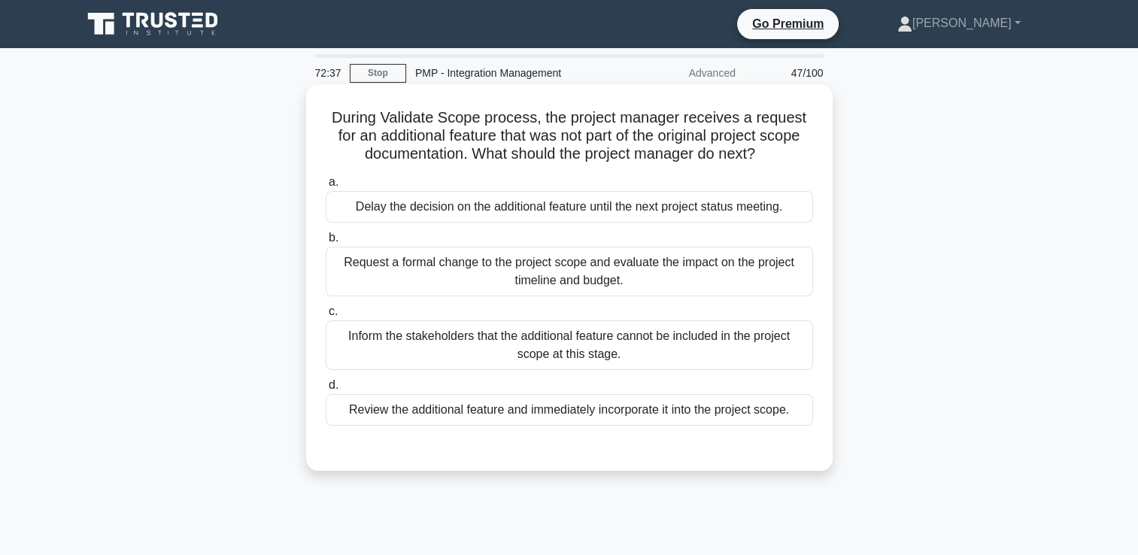
click at [487, 263] on div "Request a formal change to the project scope and evaluate the impact on the pro…" at bounding box center [569, 272] width 487 height 50
click at [326, 243] on input "b. Request a formal change to the project scope and evaluate the impact on the …" at bounding box center [326, 238] width 0 height 10
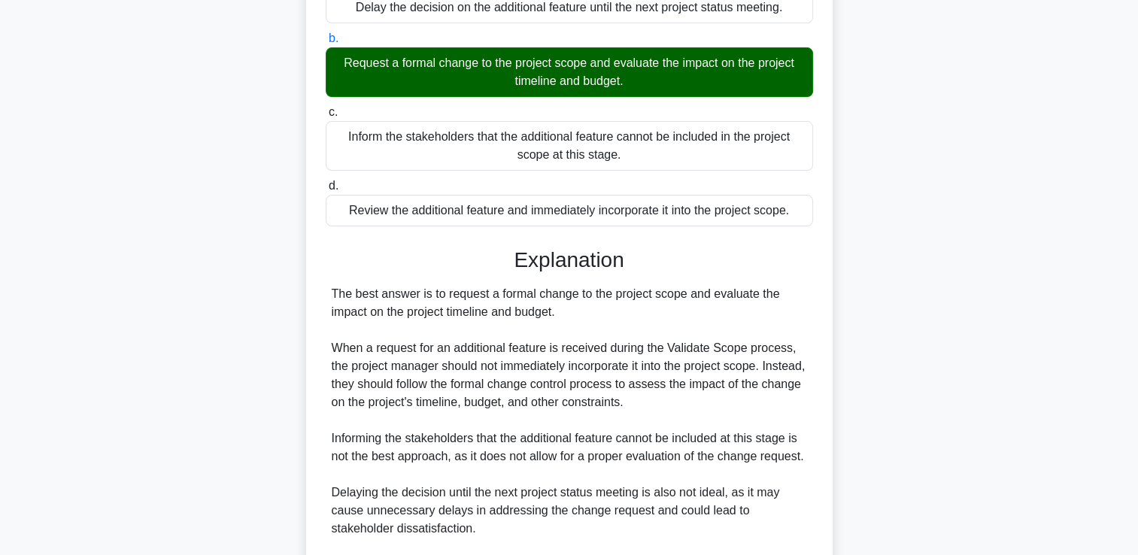
scroll to position [301, 0]
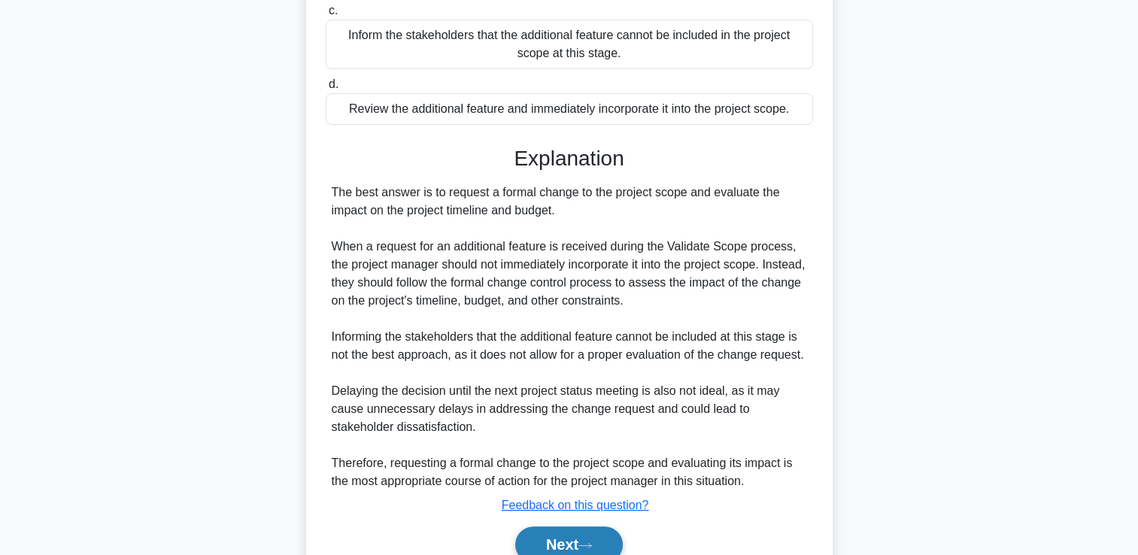
click at [551, 542] on button "Next" at bounding box center [569, 545] width 108 height 36
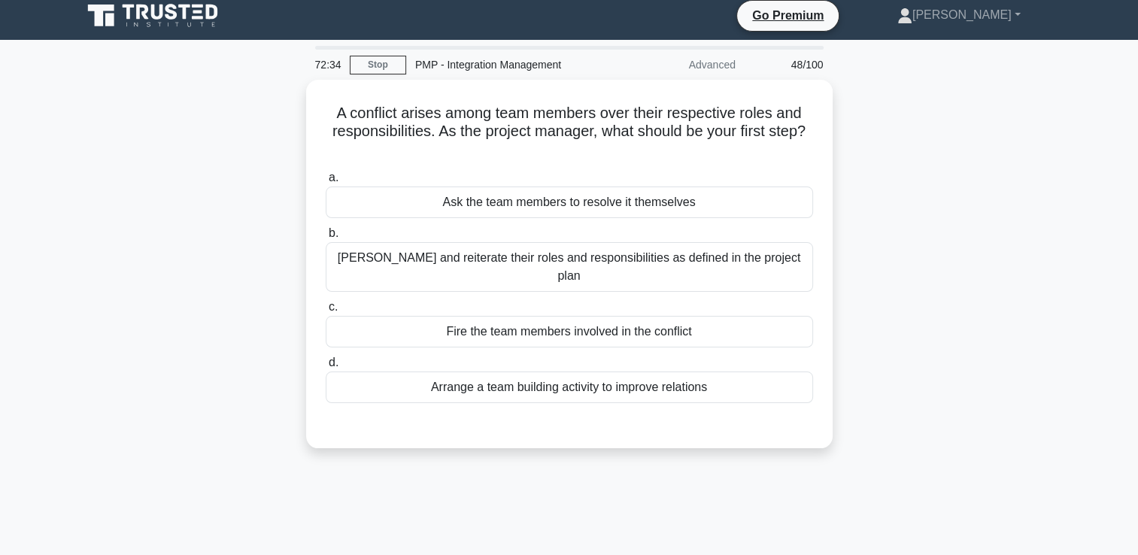
scroll to position [0, 0]
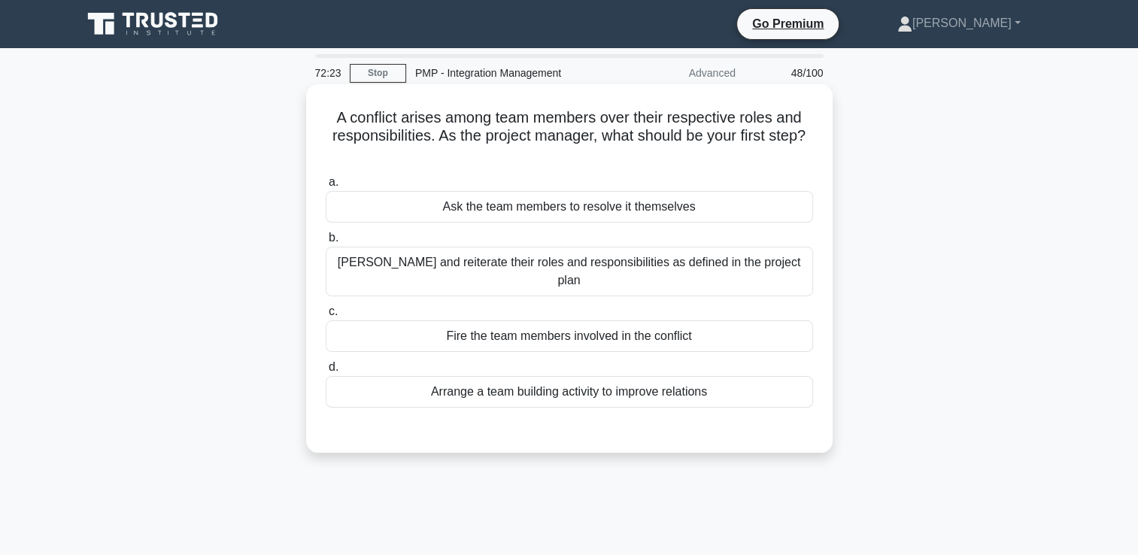
click at [572, 260] on div "[PERSON_NAME] and reiterate their roles and responsibilities as defined in the …" at bounding box center [569, 272] width 487 height 50
click at [326, 243] on input "b. [PERSON_NAME] and reiterate their roles and responsibilities as defined in t…" at bounding box center [326, 238] width 0 height 10
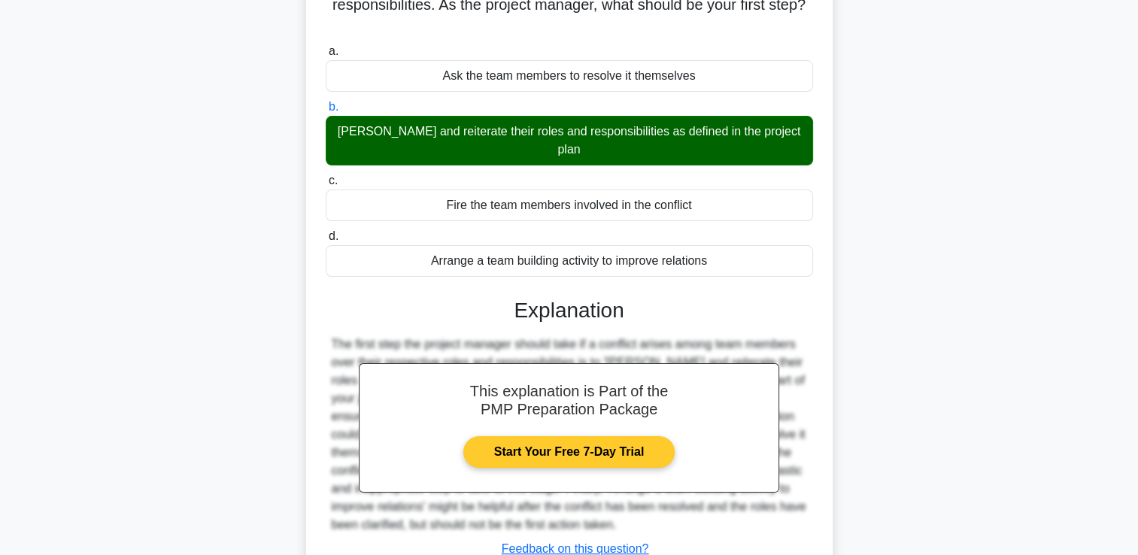
scroll to position [257, 0]
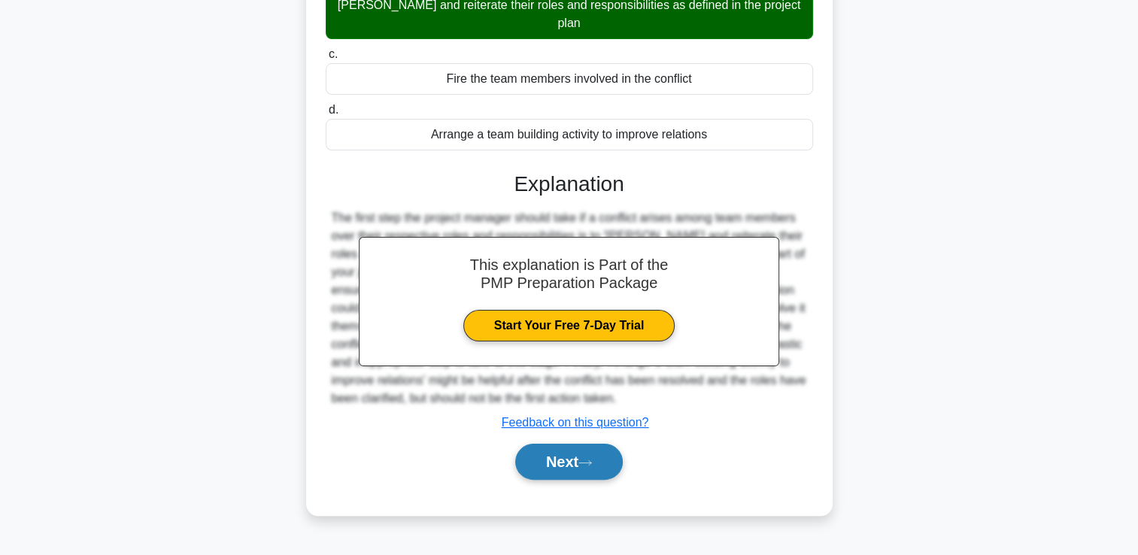
click at [599, 445] on button "Next" at bounding box center [569, 462] width 108 height 36
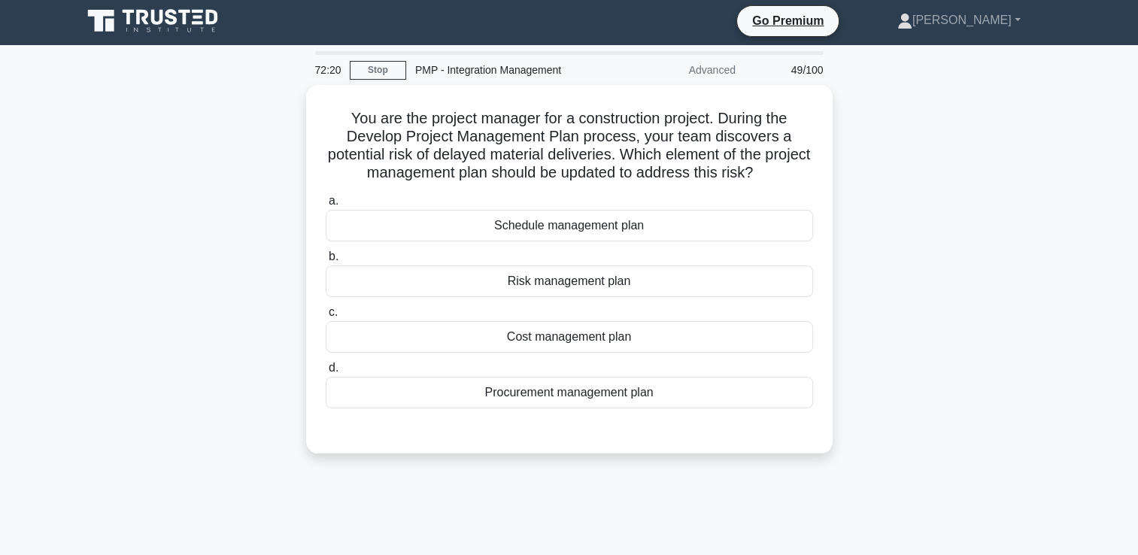
scroll to position [0, 0]
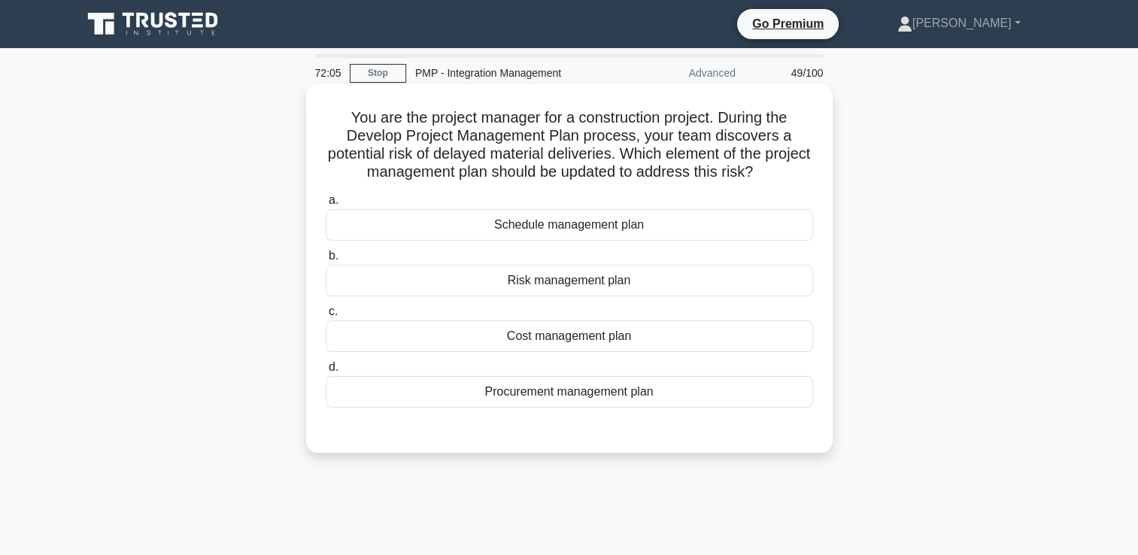
click at [516, 388] on div "Procurement management plan" at bounding box center [569, 392] width 487 height 32
click at [326, 372] on input "d. Procurement management plan" at bounding box center [326, 368] width 0 height 10
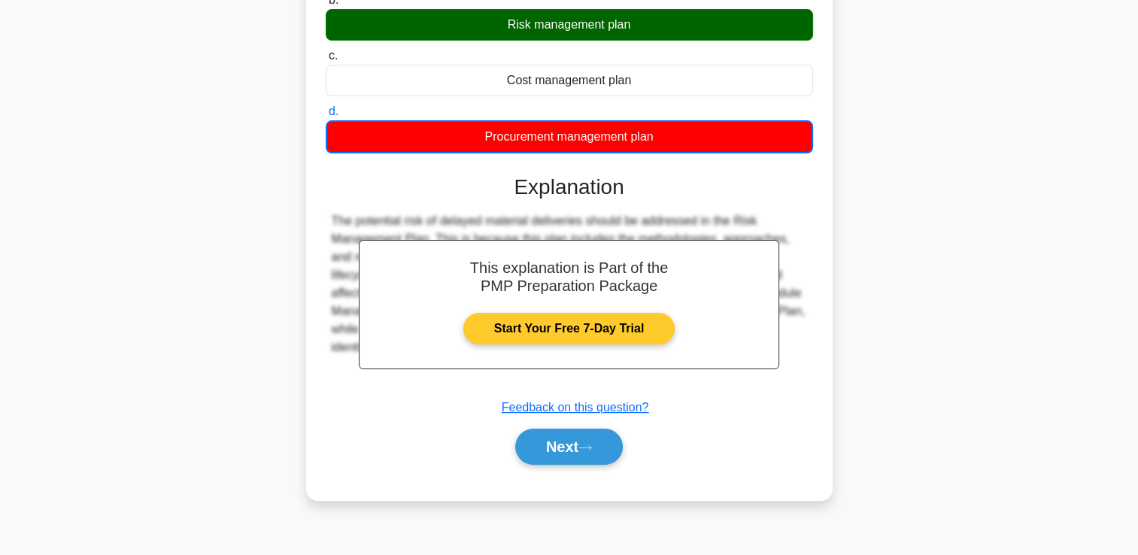
scroll to position [182, 0]
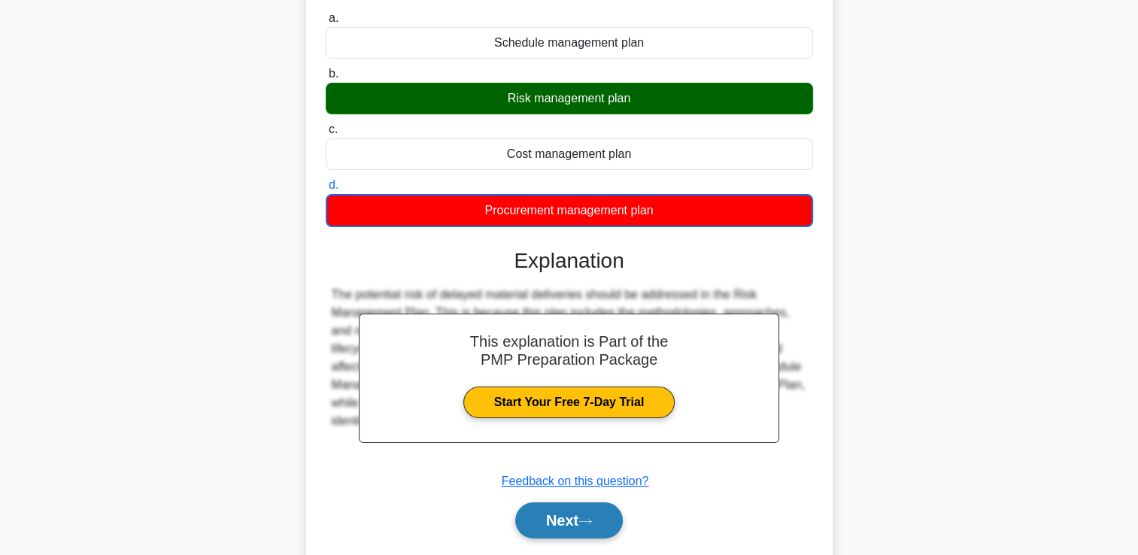
click at [545, 527] on button "Next" at bounding box center [569, 521] width 108 height 36
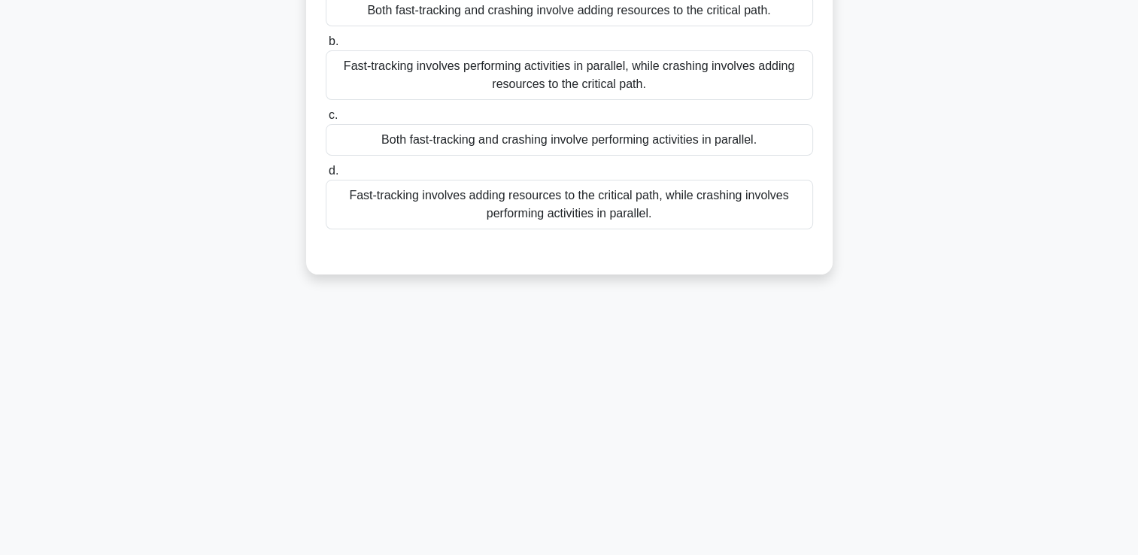
scroll to position [0, 0]
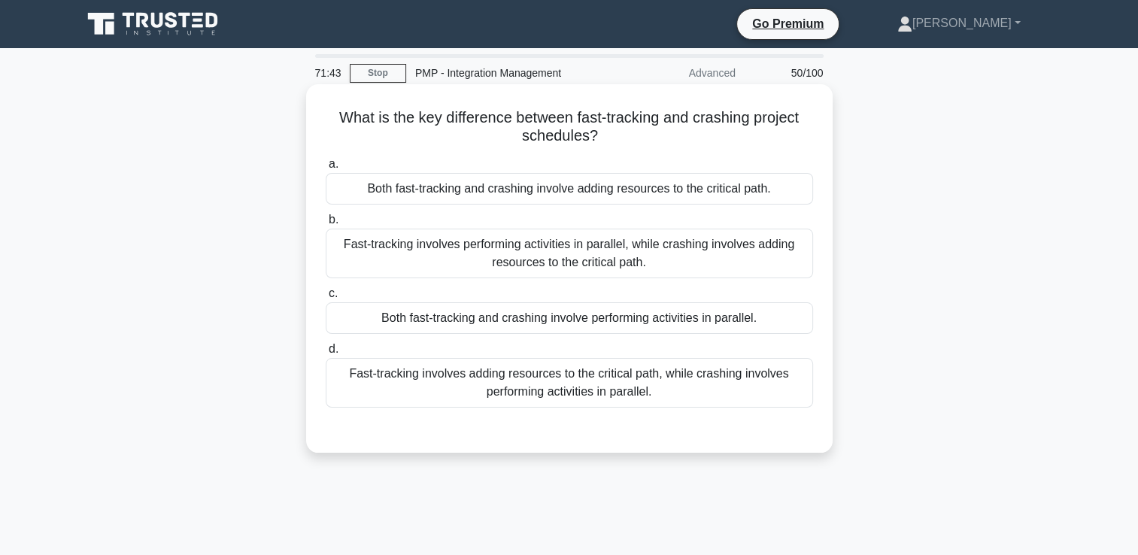
click at [532, 233] on div "Fast-tracking involves performing activities in parallel, while crashing involv…" at bounding box center [569, 254] width 487 height 50
click at [326, 225] on input "b. Fast-tracking involves performing activities in parallel, while crashing inv…" at bounding box center [326, 220] width 0 height 10
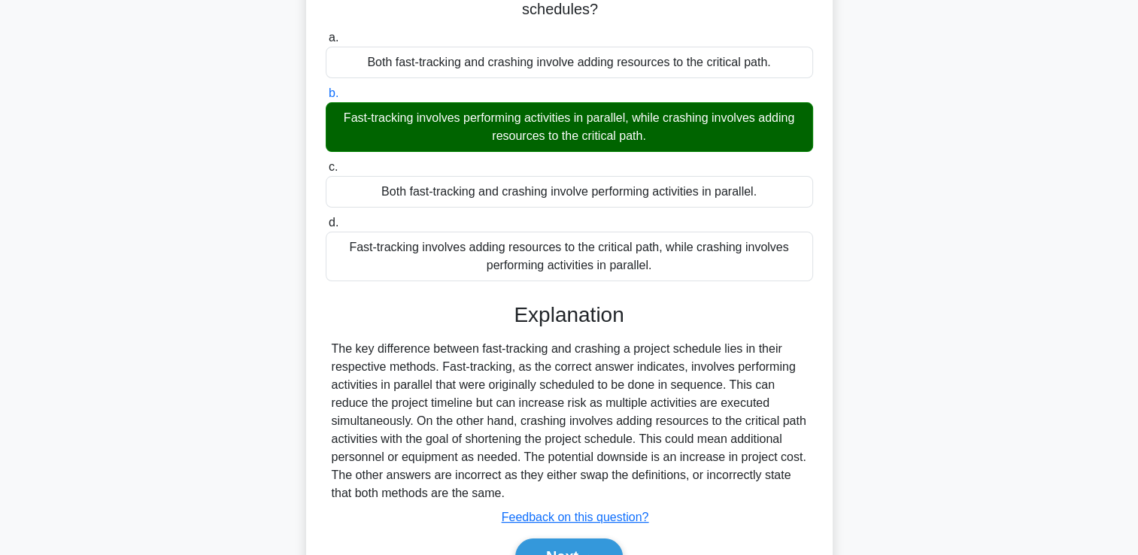
scroll to position [257, 0]
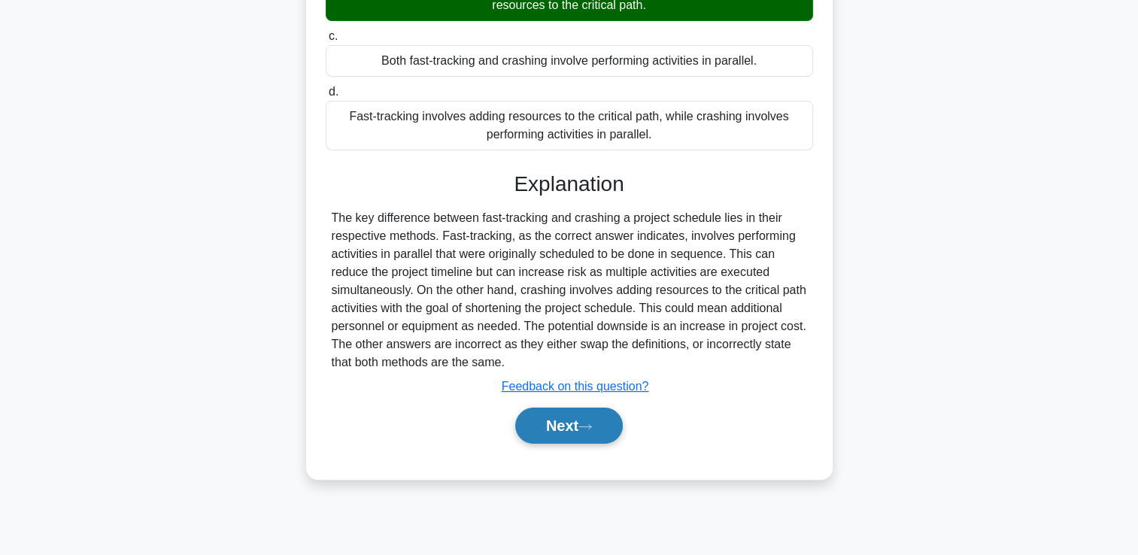
click at [570, 417] on button "Next" at bounding box center [569, 426] width 108 height 36
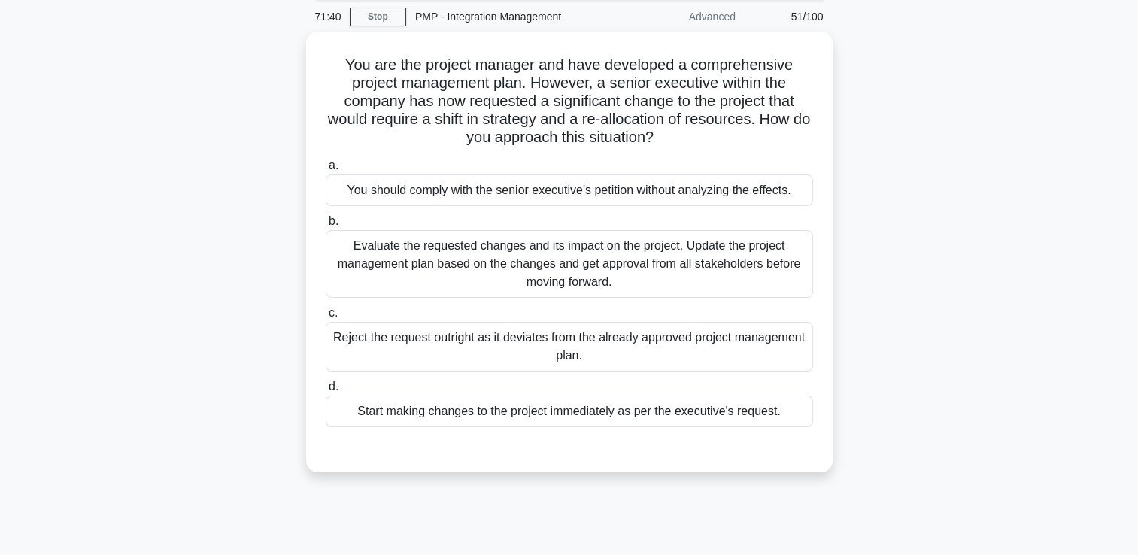
scroll to position [32, 0]
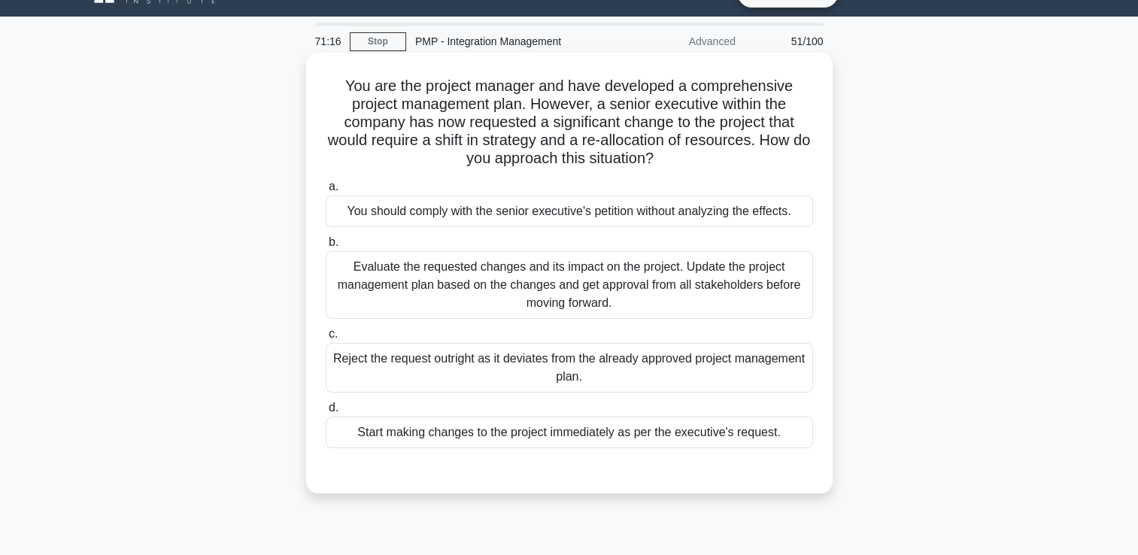
click at [520, 391] on div "Reject the request outright as it deviates from the already approved project ma…" at bounding box center [569, 368] width 487 height 50
click at [326, 339] on input "c. Reject the request outright as it deviates from the already approved project…" at bounding box center [326, 335] width 0 height 10
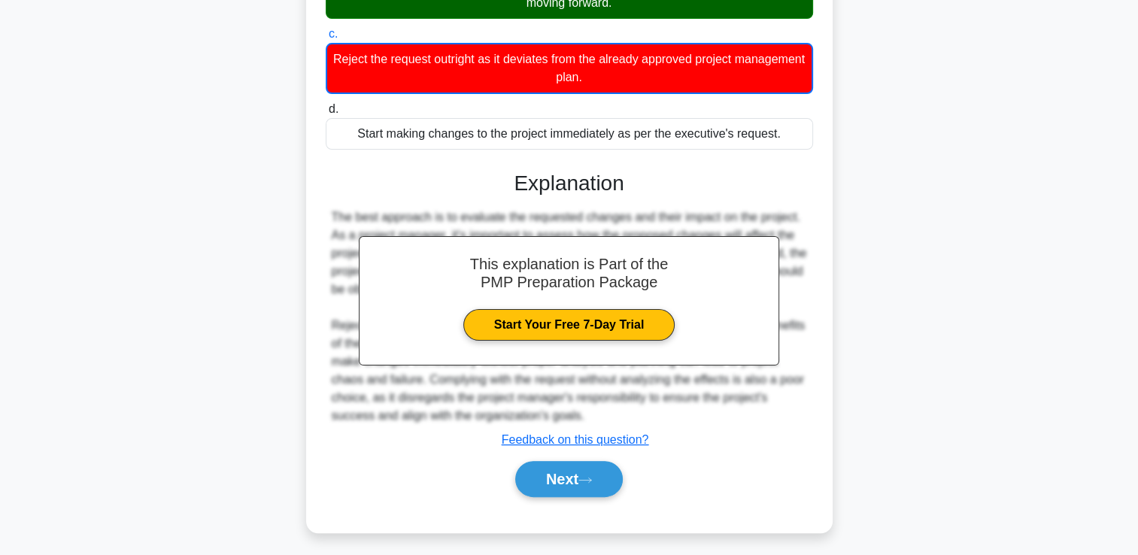
scroll to position [333, 0]
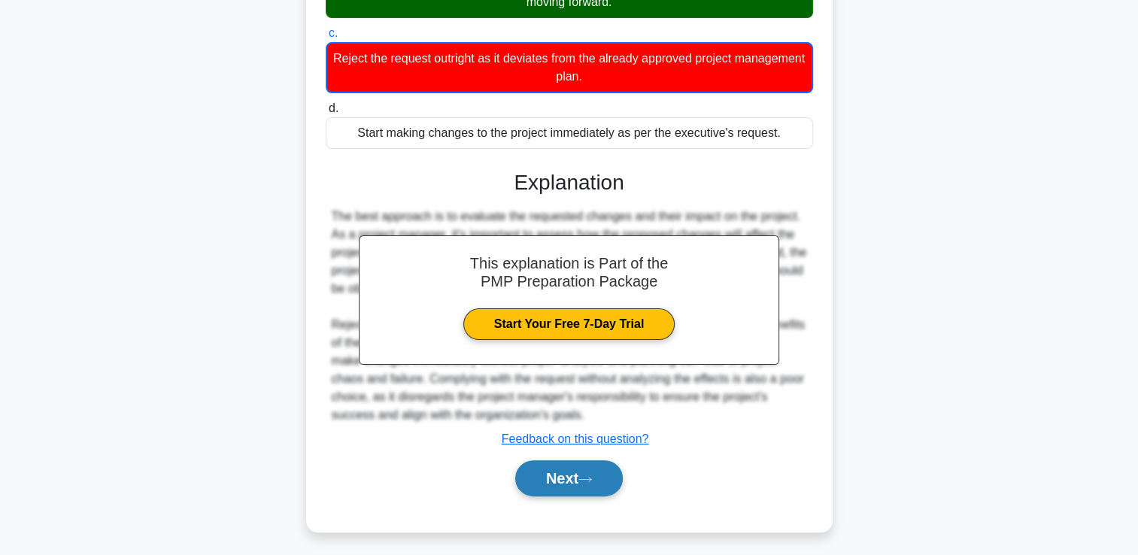
click at [548, 467] on button "Next" at bounding box center [569, 478] width 108 height 36
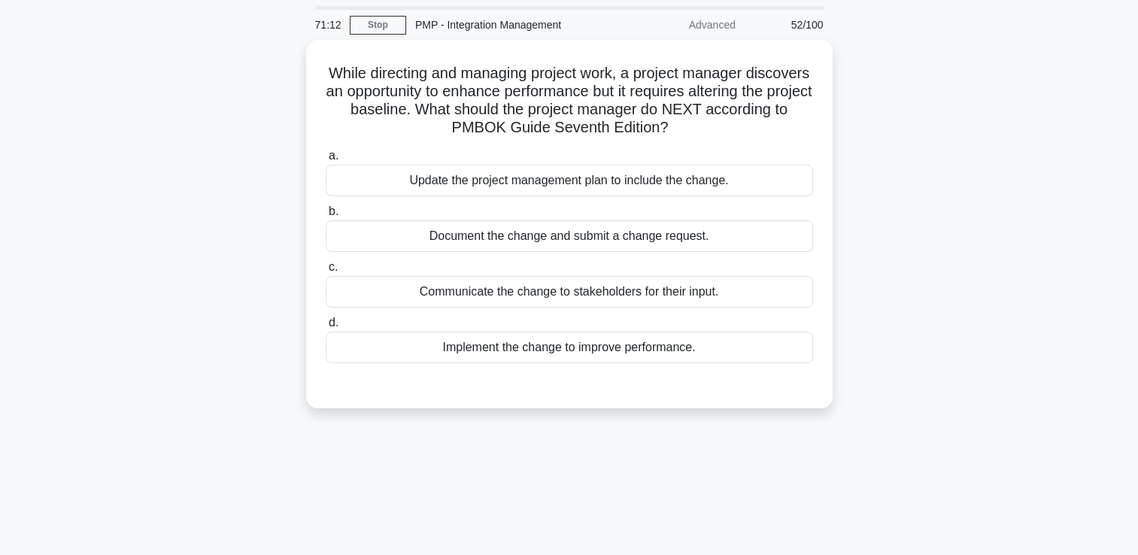
scroll to position [32, 0]
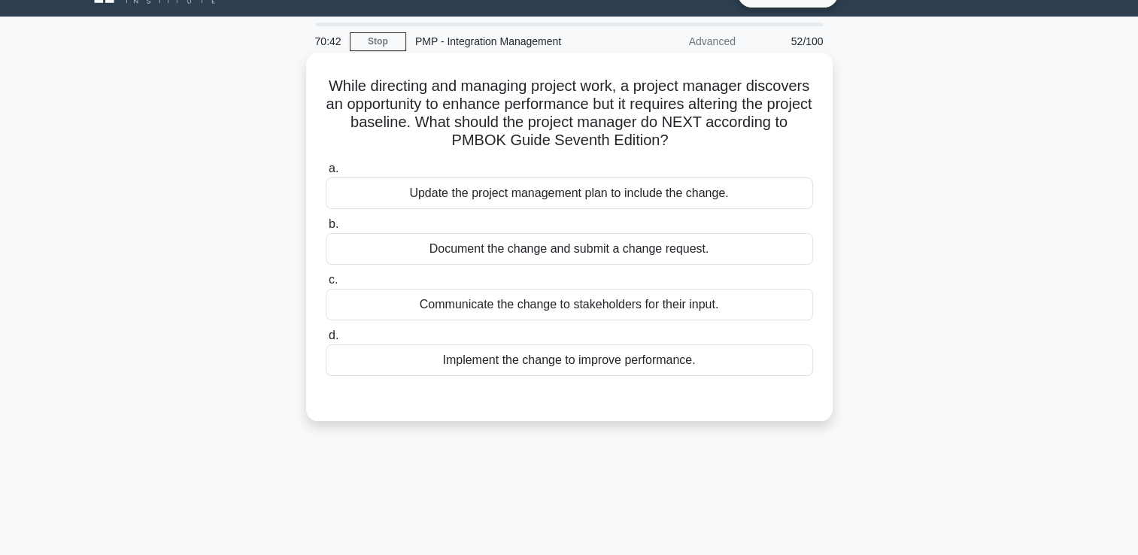
click at [605, 192] on div "Update the project management plan to include the change." at bounding box center [569, 194] width 487 height 32
click at [326, 174] on input "a. Update the project management plan to include the change." at bounding box center [326, 169] width 0 height 10
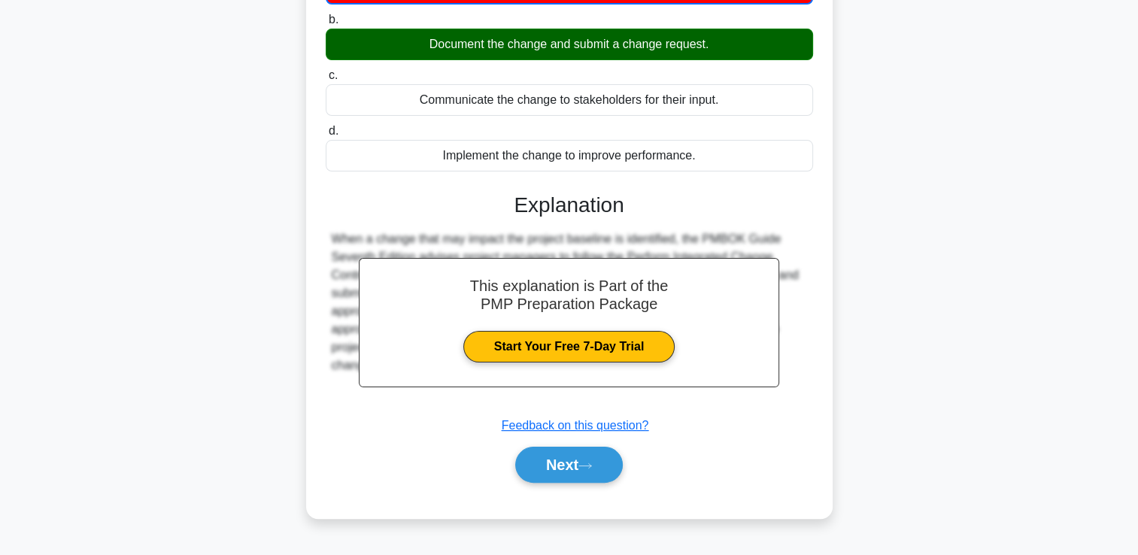
scroll to position [257, 0]
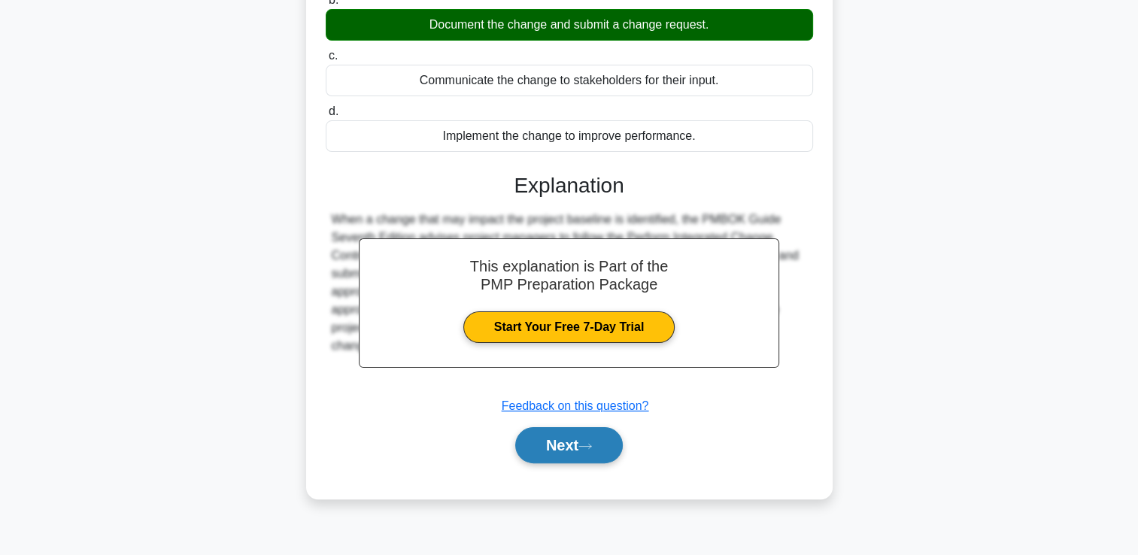
click at [525, 439] on button "Next" at bounding box center [569, 445] width 108 height 36
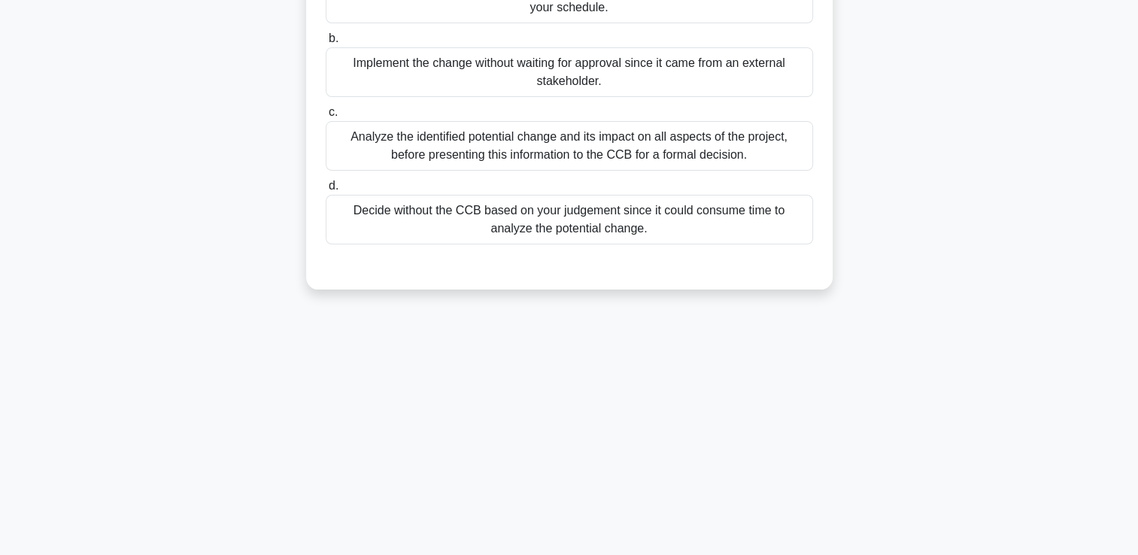
scroll to position [32, 0]
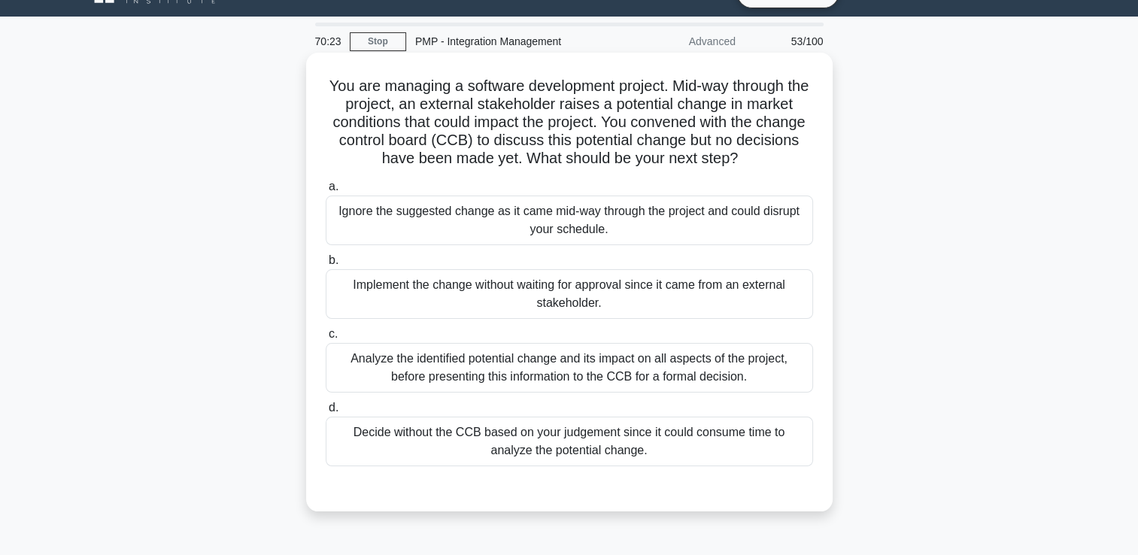
click at [730, 361] on div "Analyze the identified potential change and its impact on all aspects of the pr…" at bounding box center [569, 368] width 487 height 50
click at [326, 339] on input "c. Analyze the identified potential change and its impact on all aspects of the…" at bounding box center [326, 335] width 0 height 10
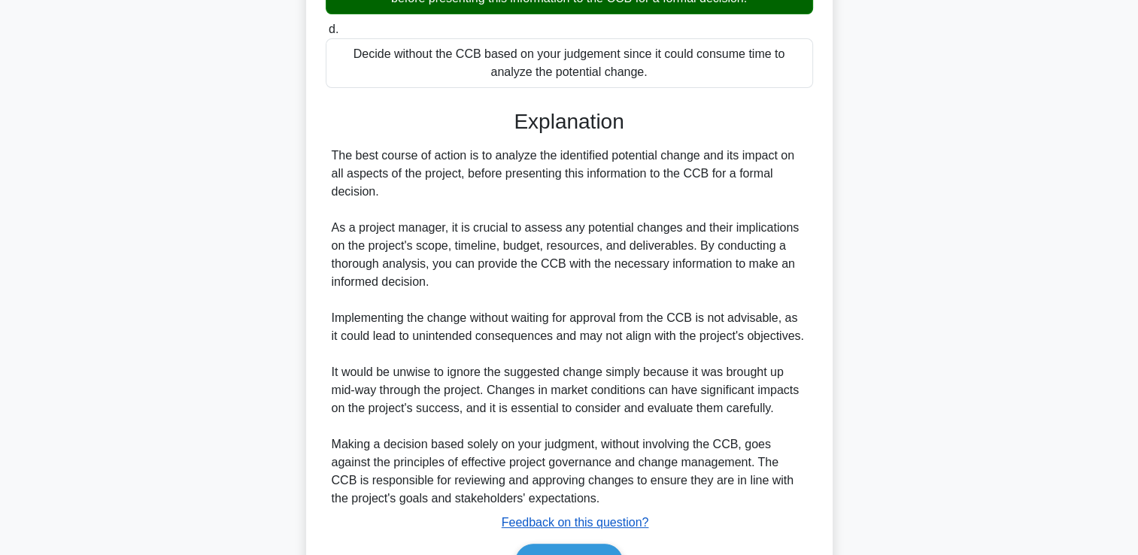
scroll to position [497, 0]
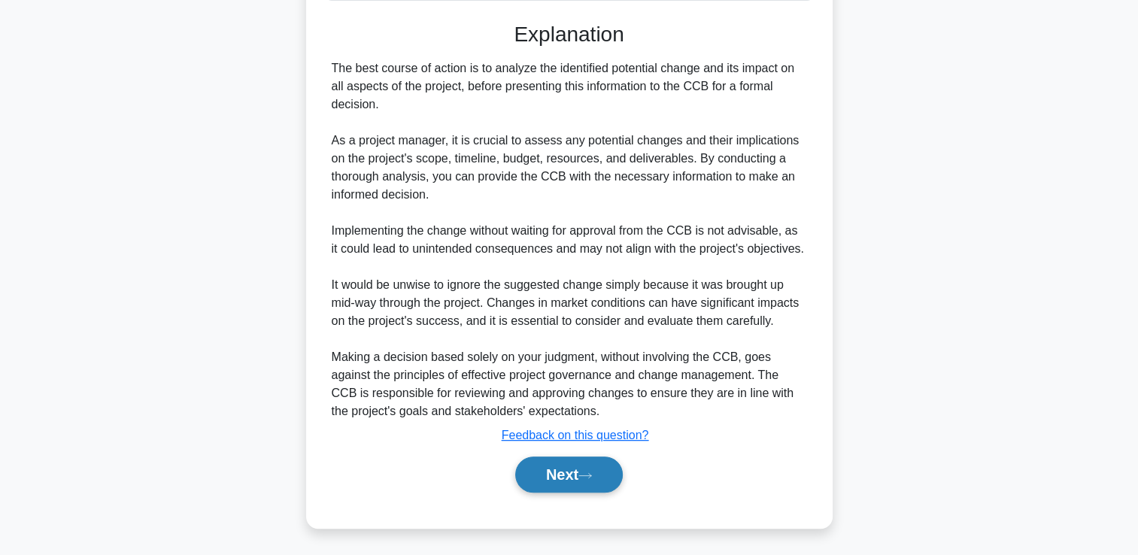
click at [588, 480] on button "Next" at bounding box center [569, 475] width 108 height 36
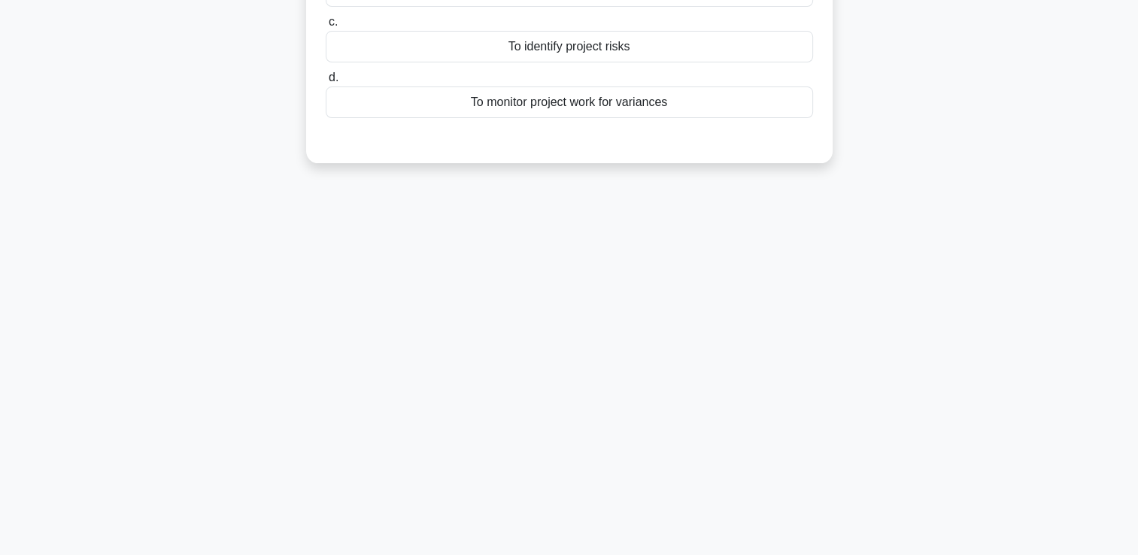
drag, startPoint x: 643, startPoint y: 394, endPoint x: 642, endPoint y: 387, distance: 7.6
click at [642, 387] on div "70:20 Stop PMP - Integration Management Advanced 54/100 What is the main purpos…" at bounding box center [569, 173] width 993 height 752
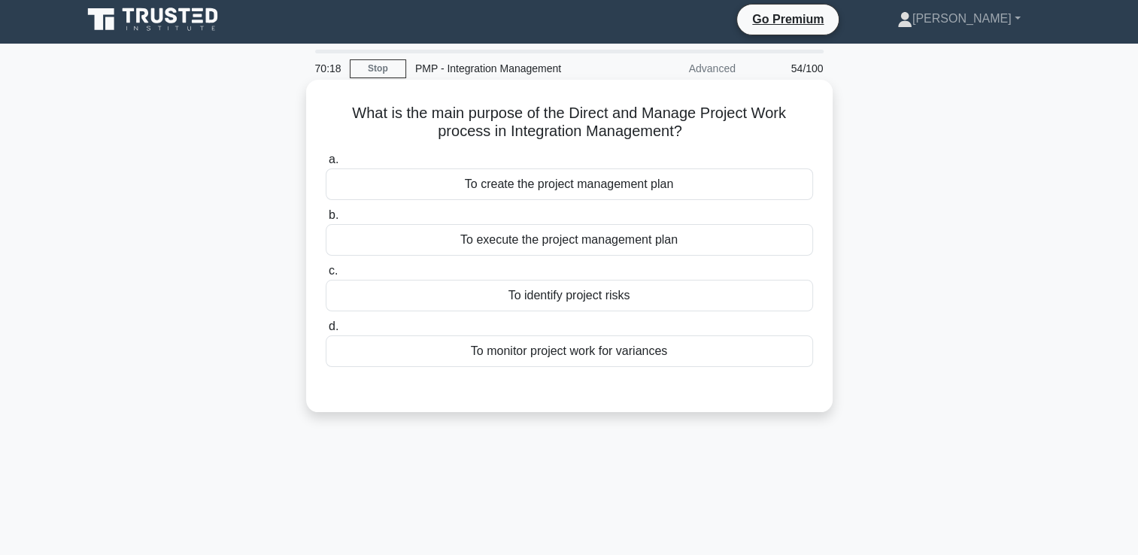
scroll to position [0, 0]
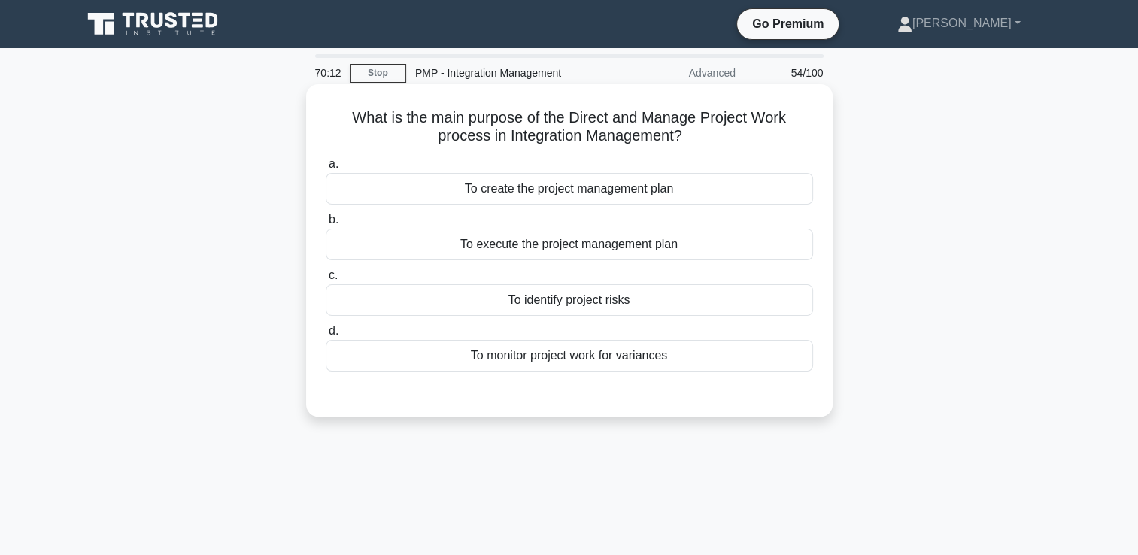
click at [734, 187] on div "To create the project management plan" at bounding box center [569, 189] width 487 height 32
click at [326, 169] on input "a. To create the project management plan" at bounding box center [326, 164] width 0 height 10
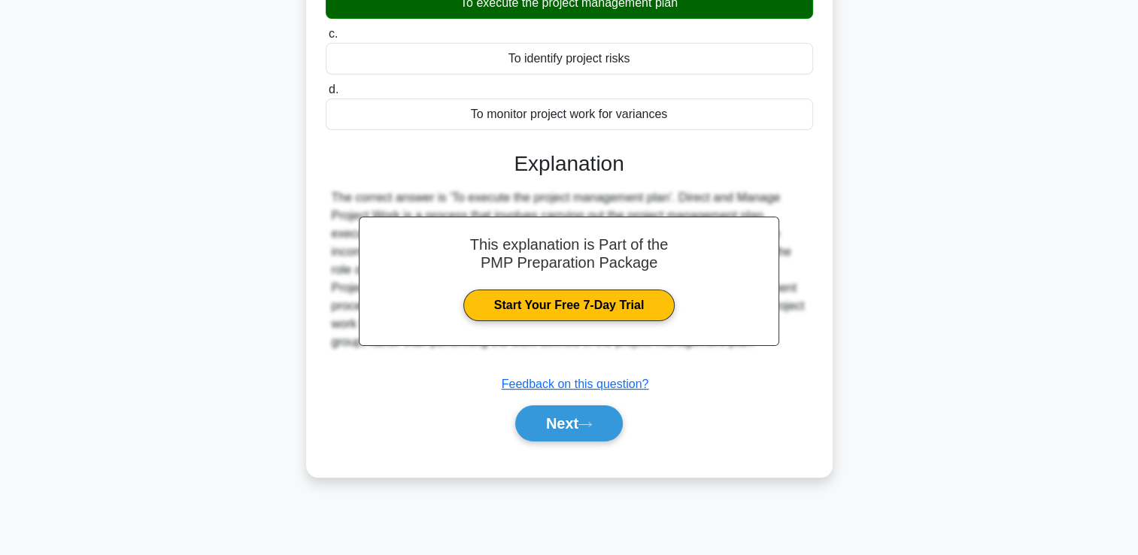
scroll to position [257, 0]
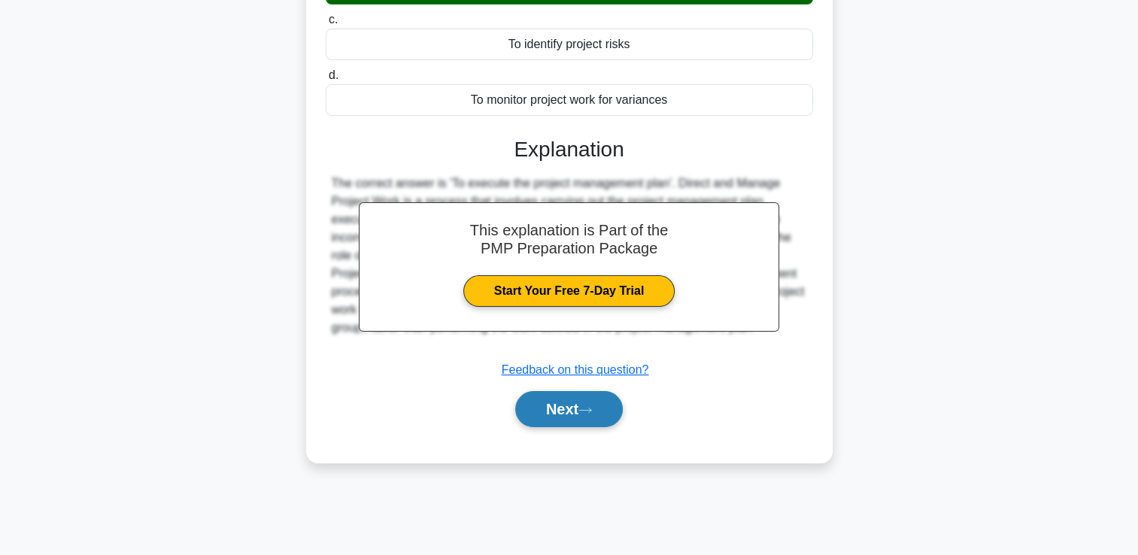
click at [623, 399] on button "Next" at bounding box center [569, 409] width 108 height 36
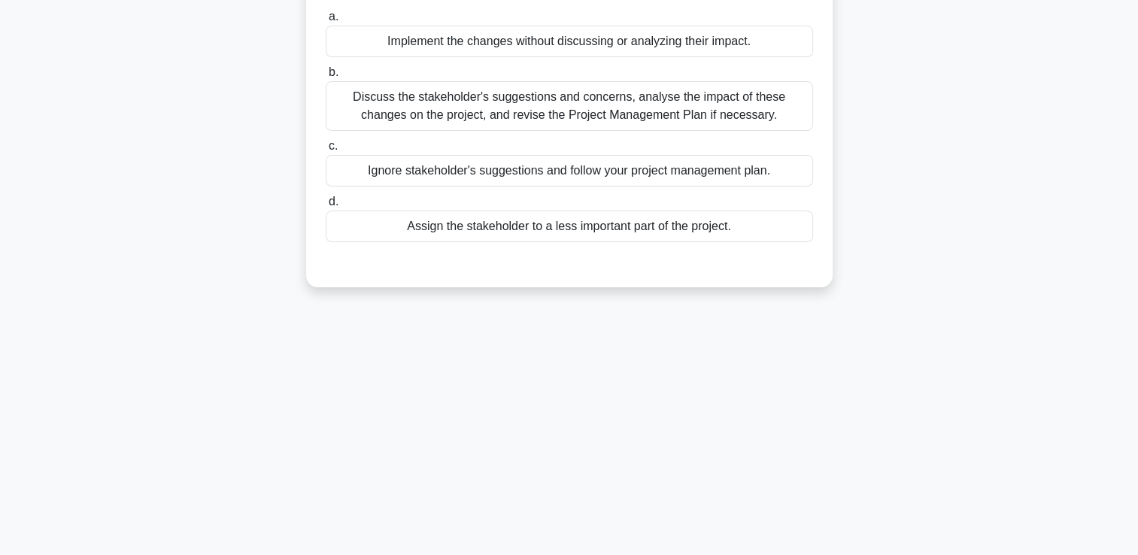
scroll to position [32, 0]
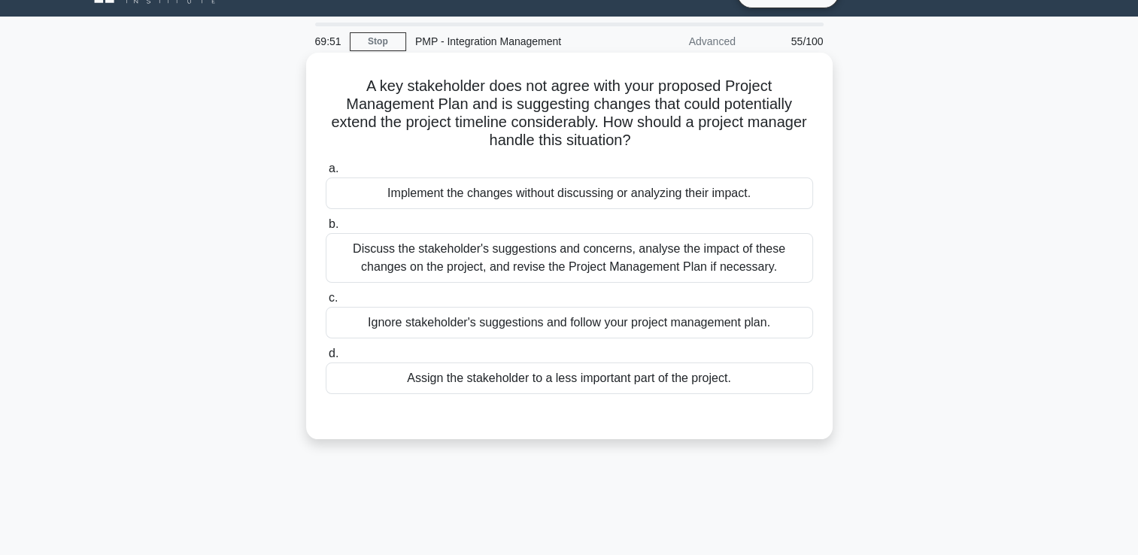
click at [680, 239] on div "Discuss the stakeholder's suggestions and concerns, analyse the impact of these…" at bounding box center [569, 258] width 487 height 50
click at [326, 229] on input "b. Discuss the stakeholder's suggestions and concerns, analyse the impact of th…" at bounding box center [326, 225] width 0 height 10
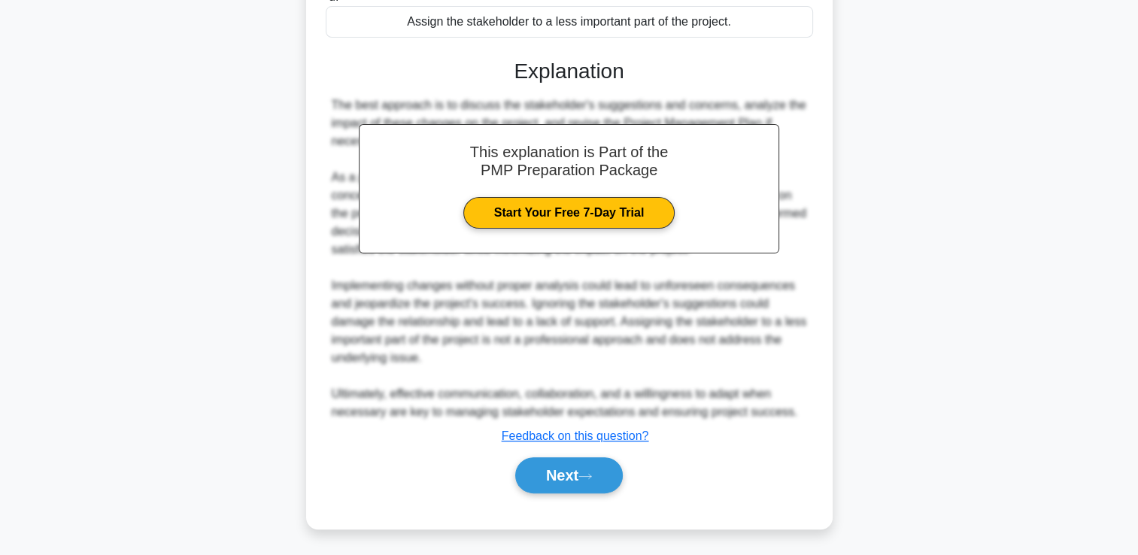
scroll to position [389, 0]
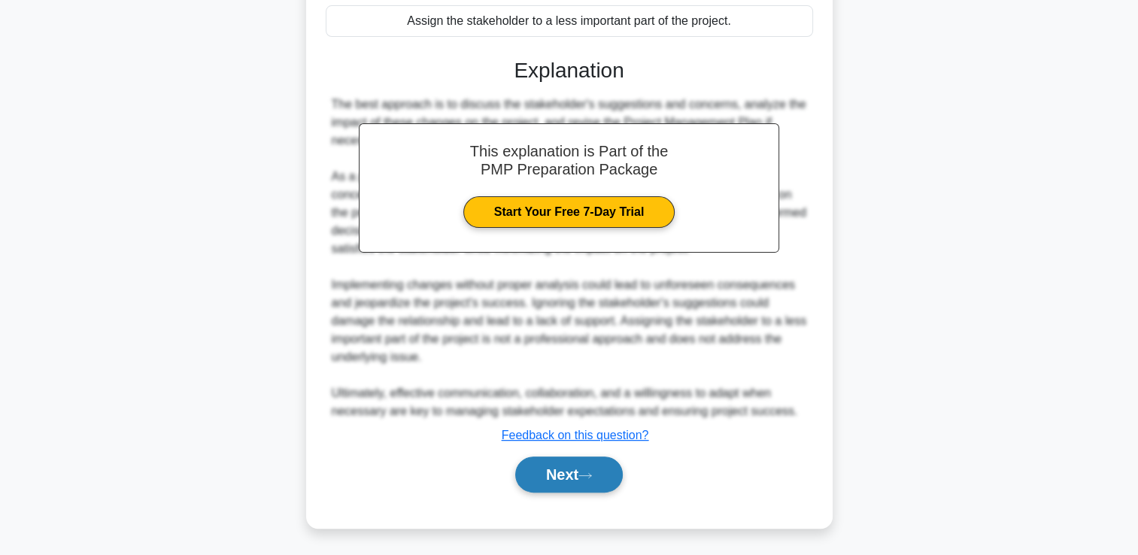
click at [594, 463] on button "Next" at bounding box center [569, 475] width 108 height 36
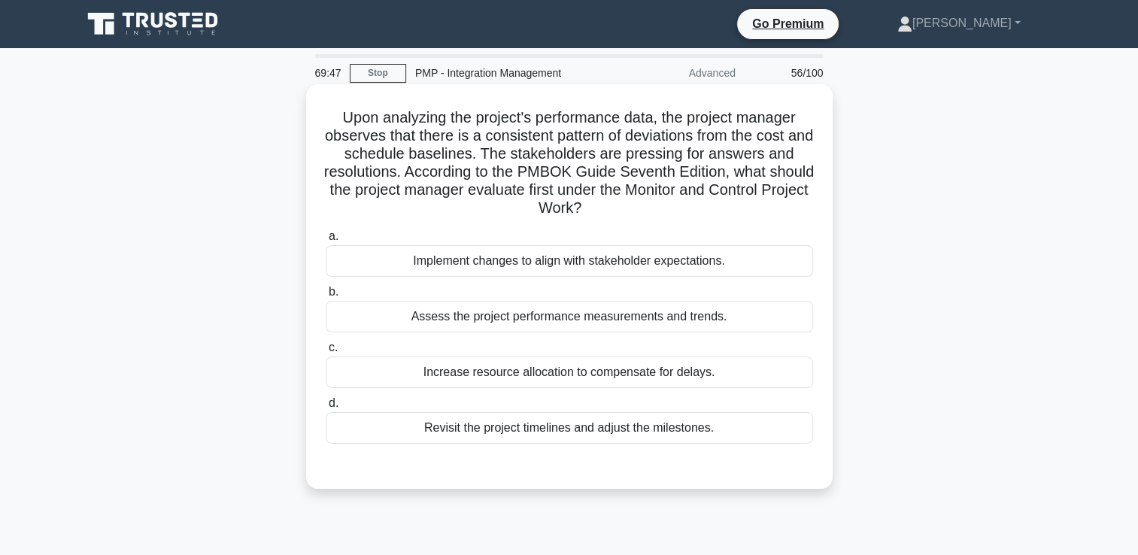
scroll to position [0, 0]
click at [609, 333] on div "a. Implement changes to align with stakeholder expectations. b. Assess the proj…" at bounding box center [570, 335] width 506 height 223
click at [609, 323] on div "Assess the project performance measurements and trends." at bounding box center [569, 317] width 487 height 32
click at [326, 297] on input "b. Assess the project performance measurements and trends." at bounding box center [326, 292] width 0 height 10
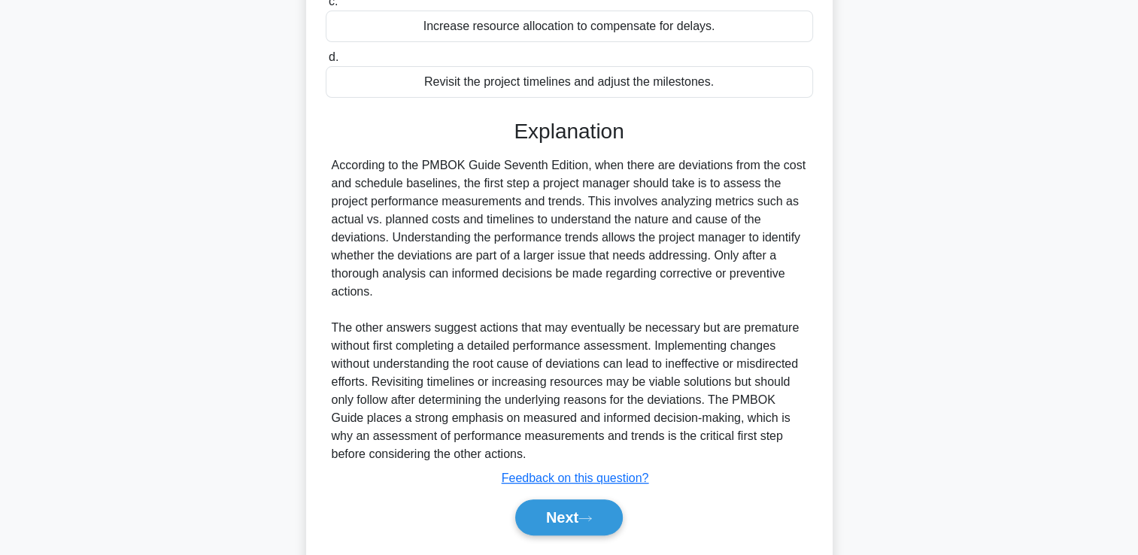
scroll to position [389, 0]
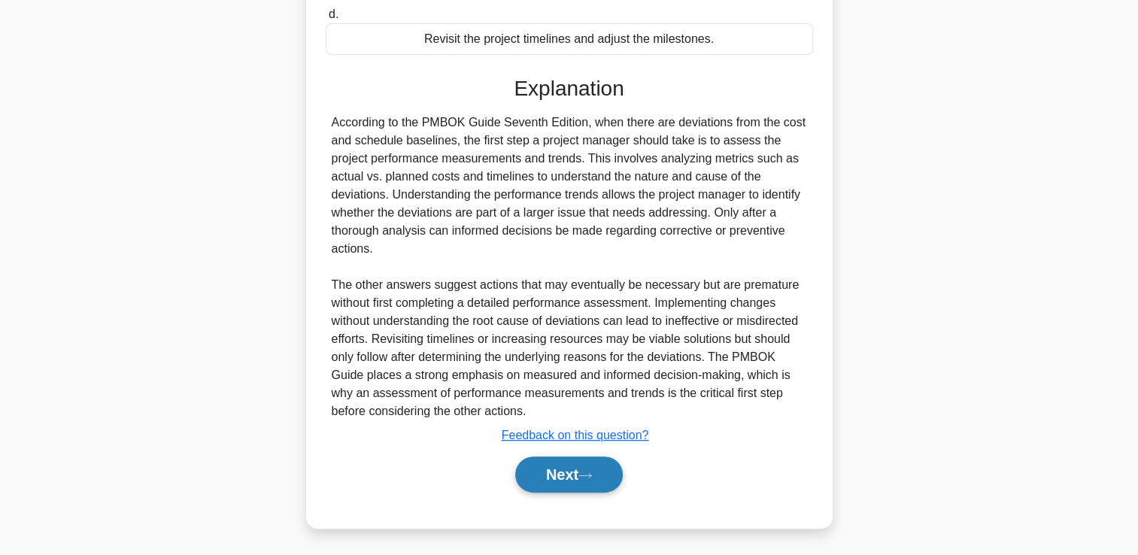
click at [576, 469] on button "Next" at bounding box center [569, 475] width 108 height 36
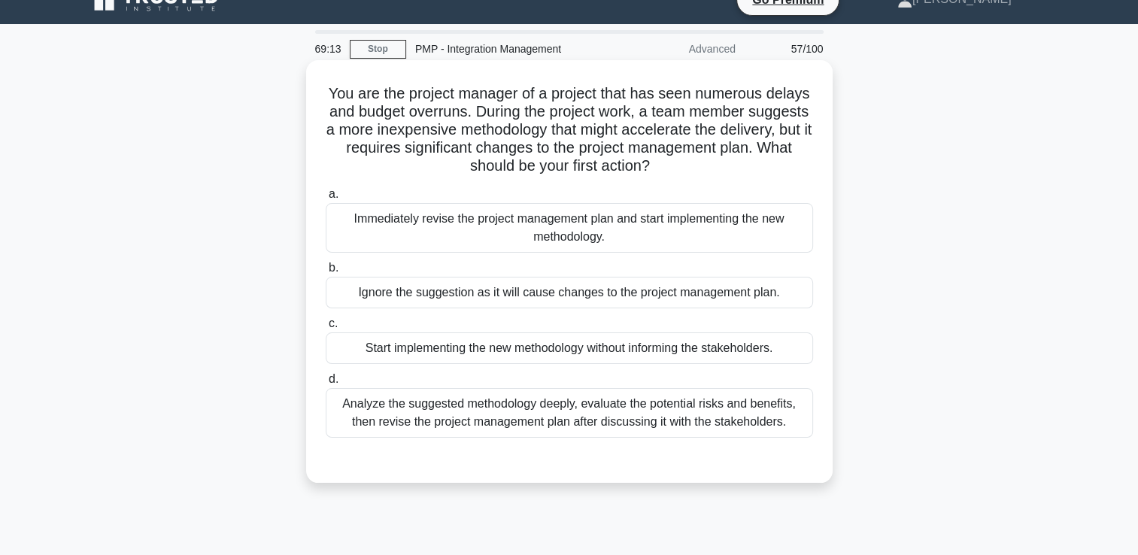
scroll to position [0, 0]
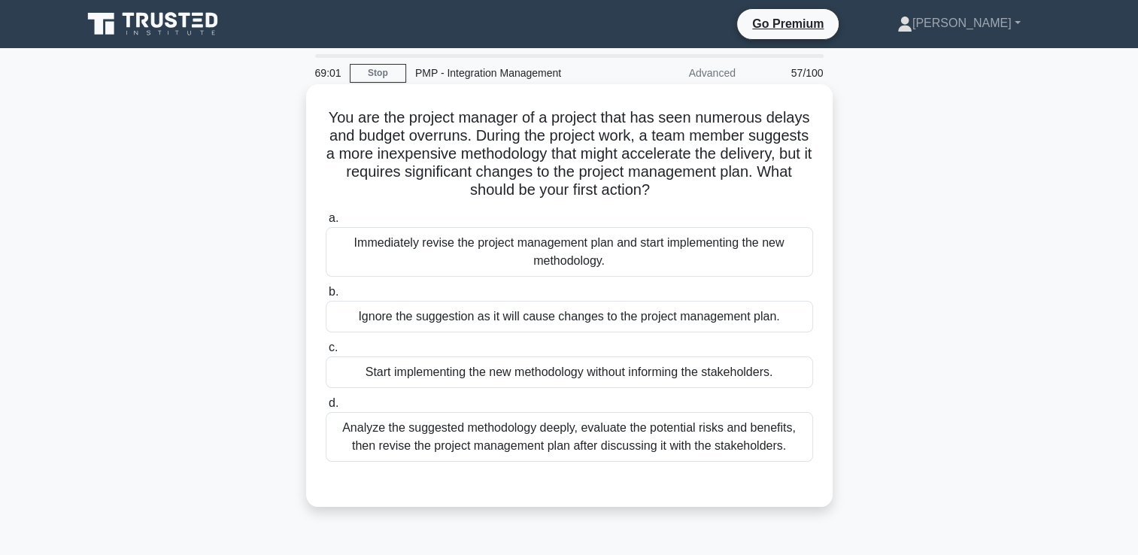
click at [548, 435] on div "Analyze the suggested methodology deeply, evaluate the potential risks and bene…" at bounding box center [569, 437] width 487 height 50
click at [326, 408] on input "d. Analyze the suggested methodology deeply, evaluate the potential risks and b…" at bounding box center [326, 404] width 0 height 10
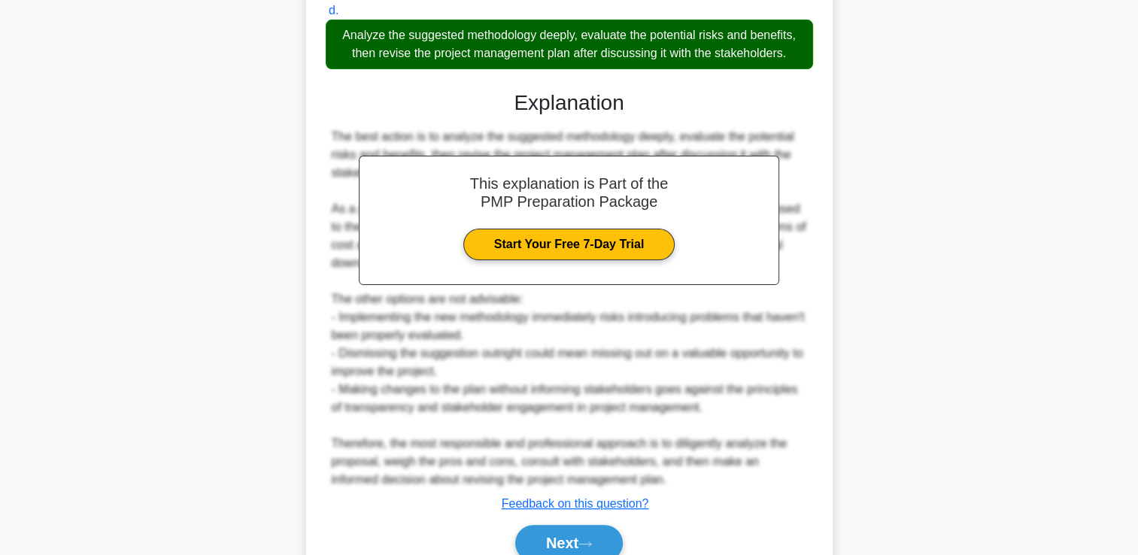
scroll to position [461, 0]
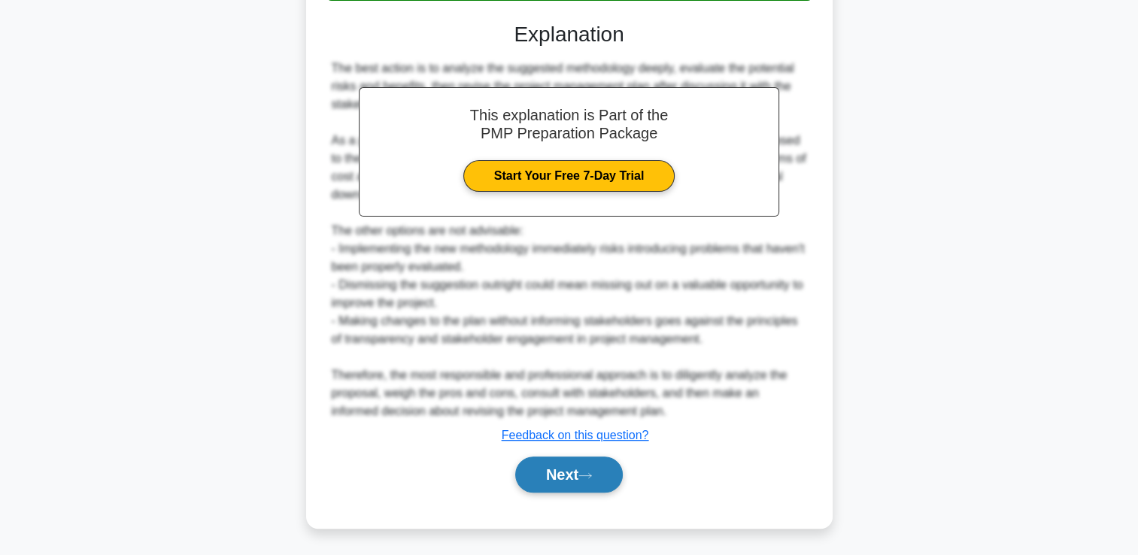
click at [563, 472] on button "Next" at bounding box center [569, 475] width 108 height 36
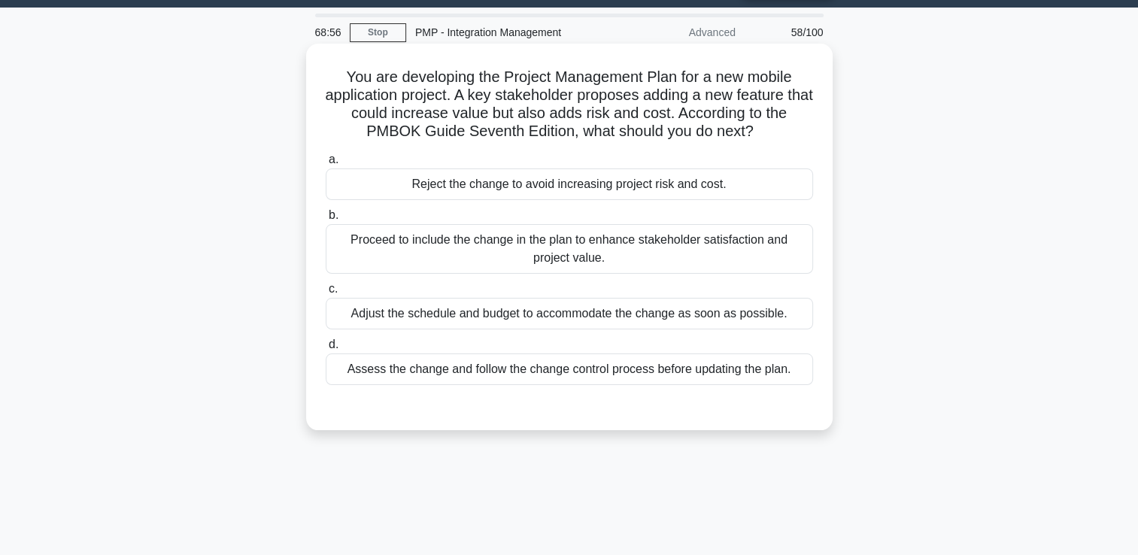
scroll to position [32, 0]
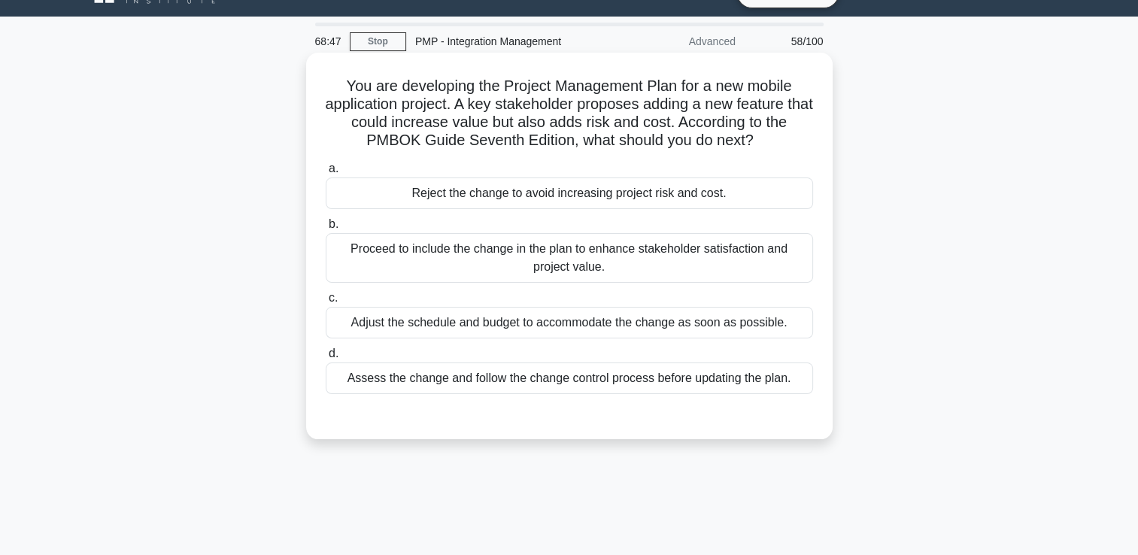
click at [623, 254] on div "Proceed to include the change in the plan to enhance stakeholder satisfaction a…" at bounding box center [569, 258] width 487 height 50
click at [326, 229] on input "b. Proceed to include the change in the plan to enhance stakeholder satisfactio…" at bounding box center [326, 225] width 0 height 10
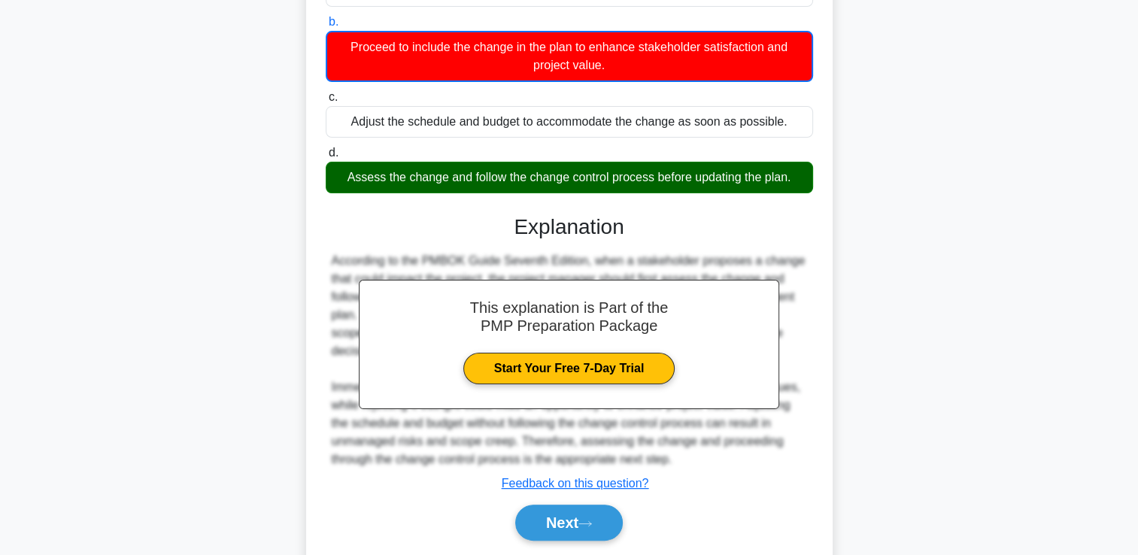
scroll to position [282, 0]
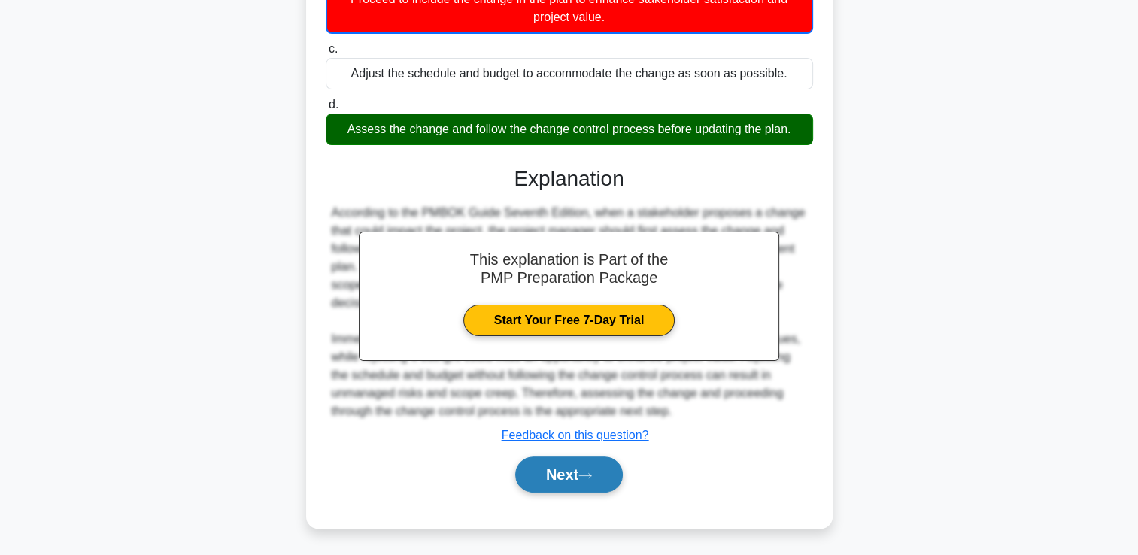
click at [610, 483] on button "Next" at bounding box center [569, 475] width 108 height 36
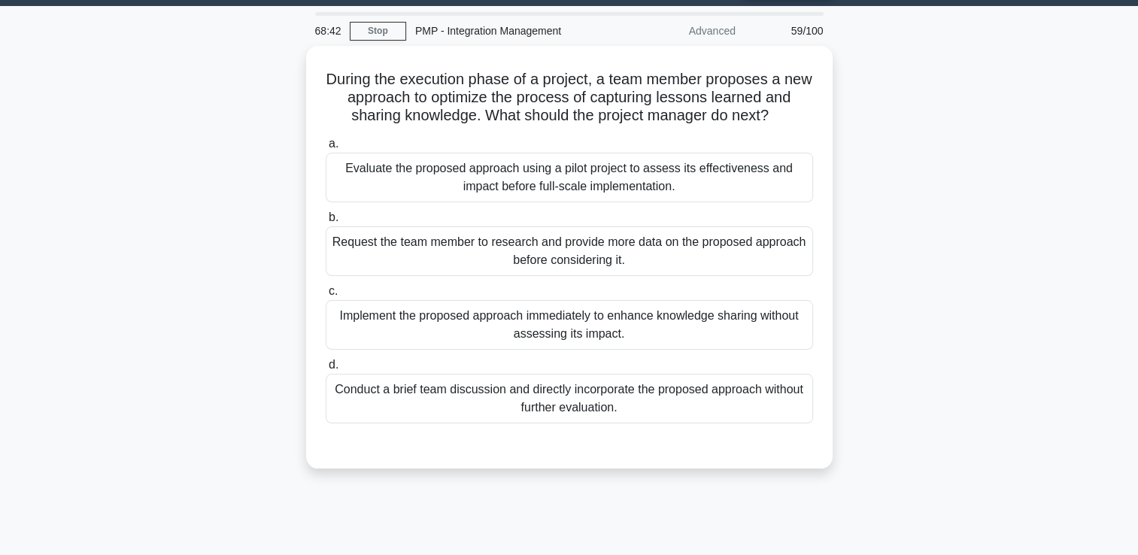
scroll to position [0, 0]
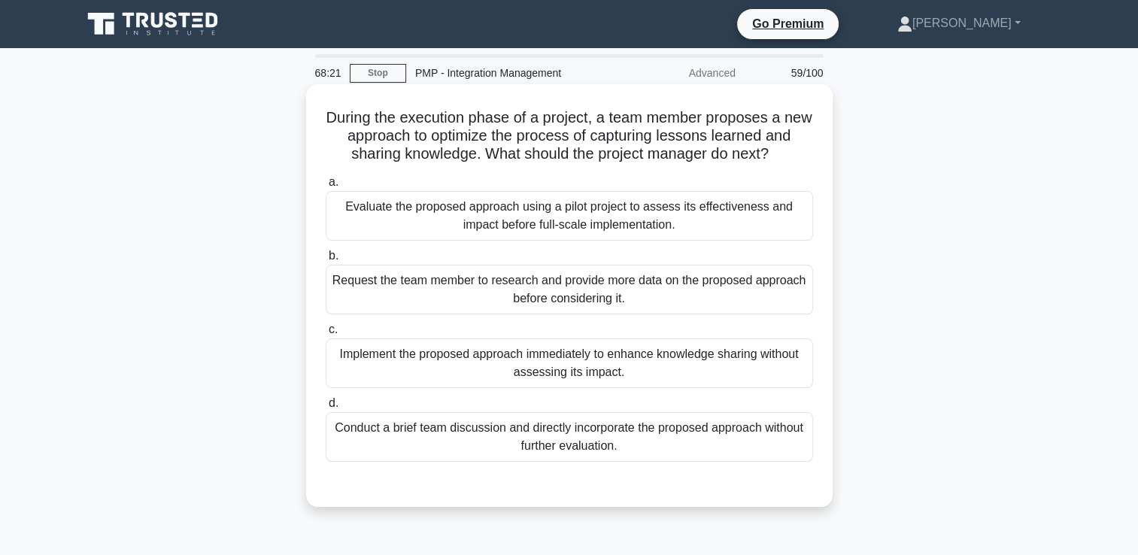
click at [585, 296] on div "Request the team member to research and provide more data on the proposed appro…" at bounding box center [569, 290] width 487 height 50
drag, startPoint x: 585, startPoint y: 296, endPoint x: 534, endPoint y: 301, distance: 50.7
click at [534, 301] on div "Request the team member to research and provide more data on the proposed appro…" at bounding box center [569, 290] width 487 height 50
click at [326, 261] on input "b. Request the team member to research and provide more data on the proposed ap…" at bounding box center [326, 256] width 0 height 10
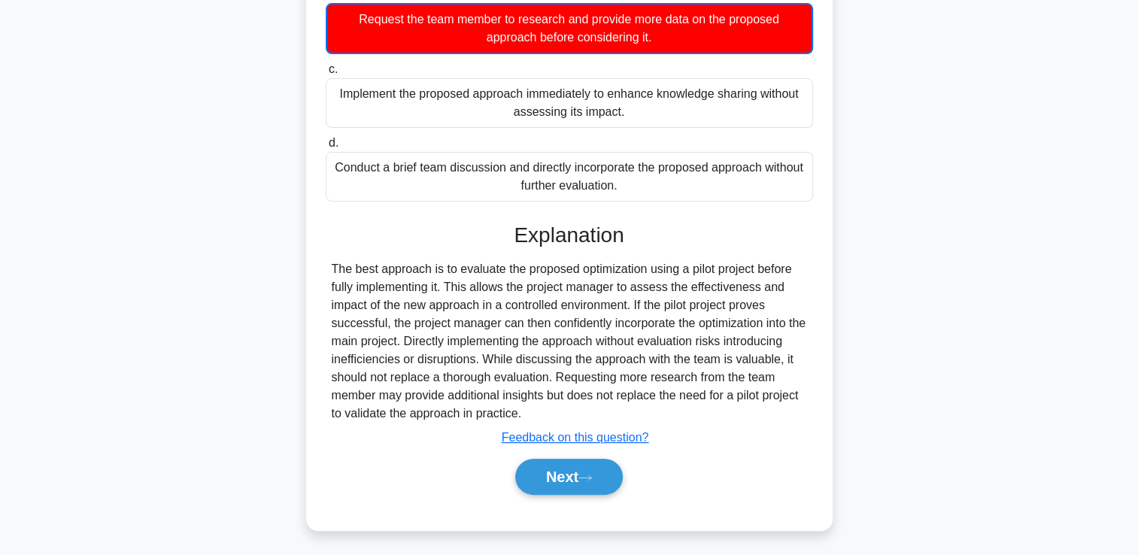
scroll to position [264, 0]
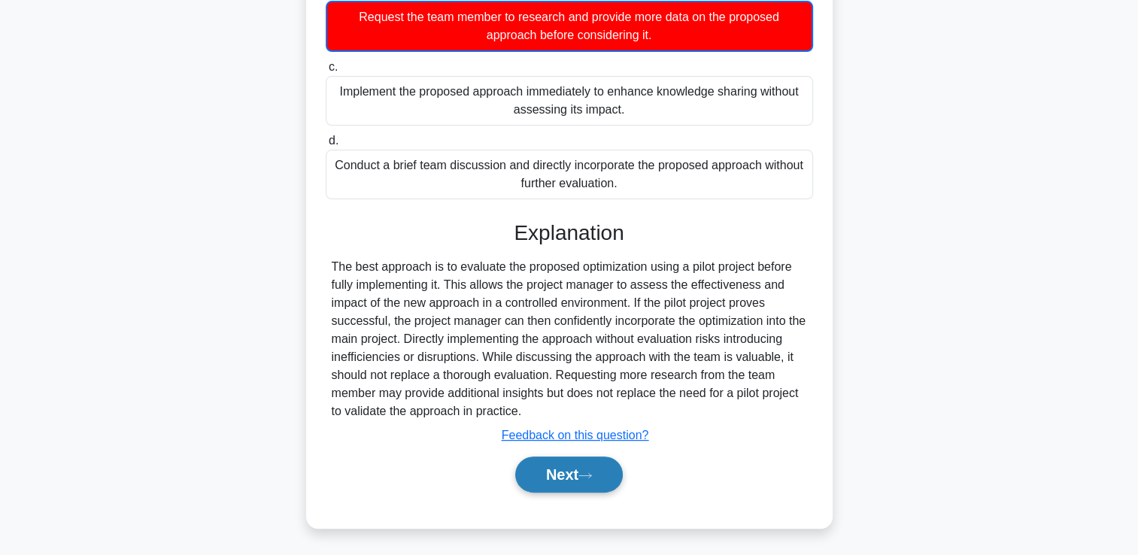
click at [533, 460] on button "Next" at bounding box center [569, 475] width 108 height 36
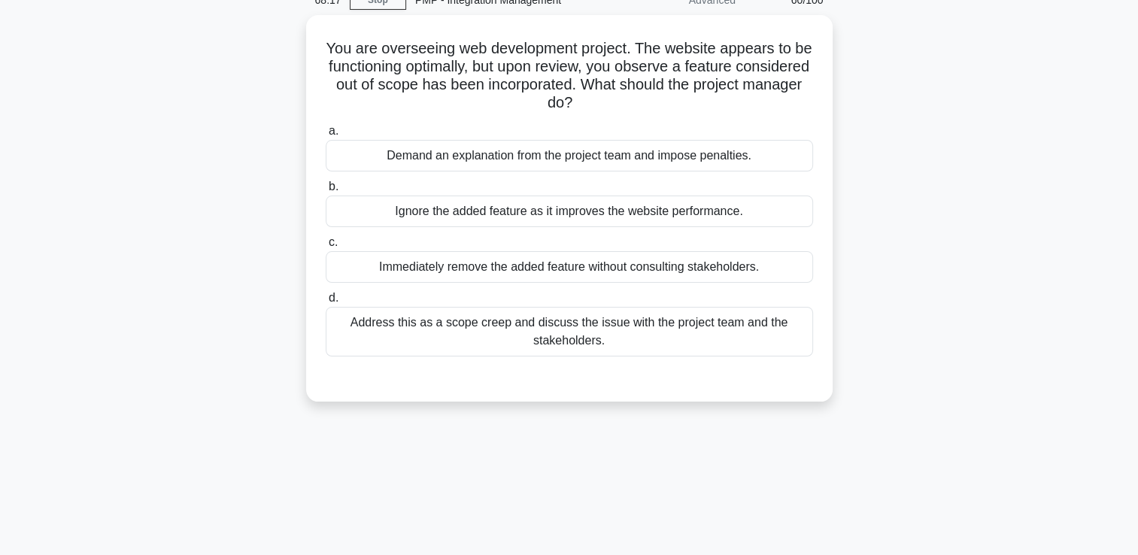
drag, startPoint x: 837, startPoint y: 141, endPoint x: 843, endPoint y: 133, distance: 10.1
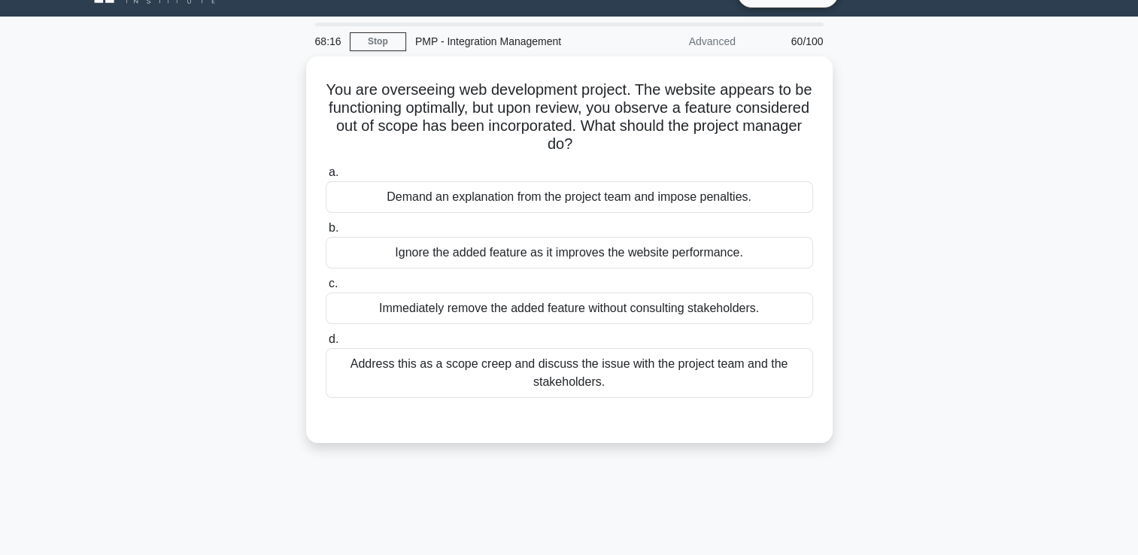
drag, startPoint x: 845, startPoint y: 132, endPoint x: 852, endPoint y: 103, distance: 30.3
click at [852, 103] on div "You are overseeing web development project. The website appears to be functioni…" at bounding box center [569, 258] width 993 height 405
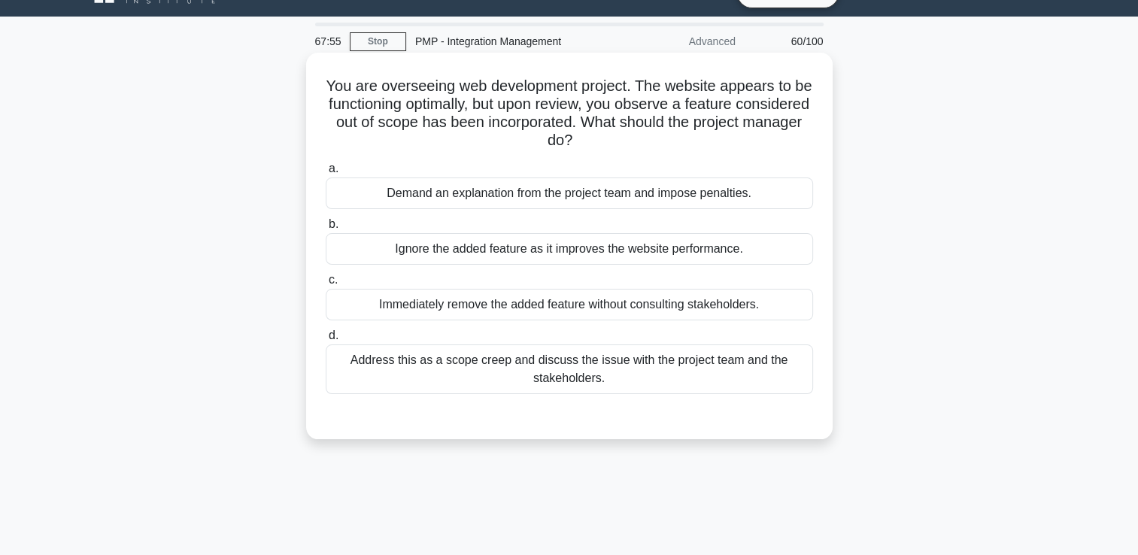
click at [601, 309] on div "Immediately remove the added feature without consulting stakeholders." at bounding box center [569, 305] width 487 height 32
click at [326, 285] on input "c. Immediately remove the added feature without consulting stakeholders." at bounding box center [326, 280] width 0 height 10
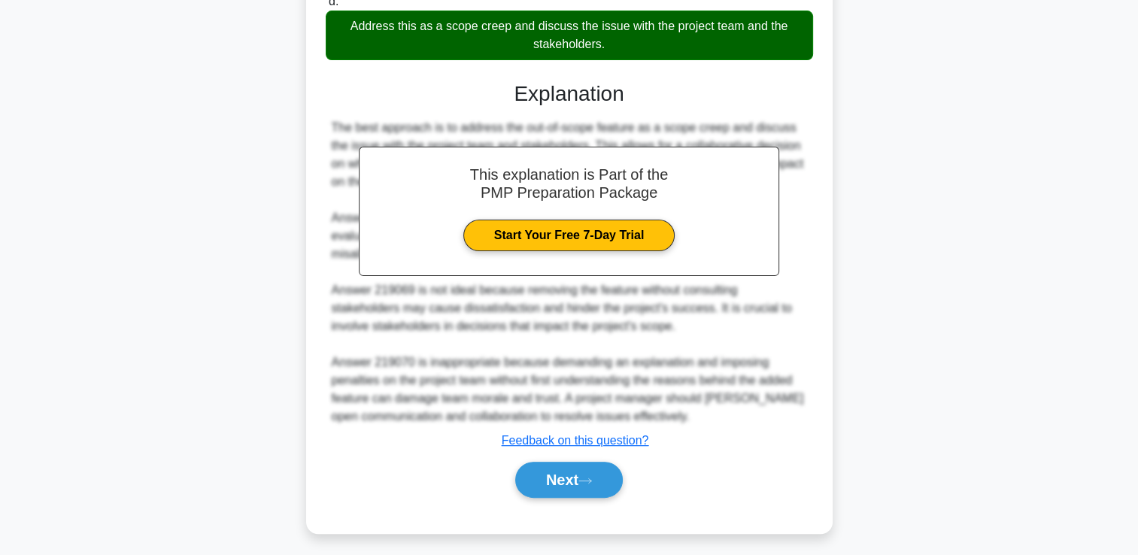
scroll to position [372, 0]
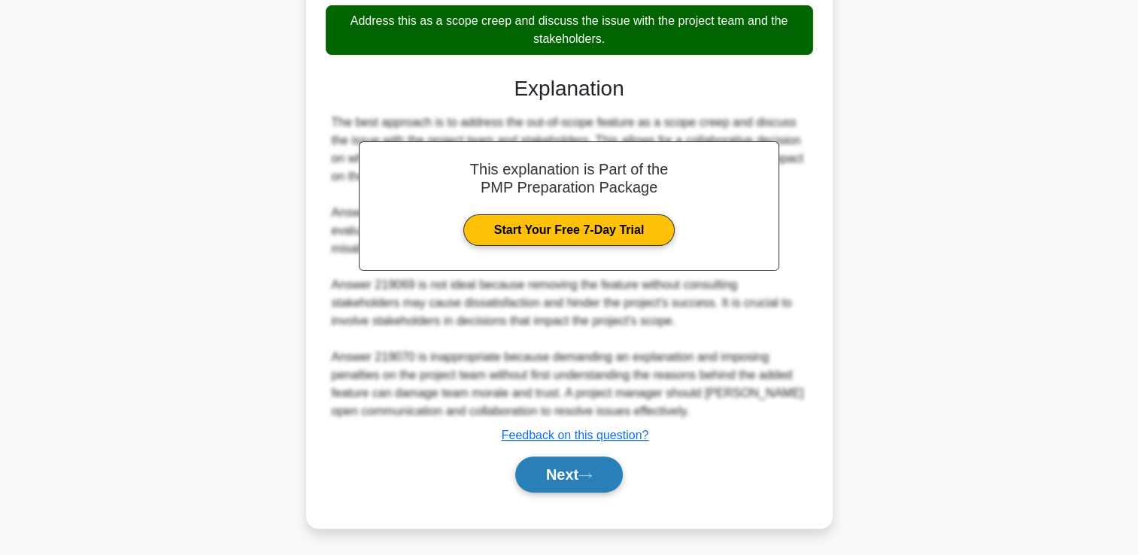
click at [599, 464] on button "Next" at bounding box center [569, 475] width 108 height 36
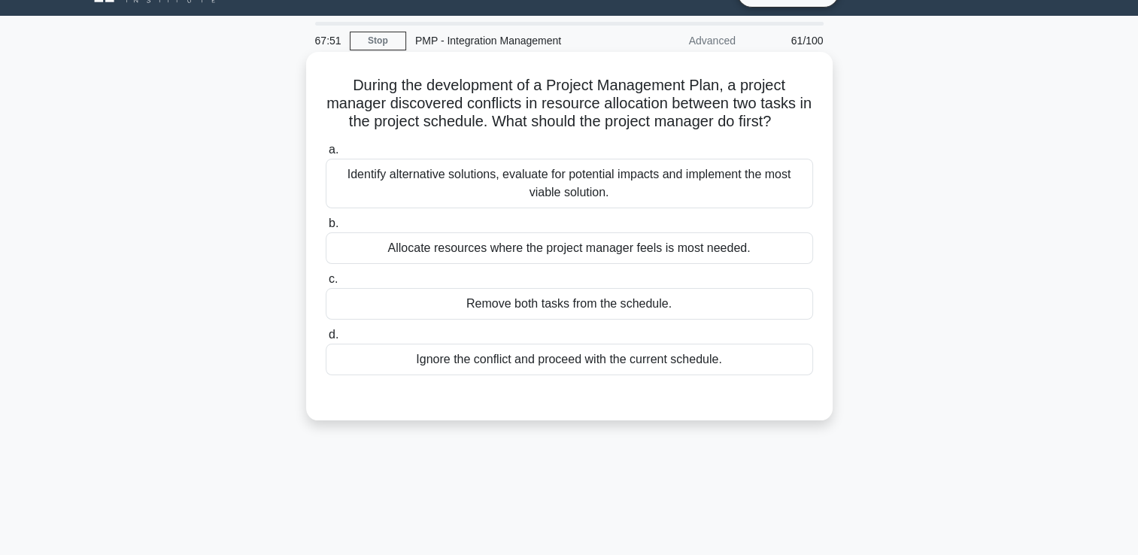
scroll to position [32, 0]
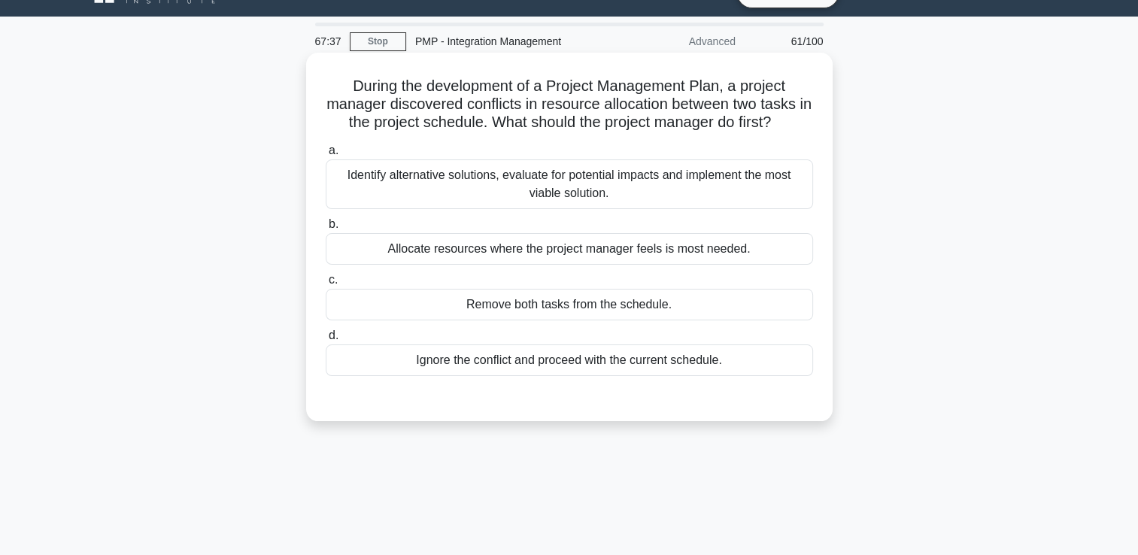
click at [735, 190] on div "Identify alternative solutions, evaluate for potential impacts and implement th…" at bounding box center [569, 184] width 487 height 50
click at [326, 156] on input "a. Identify alternative solutions, evaluate for potential impacts and implement…" at bounding box center [326, 151] width 0 height 10
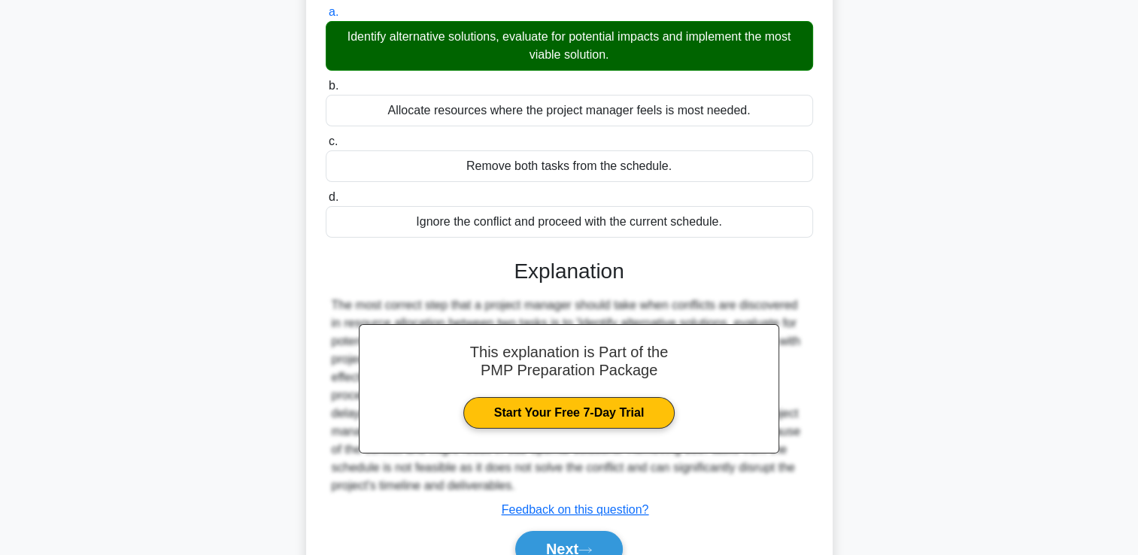
scroll to position [257, 0]
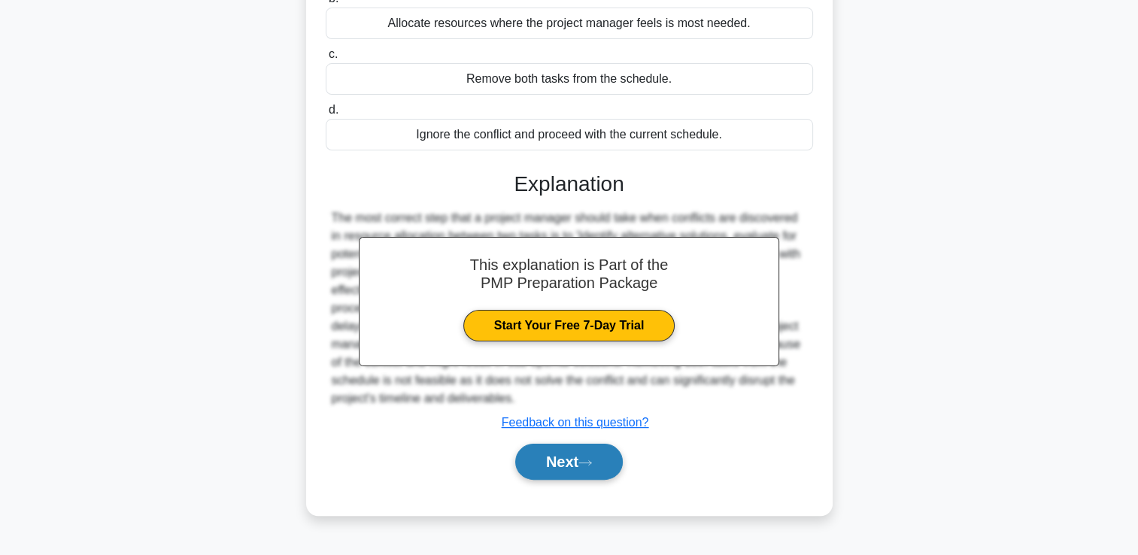
click at [570, 465] on button "Next" at bounding box center [569, 462] width 108 height 36
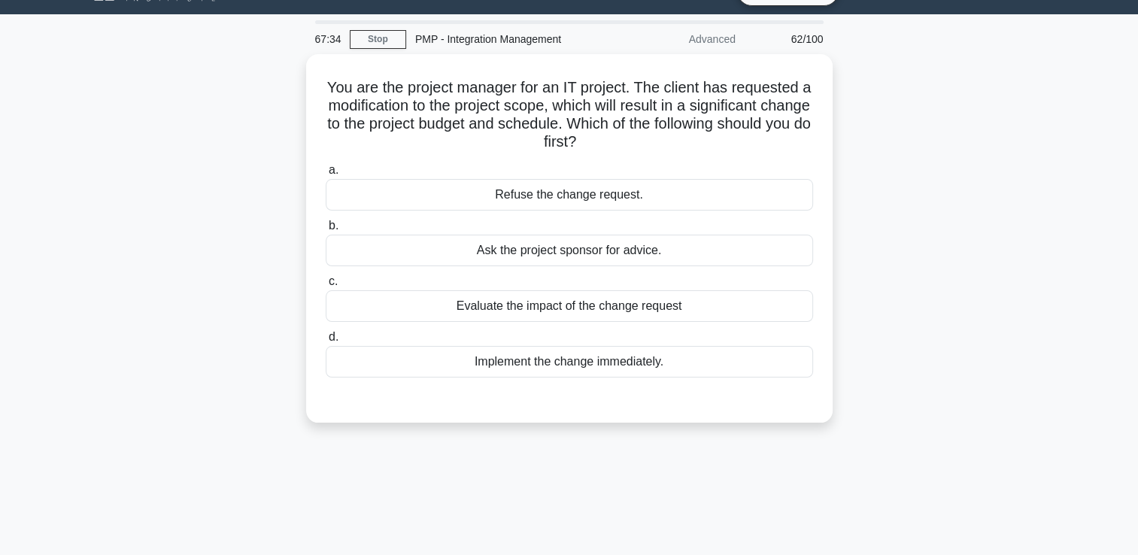
scroll to position [32, 0]
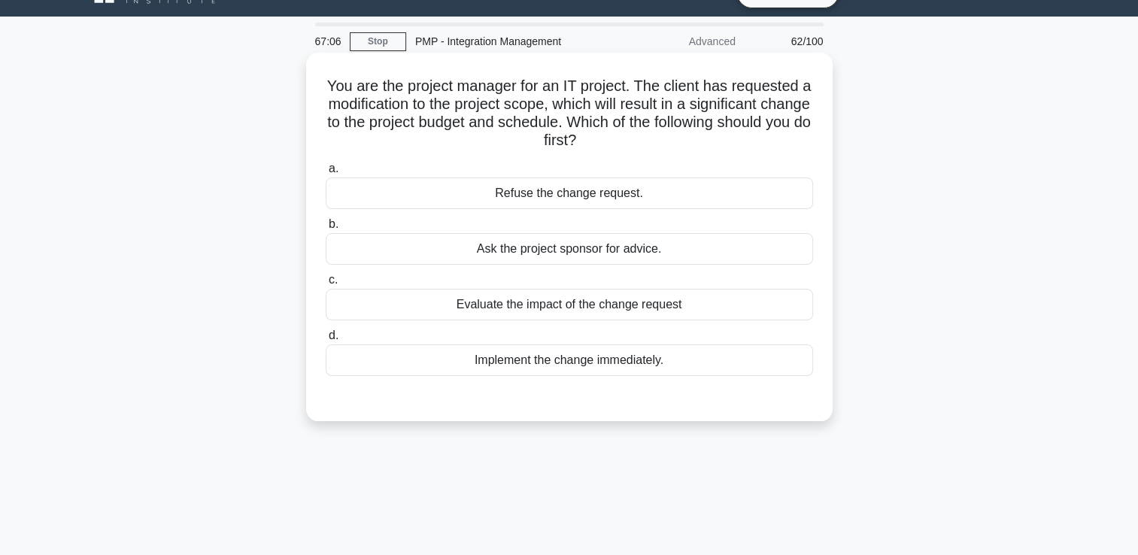
click at [773, 299] on div "Evaluate the impact of the change request" at bounding box center [569, 305] width 487 height 32
click at [326, 285] on input "c. Evaluate the impact of the change request" at bounding box center [326, 280] width 0 height 10
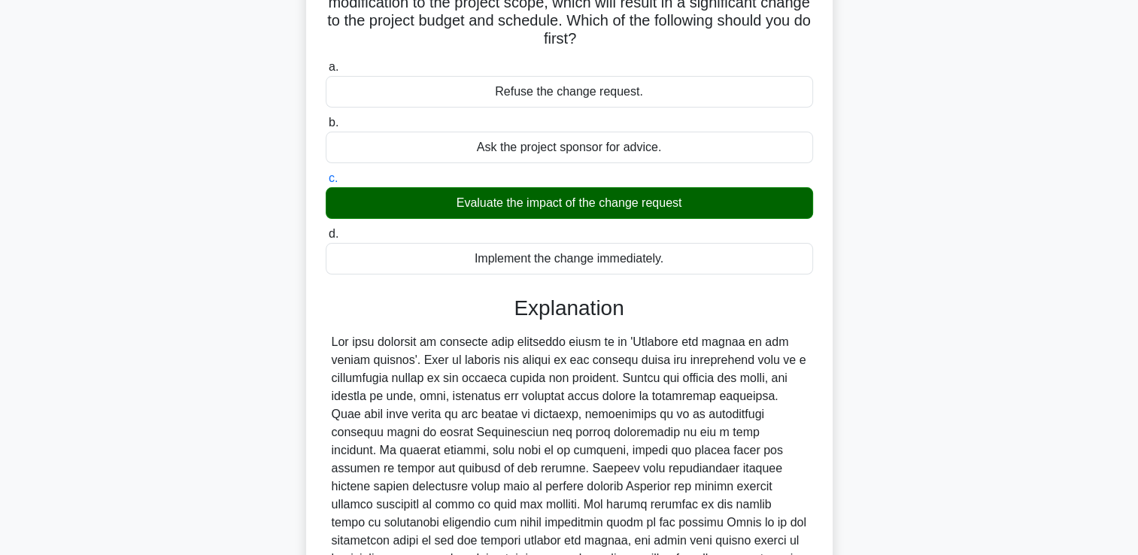
scroll to position [257, 0]
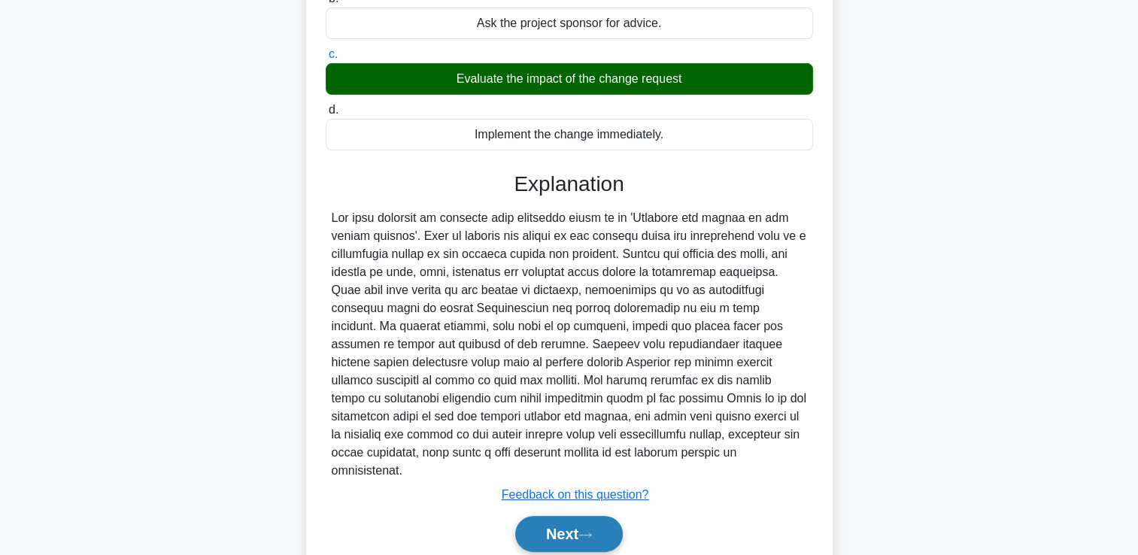
click at [592, 531] on icon at bounding box center [586, 535] width 14 height 8
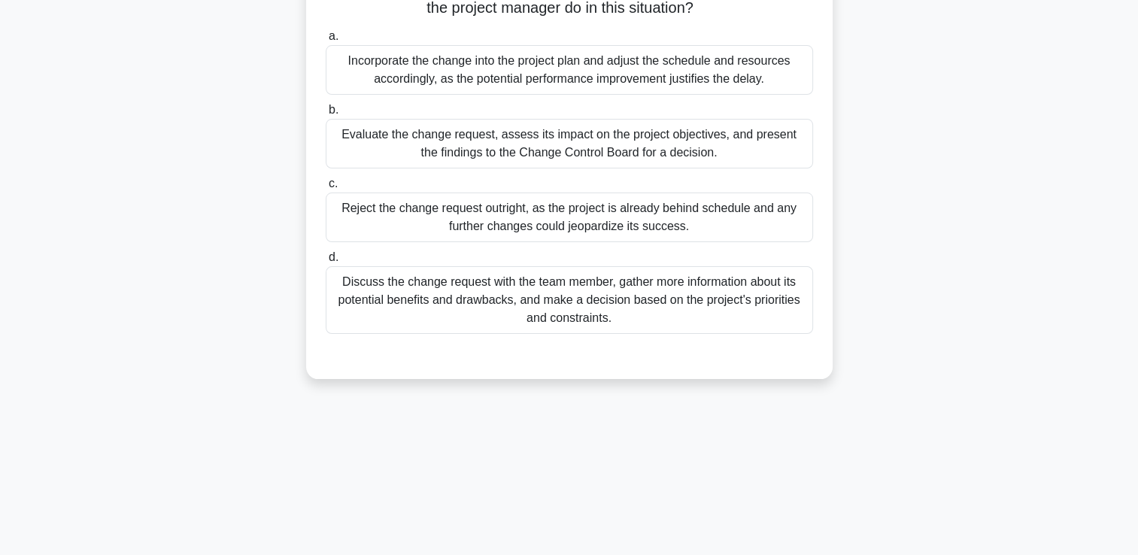
scroll to position [73, 0]
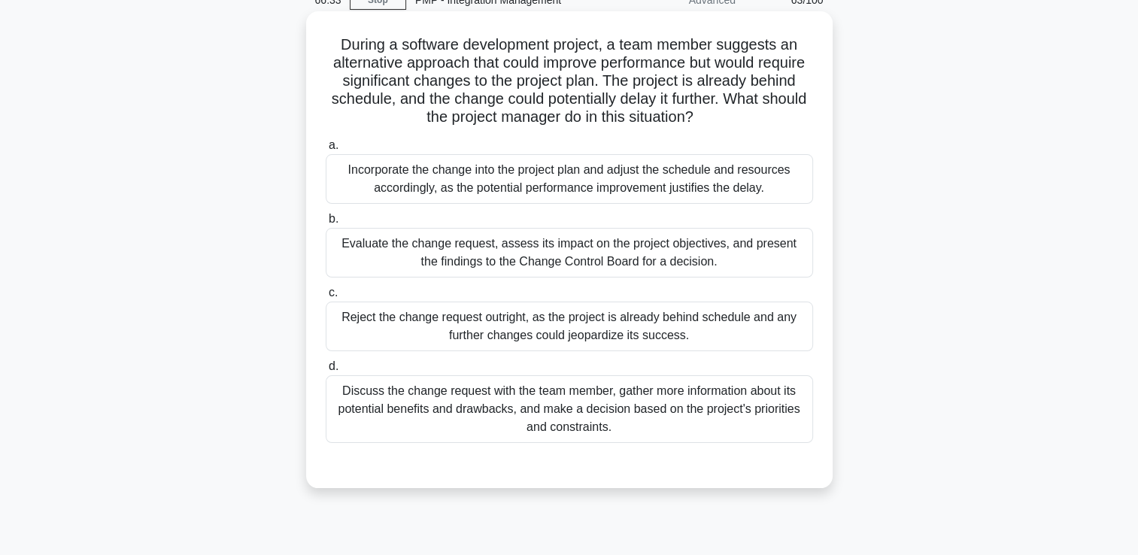
click at [670, 245] on div "Evaluate the change request, assess its impact on the project objectives, and p…" at bounding box center [569, 253] width 487 height 50
click at [326, 224] on input "b. Evaluate the change request, assess its impact on the project objectives, an…" at bounding box center [326, 219] width 0 height 10
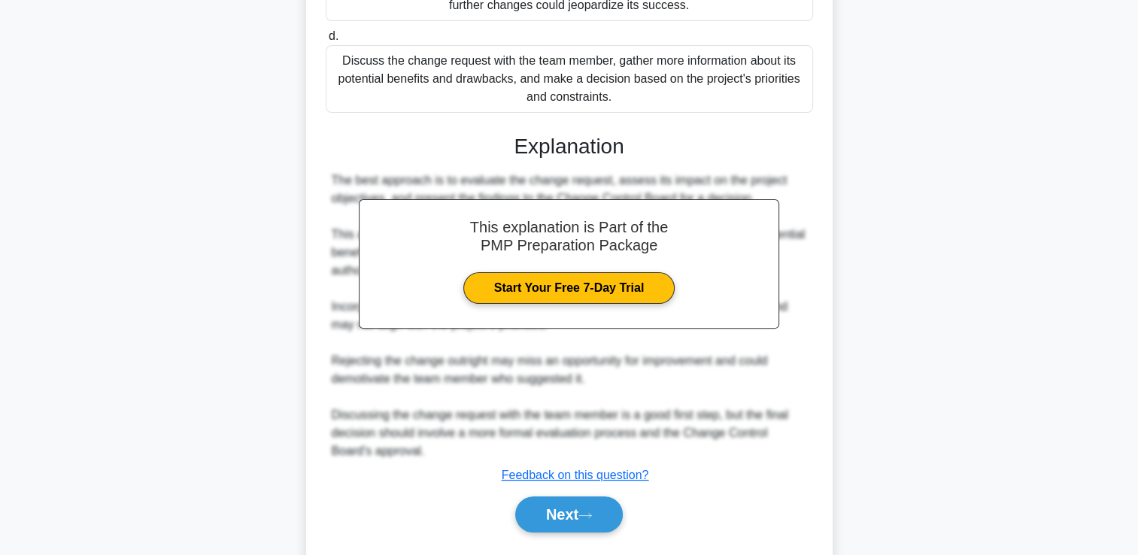
scroll to position [443, 0]
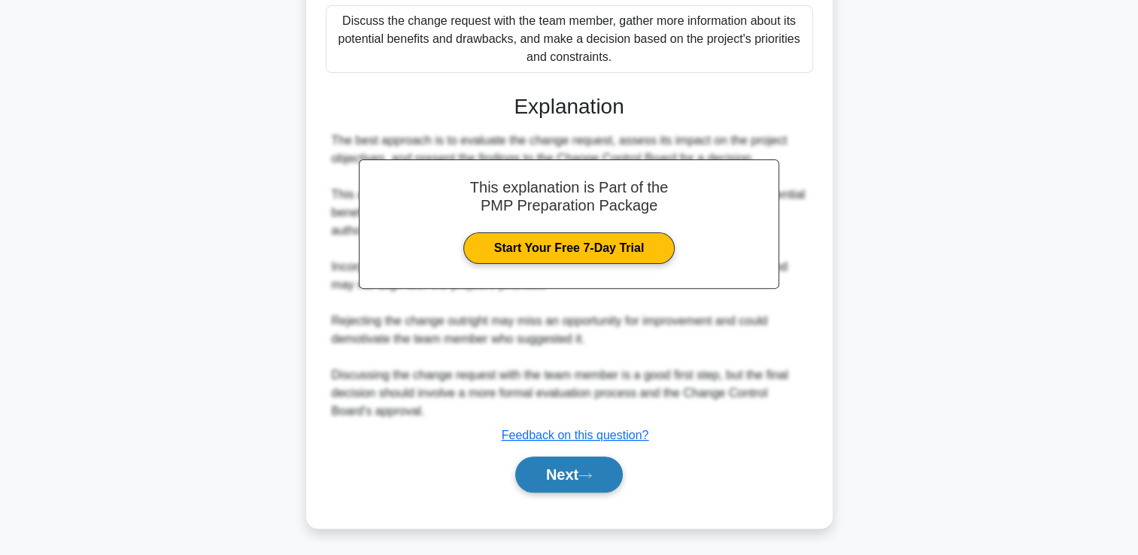
click at [603, 469] on button "Next" at bounding box center [569, 475] width 108 height 36
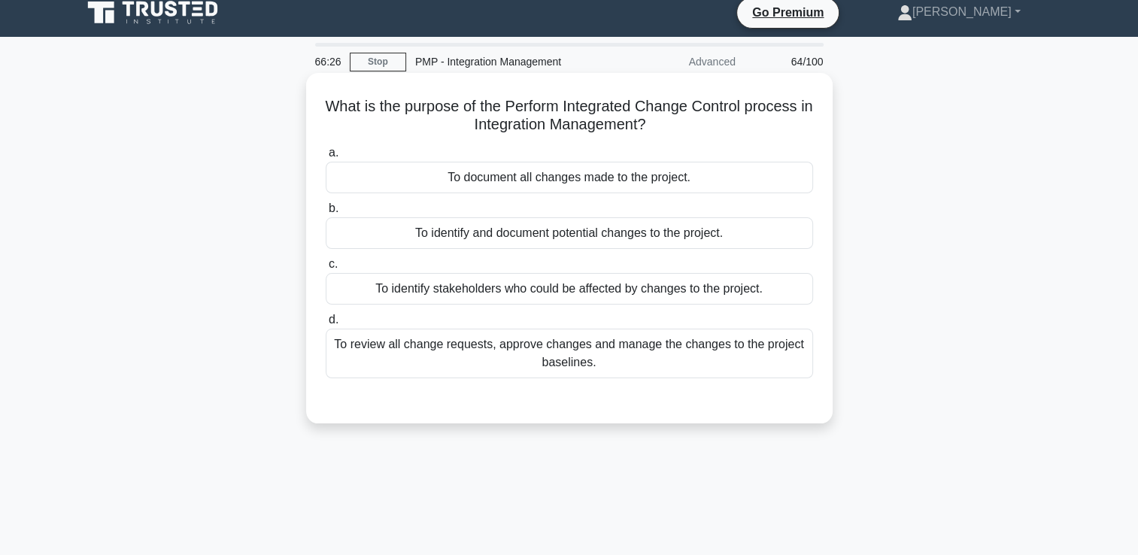
scroll to position [0, 0]
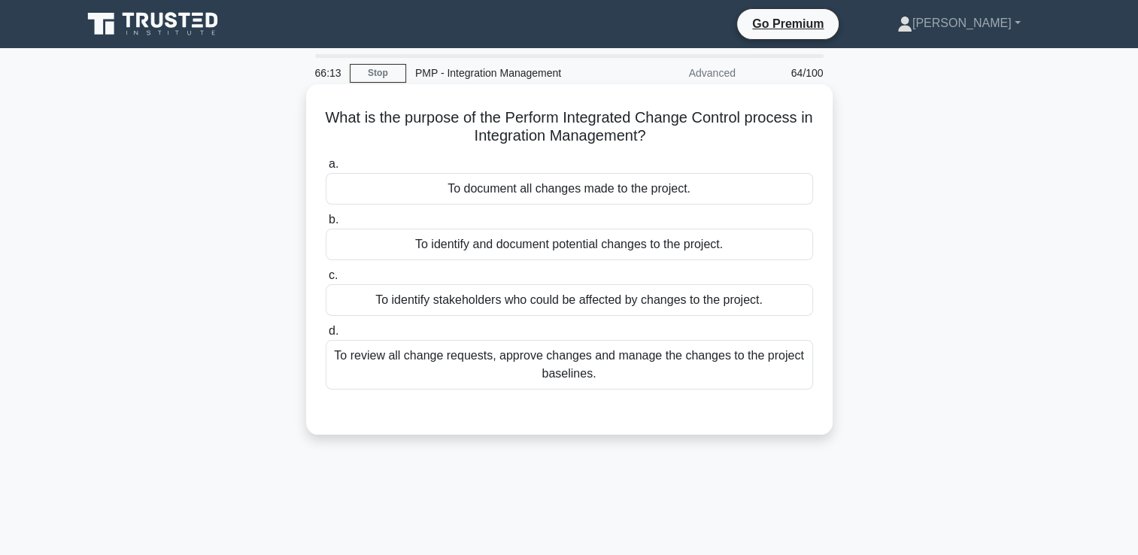
click at [635, 308] on div "To identify stakeholders who could be affected by changes to the project." at bounding box center [569, 300] width 487 height 32
click at [626, 360] on div "To review all change requests, approve changes and manage the changes to the pr…" at bounding box center [569, 365] width 487 height 50
click at [326, 336] on input "d. To review all change requests, approve changes and manage the changes to the…" at bounding box center [326, 331] width 0 height 10
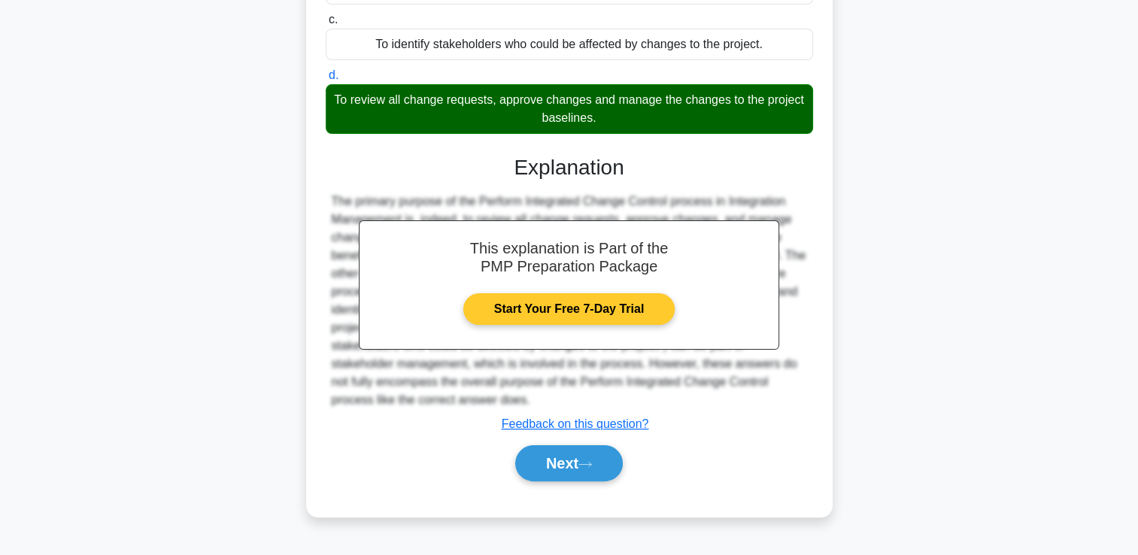
scroll to position [257, 0]
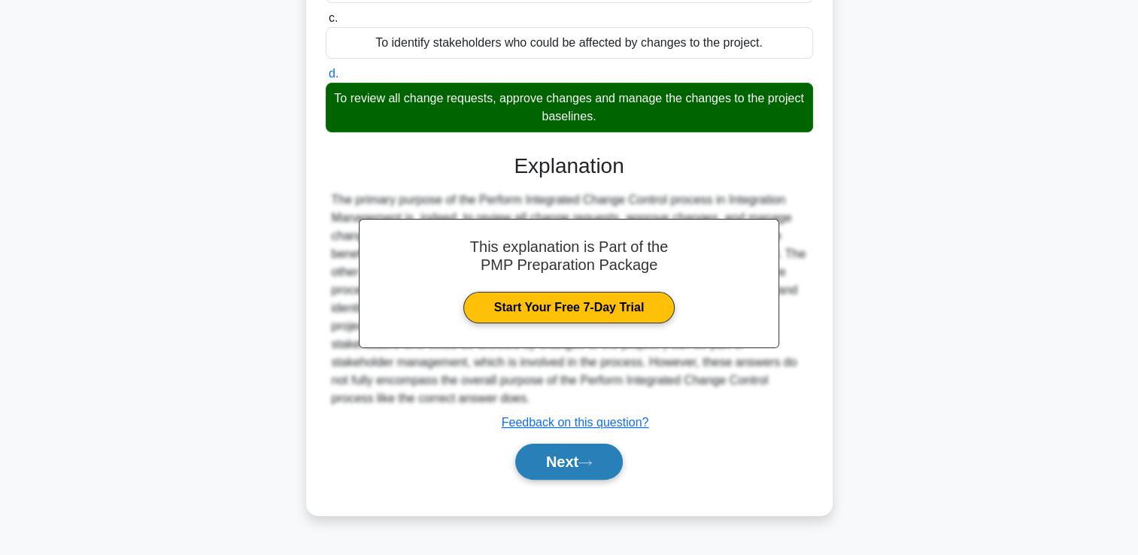
click at [582, 446] on button "Next" at bounding box center [569, 462] width 108 height 36
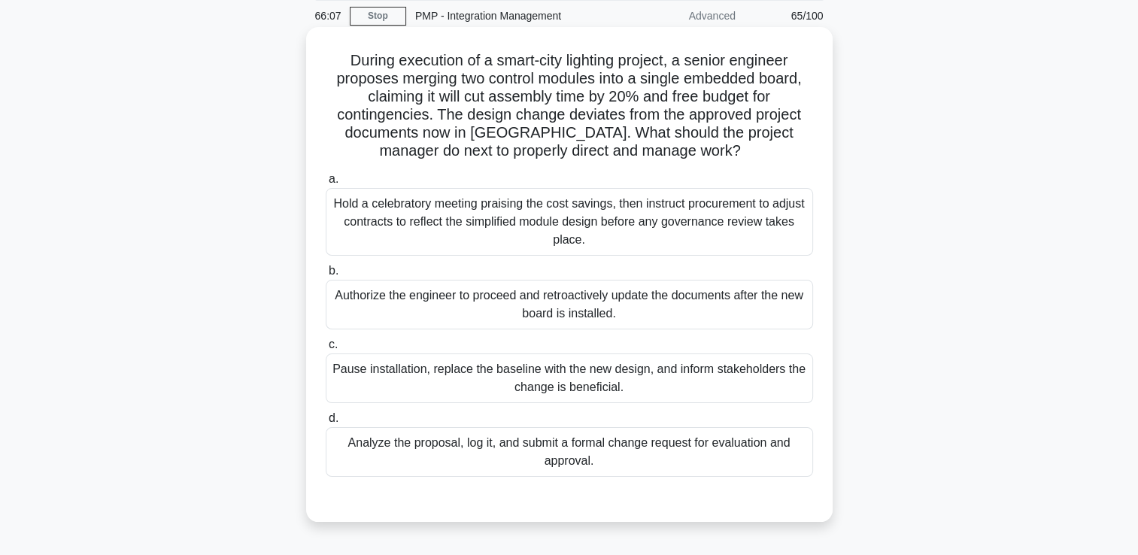
scroll to position [32, 0]
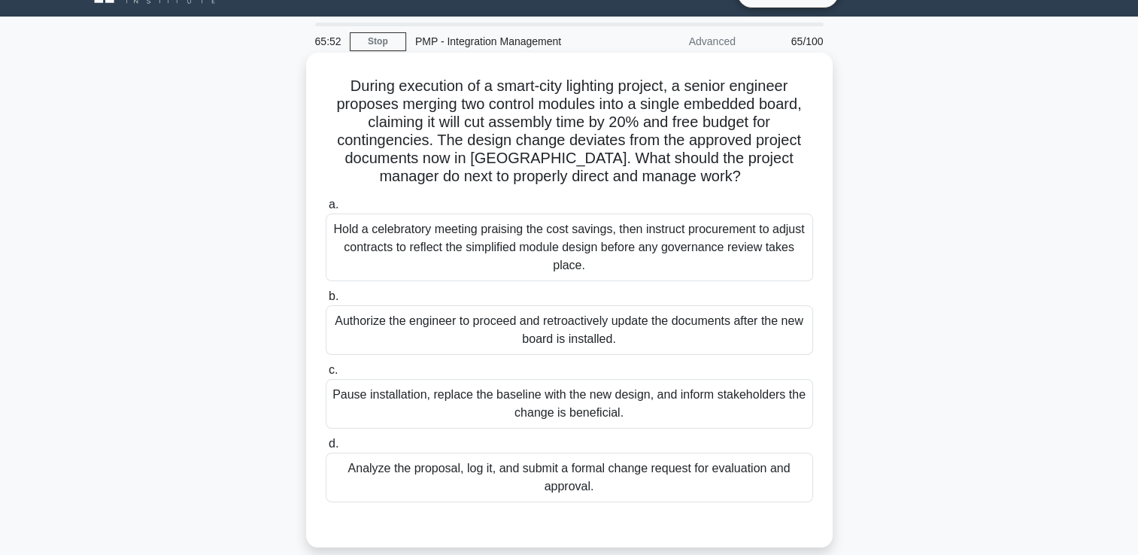
drag, startPoint x: 554, startPoint y: 351, endPoint x: 547, endPoint y: 363, distance: 14.2
click at [547, 363] on div "a. Hold a celebratory meeting praising the cost savings, then instruct procurem…" at bounding box center [570, 349] width 506 height 313
drag, startPoint x: 547, startPoint y: 363, endPoint x: 536, endPoint y: 342, distance: 24.6
click at [537, 343] on div "Authorize the engineer to proceed and retroactively update the documents after …" at bounding box center [569, 330] width 487 height 50
click at [326, 302] on input "b. Authorize the engineer to proceed and retroactively update the documents aft…" at bounding box center [326, 297] width 0 height 10
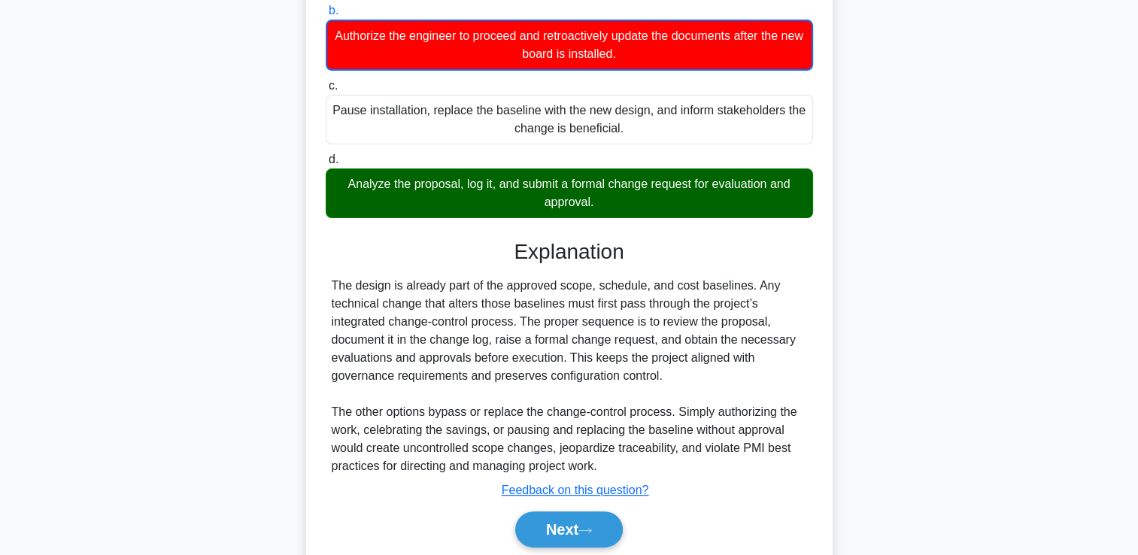
scroll to position [372, 0]
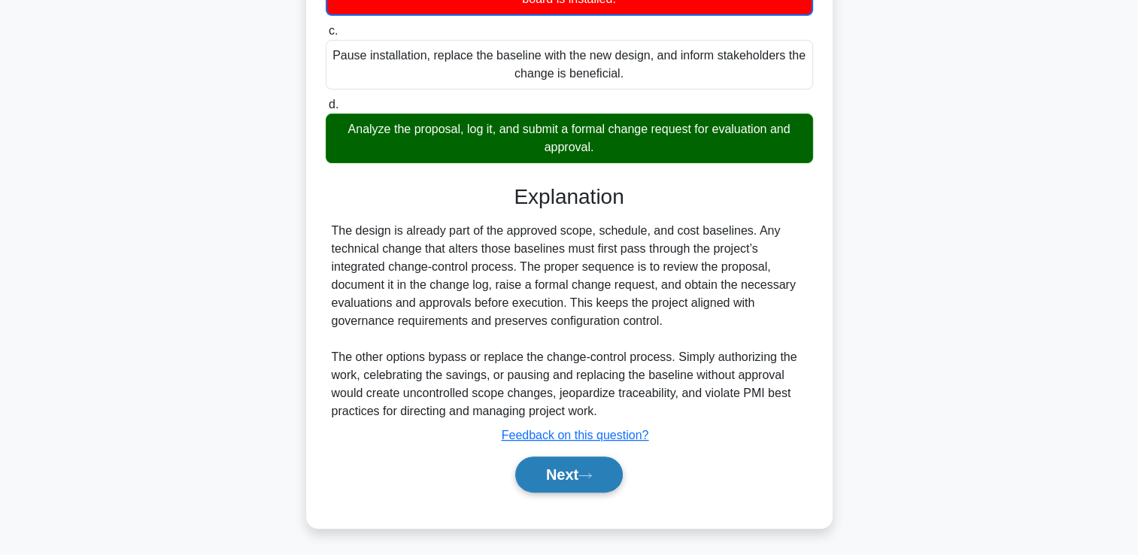
click at [586, 480] on button "Next" at bounding box center [569, 475] width 108 height 36
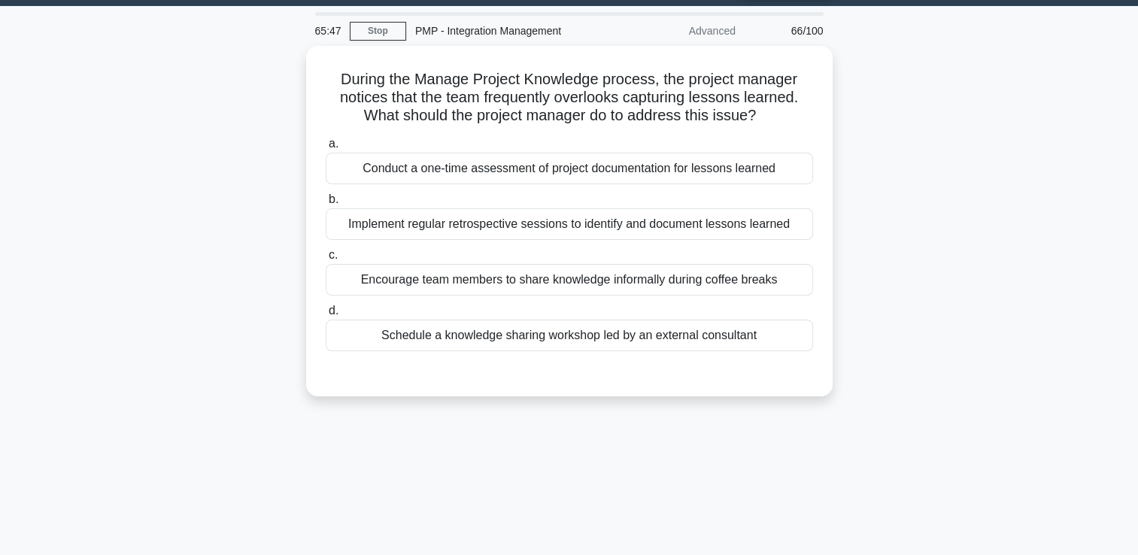
scroll to position [32, 0]
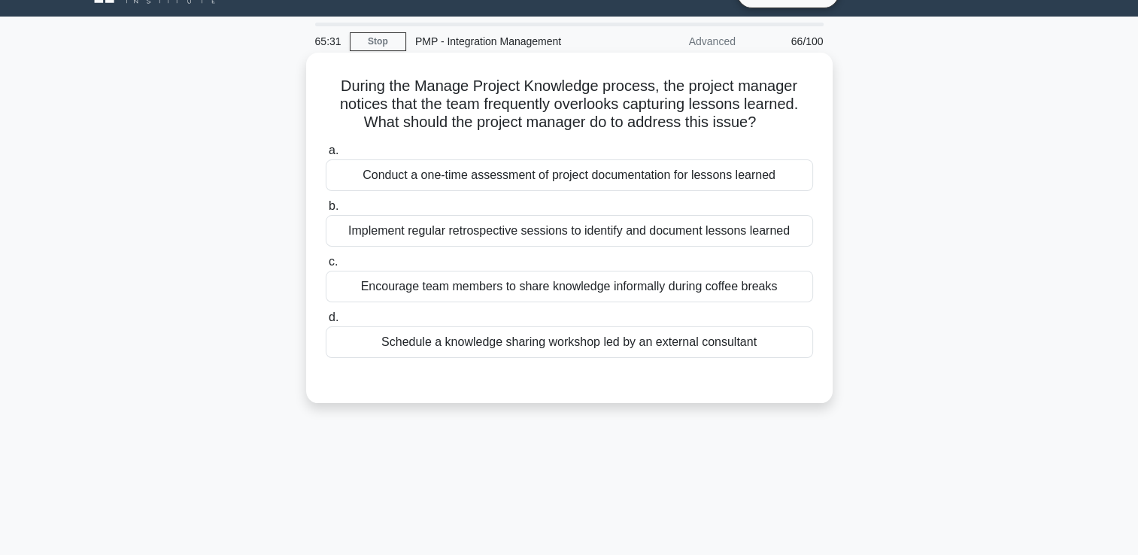
drag, startPoint x: 435, startPoint y: 257, endPoint x: 436, endPoint y: 247, distance: 10.6
click at [435, 254] on label "c. Encourage team members to share knowledge informally during coffee breaks" at bounding box center [569, 278] width 487 height 50
click at [326, 257] on input "c. Encourage team members to share knowledge informally during coffee breaks" at bounding box center [326, 262] width 0 height 10
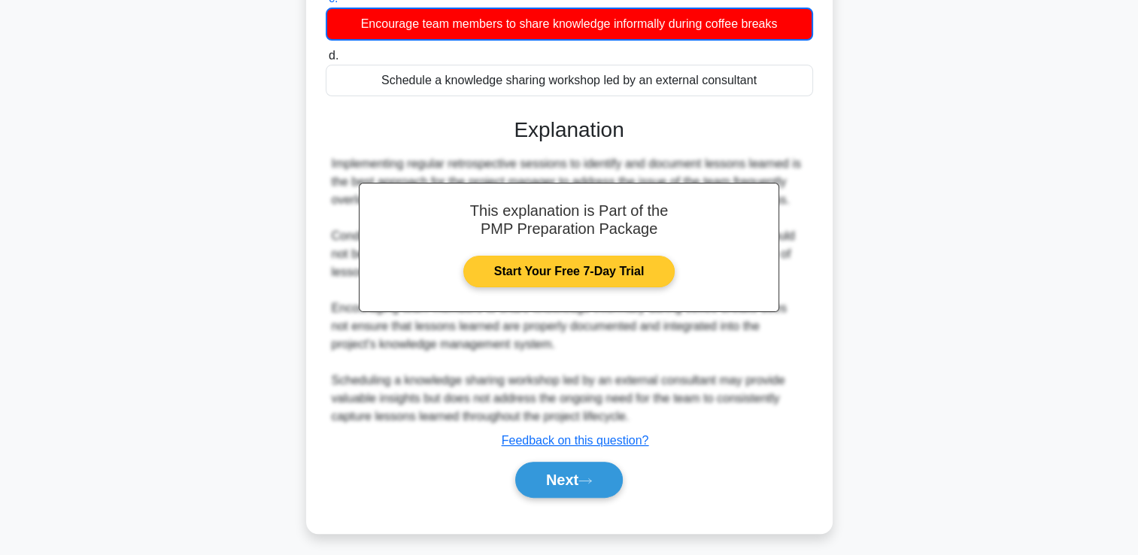
scroll to position [300, 0]
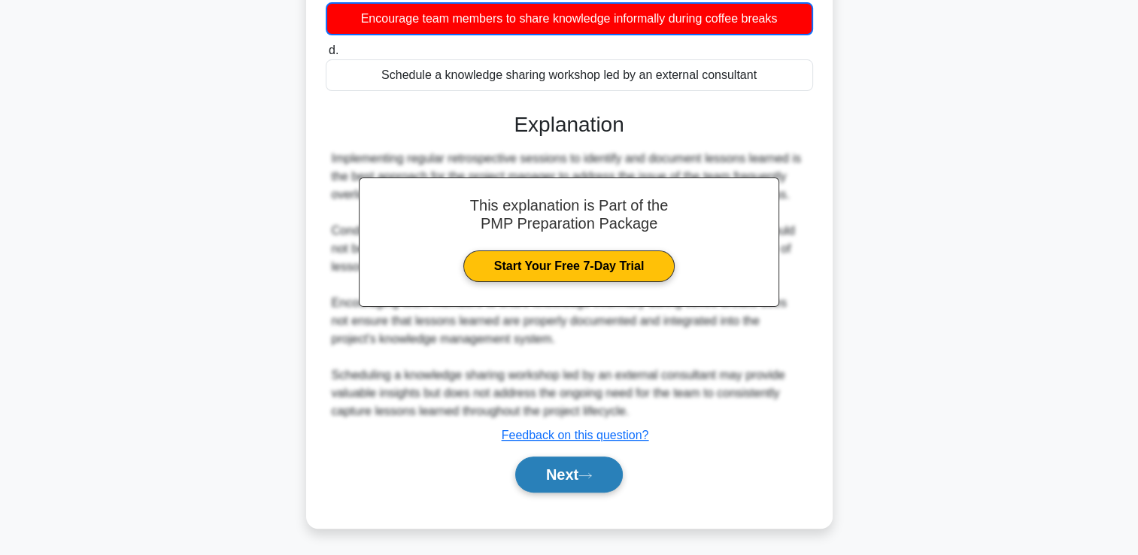
drag, startPoint x: 580, startPoint y: 476, endPoint x: 578, endPoint y: 468, distance: 8.6
click at [578, 468] on button "Next" at bounding box center [569, 475] width 108 height 36
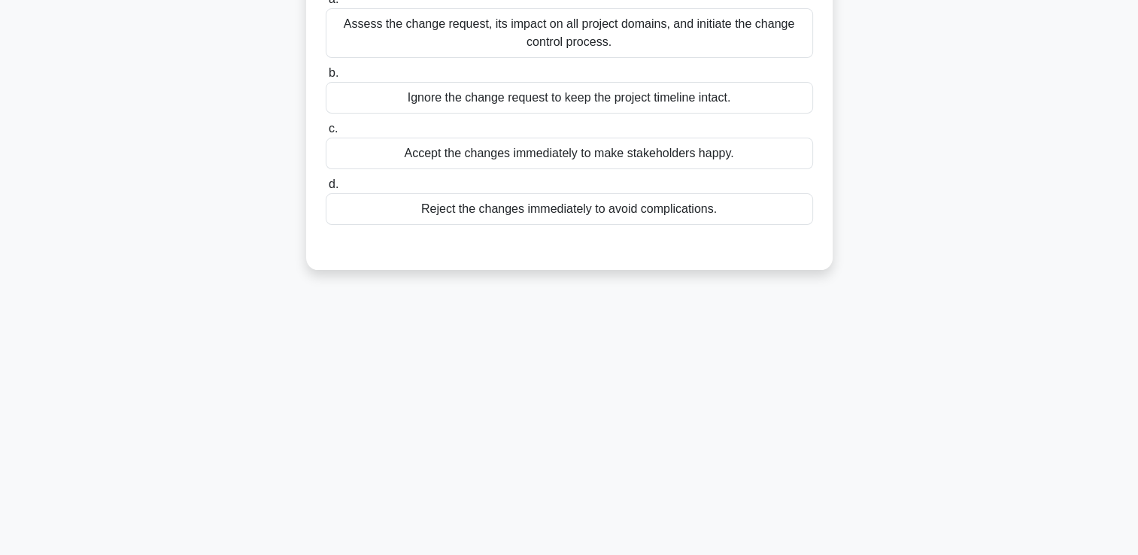
scroll to position [32, 0]
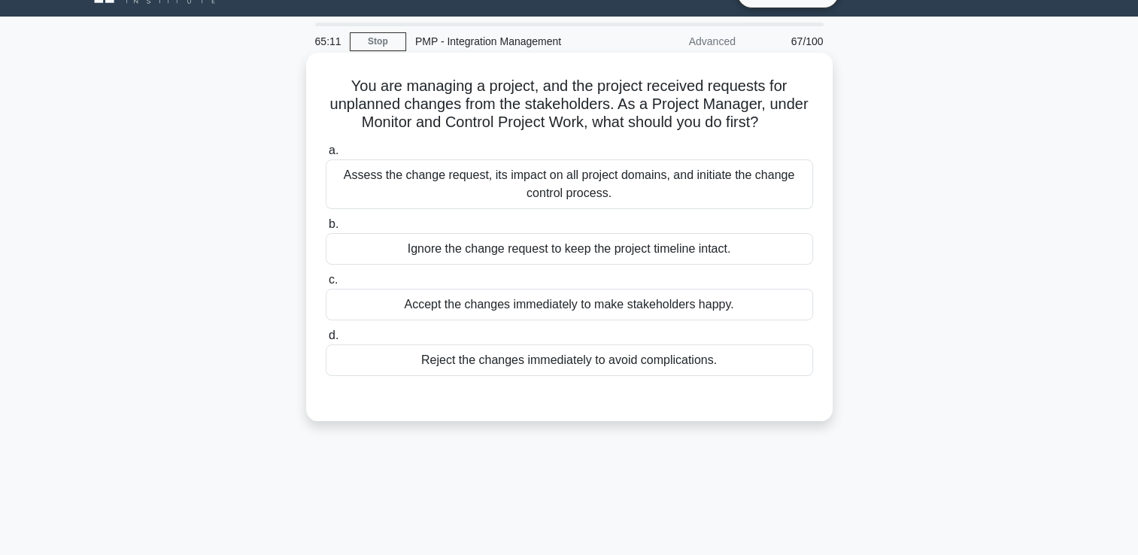
click at [463, 178] on div "Assess the change request, its impact on all project domains, and initiate the …" at bounding box center [569, 184] width 487 height 50
click at [326, 156] on input "a. Assess the change request, its impact on all project domains, and initiate t…" at bounding box center [326, 151] width 0 height 10
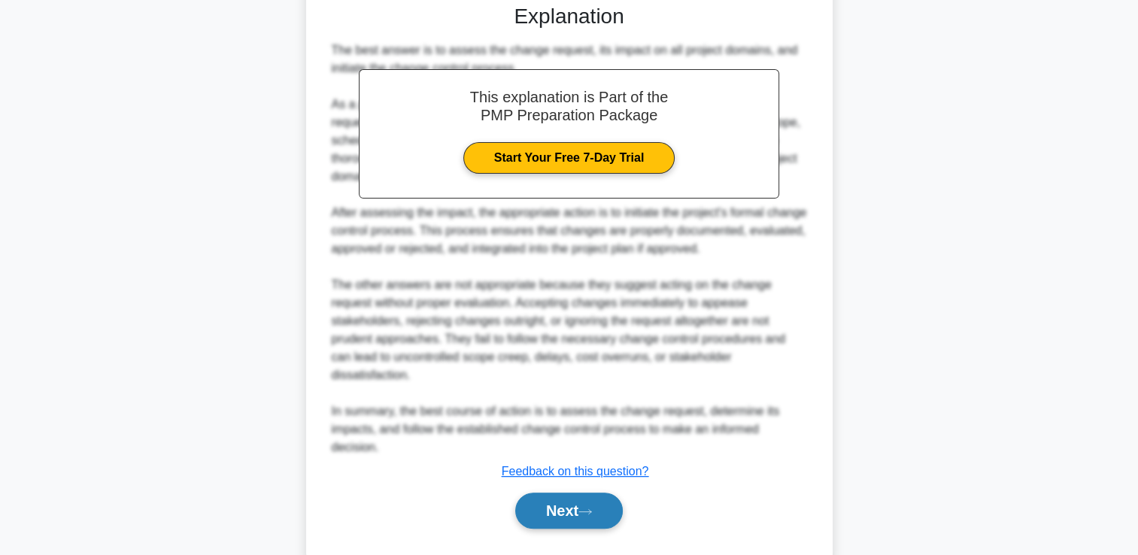
click at [580, 493] on button "Next" at bounding box center [569, 511] width 108 height 36
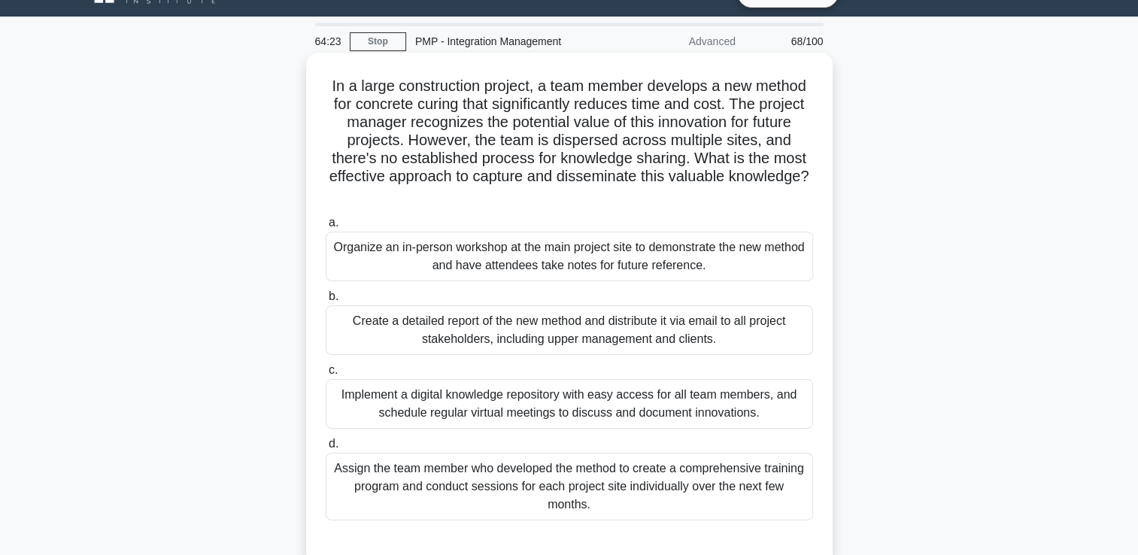
click at [609, 481] on div "Assign the team member who developed the method to create a comprehensive train…" at bounding box center [569, 487] width 487 height 68
click at [326, 449] on input "d. Assign the team member who developed the method to create a comprehensive tr…" at bounding box center [326, 444] width 0 height 10
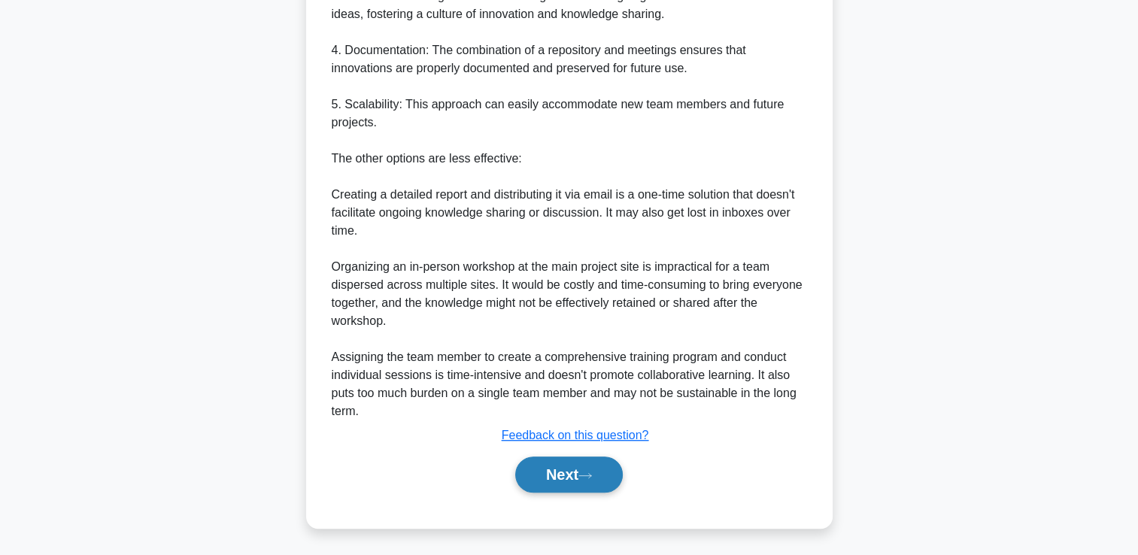
click at [578, 481] on button "Next" at bounding box center [569, 475] width 108 height 36
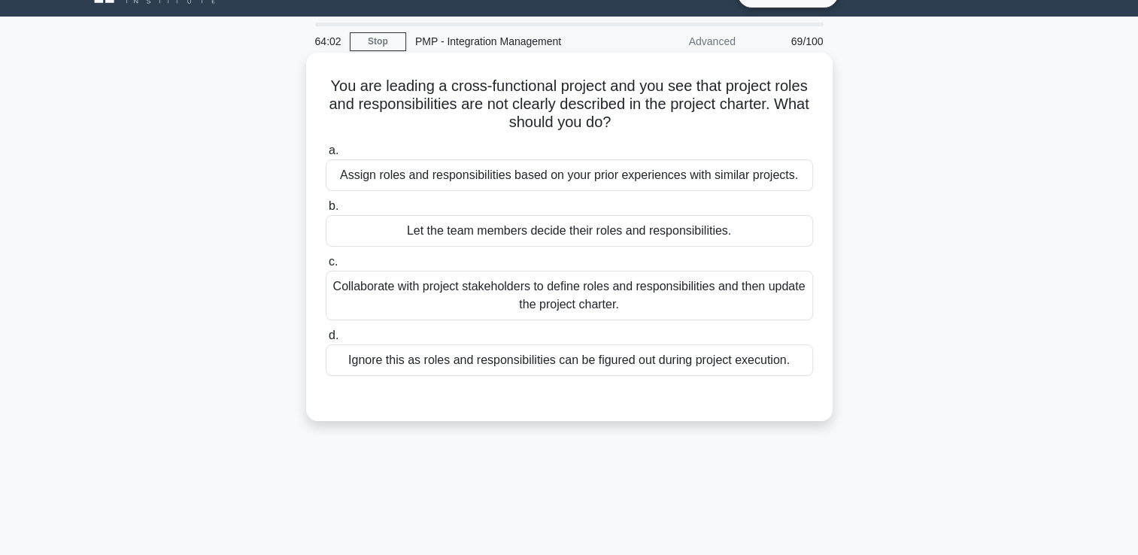
click at [570, 302] on div "Collaborate with project stakeholders to define roles and responsibilities and …" at bounding box center [569, 296] width 487 height 50
click at [326, 267] on input "c. Collaborate with project stakeholders to define roles and responsibilities a…" at bounding box center [326, 262] width 0 height 10
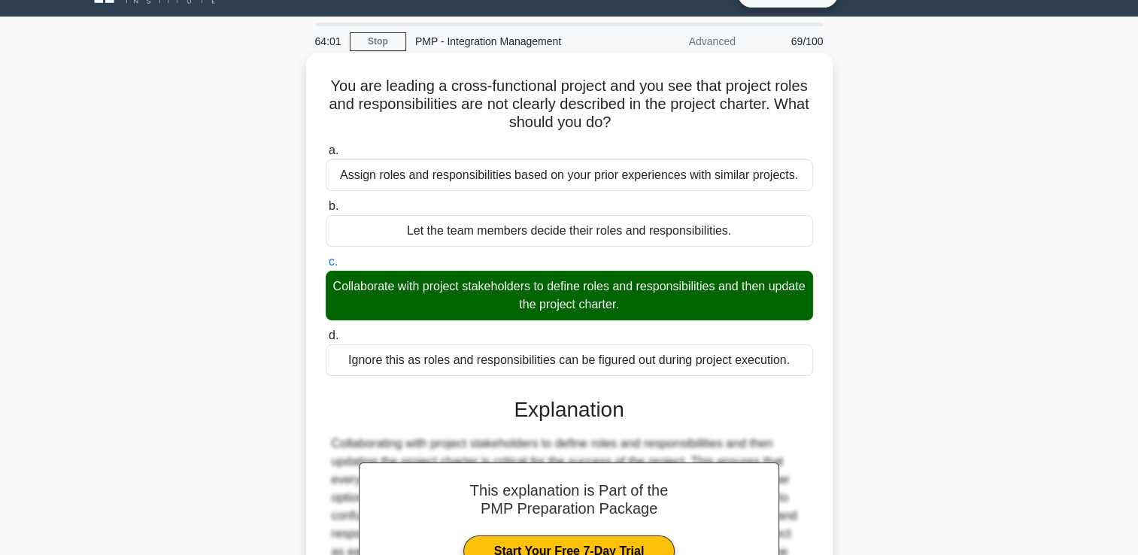
scroll to position [257, 0]
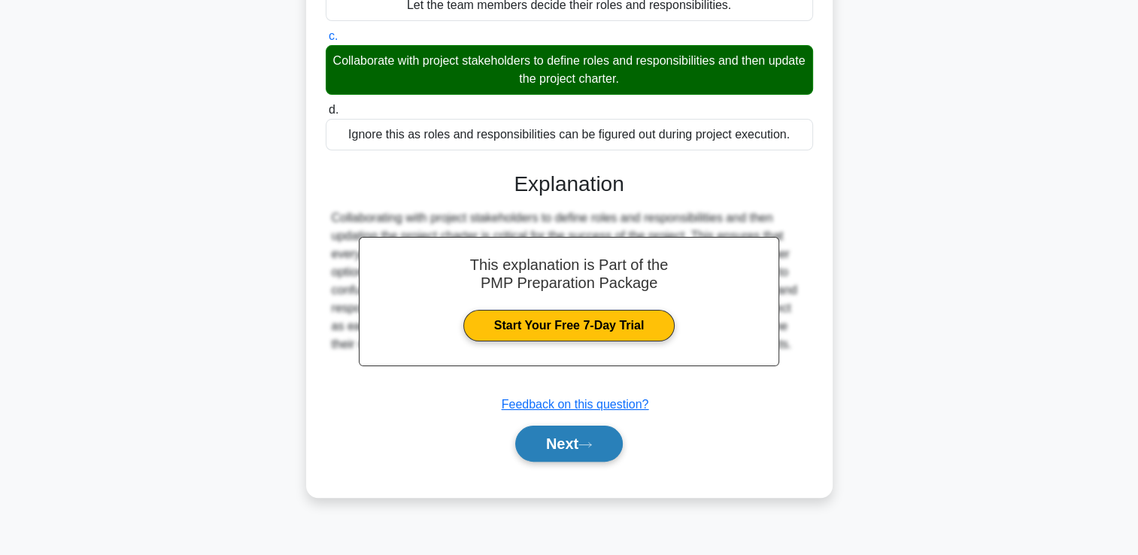
click at [585, 446] on icon at bounding box center [586, 445] width 14 height 8
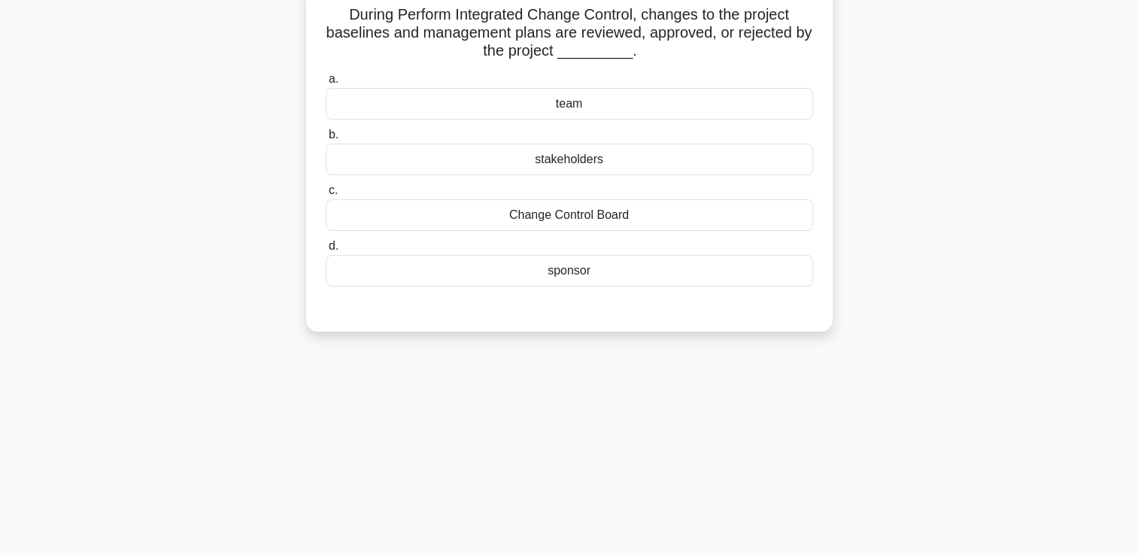
scroll to position [32, 0]
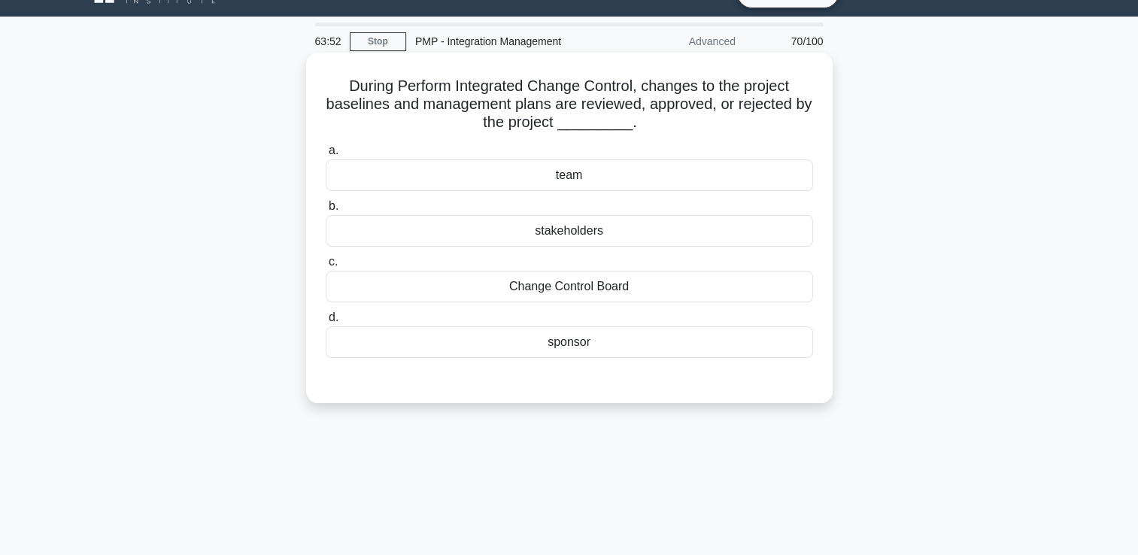
click at [599, 298] on div "Change Control Board" at bounding box center [569, 287] width 487 height 32
click at [326, 267] on input "c. Change Control Board" at bounding box center [326, 262] width 0 height 10
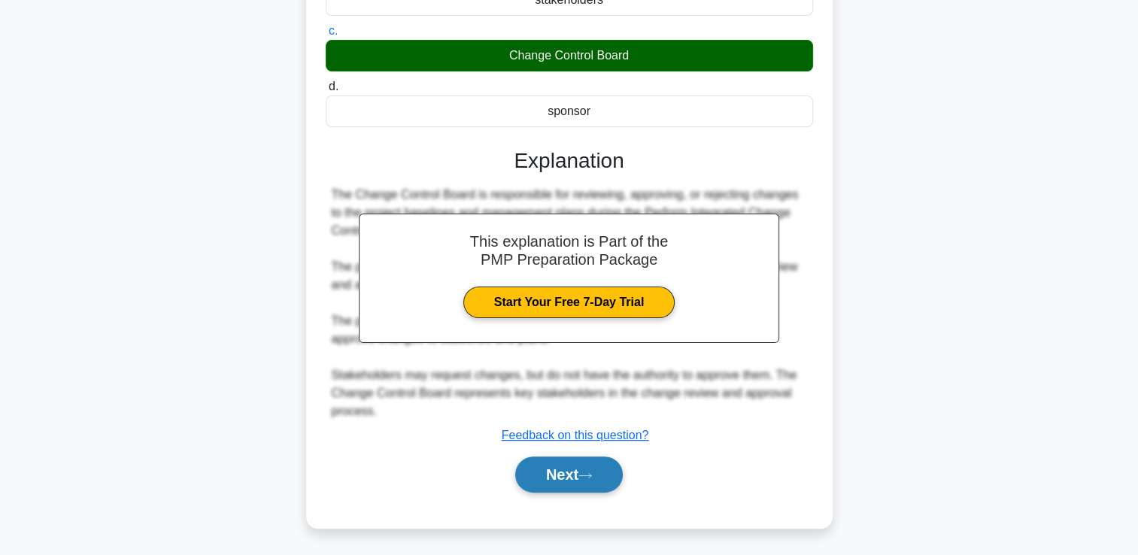
click at [576, 460] on button "Next" at bounding box center [569, 475] width 108 height 36
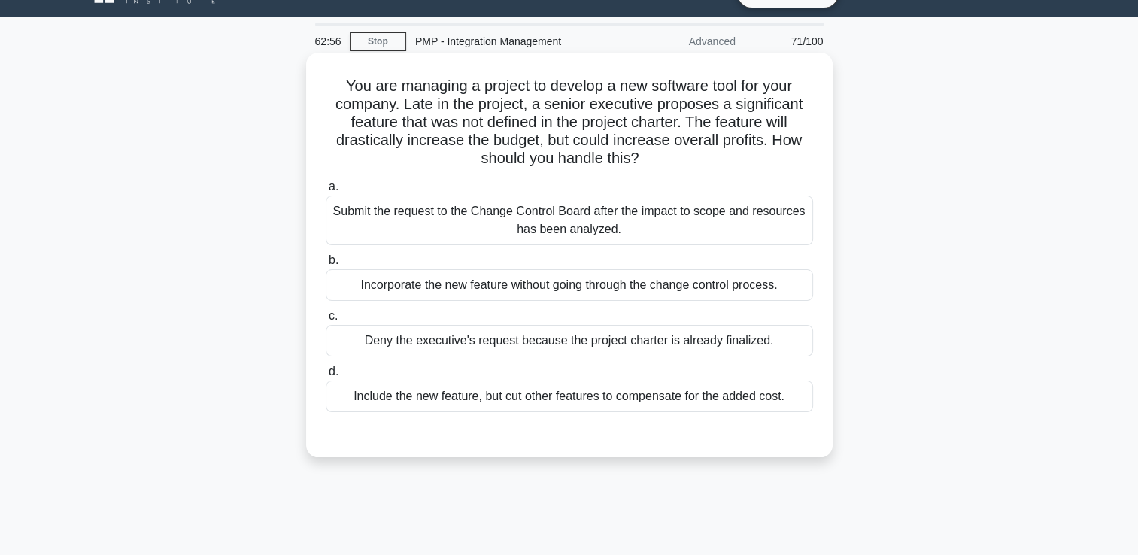
click at [548, 214] on div "Submit the request to the Change Control Board after the impact to scope and re…" at bounding box center [569, 221] width 487 height 50
click at [326, 192] on input "a. Submit the request to the Change Control Board after the impact to scope and…" at bounding box center [326, 187] width 0 height 10
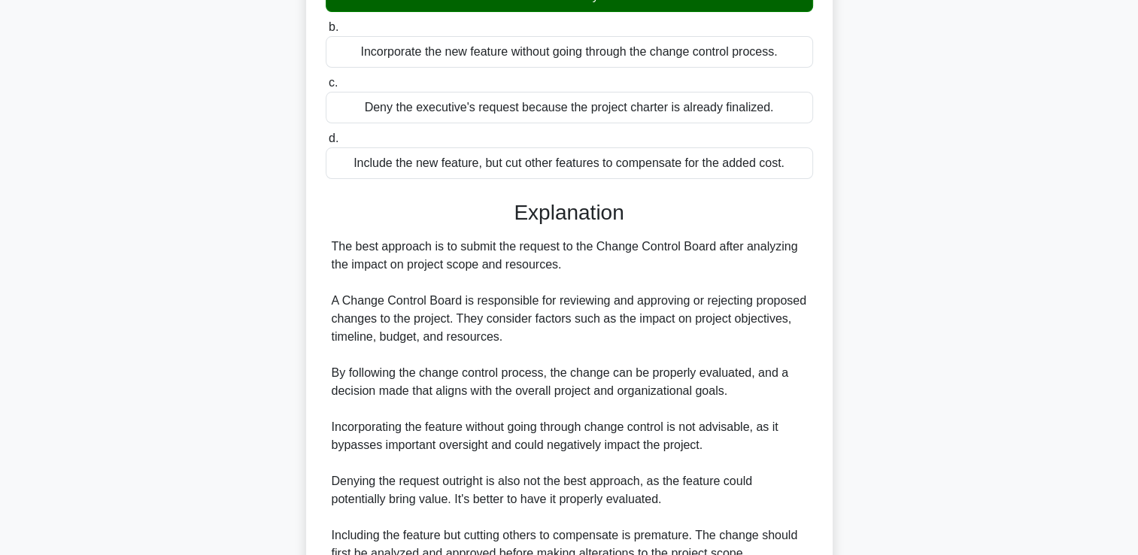
scroll to position [407, 0]
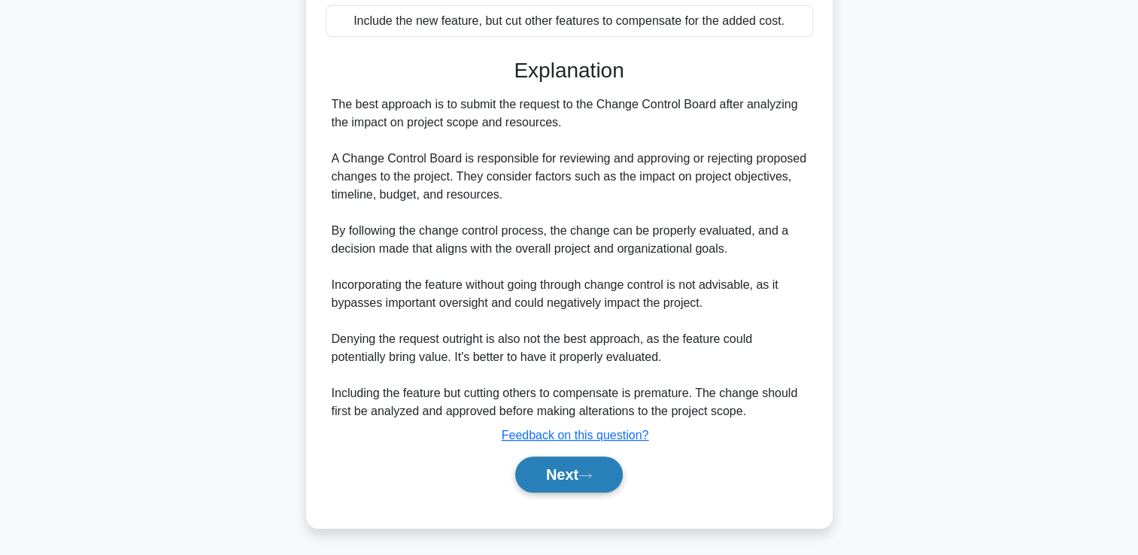
click at [538, 474] on button "Next" at bounding box center [569, 475] width 108 height 36
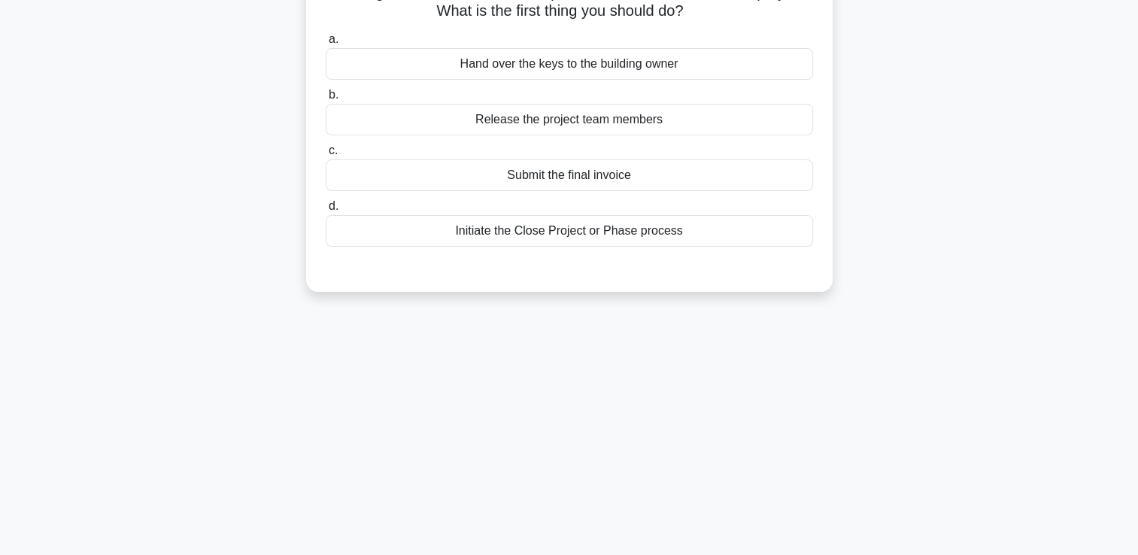
scroll to position [0, 0]
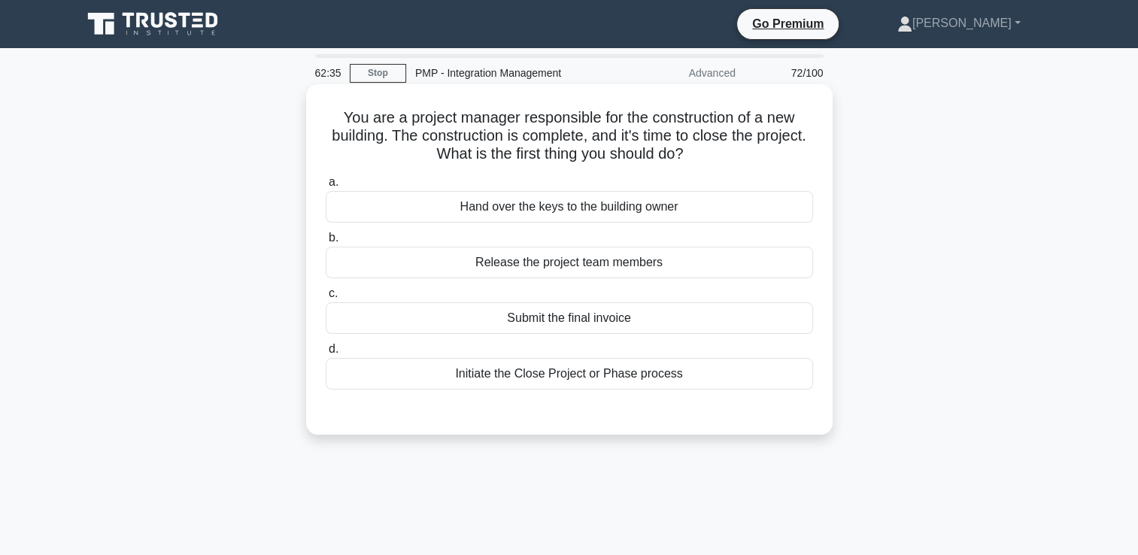
click at [614, 375] on div "Initiate the Close Project or Phase process" at bounding box center [569, 374] width 487 height 32
click at [326, 354] on input "d. Initiate the Close Project or Phase process" at bounding box center [326, 350] width 0 height 10
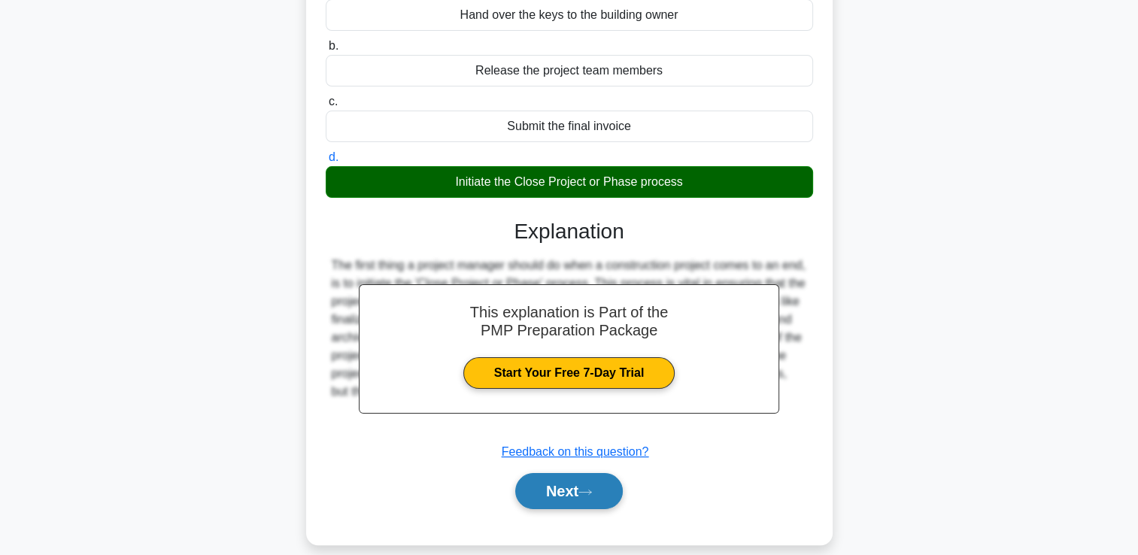
scroll to position [257, 0]
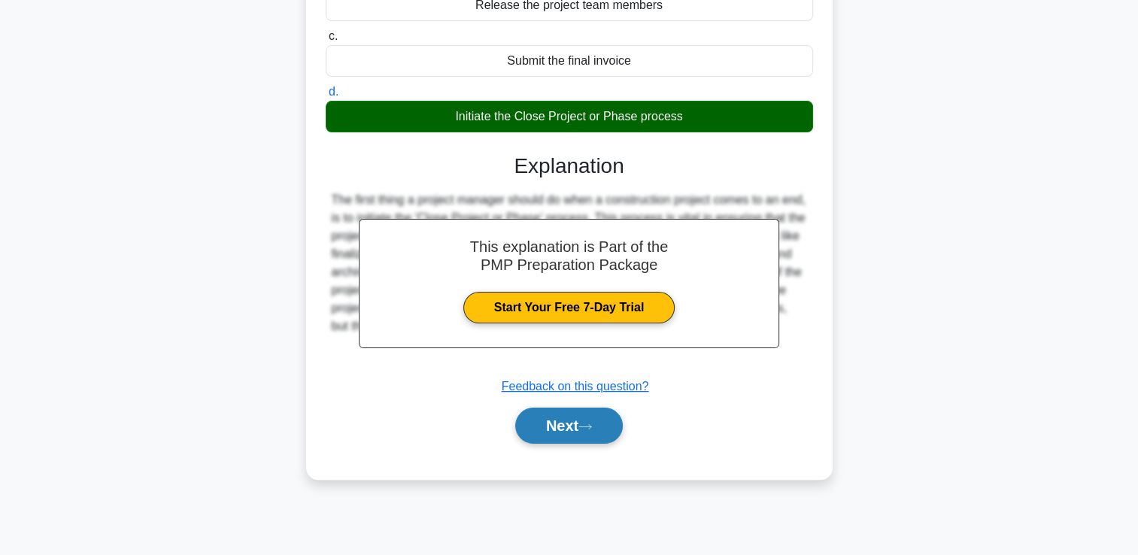
click at [605, 424] on button "Next" at bounding box center [569, 426] width 108 height 36
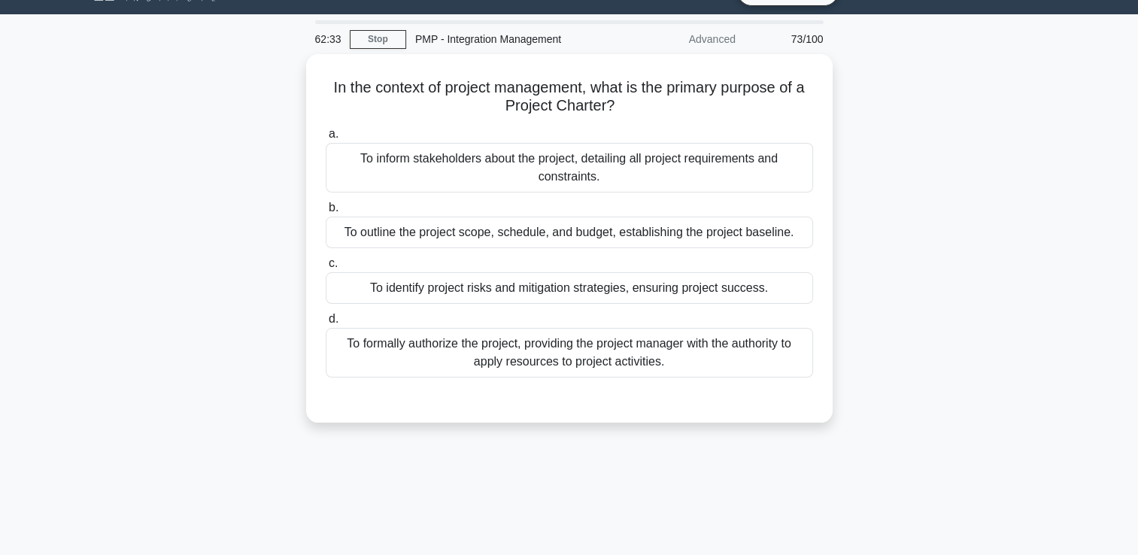
scroll to position [32, 0]
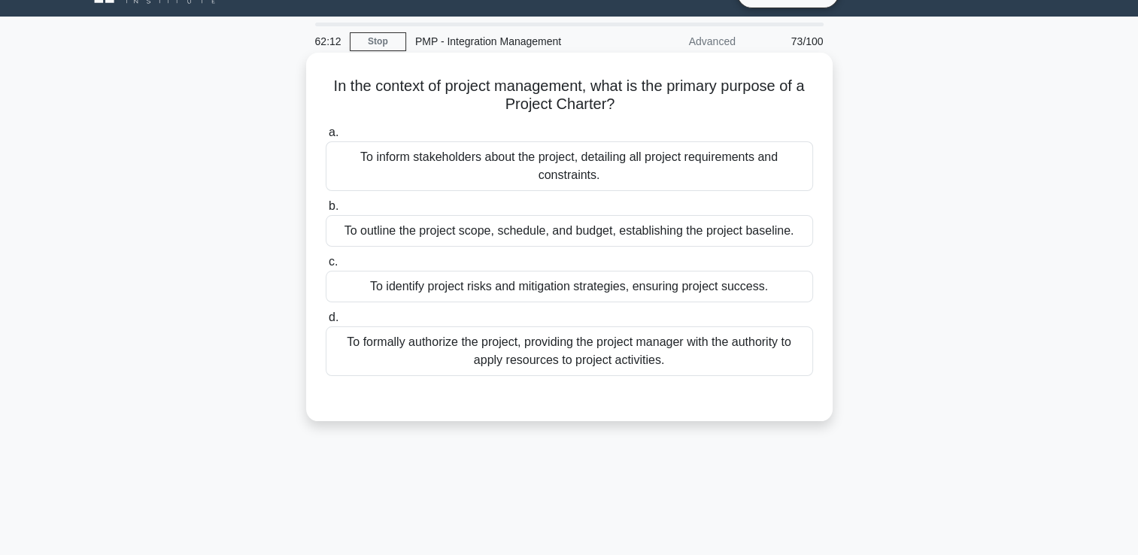
click at [555, 366] on div "To formally authorize the project, providing the project manager with the autho…" at bounding box center [569, 351] width 487 height 50
click at [326, 323] on input "d. To formally authorize the project, providing the project manager with the au…" at bounding box center [326, 318] width 0 height 10
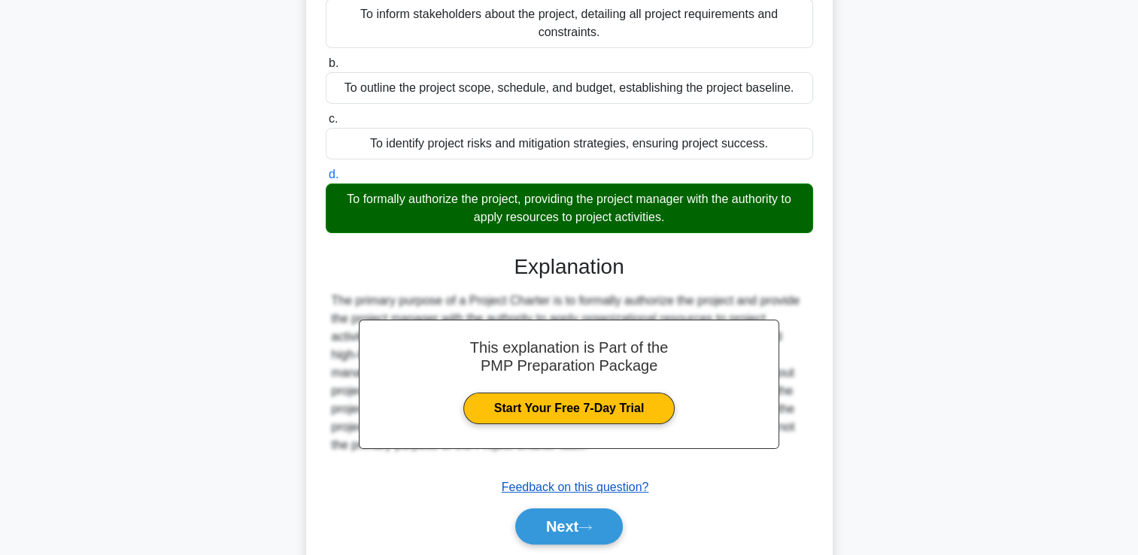
scroll to position [257, 0]
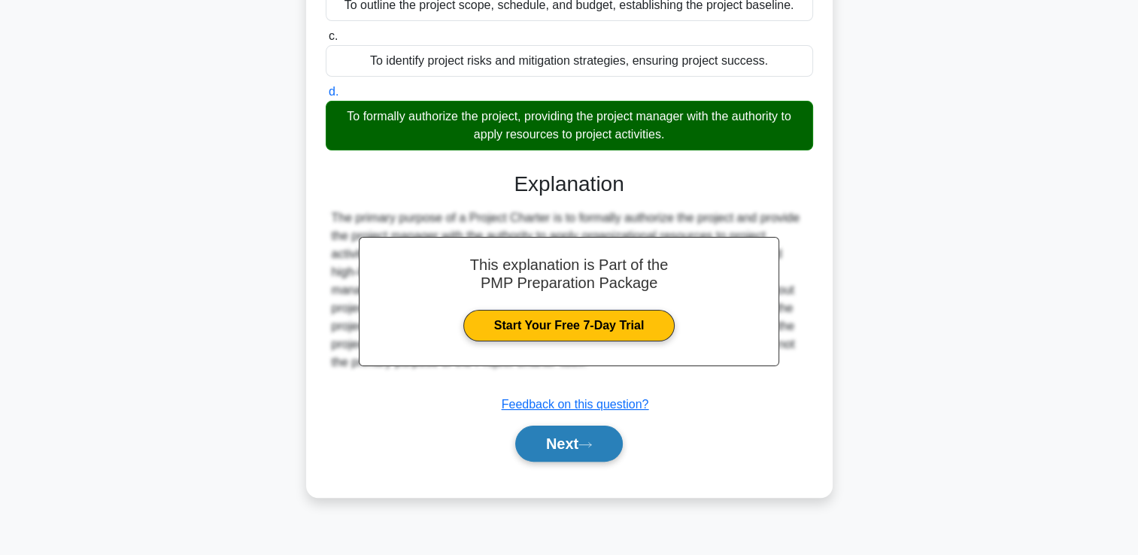
click at [569, 438] on button "Next" at bounding box center [569, 444] width 108 height 36
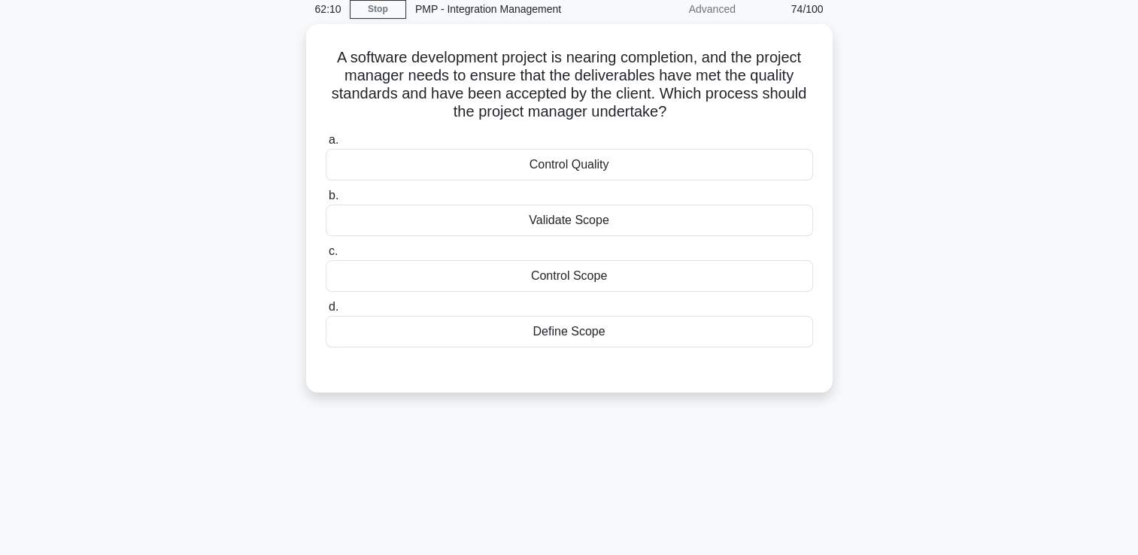
scroll to position [32, 0]
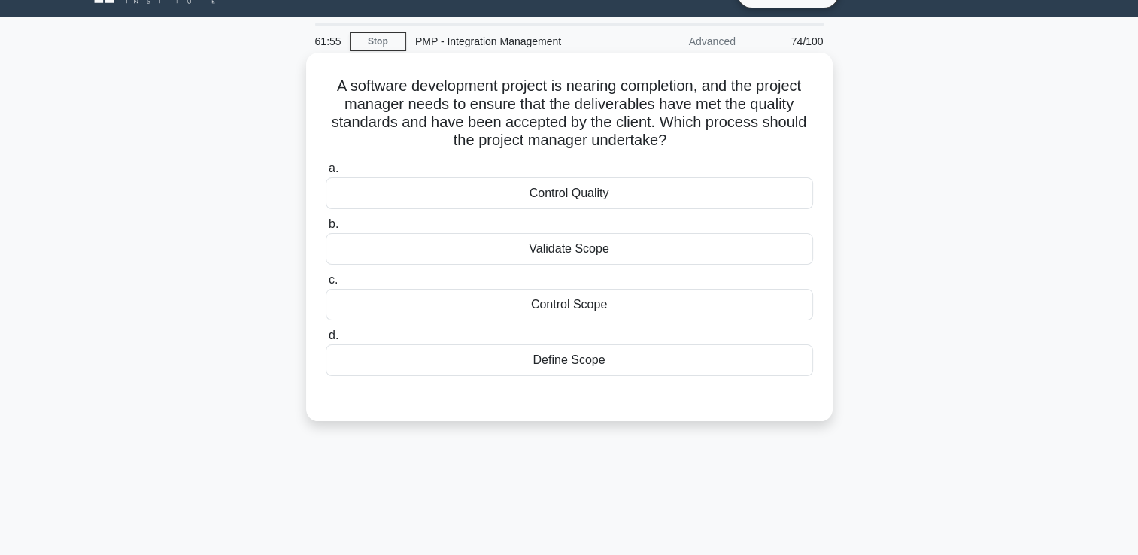
click at [590, 194] on div "Control Quality" at bounding box center [569, 194] width 487 height 32
click at [326, 174] on input "a. Control Quality" at bounding box center [326, 169] width 0 height 10
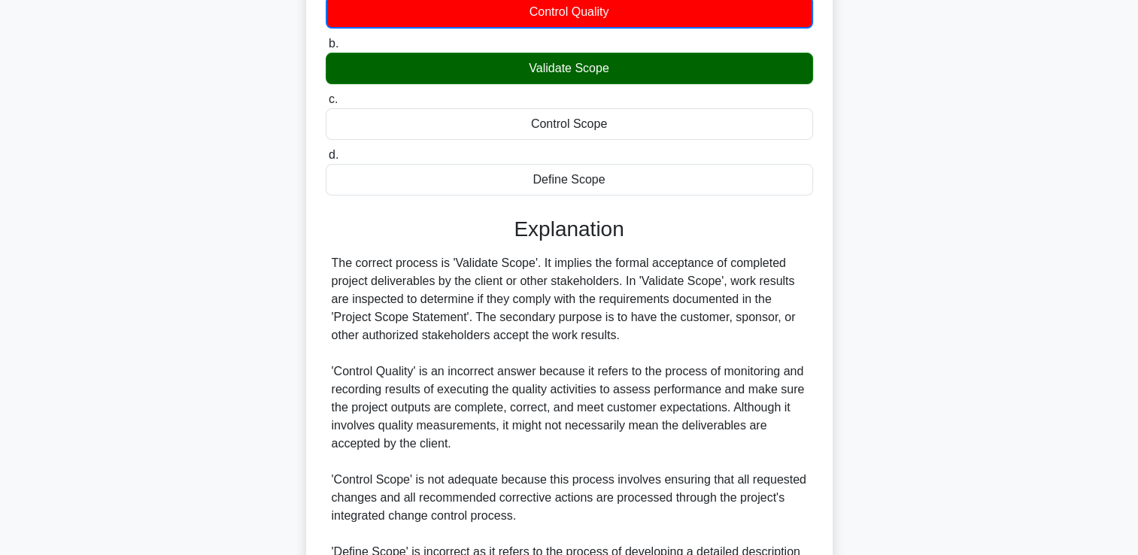
scroll to position [390, 0]
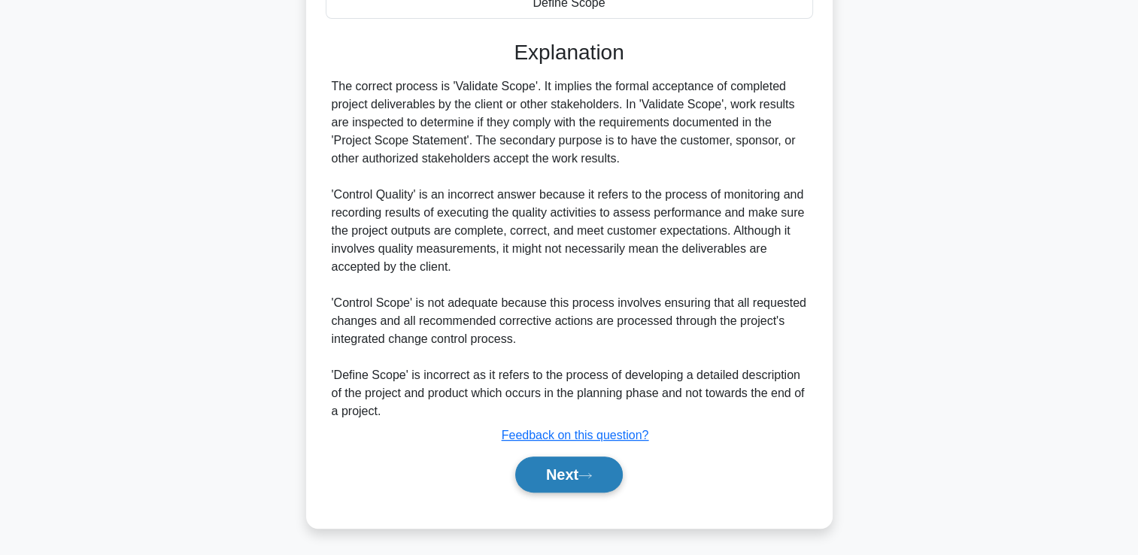
click at [542, 468] on button "Next" at bounding box center [569, 475] width 108 height 36
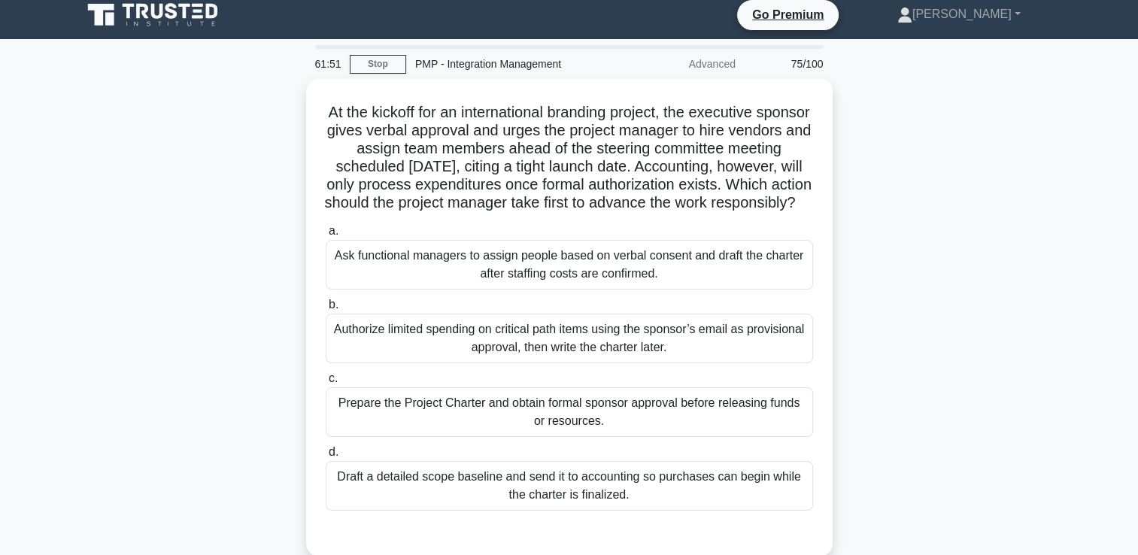
scroll to position [0, 0]
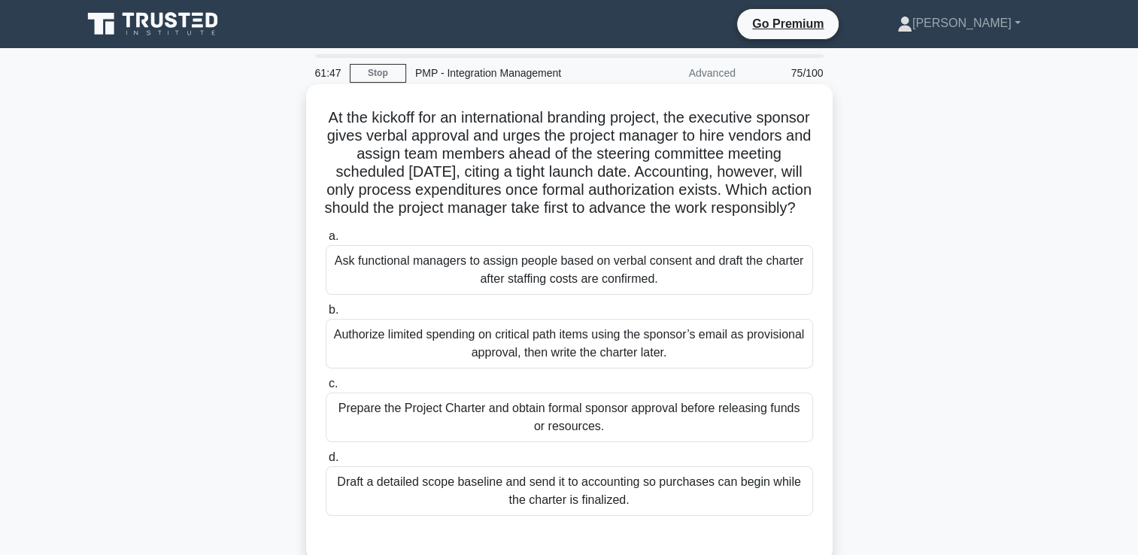
click at [554, 361] on div "Authorize limited spending on critical path items using the sponsor’s email as …" at bounding box center [569, 344] width 487 height 50
click at [326, 315] on input "b. Authorize limited spending on critical path items using the sponsor’s email …" at bounding box center [326, 310] width 0 height 10
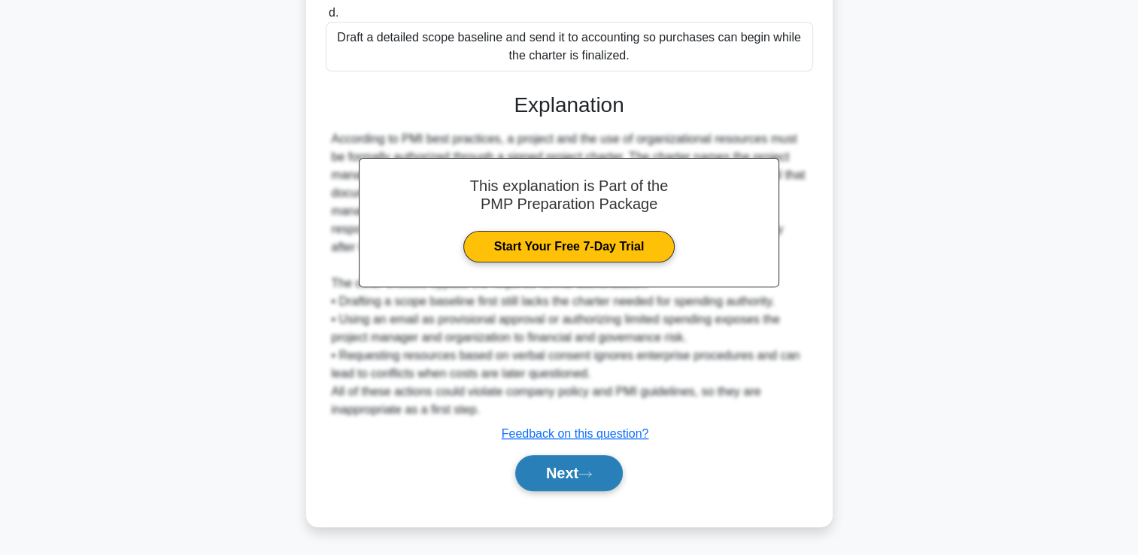
click at [551, 486] on button "Next" at bounding box center [569, 473] width 108 height 36
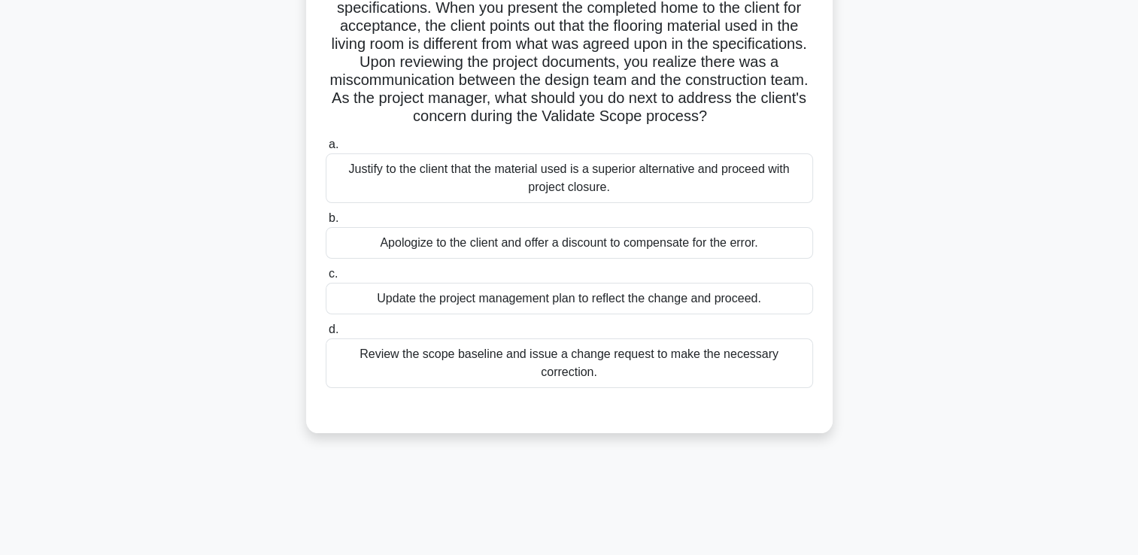
scroll to position [32, 0]
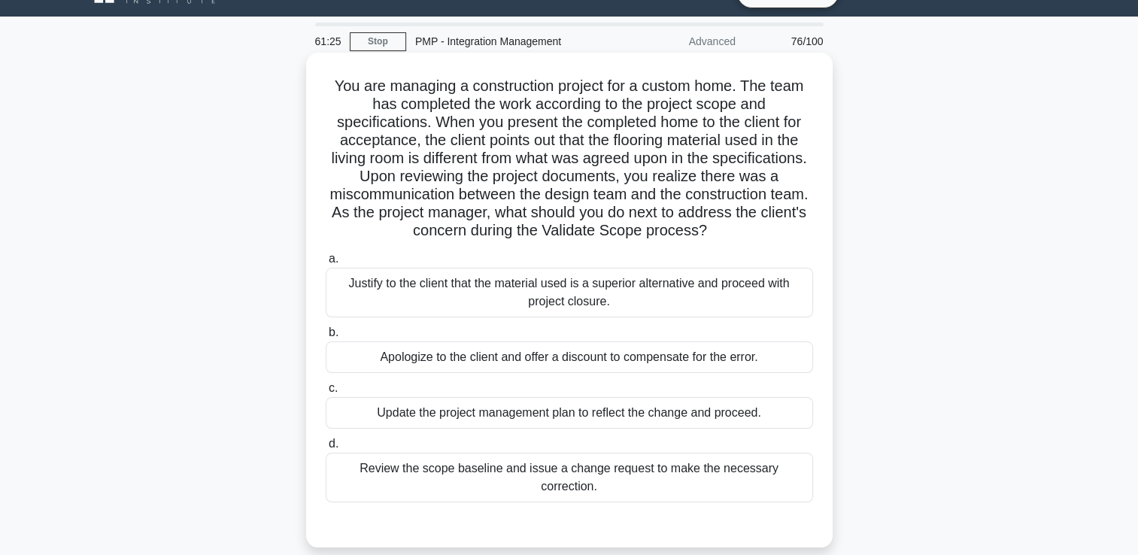
click at [494, 296] on div "Justify to the client that the material used is a superior alternative and proc…" at bounding box center [569, 293] width 487 height 50
click at [326, 264] on input "a. Justify to the client that the material used is a superior alternative and p…" at bounding box center [326, 259] width 0 height 10
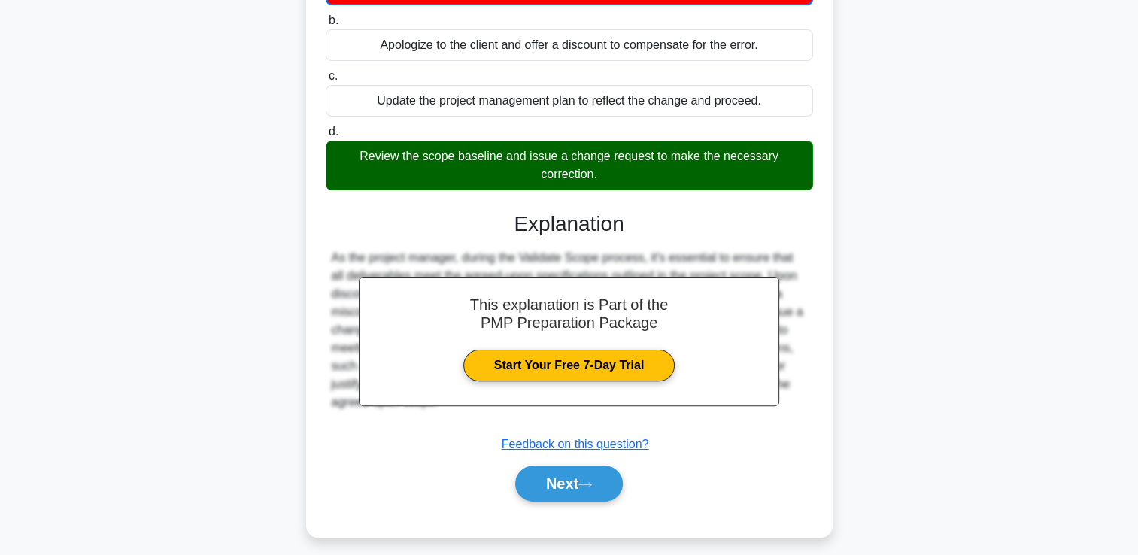
scroll to position [354, 0]
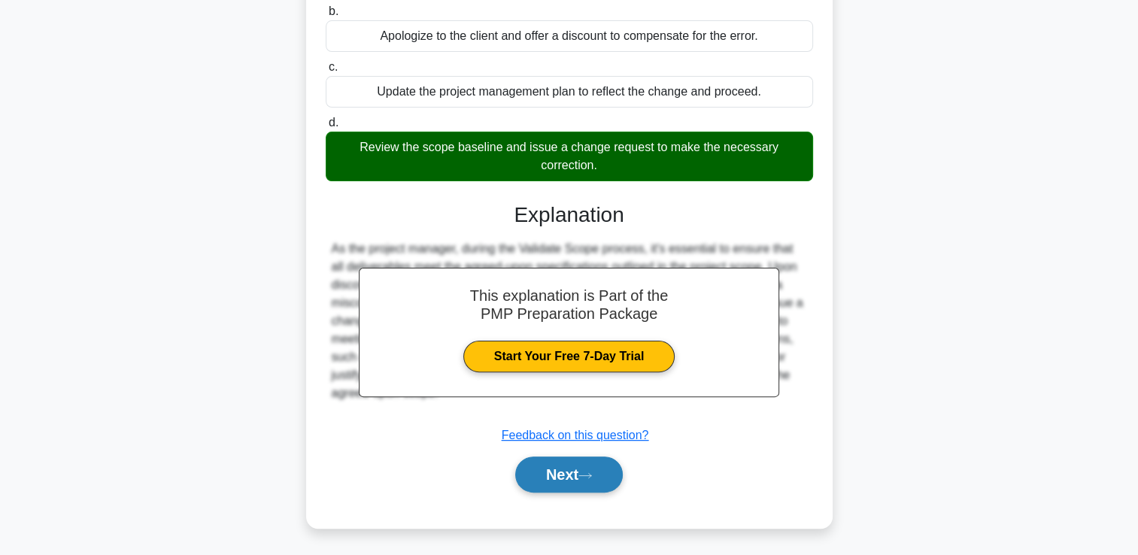
click at [536, 477] on button "Next" at bounding box center [569, 475] width 108 height 36
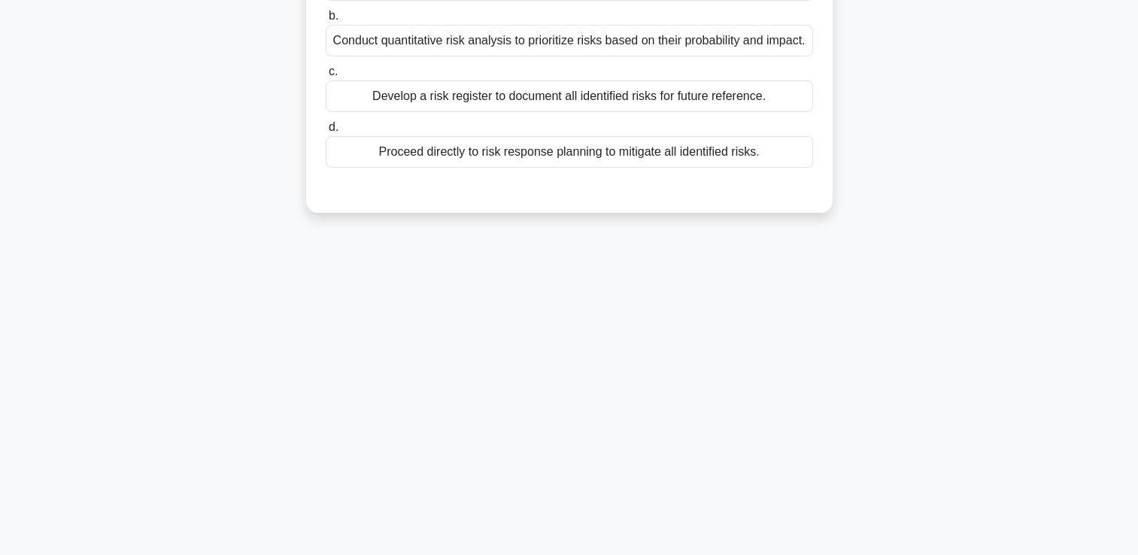
scroll to position [32, 0]
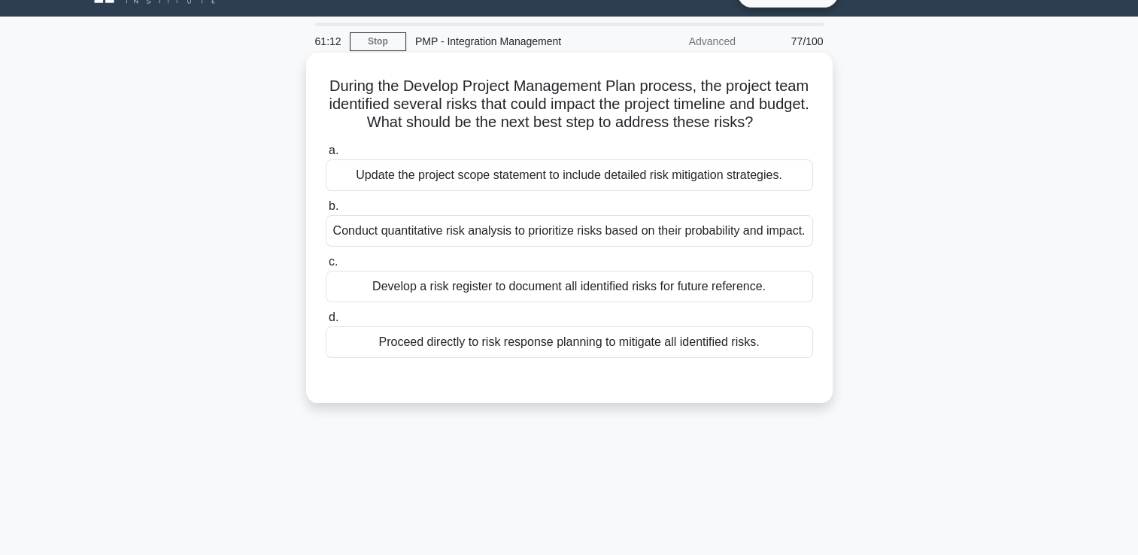
click at [472, 236] on div "Conduct quantitative risk analysis to prioritize risks based on their probabili…" at bounding box center [569, 231] width 487 height 32
click at [326, 211] on input "b. Conduct quantitative risk analysis to prioritize risks based on their probab…" at bounding box center [326, 207] width 0 height 10
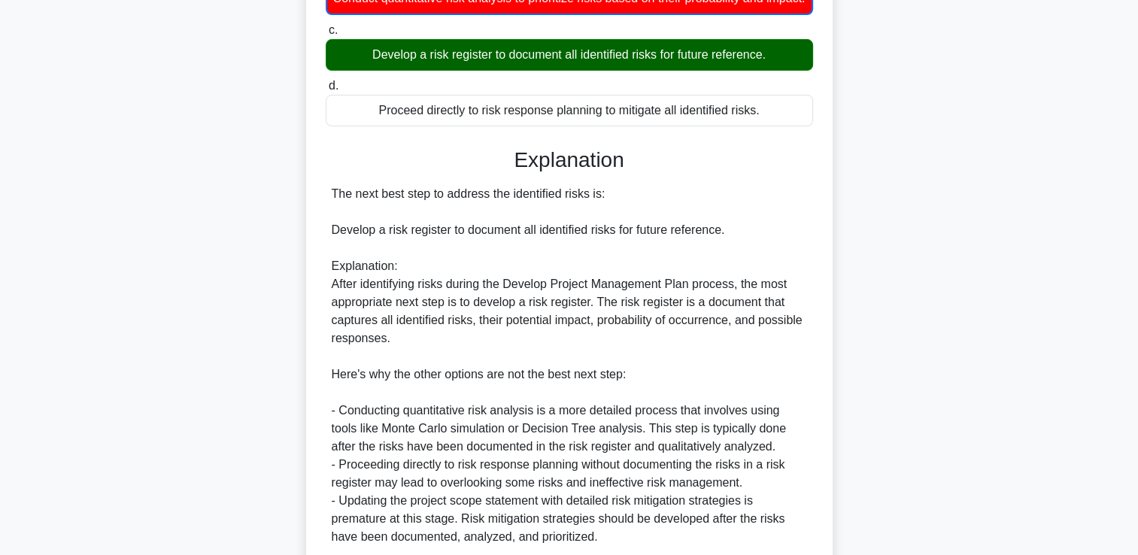
scroll to position [408, 0]
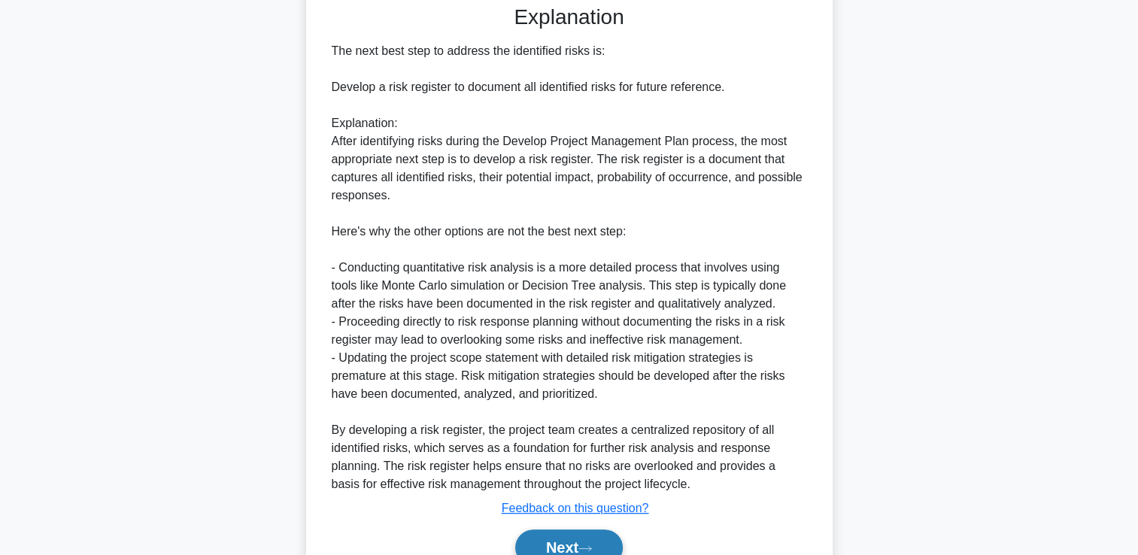
click at [540, 549] on button "Next" at bounding box center [569, 548] width 108 height 36
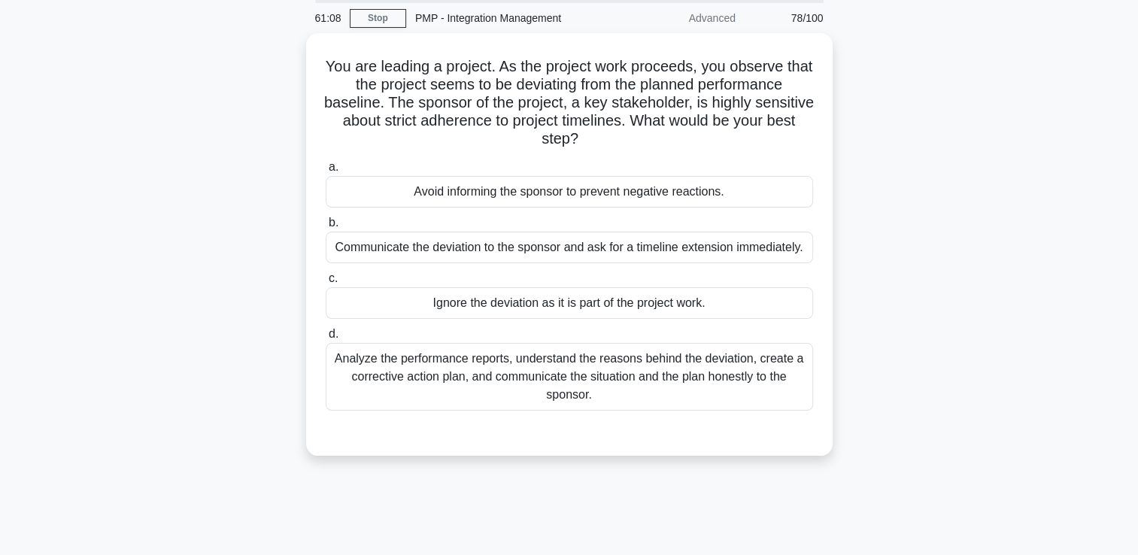
scroll to position [32, 0]
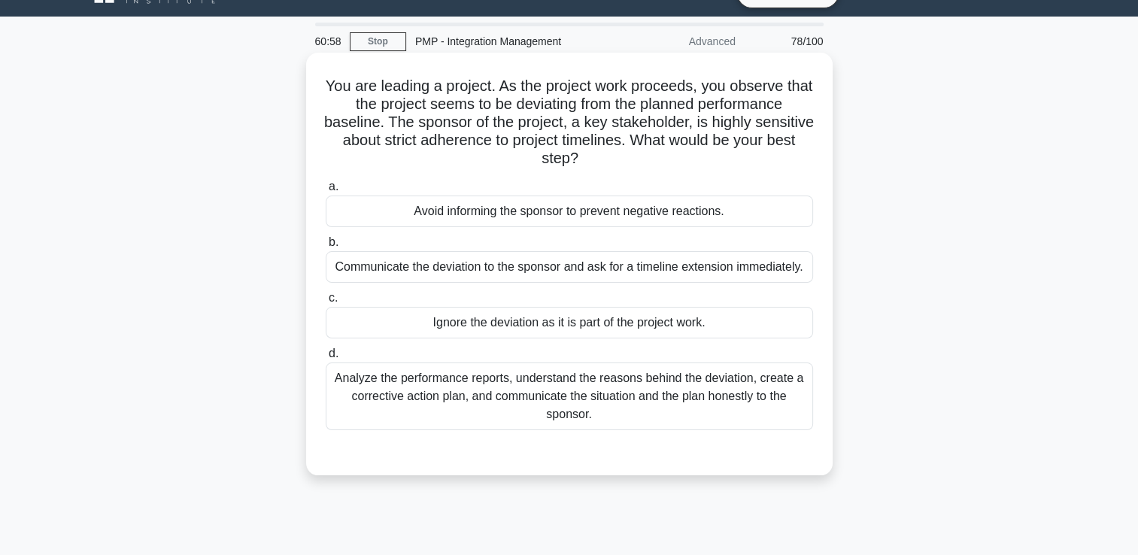
click at [448, 399] on div "Analyze the performance reports, understand the reasons behind the deviation, c…" at bounding box center [569, 397] width 487 height 68
click at [326, 359] on input "d. Analyze the performance reports, understand the reasons behind the deviation…" at bounding box center [326, 354] width 0 height 10
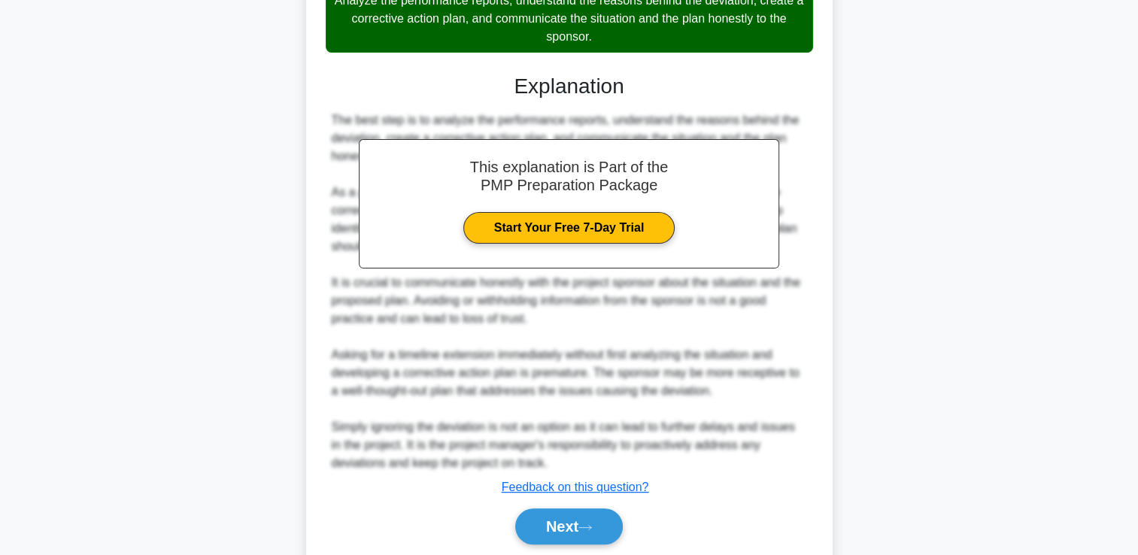
scroll to position [461, 0]
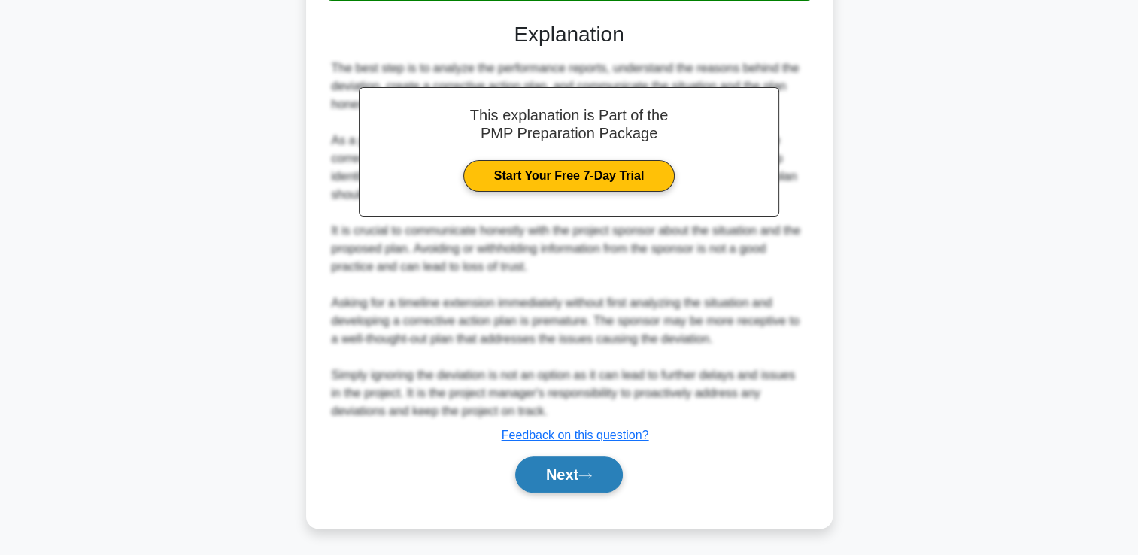
click at [575, 472] on button "Next" at bounding box center [569, 475] width 108 height 36
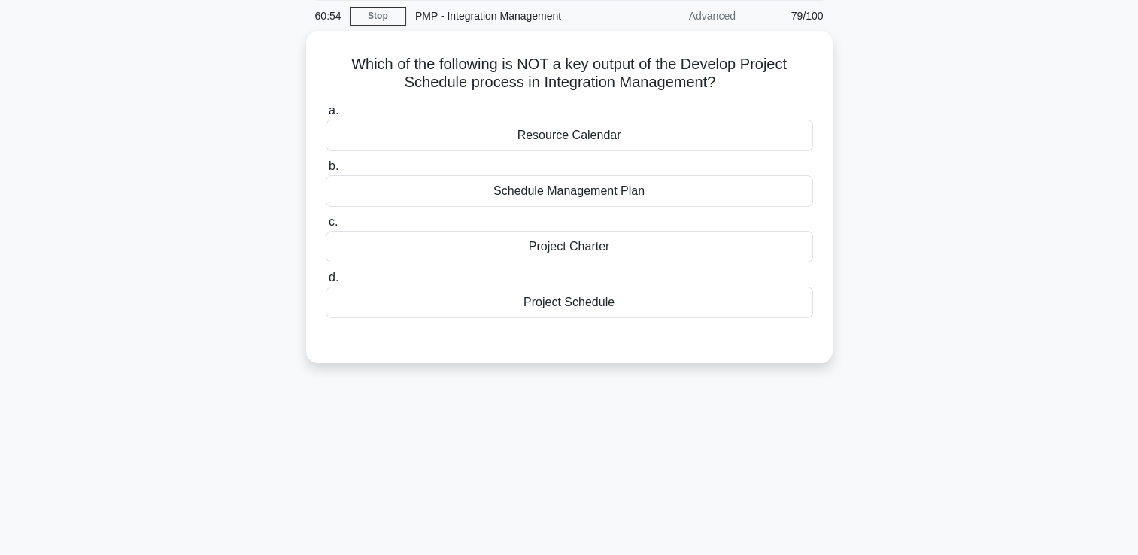
scroll to position [32, 0]
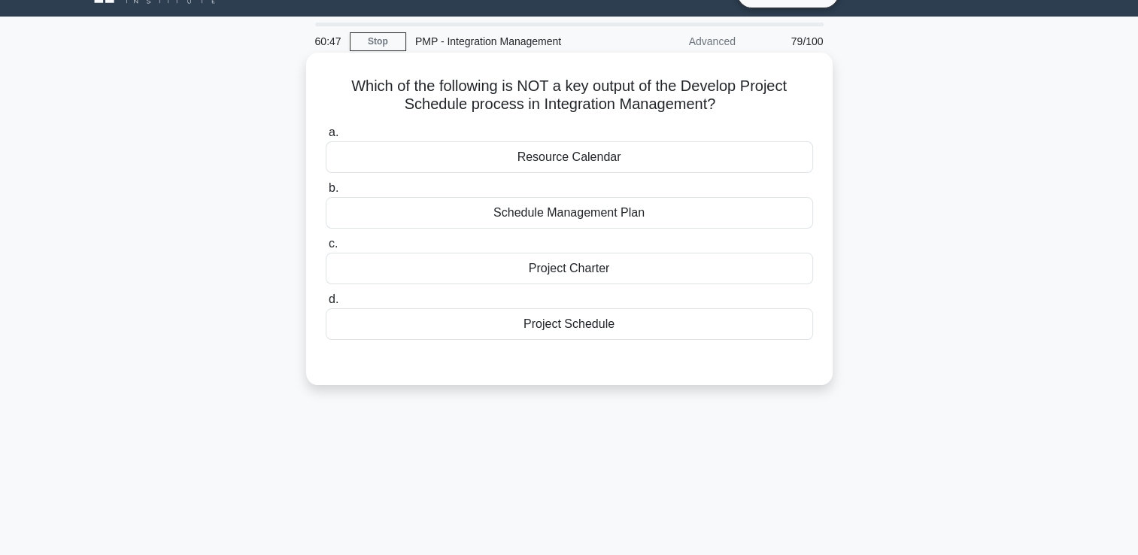
click at [561, 157] on div "Resource Calendar" at bounding box center [569, 157] width 487 height 32
click at [326, 138] on input "a. Resource Calendar" at bounding box center [326, 133] width 0 height 10
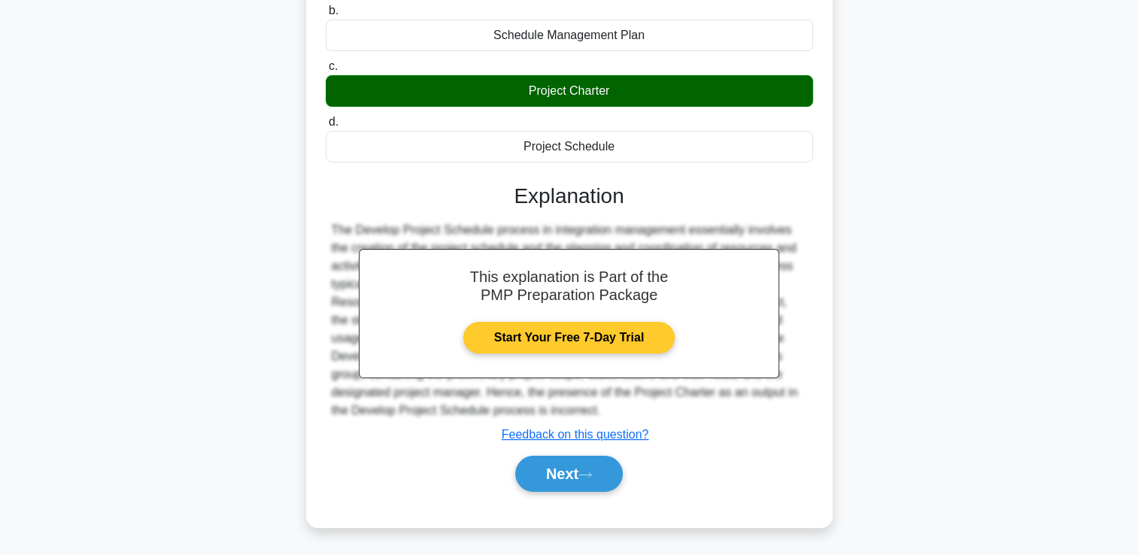
scroll to position [257, 0]
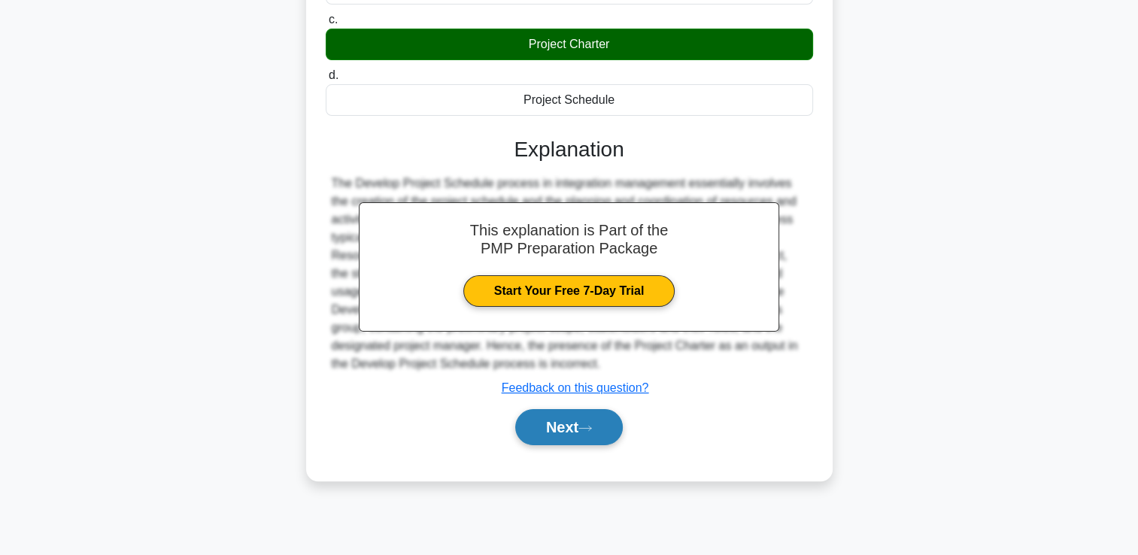
click at [563, 424] on button "Next" at bounding box center [569, 427] width 108 height 36
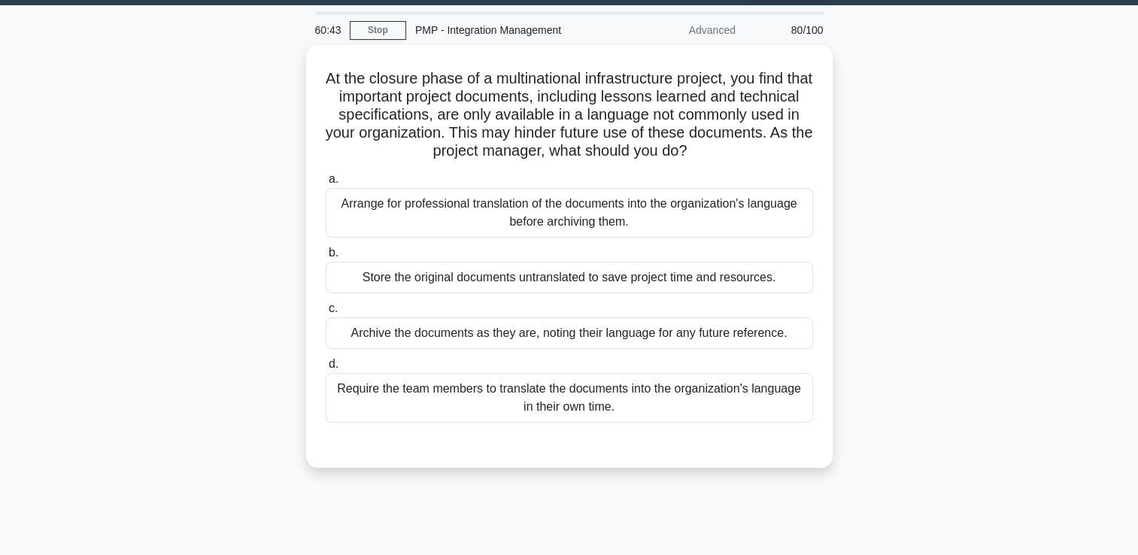
scroll to position [32, 0]
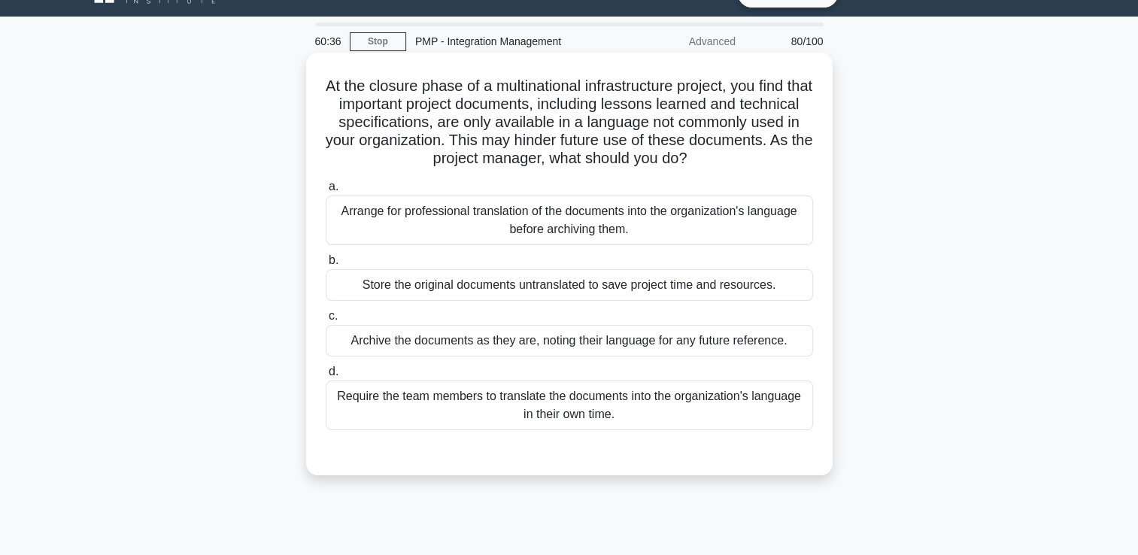
click at [506, 244] on div "Arrange for professional translation of the documents into the organization's l…" at bounding box center [569, 221] width 487 height 50
click at [326, 192] on input "a. Arrange for professional translation of the documents into the organization'…" at bounding box center [326, 187] width 0 height 10
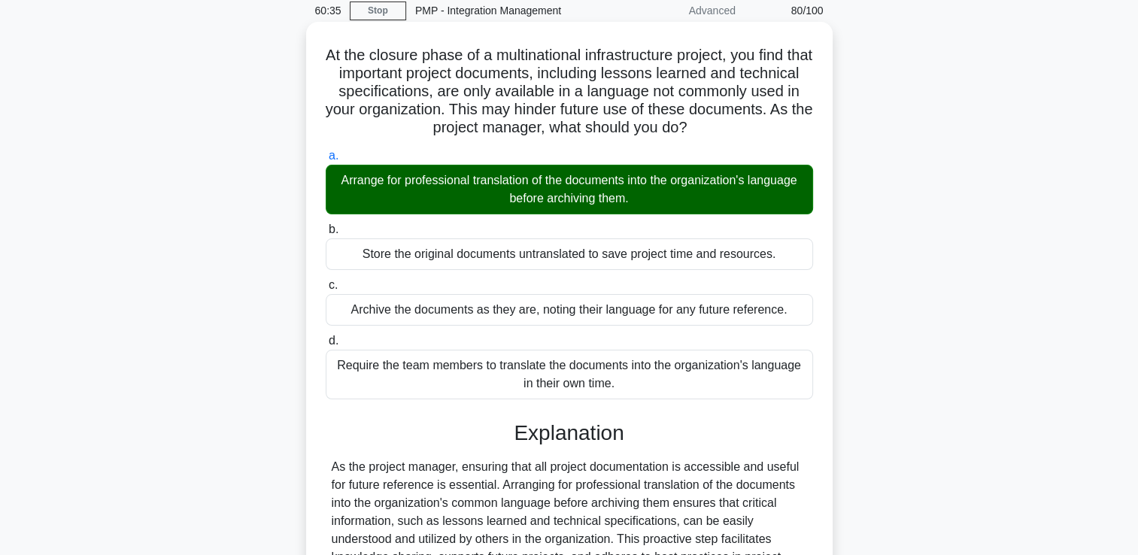
scroll to position [257, 0]
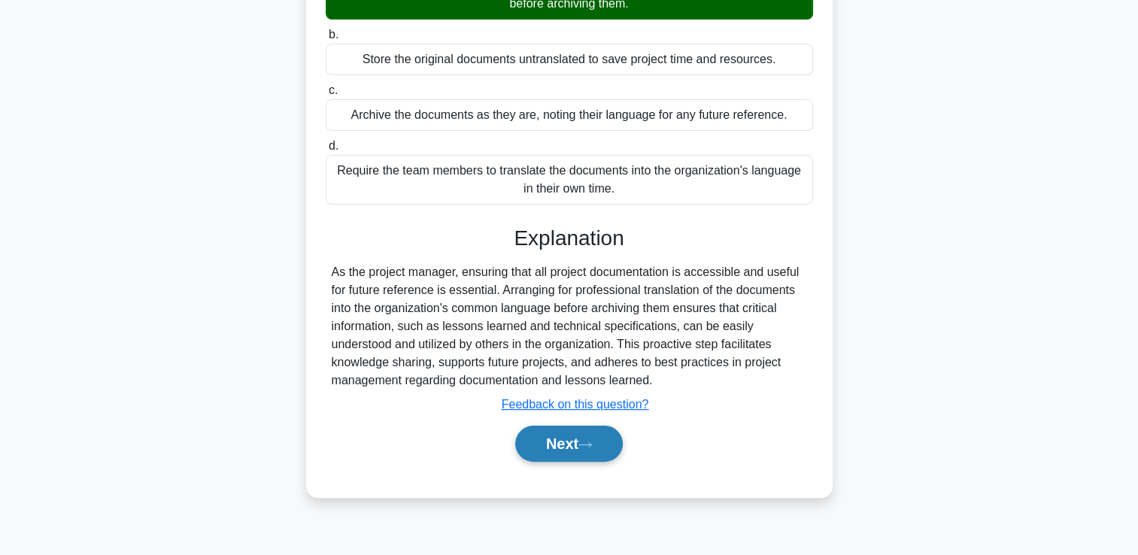
click at [545, 430] on button "Next" at bounding box center [569, 444] width 108 height 36
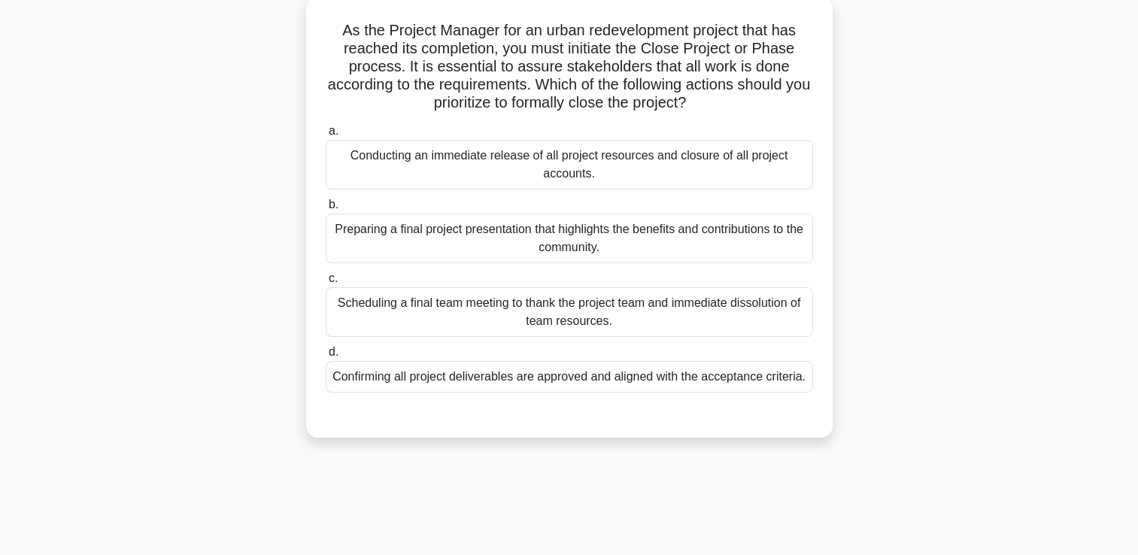
scroll to position [32, 0]
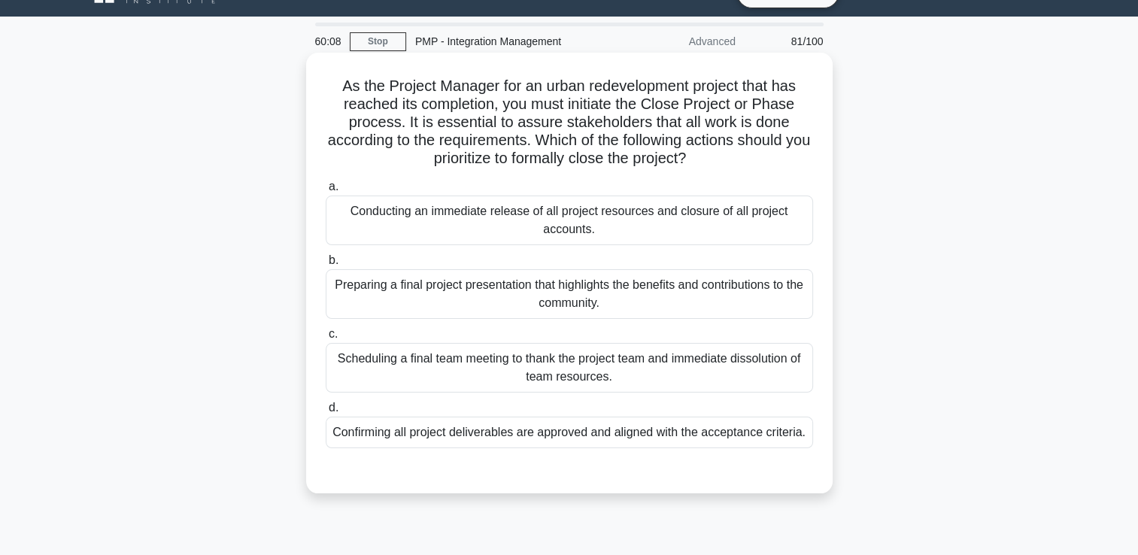
click at [459, 300] on div "Preparing a final project presentation that highlights the benefits and contrib…" at bounding box center [569, 294] width 487 height 50
click at [326, 266] on input "b. Preparing a final project presentation that highlights the benefits and cont…" at bounding box center [326, 261] width 0 height 10
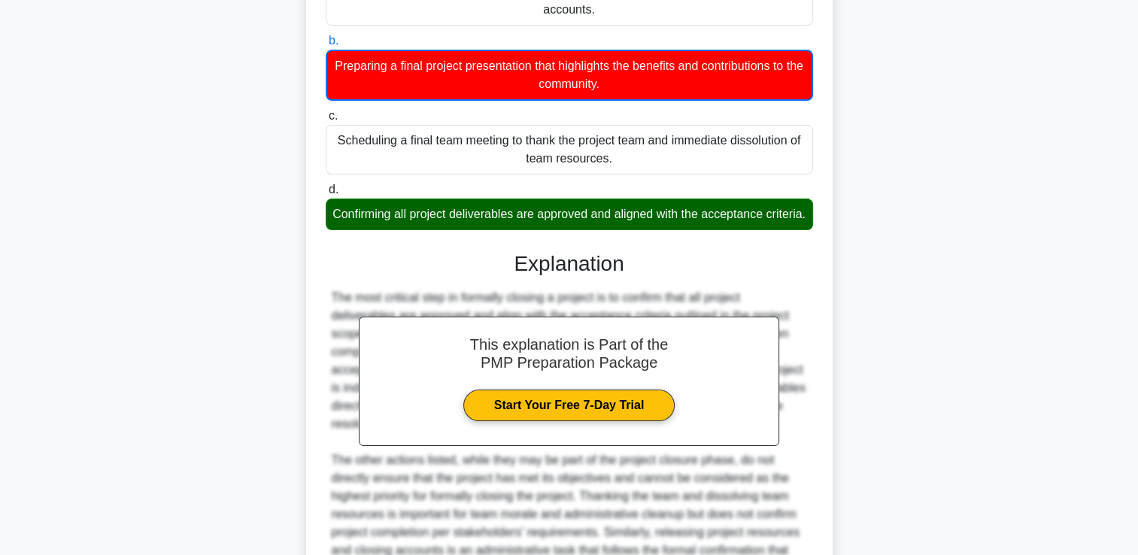
scroll to position [408, 0]
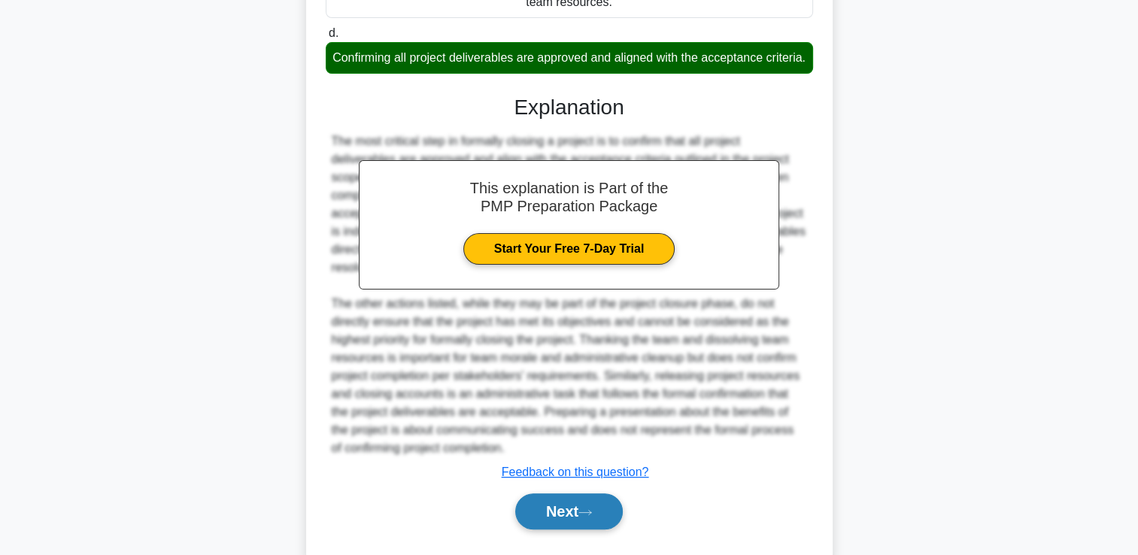
click at [560, 530] on button "Next" at bounding box center [569, 512] width 108 height 36
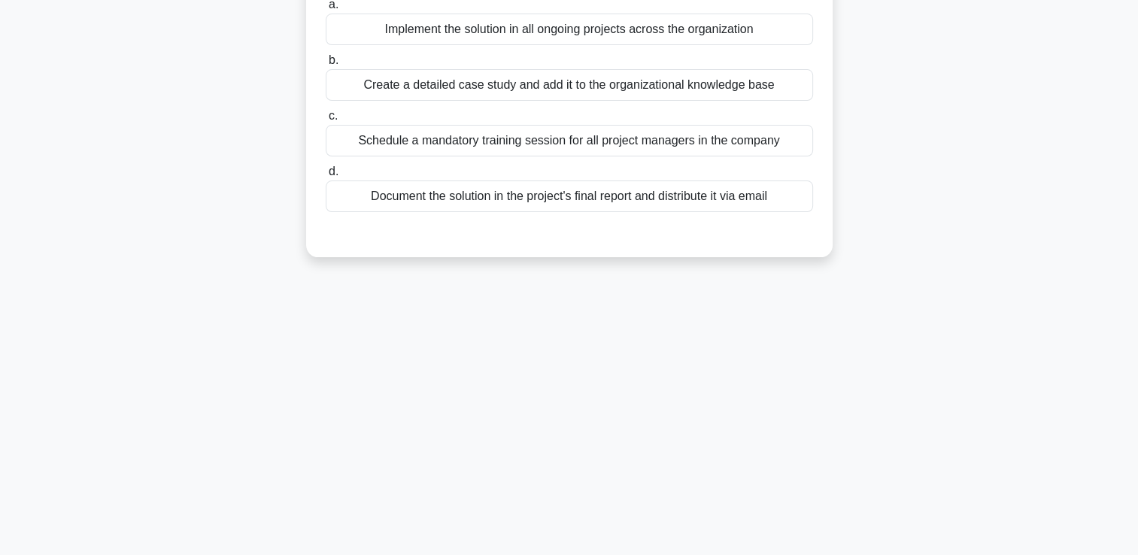
scroll to position [32, 0]
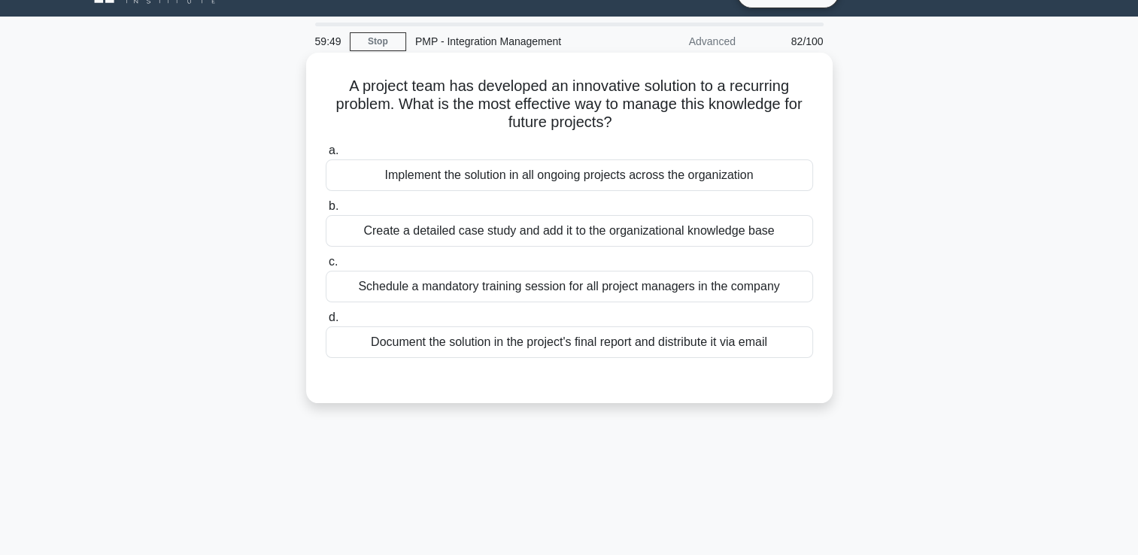
click at [512, 222] on div "Create a detailed case study and add it to the organizational knowledge base" at bounding box center [569, 231] width 487 height 32
click at [326, 211] on input "b. Create a detailed case study and add it to the organizational knowledge base" at bounding box center [326, 207] width 0 height 10
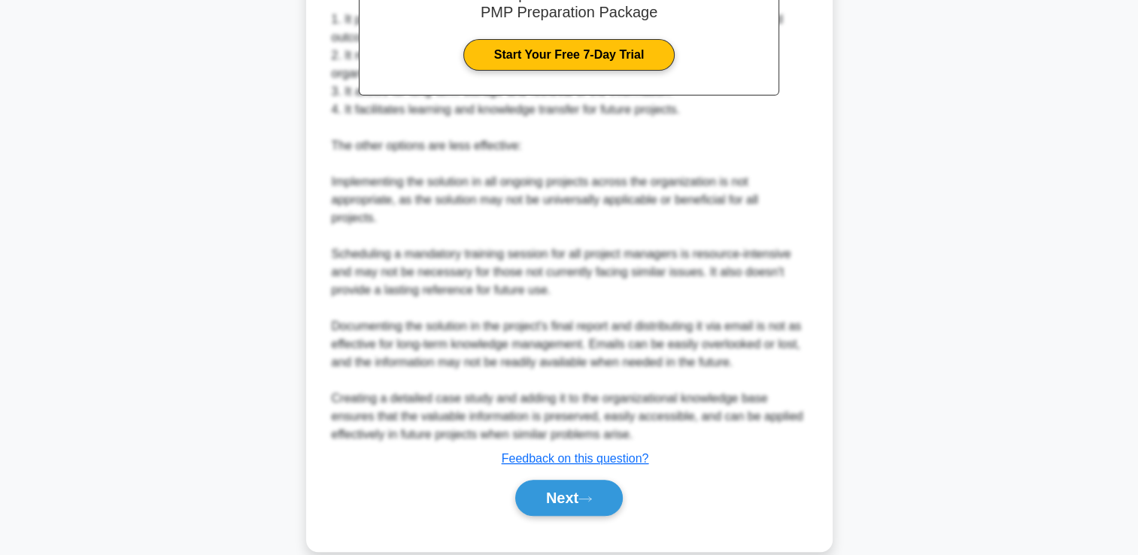
scroll to position [515, 0]
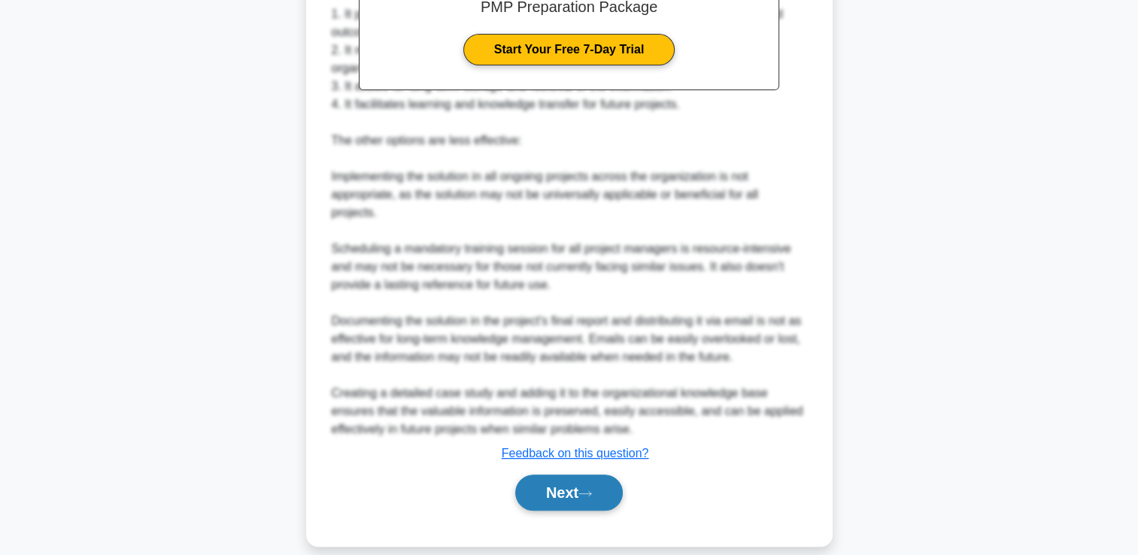
click at [558, 477] on button "Next" at bounding box center [569, 493] width 108 height 36
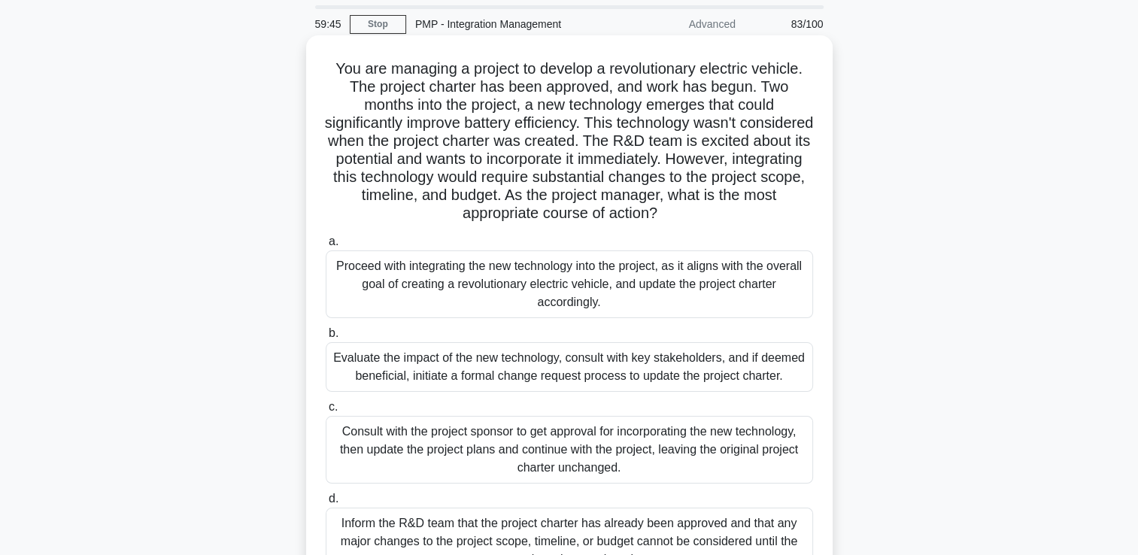
scroll to position [75, 0]
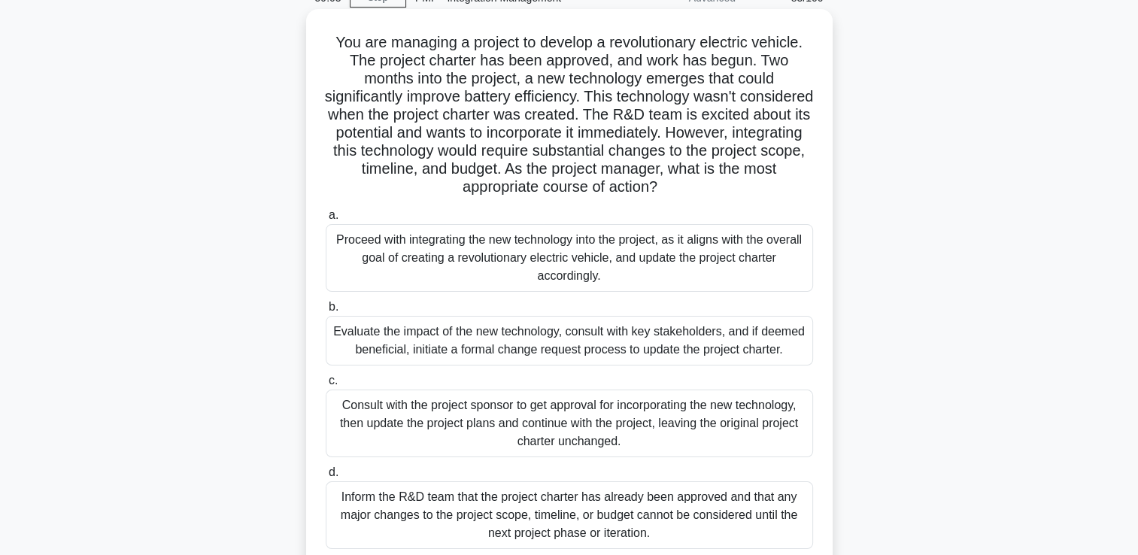
click at [552, 353] on div "Evaluate the impact of the new technology, consult with key stakeholders, and i…" at bounding box center [569, 341] width 487 height 50
click at [326, 312] on input "b. Evaluate the impact of the new technology, consult with key stakeholders, an…" at bounding box center [326, 307] width 0 height 10
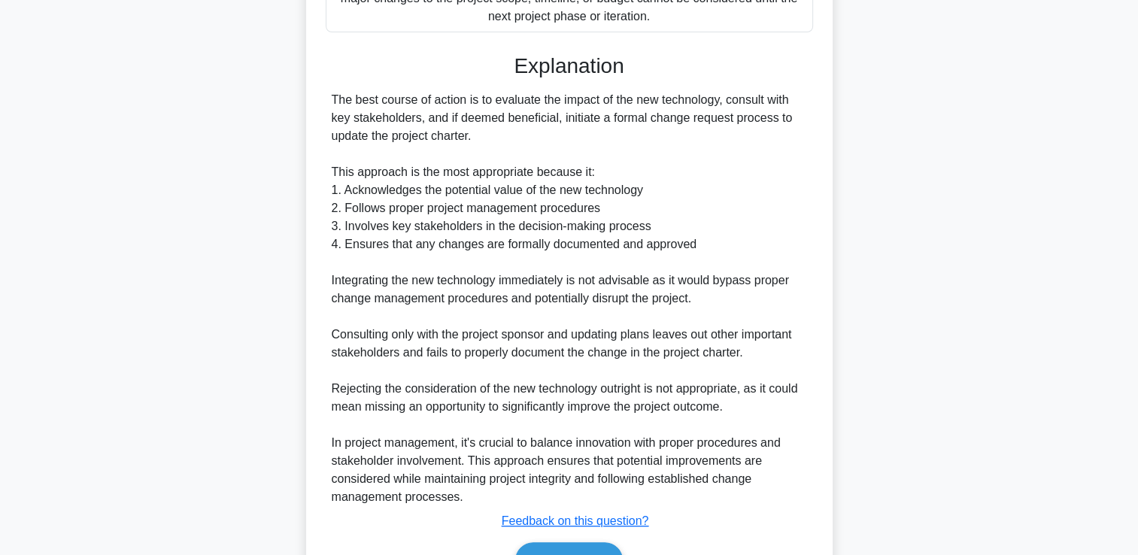
scroll to position [696, 0]
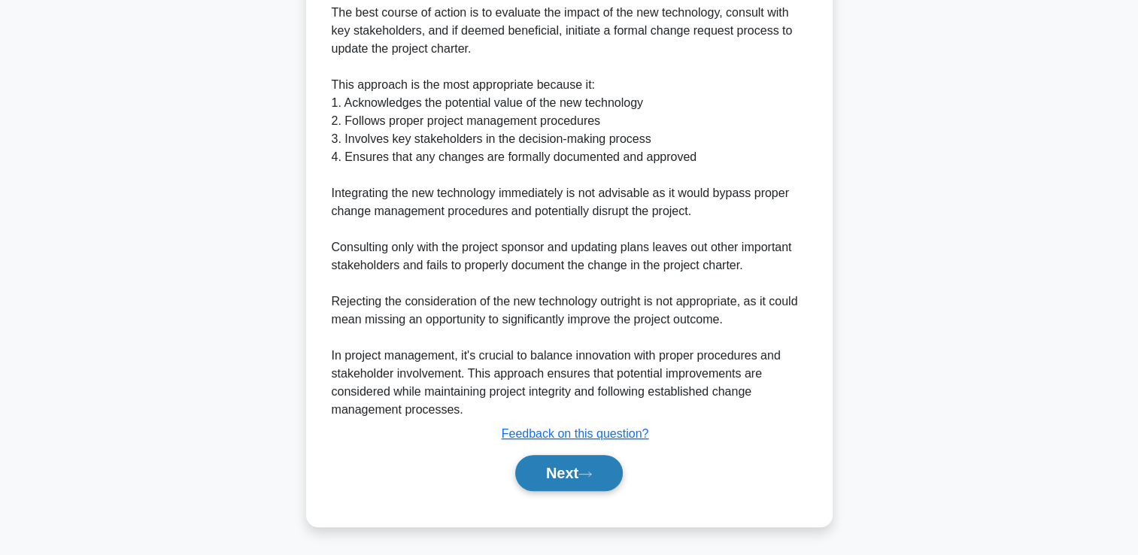
click at [568, 465] on button "Next" at bounding box center [569, 473] width 108 height 36
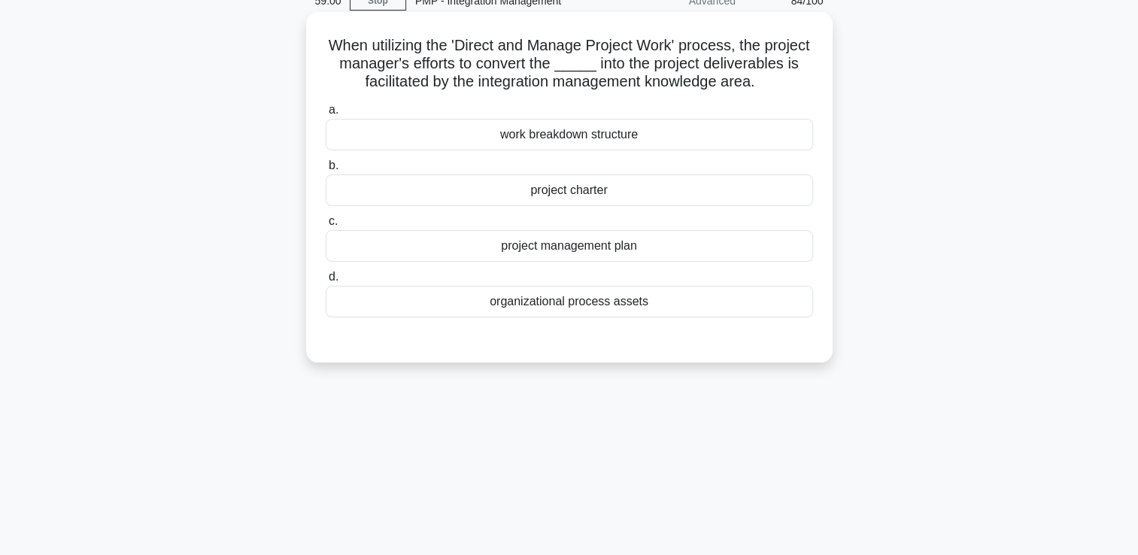
scroll to position [32, 0]
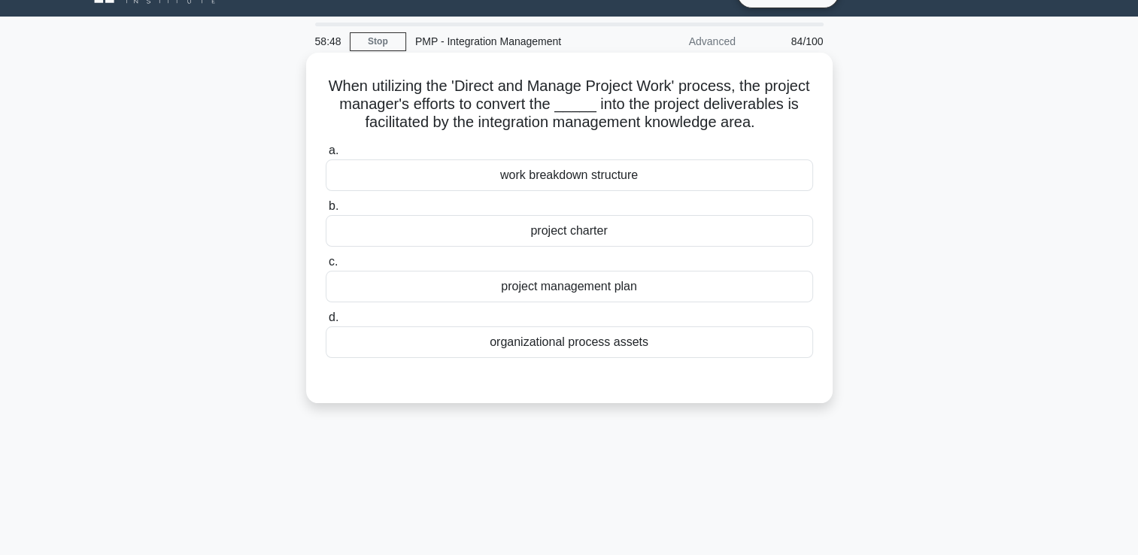
click at [722, 242] on div "project charter" at bounding box center [569, 231] width 487 height 32
click at [326, 211] on input "b. project charter" at bounding box center [326, 207] width 0 height 10
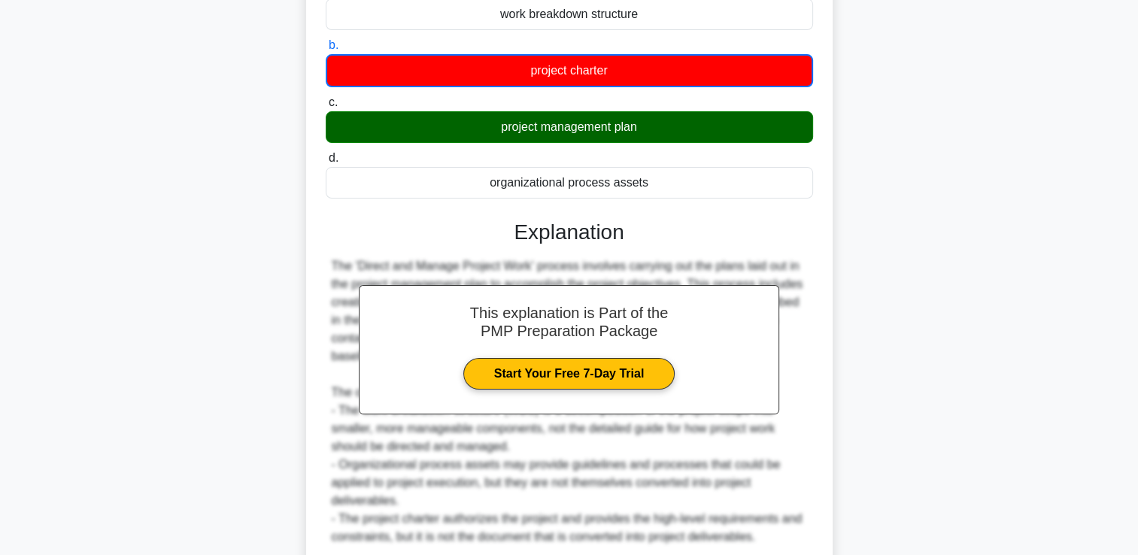
scroll to position [336, 0]
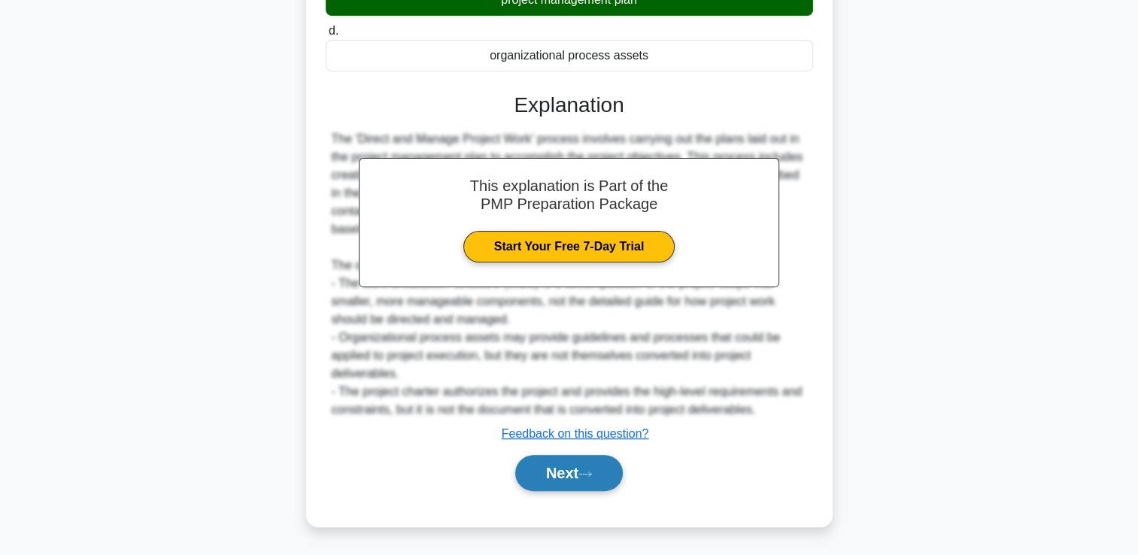
click at [595, 464] on button "Next" at bounding box center [569, 473] width 108 height 36
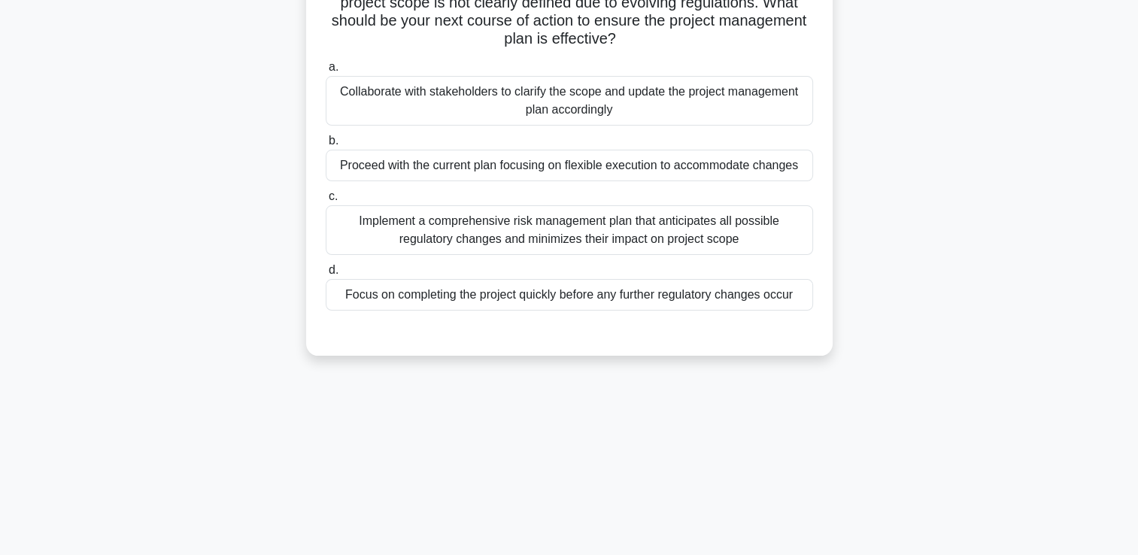
scroll to position [32, 0]
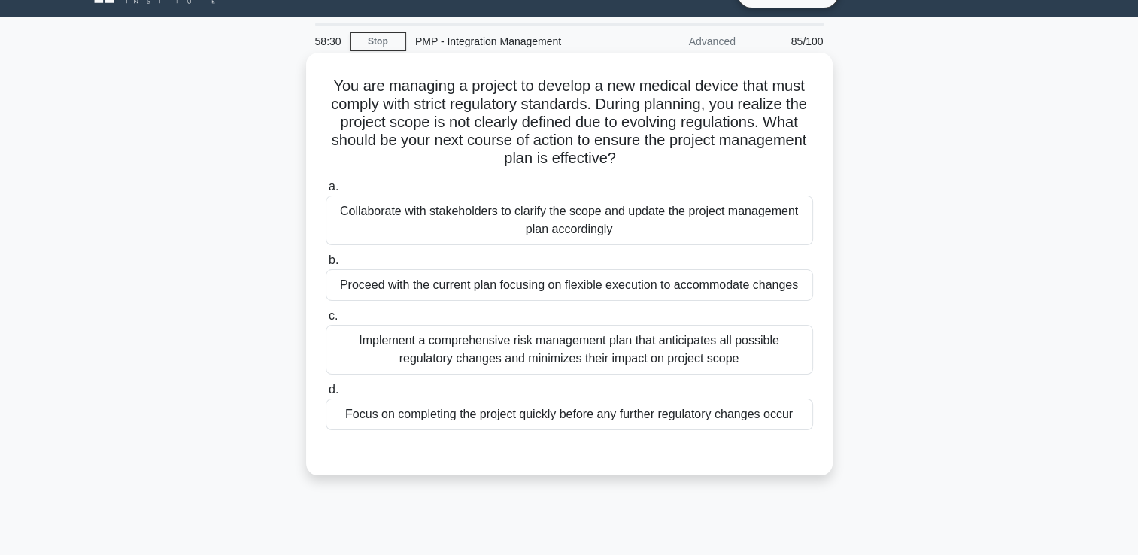
click at [613, 369] on div "Implement a comprehensive risk management plan that anticipates all possible re…" at bounding box center [569, 350] width 487 height 50
click at [326, 321] on input "c. Implement a comprehensive risk management plan that anticipates all possible…" at bounding box center [326, 316] width 0 height 10
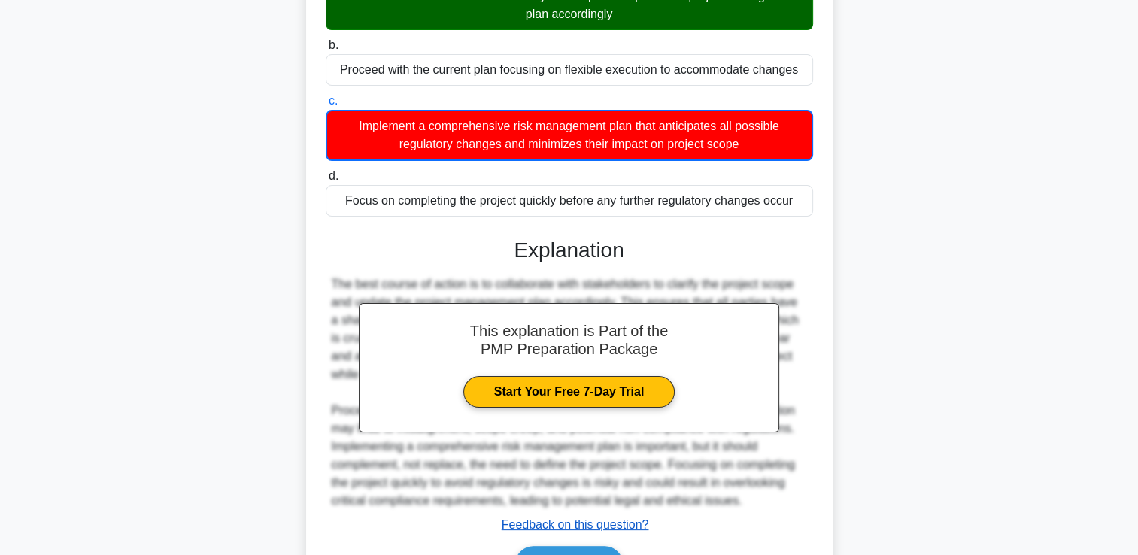
scroll to position [336, 0]
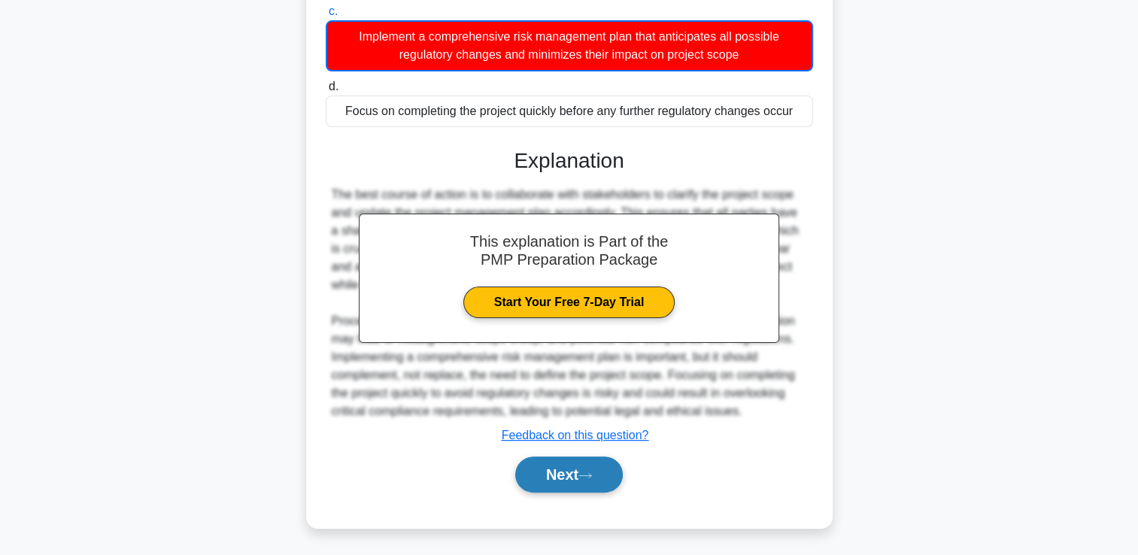
click at [554, 471] on button "Next" at bounding box center [569, 475] width 108 height 36
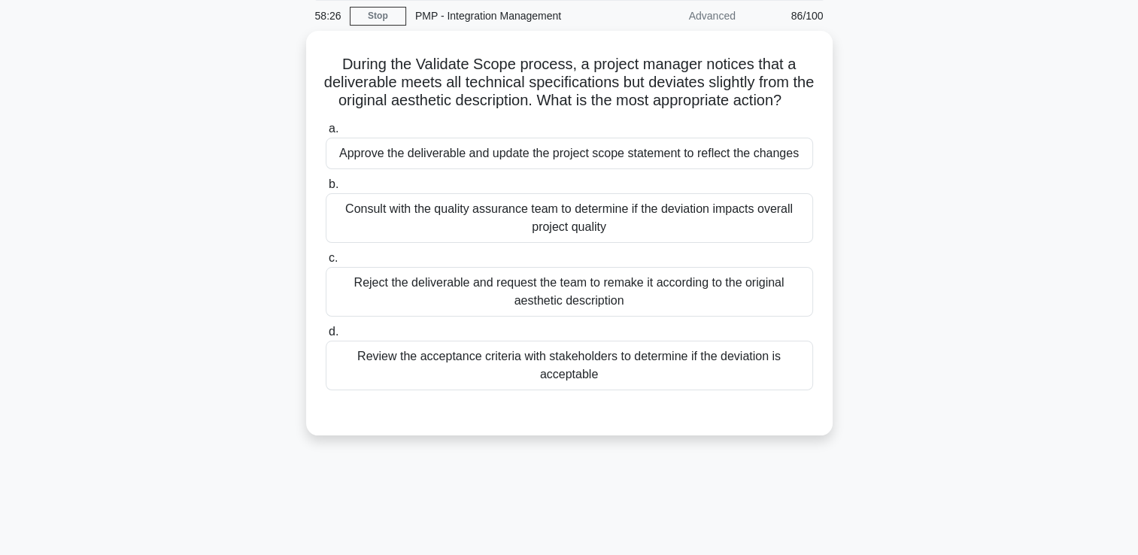
scroll to position [32, 0]
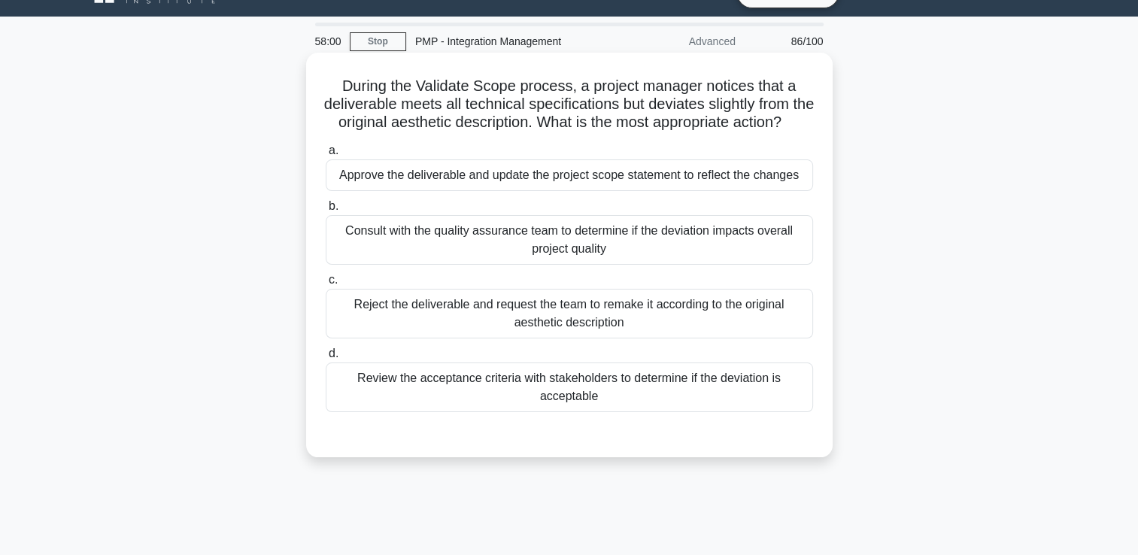
click at [445, 244] on div "Consult with the quality assurance team to determine if the deviation impacts o…" at bounding box center [569, 240] width 487 height 50
click at [326, 211] on input "b. Consult with the quality assurance team to determine if the deviation impact…" at bounding box center [326, 207] width 0 height 10
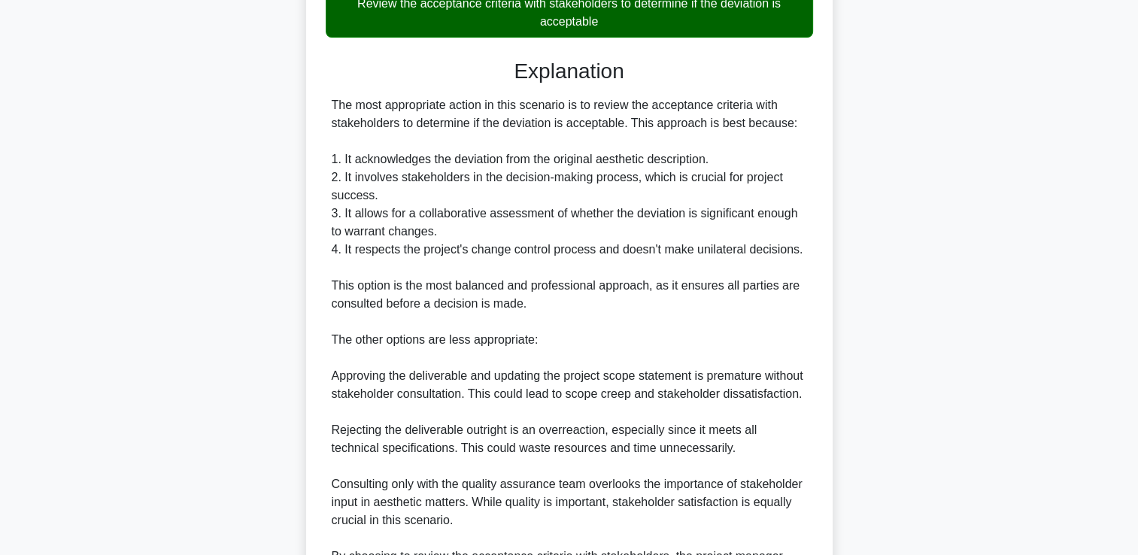
scroll to position [625, 0]
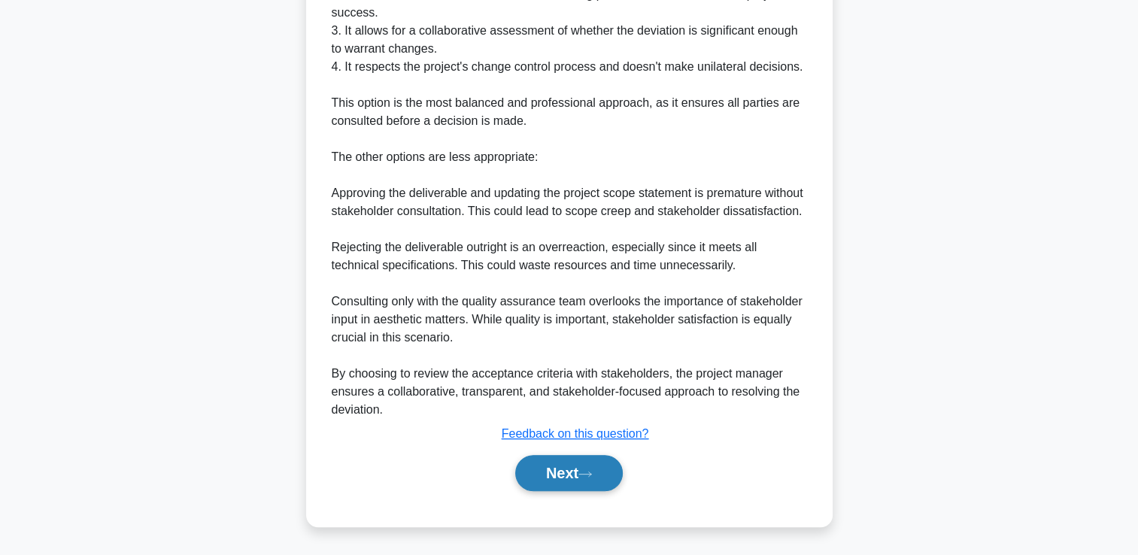
click at [555, 464] on button "Next" at bounding box center [569, 473] width 108 height 36
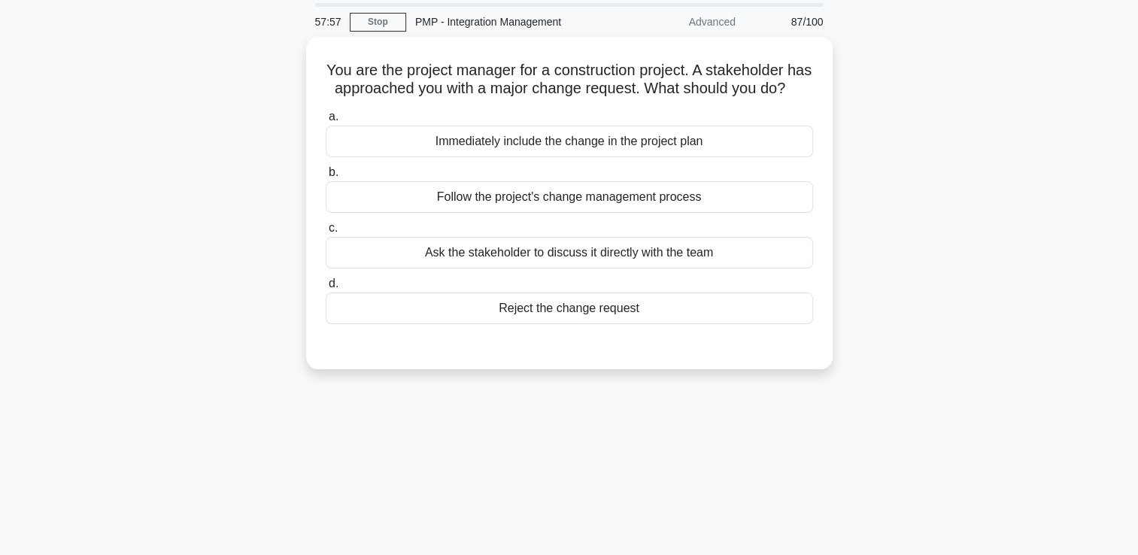
scroll to position [32, 0]
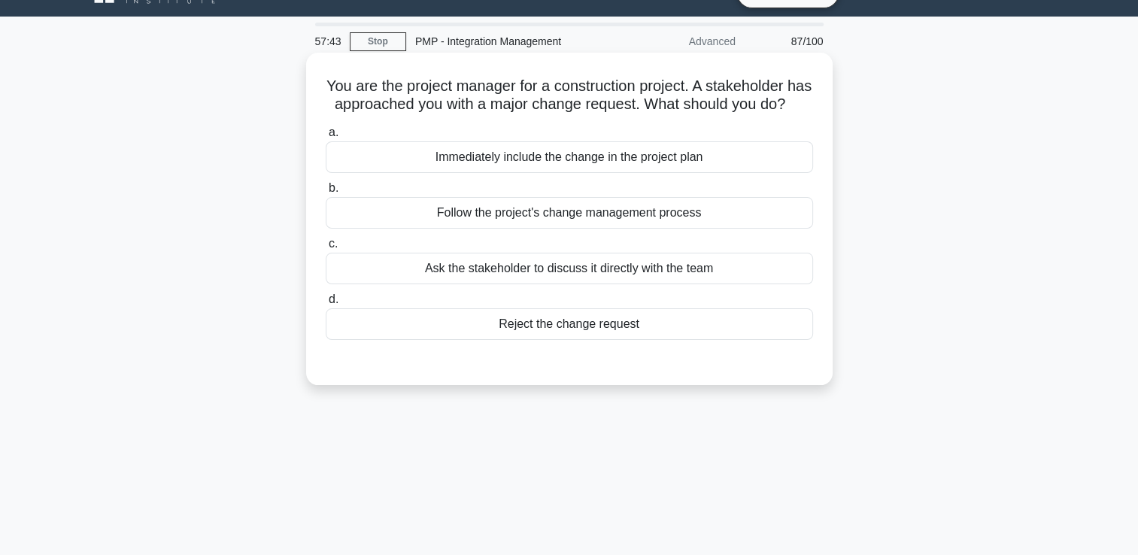
drag, startPoint x: 609, startPoint y: 238, endPoint x: 614, endPoint y: 251, distance: 12.9
click at [614, 251] on div "a. Immediately include the change in the project [MEDICAL_DATA]. Follow the pro…" at bounding box center [570, 231] width 506 height 223
drag, startPoint x: 614, startPoint y: 251, endPoint x: 548, endPoint y: 233, distance: 68.4
click at [548, 229] on div "Follow the project's change management process" at bounding box center [569, 213] width 487 height 32
click at [326, 193] on input "b. Follow the project's change management process" at bounding box center [326, 189] width 0 height 10
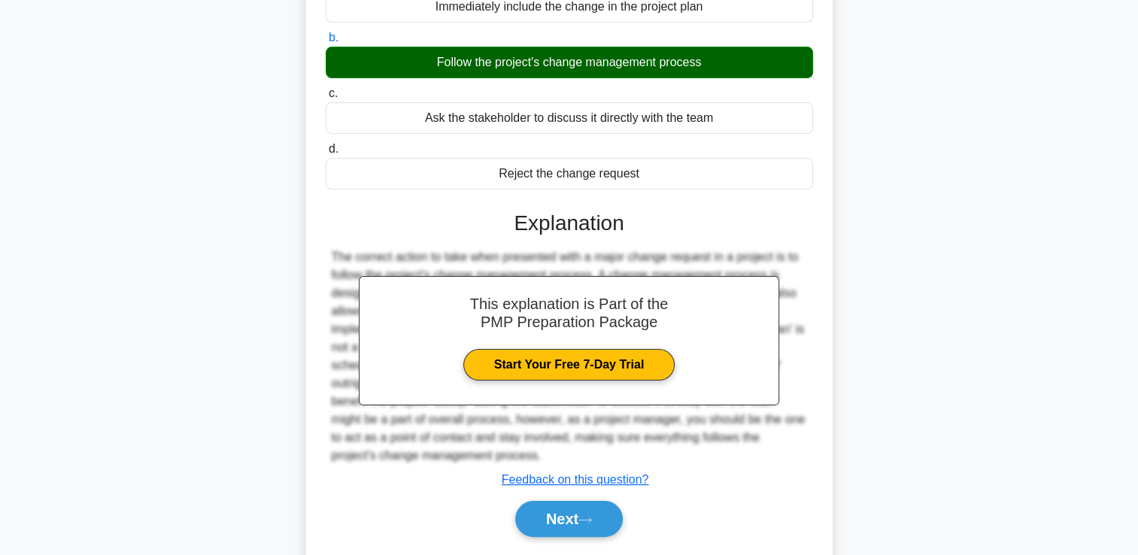
scroll to position [257, 0]
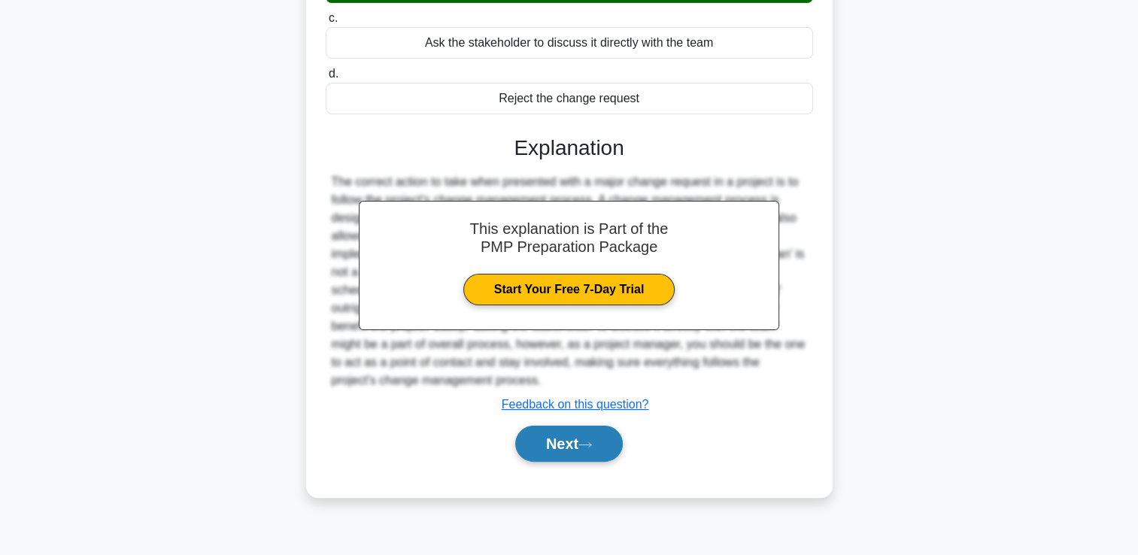
click at [554, 462] on button "Next" at bounding box center [569, 444] width 108 height 36
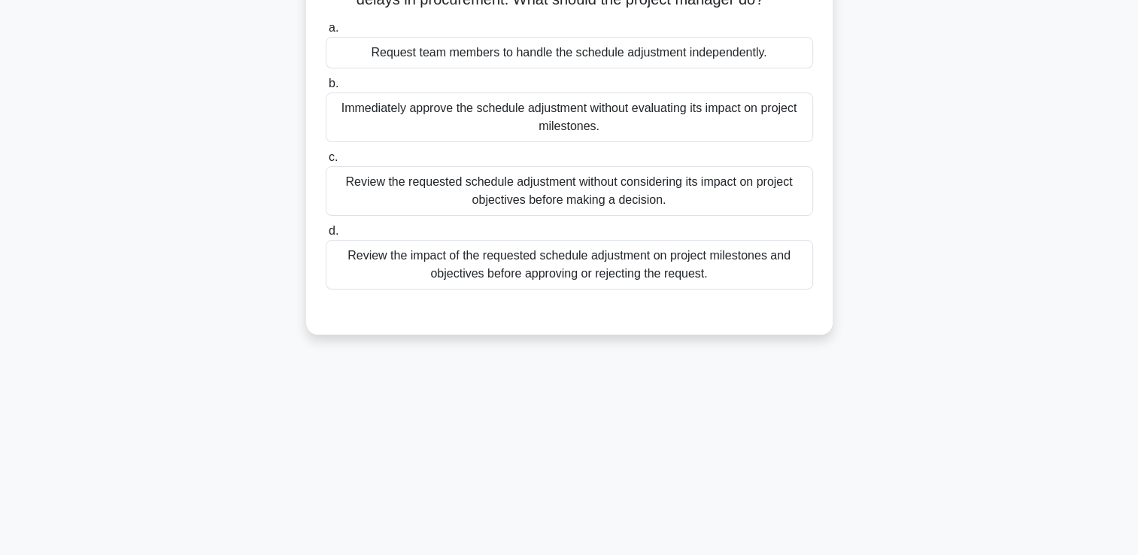
scroll to position [32, 0]
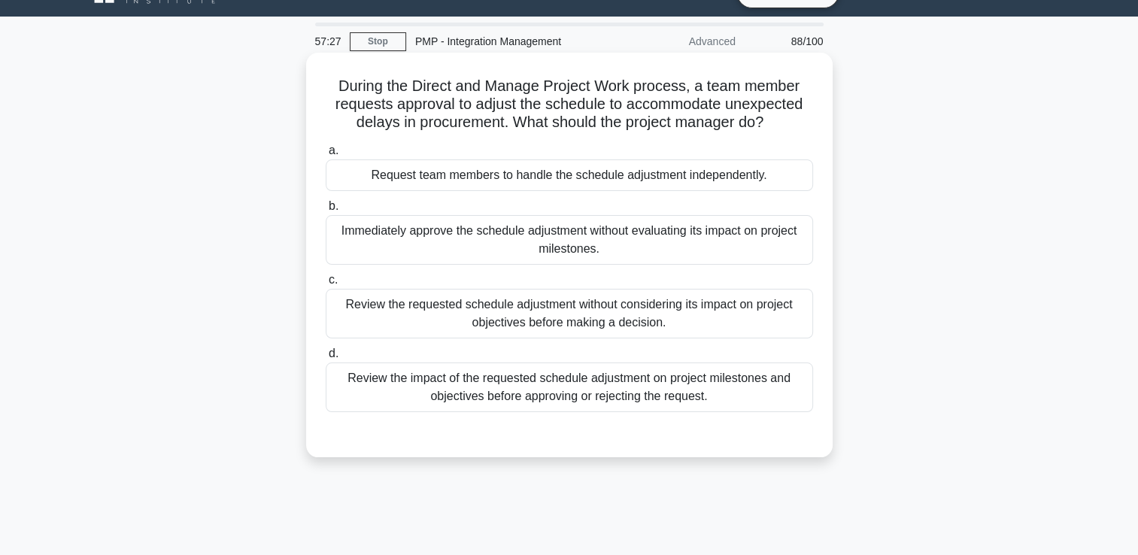
click at [515, 331] on div "Review the requested schedule adjustment without considering its impact on proj…" at bounding box center [569, 314] width 487 height 50
click at [326, 285] on input "c. Review the requested schedule adjustment without considering its impact on p…" at bounding box center [326, 280] width 0 height 10
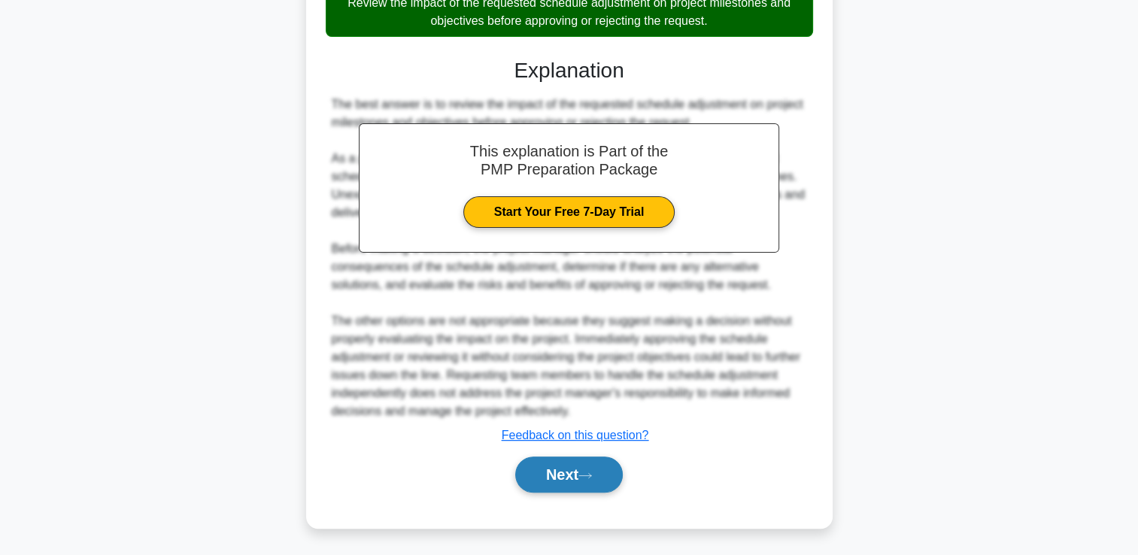
click at [585, 469] on button "Next" at bounding box center [569, 475] width 108 height 36
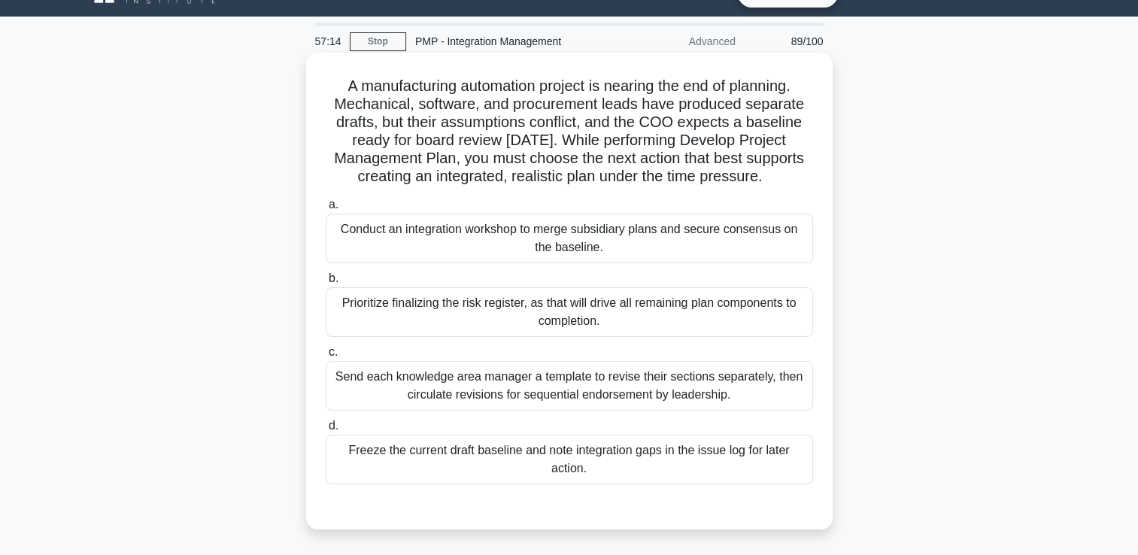
click at [557, 388] on div "Send each knowledge area manager a template to revise their sections separately…" at bounding box center [569, 386] width 487 height 50
click at [326, 357] on input "c. Send each knowledge area manager a template to revise their sections separat…" at bounding box center [326, 353] width 0 height 10
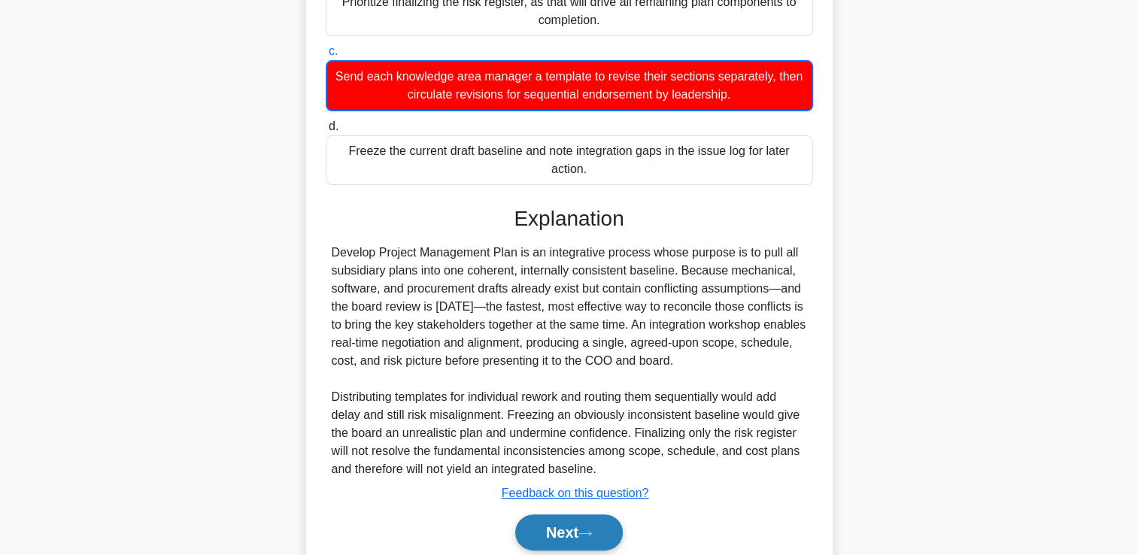
scroll to position [390, 0]
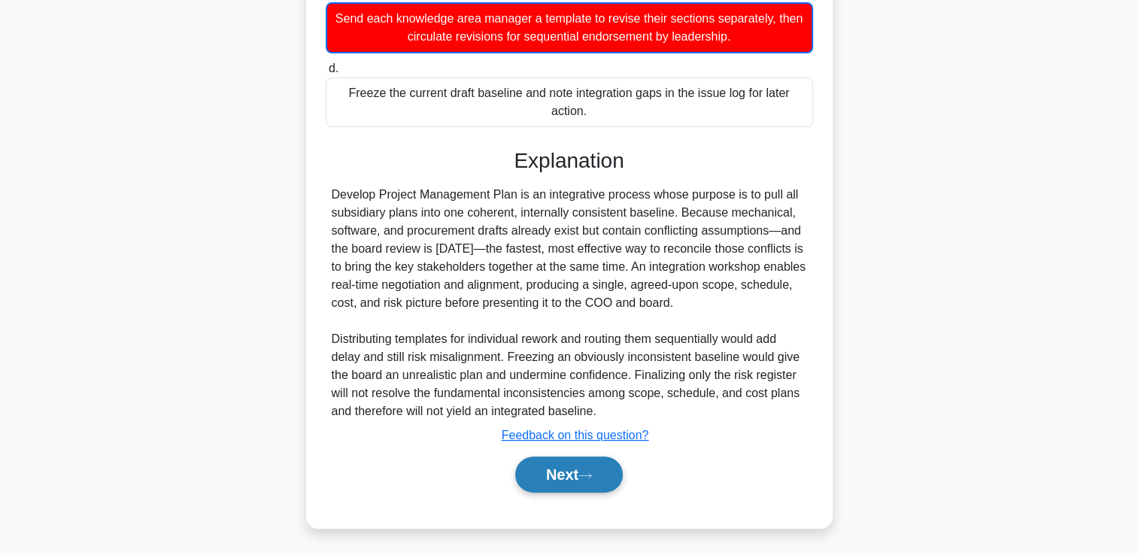
click at [589, 477] on icon at bounding box center [586, 476] width 14 height 8
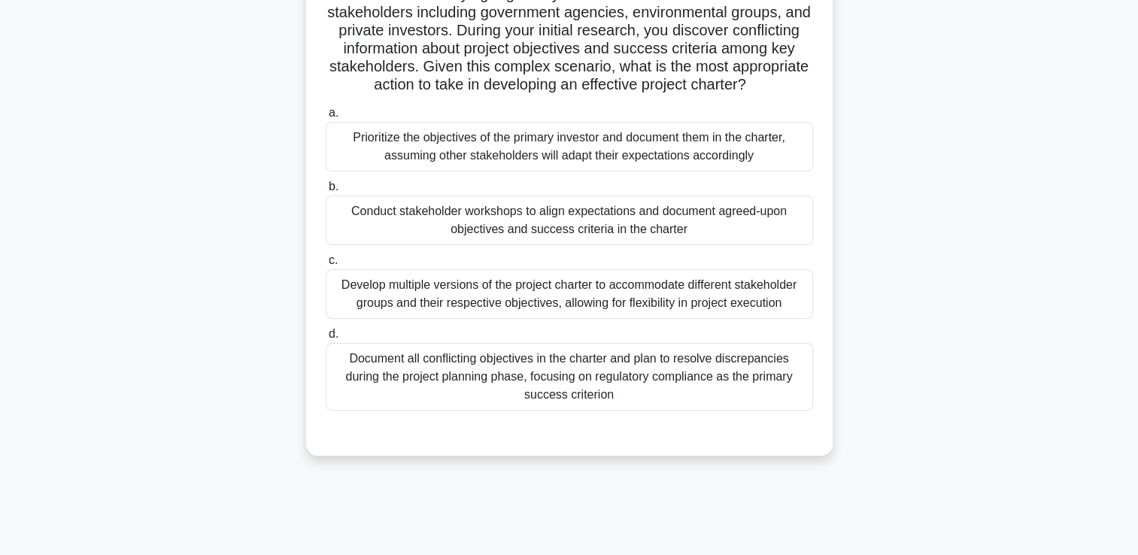
scroll to position [32, 0]
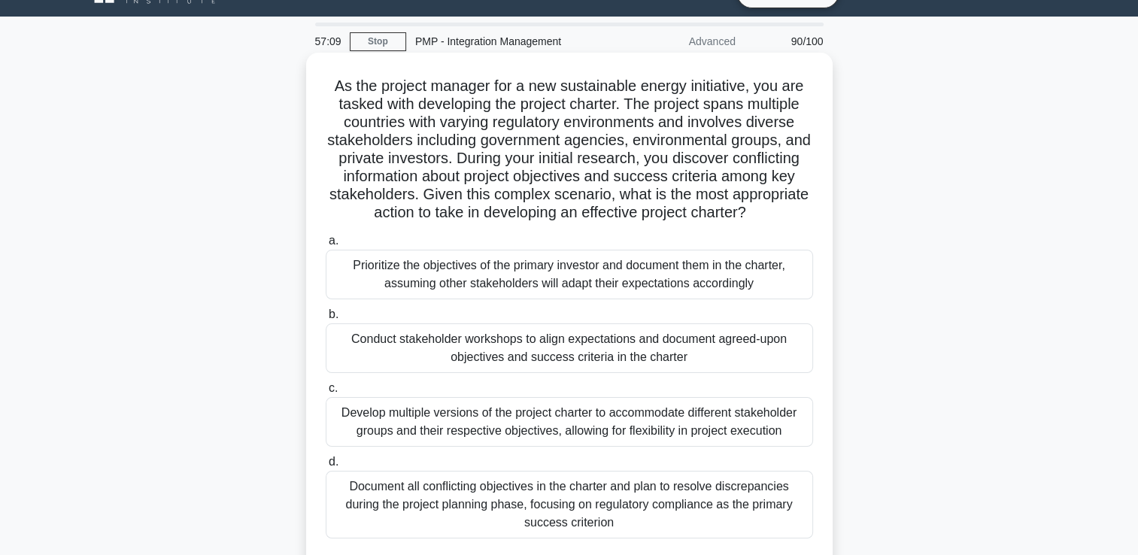
click at [585, 299] on div "Prioritize the objectives of the primary investor and document them in the char…" at bounding box center [569, 275] width 487 height 50
click at [326, 246] on input "a. Prioritize the objectives of the primary investor and document them in the c…" at bounding box center [326, 241] width 0 height 10
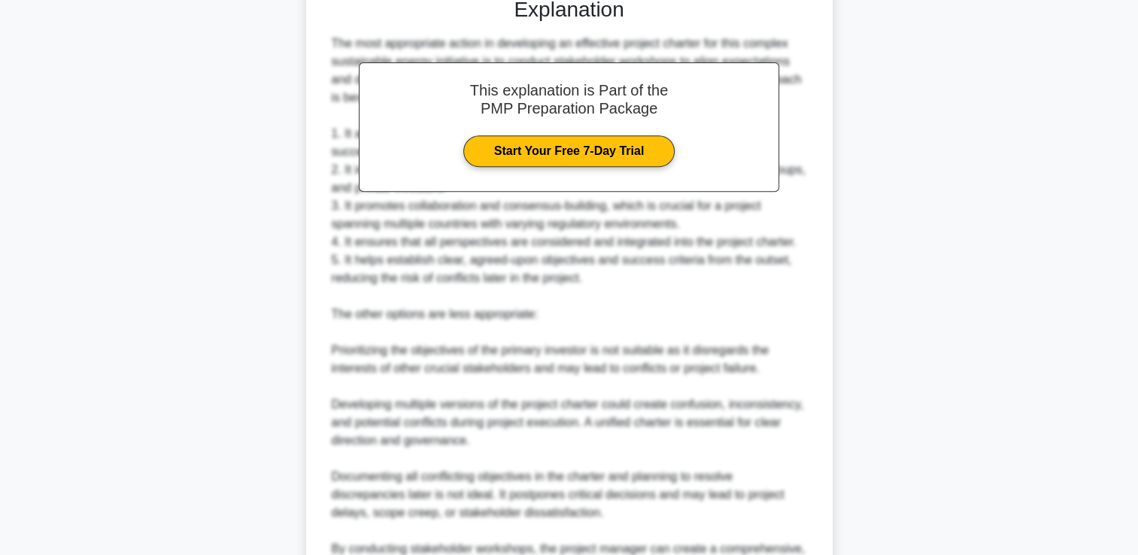
scroll to position [784, 0]
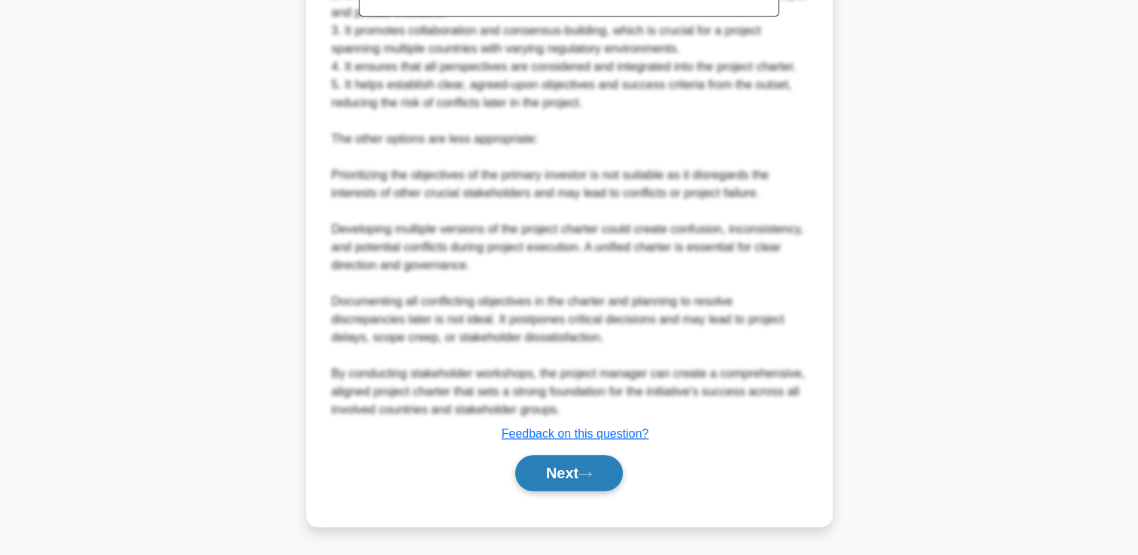
click at [588, 478] on icon at bounding box center [586, 474] width 14 height 8
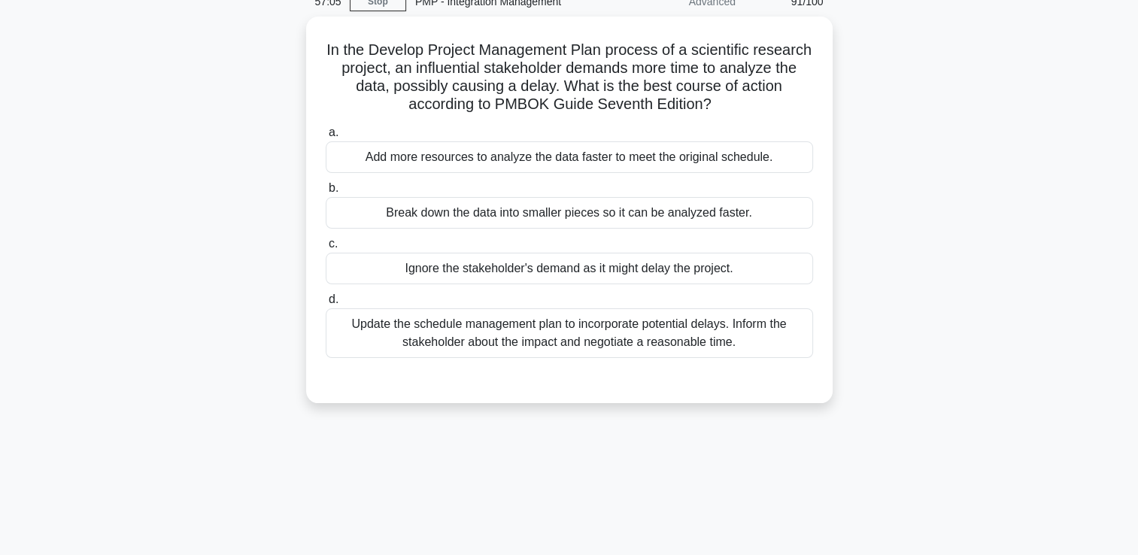
scroll to position [52, 0]
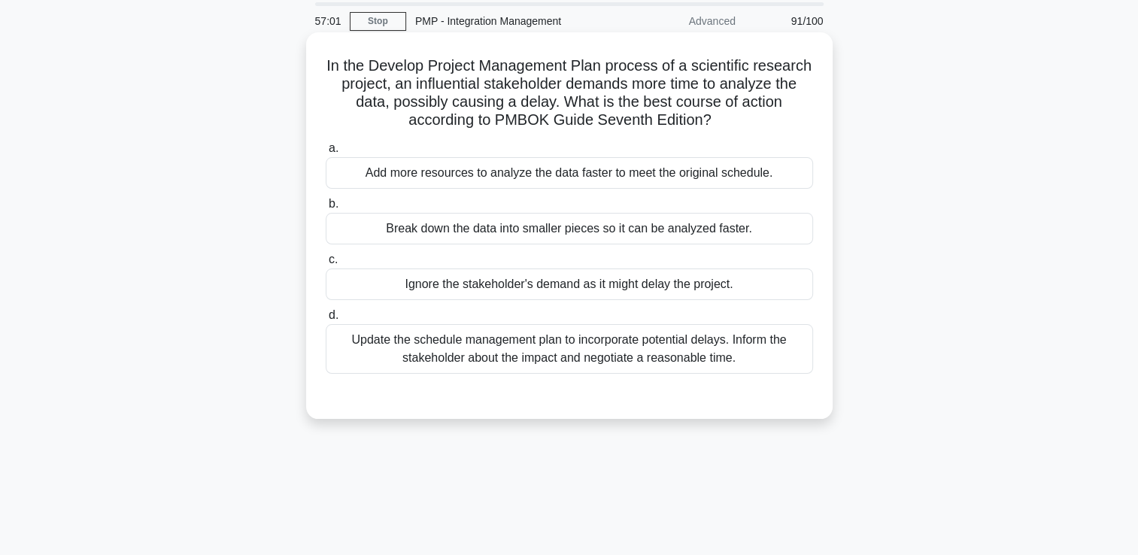
click at [582, 360] on div "Update the schedule management plan to incorporate potential delays. Inform the…" at bounding box center [569, 349] width 487 height 50
click at [326, 320] on input "d. Update the schedule management plan to incorporate potential delays. Inform …" at bounding box center [326, 316] width 0 height 10
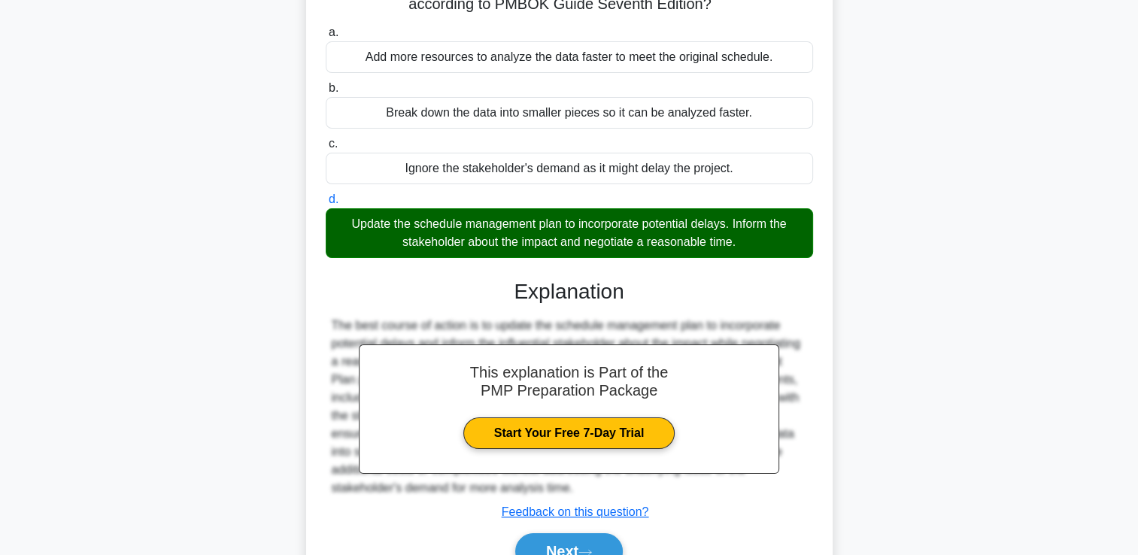
scroll to position [257, 0]
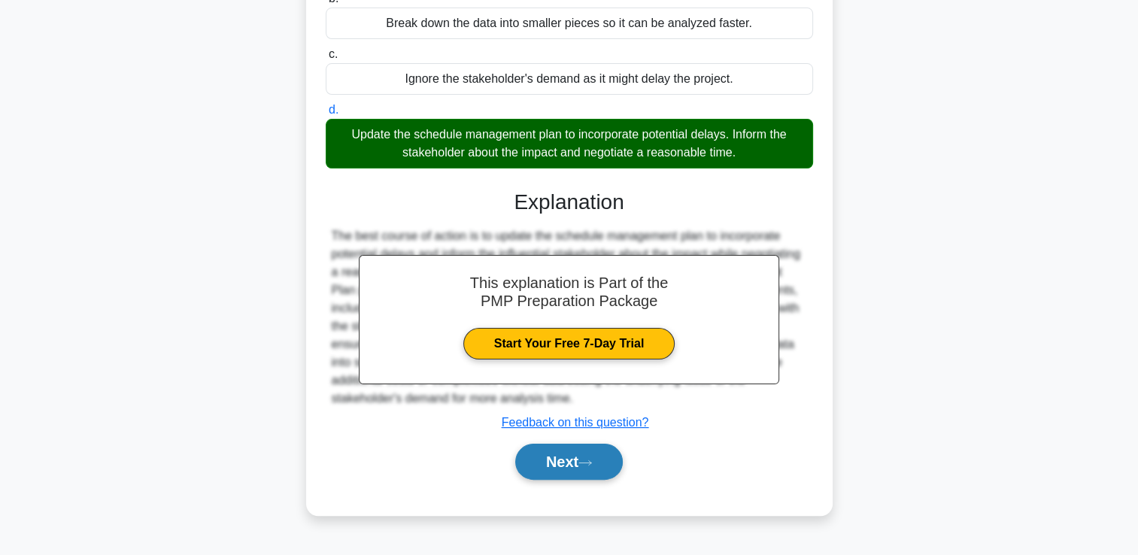
click at [574, 454] on button "Next" at bounding box center [569, 462] width 108 height 36
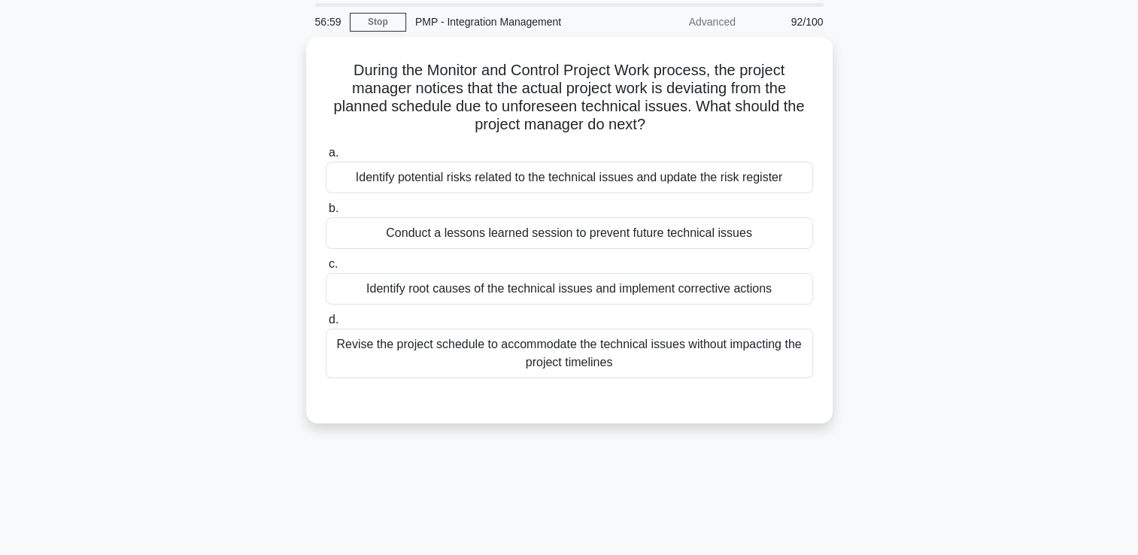
scroll to position [32, 0]
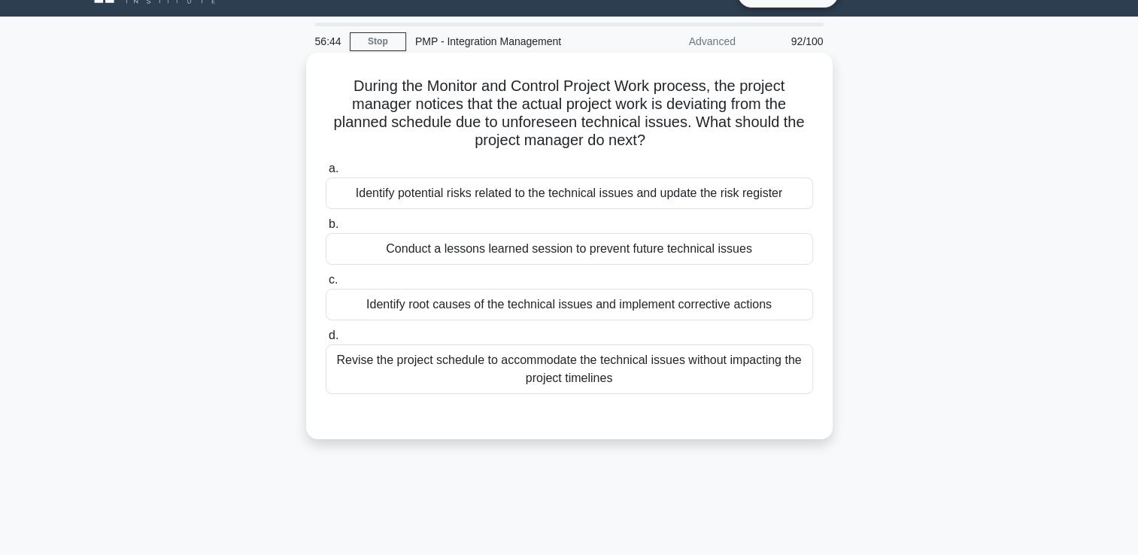
click at [601, 375] on div "Revise the project schedule to accommodate the technical issues without impacti…" at bounding box center [569, 370] width 487 height 50
click at [326, 341] on input "d. Revise the project schedule to accommodate the technical issues without impa…" at bounding box center [326, 336] width 0 height 10
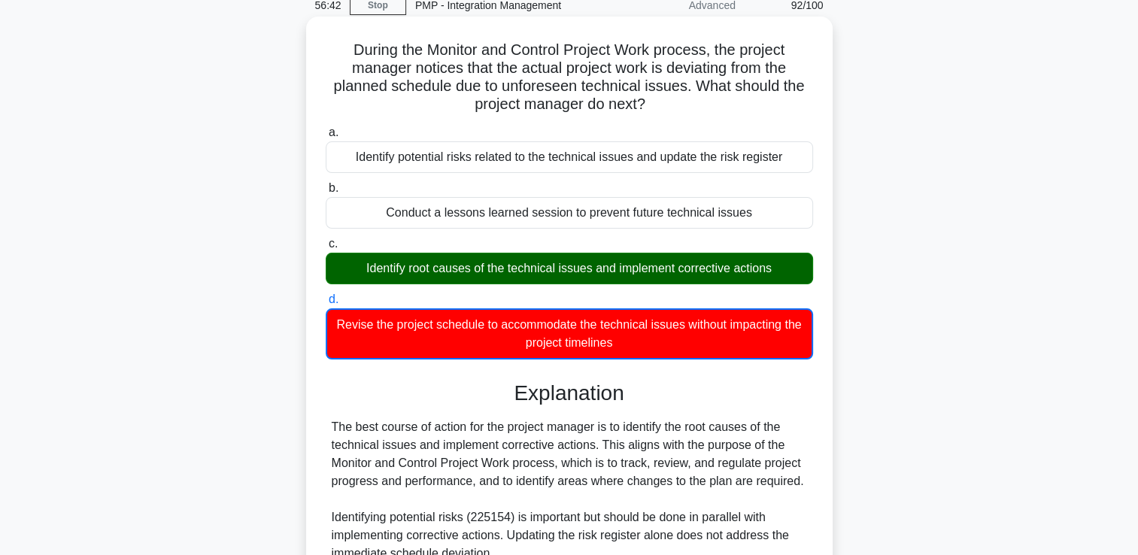
scroll to position [333, 0]
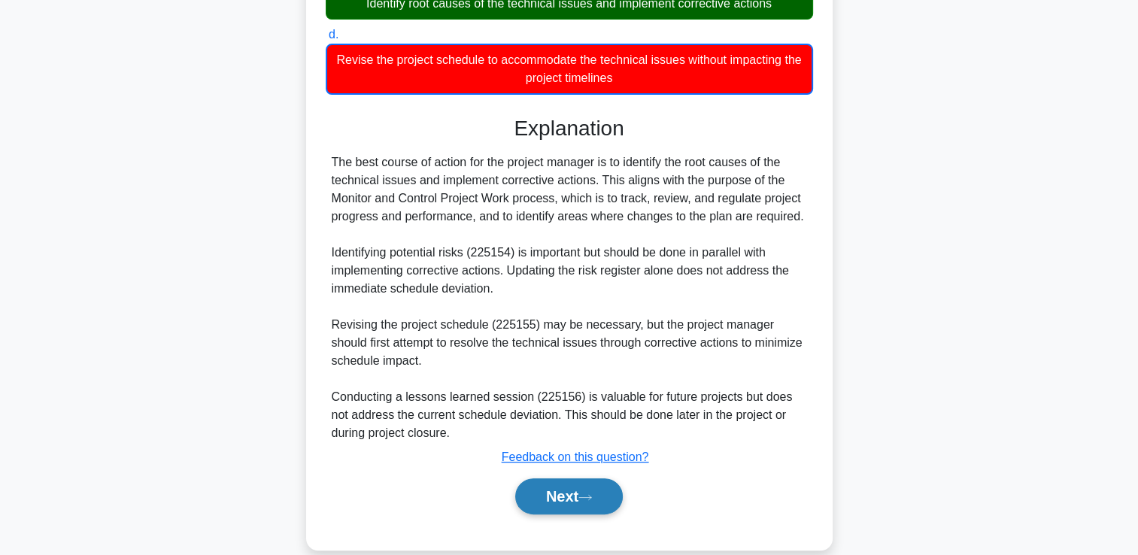
click at [566, 493] on button "Next" at bounding box center [569, 496] width 108 height 36
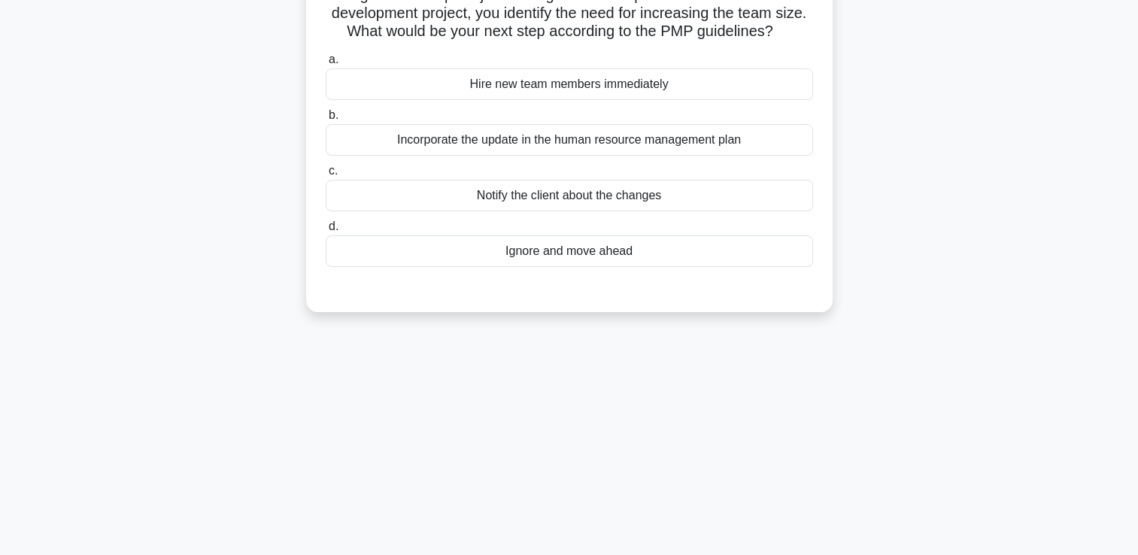
scroll to position [32, 0]
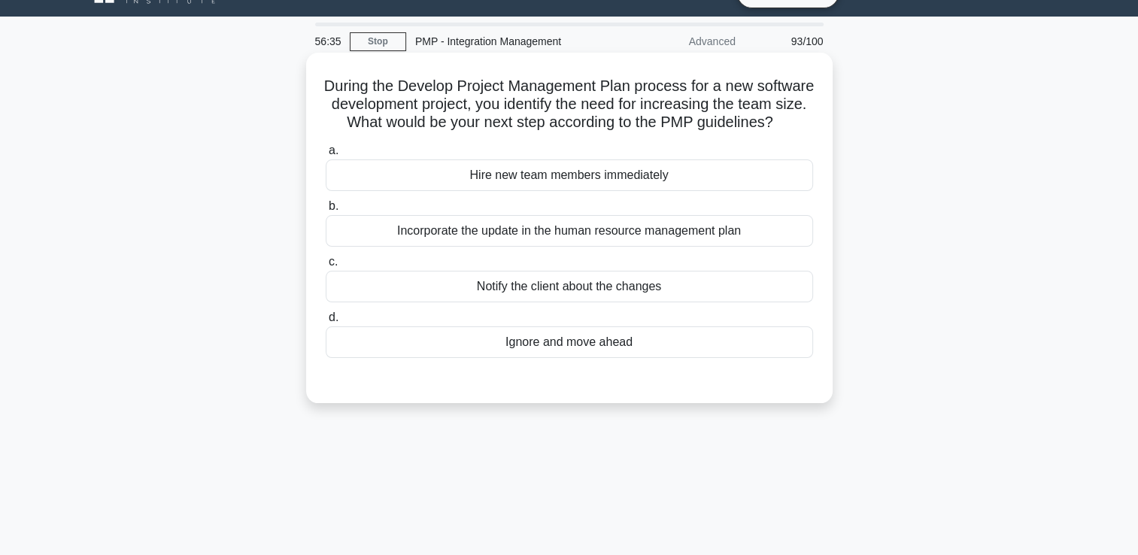
click at [665, 247] on div "Incorporate the update in the human resource management plan" at bounding box center [569, 231] width 487 height 32
click at [326, 211] on input "b. Incorporate the update in the human resource management plan" at bounding box center [326, 207] width 0 height 10
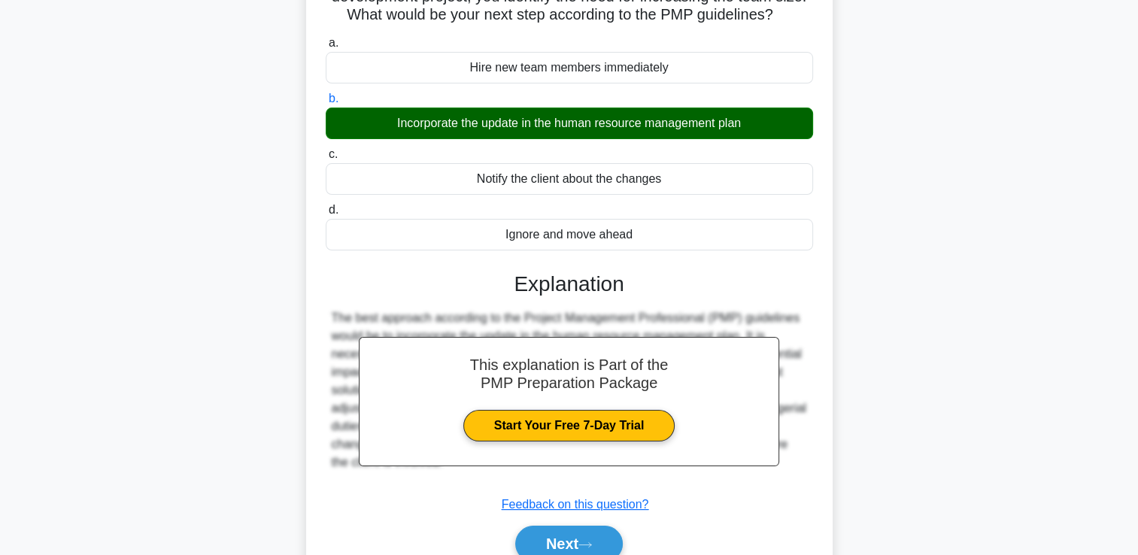
scroll to position [257, 0]
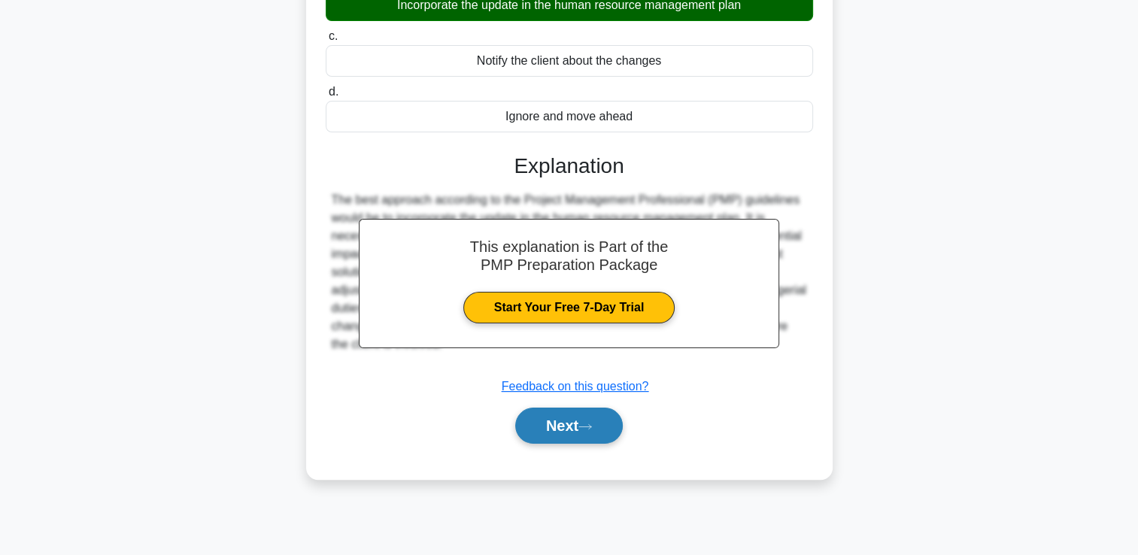
click at [585, 431] on icon at bounding box center [586, 427] width 14 height 8
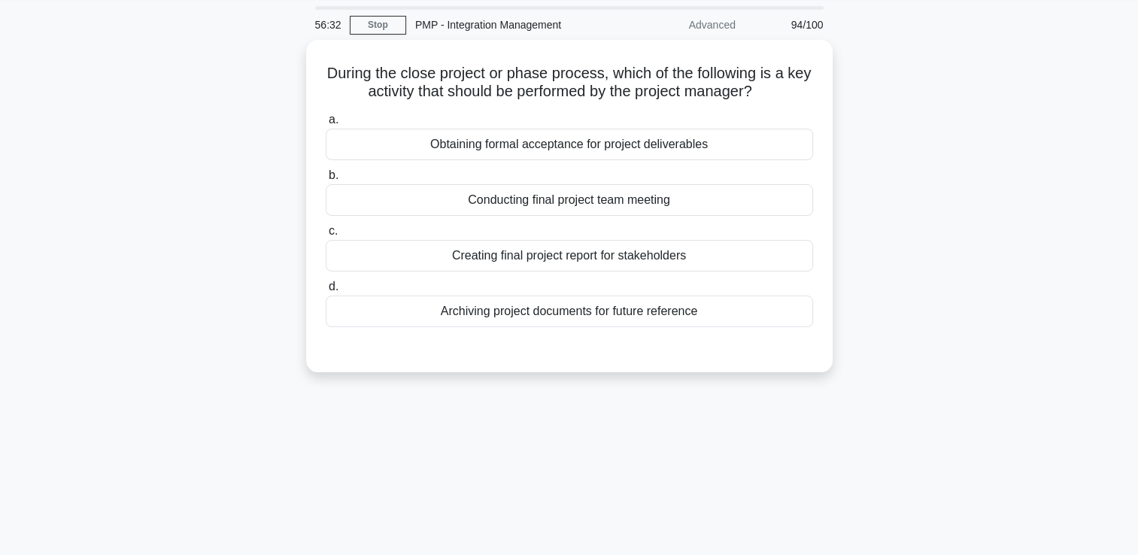
scroll to position [32, 0]
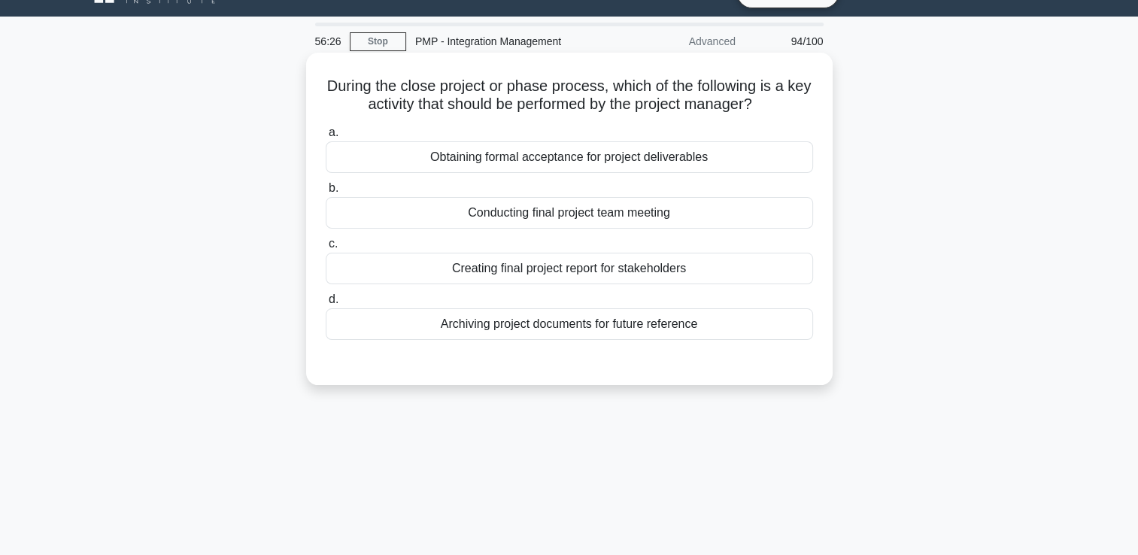
click at [512, 272] on div "Creating final project report for stakeholders" at bounding box center [569, 269] width 487 height 32
click at [326, 249] on input "c. Creating final project report for stakeholders" at bounding box center [326, 244] width 0 height 10
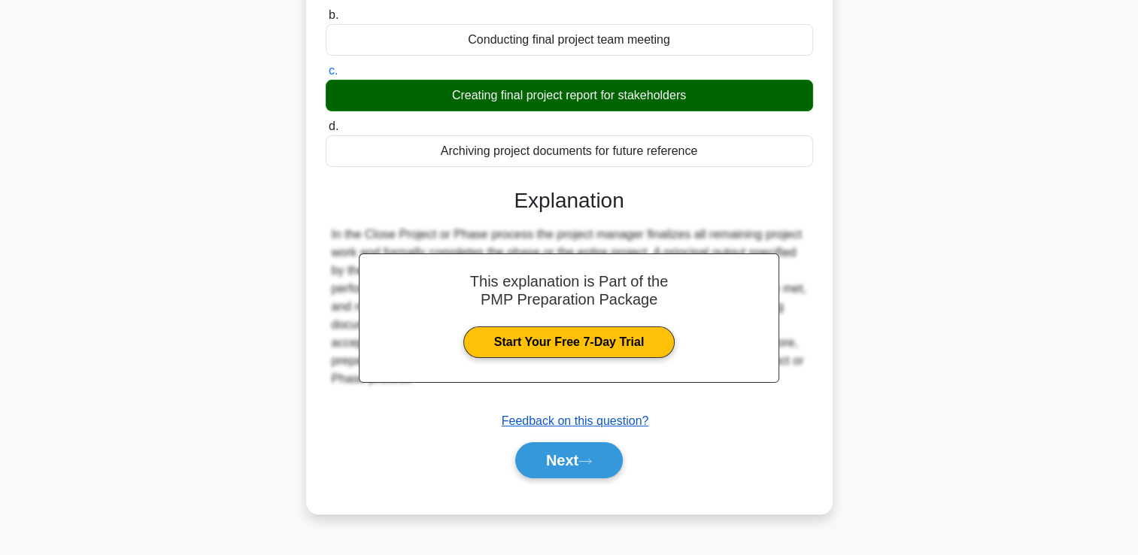
scroll to position [257, 0]
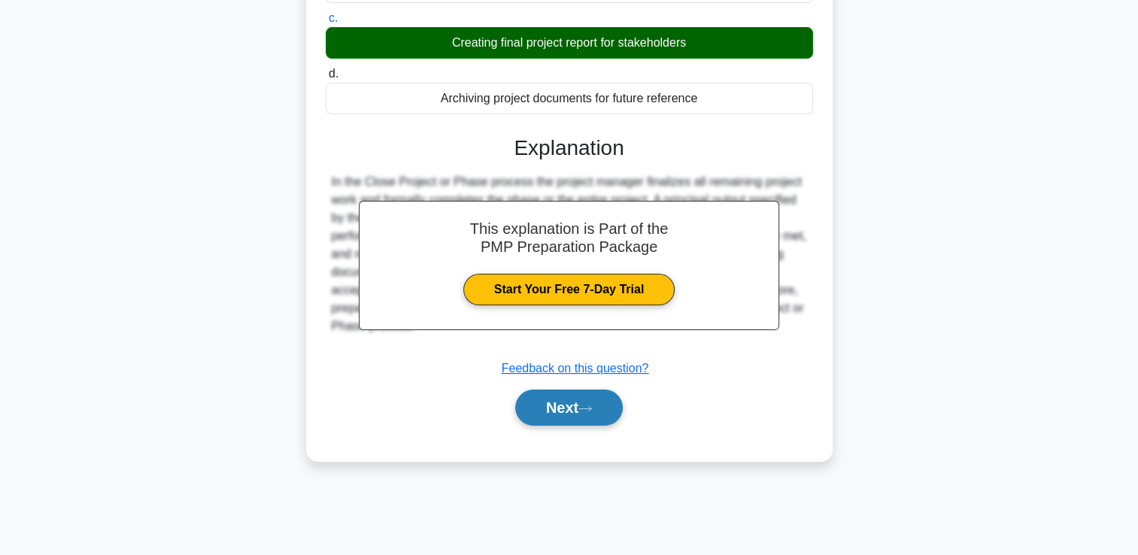
click at [542, 412] on button "Next" at bounding box center [569, 408] width 108 height 36
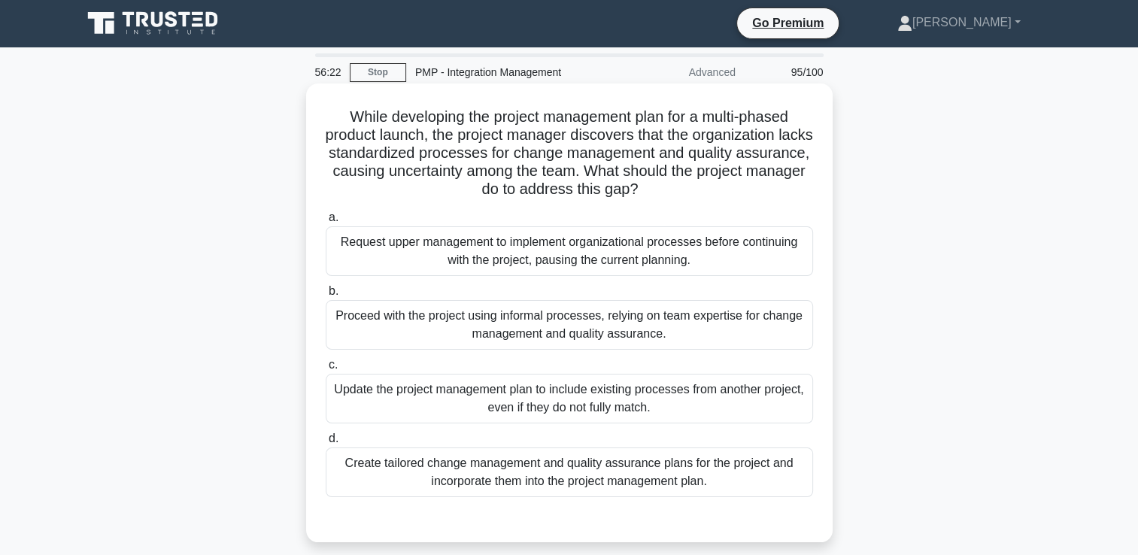
scroll to position [0, 0]
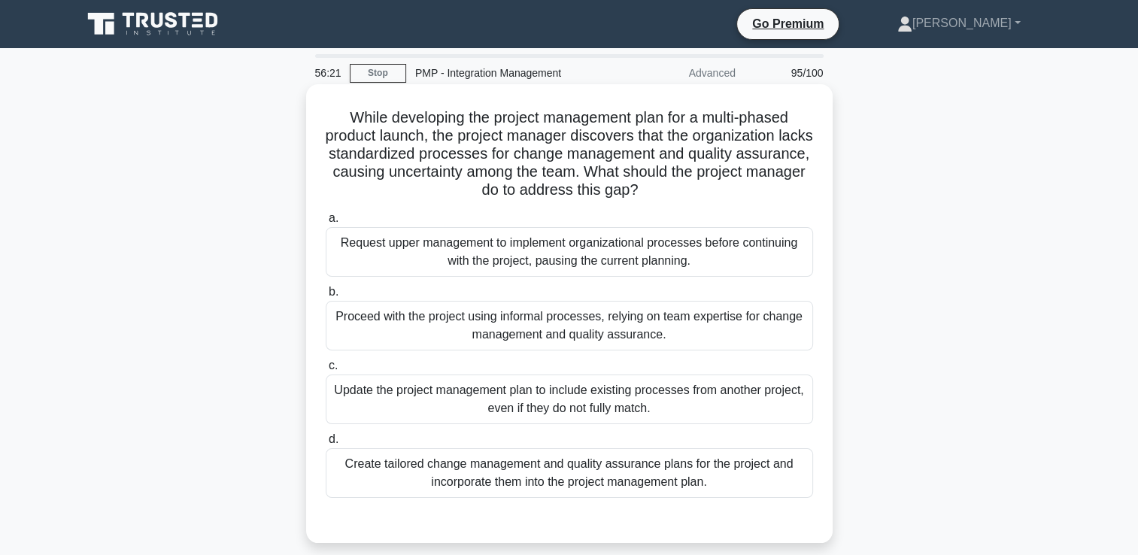
click at [514, 327] on div "Proceed with the project using informal processes, relying on team expertise fo…" at bounding box center [569, 326] width 487 height 50
click at [326, 297] on input "b. Proceed with the project using informal processes, relying on team expertise…" at bounding box center [326, 292] width 0 height 10
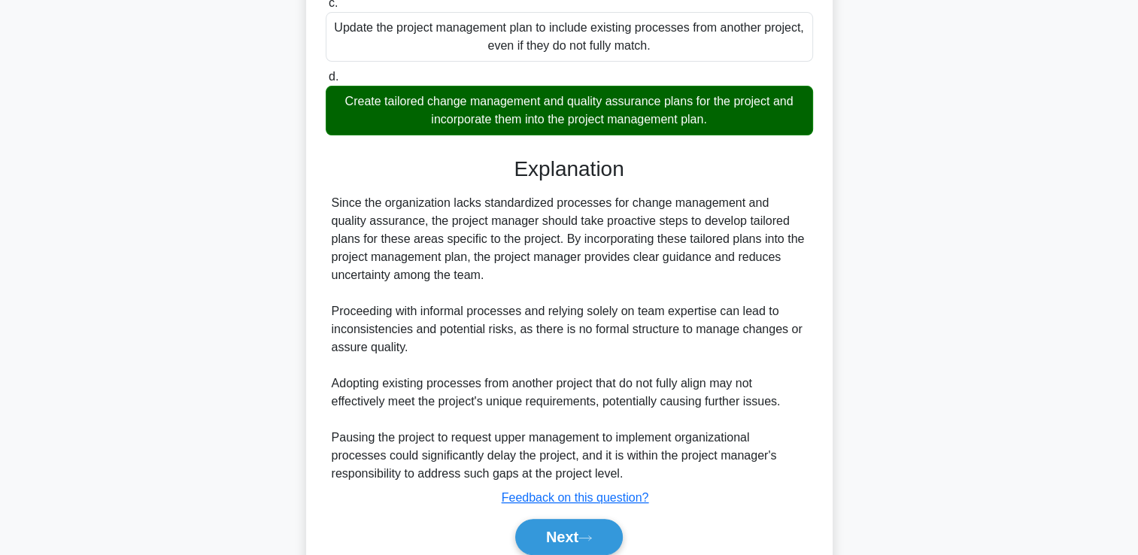
scroll to position [427, 0]
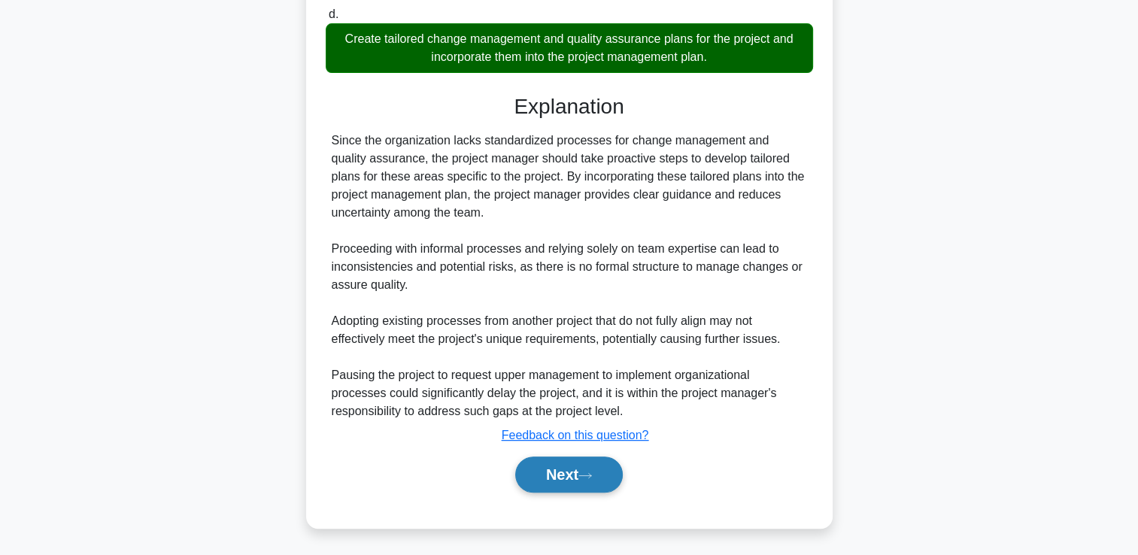
click at [557, 469] on button "Next" at bounding box center [569, 475] width 108 height 36
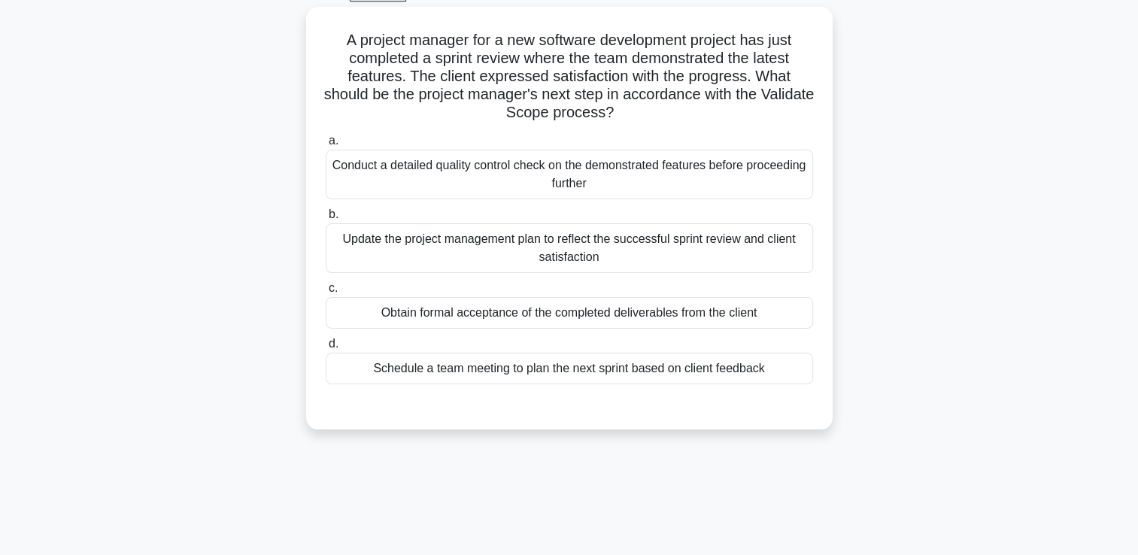
scroll to position [36, 0]
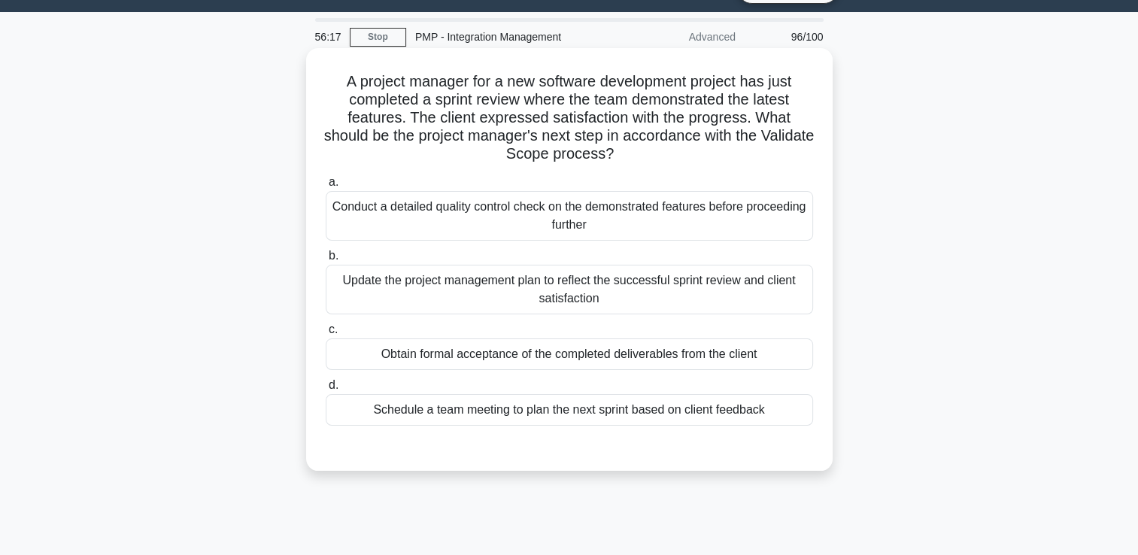
click at [478, 296] on div "Update the project management plan to reflect the successful sprint review and …" at bounding box center [569, 290] width 487 height 50
click at [326, 261] on input "b. Update the project management plan to reflect the successful sprint review a…" at bounding box center [326, 256] width 0 height 10
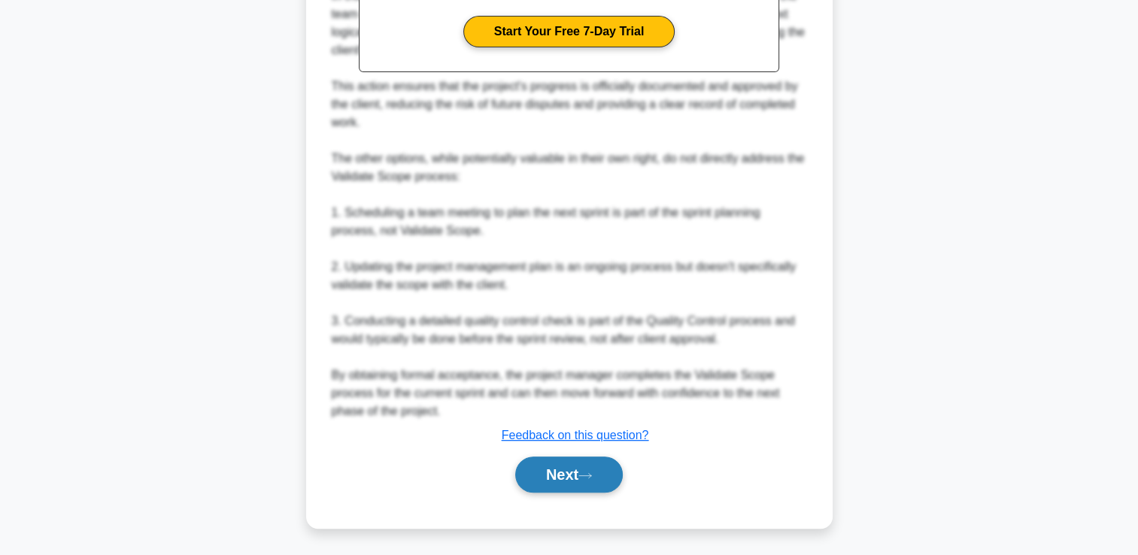
click at [578, 468] on button "Next" at bounding box center [569, 475] width 108 height 36
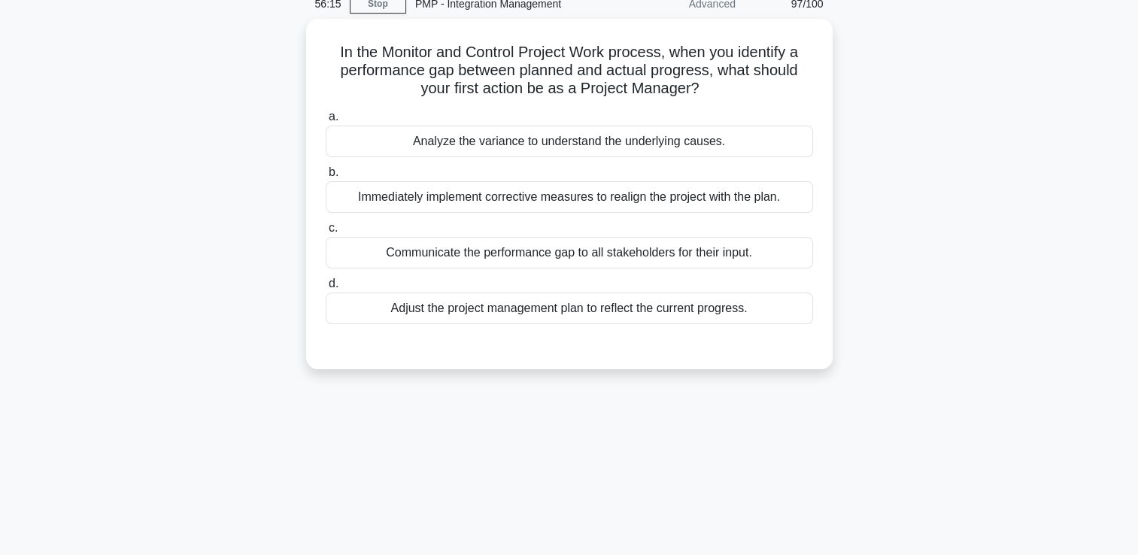
scroll to position [32, 0]
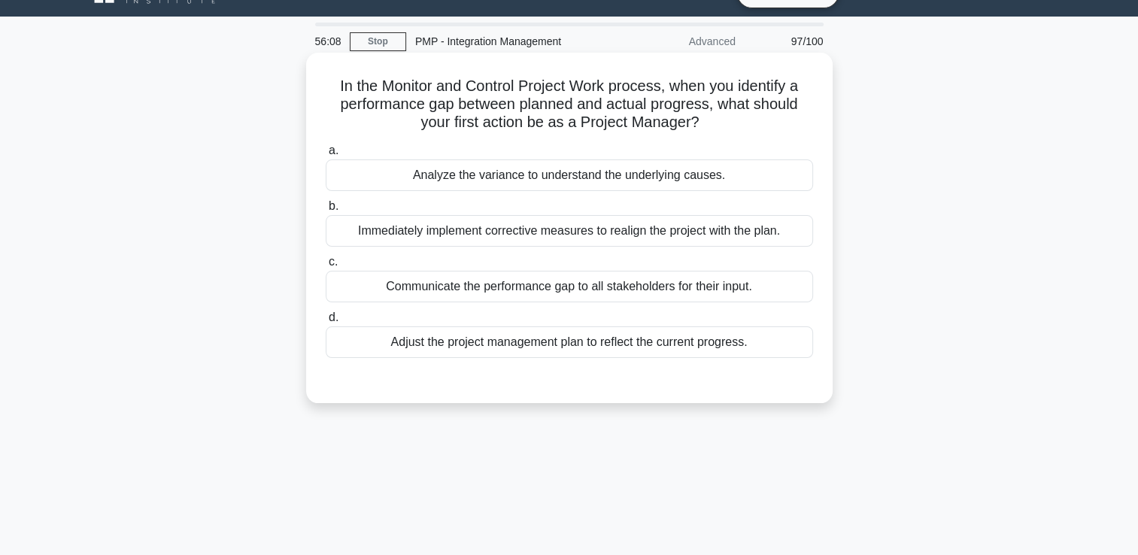
click at [478, 234] on div "Immediately implement corrective measures to realign the project with the plan." at bounding box center [569, 231] width 487 height 32
click at [326, 211] on input "b. Immediately implement corrective measures to realign the project with the pl…" at bounding box center [326, 207] width 0 height 10
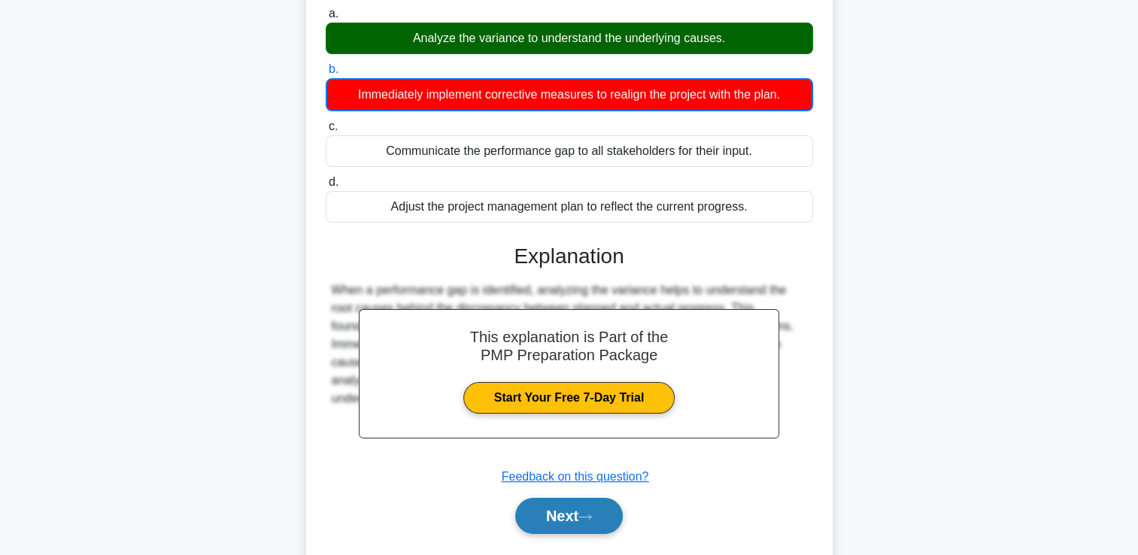
scroll to position [257, 0]
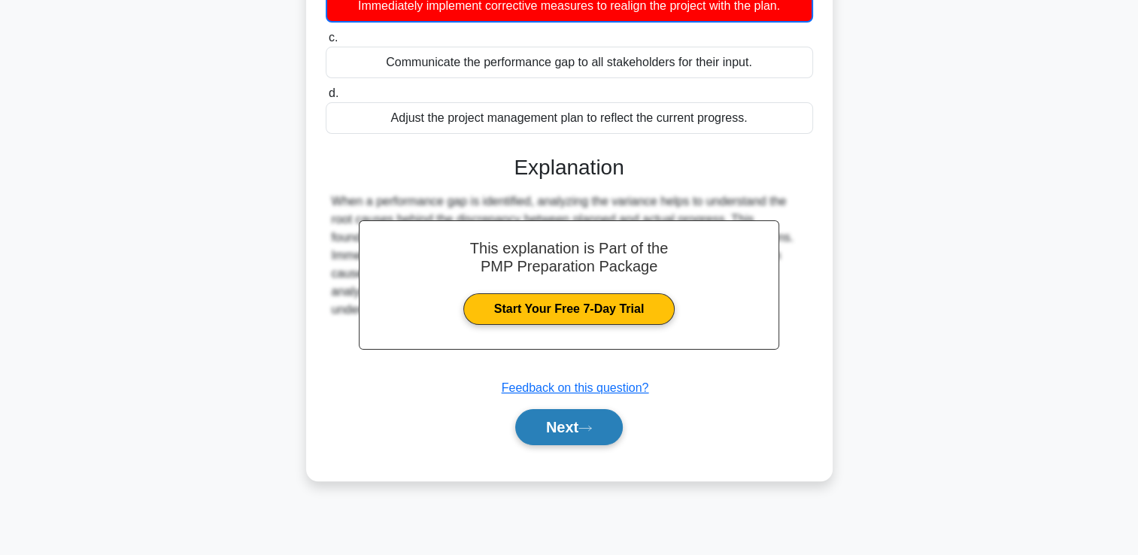
click at [549, 413] on button "Next" at bounding box center [569, 427] width 108 height 36
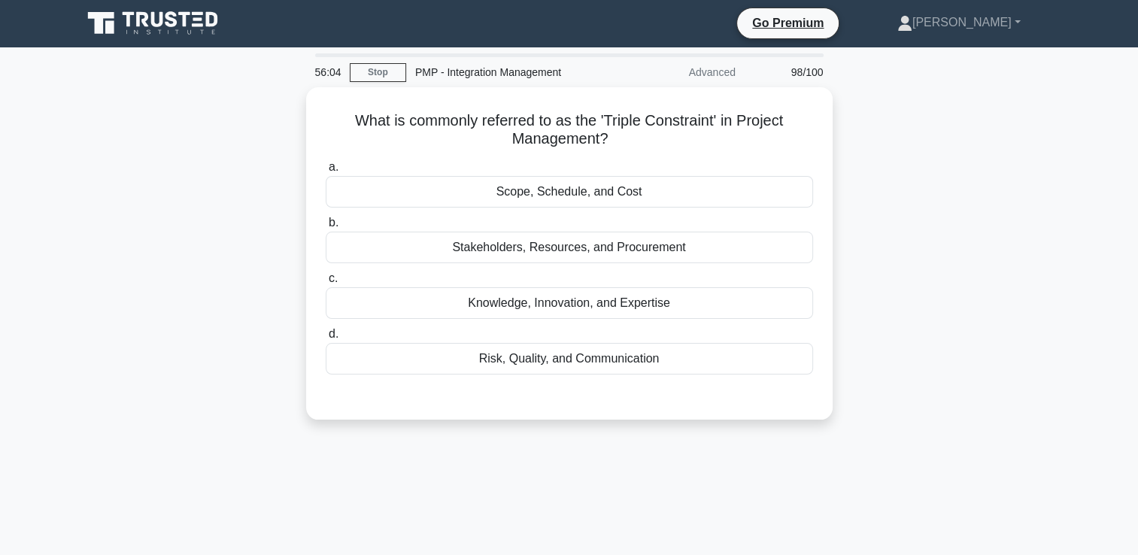
scroll to position [0, 0]
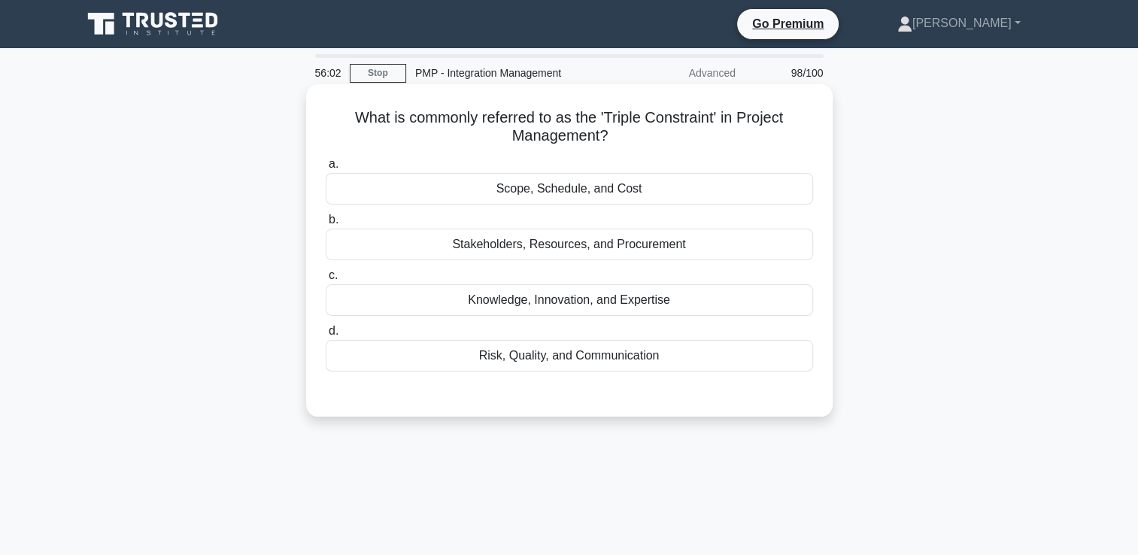
click at [560, 243] on div "Stakeholders, Resources, and Procurement" at bounding box center [569, 245] width 487 height 32
click at [326, 225] on input "b. Stakeholders, Resources, and Procurement" at bounding box center [326, 220] width 0 height 10
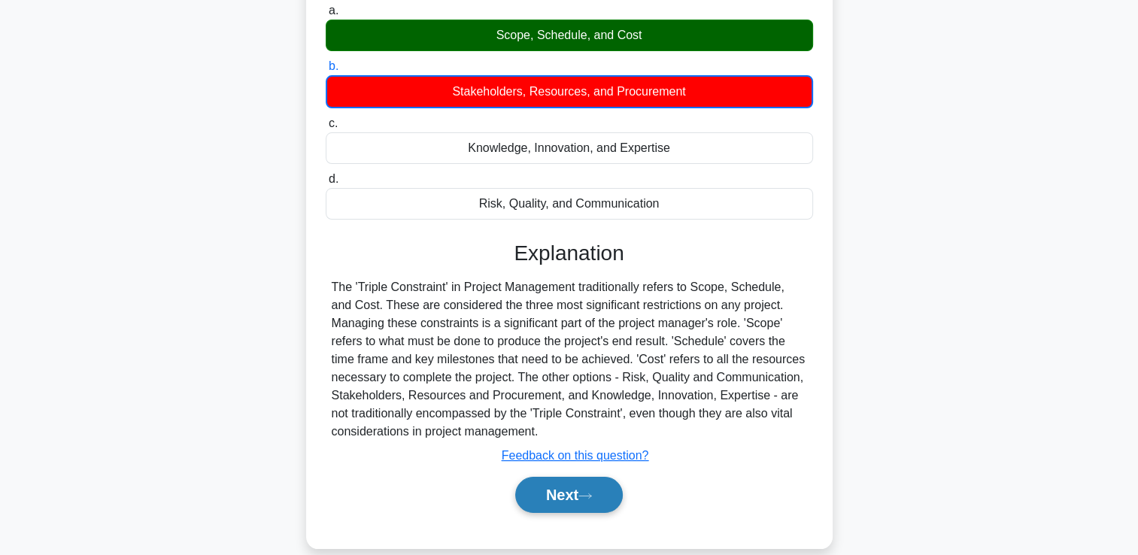
scroll to position [257, 0]
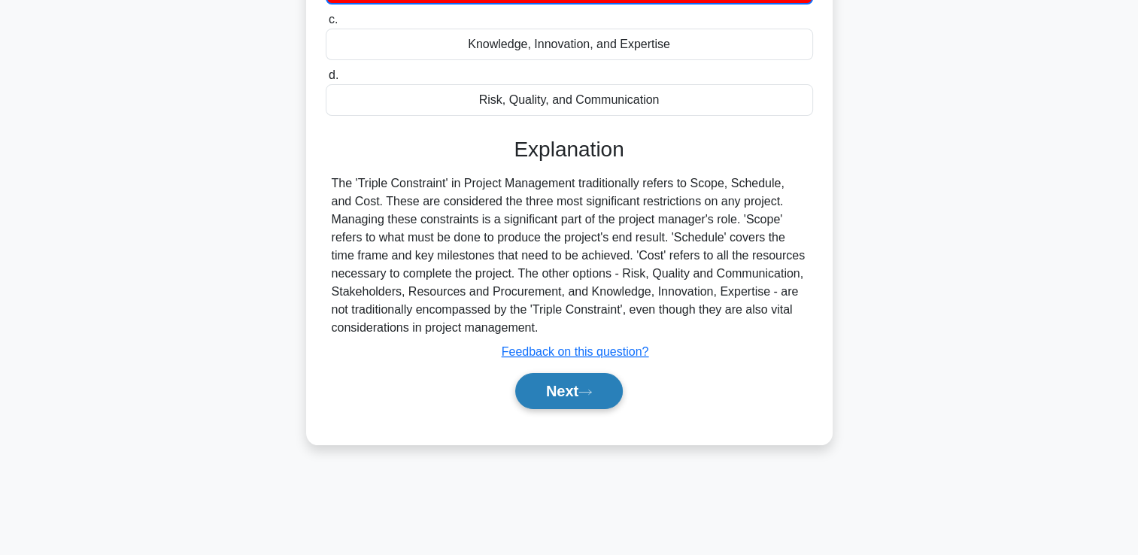
click at [570, 393] on button "Next" at bounding box center [569, 391] width 108 height 36
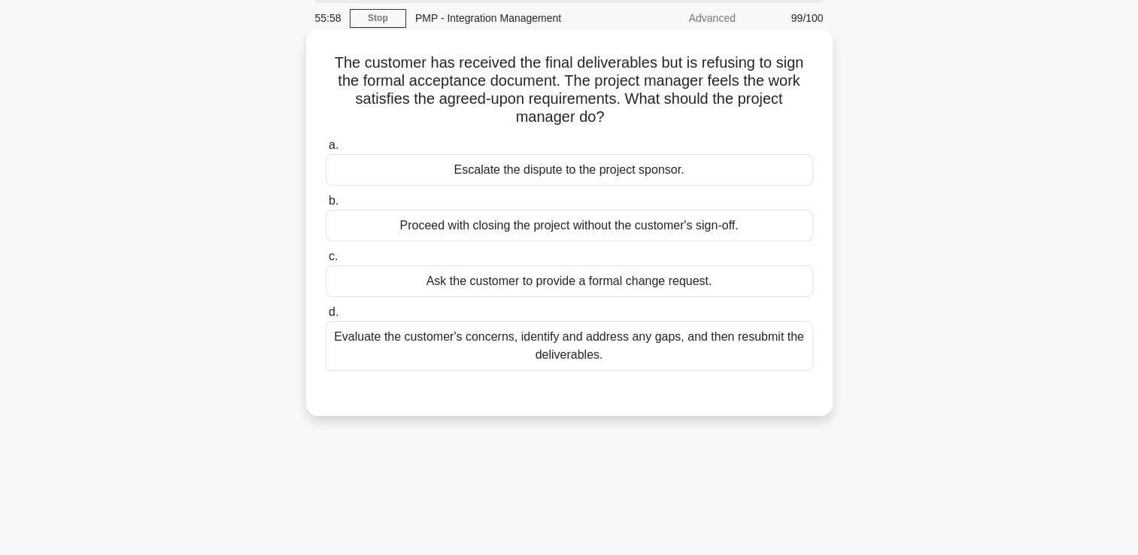
scroll to position [0, 0]
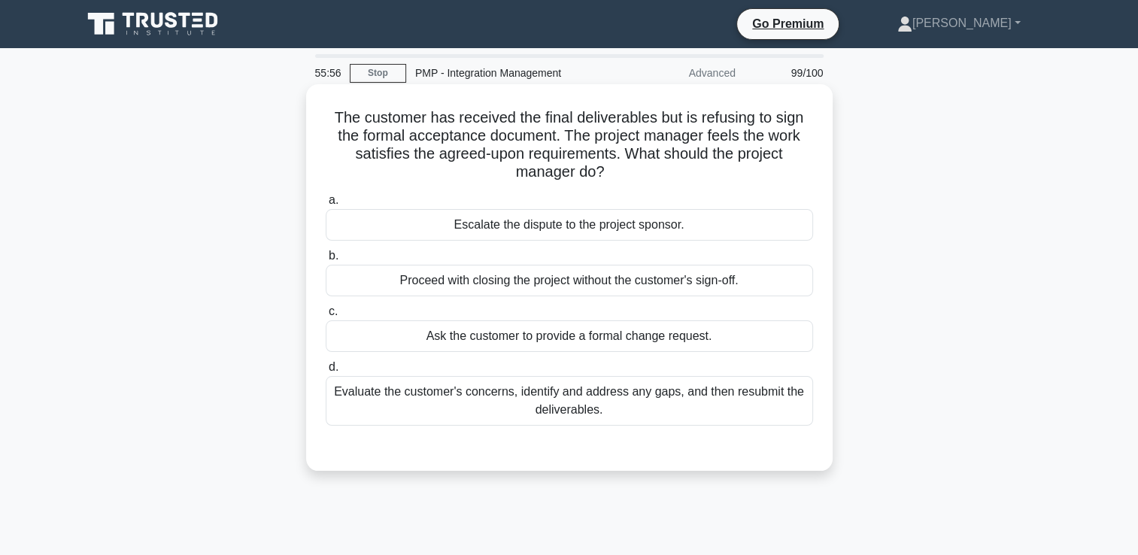
click at [524, 404] on div "Evaluate the customer's concerns, identify and address any gaps, and then resub…" at bounding box center [569, 401] width 487 height 50
click at [326, 372] on input "d. Evaluate the customer's concerns, identify and address any gaps, and then re…" at bounding box center [326, 368] width 0 height 10
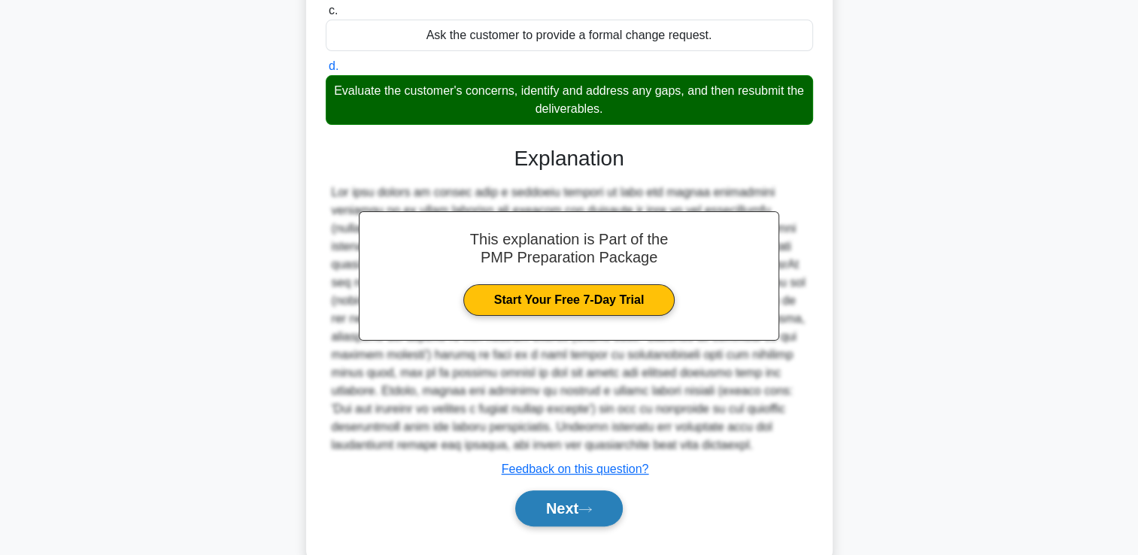
click at [572, 507] on button "Next" at bounding box center [569, 508] width 108 height 36
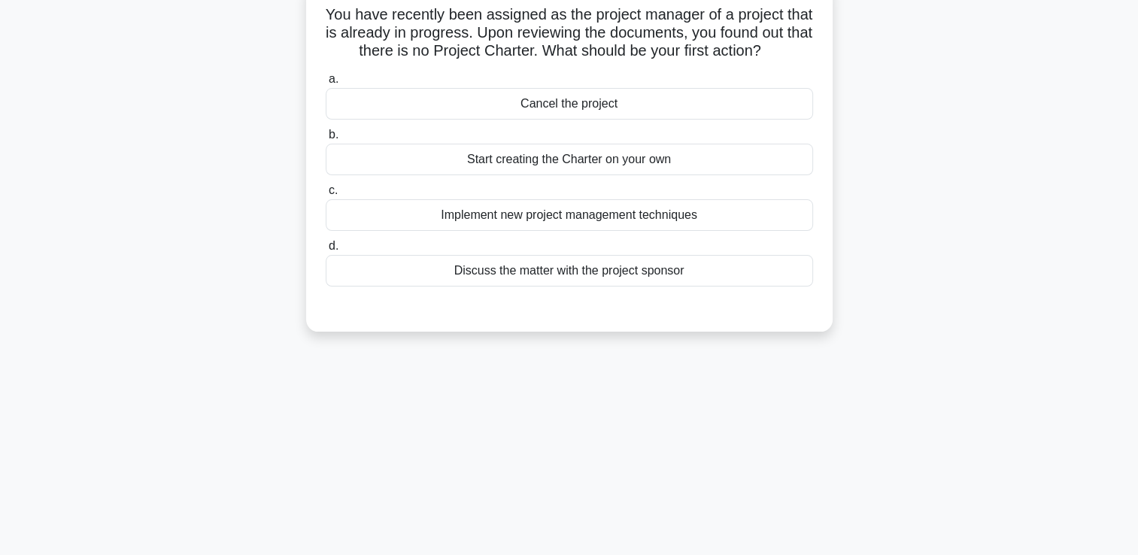
scroll to position [32, 0]
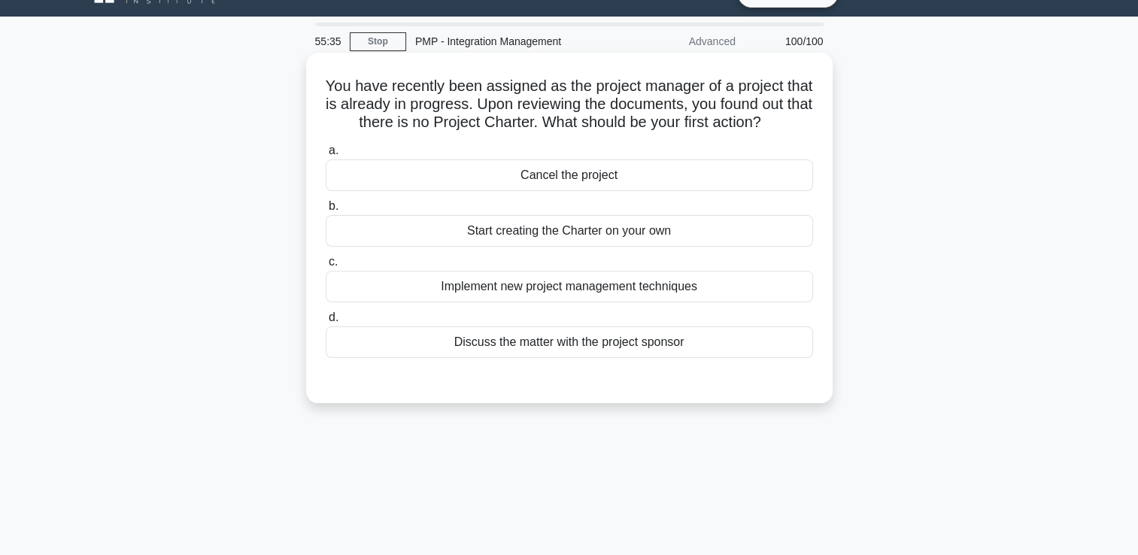
click at [548, 247] on div "Start creating the Charter on your own" at bounding box center [569, 231] width 487 height 32
click at [326, 211] on input "b. Start creating the Charter on your own" at bounding box center [326, 207] width 0 height 10
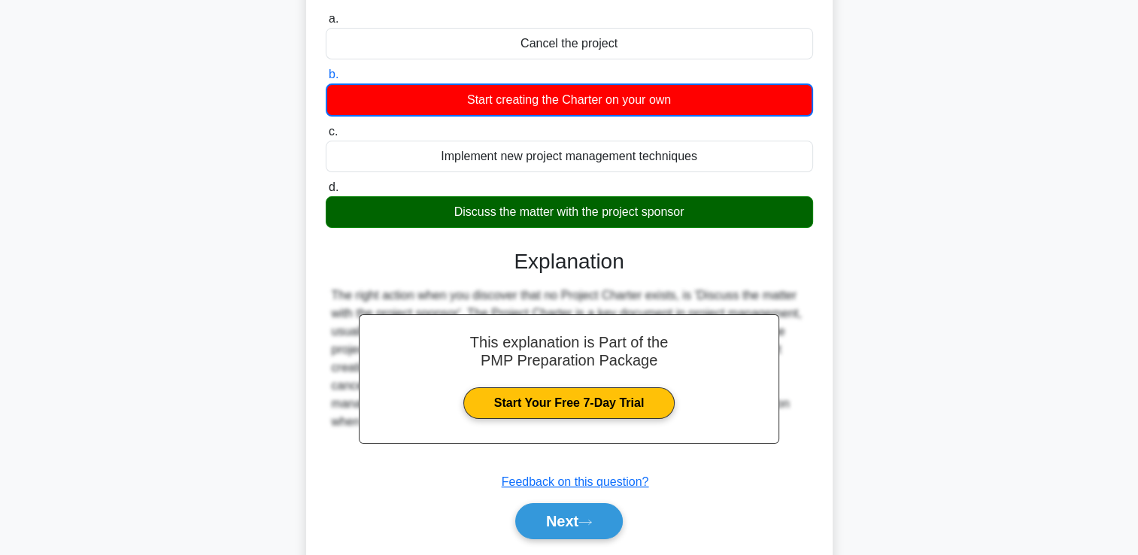
scroll to position [257, 0]
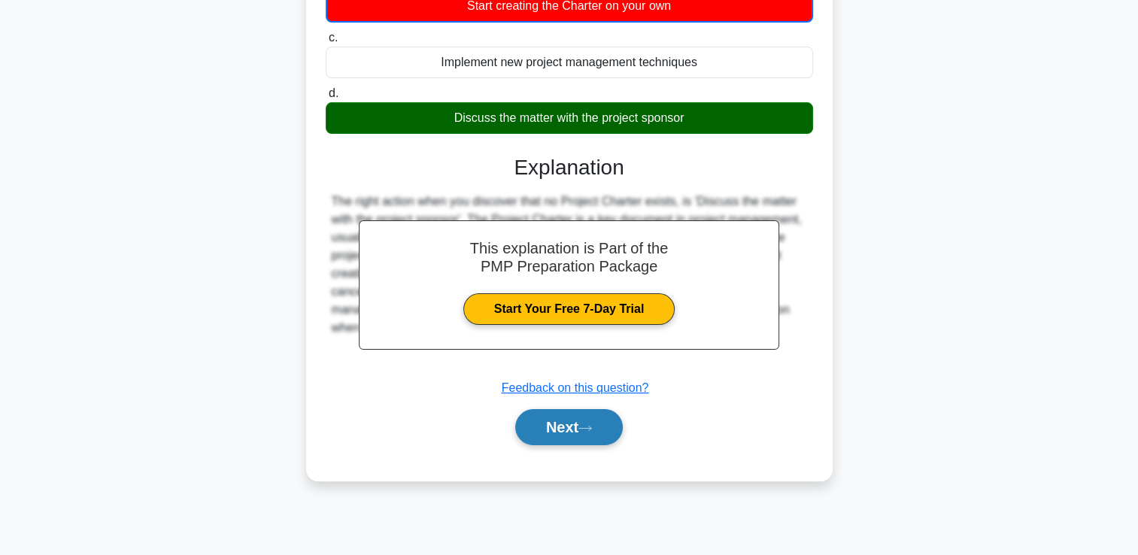
click at [536, 441] on button "Next" at bounding box center [569, 427] width 108 height 36
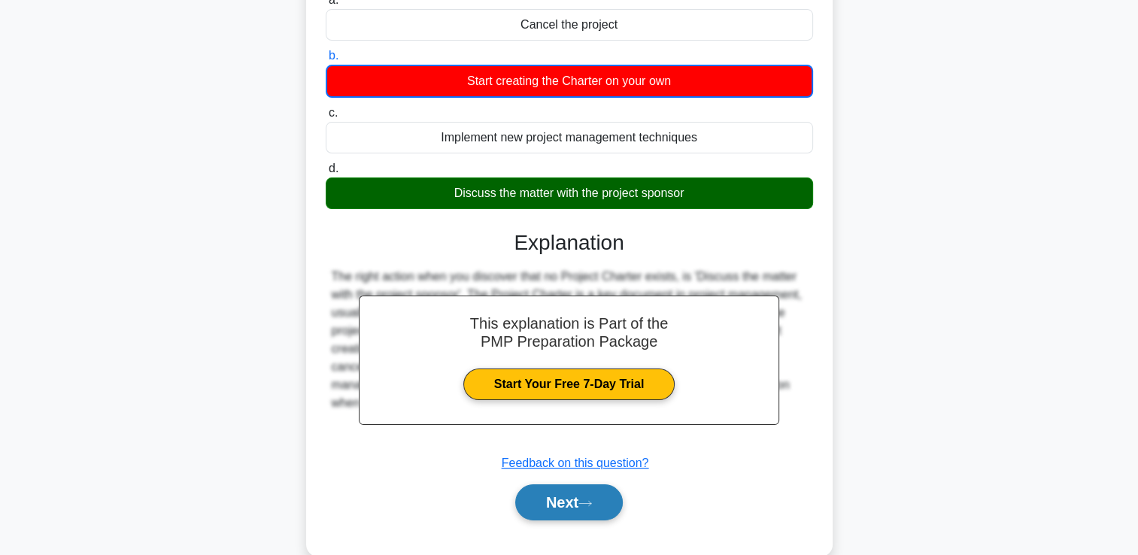
click at [600, 507] on button "Next" at bounding box center [569, 502] width 108 height 36
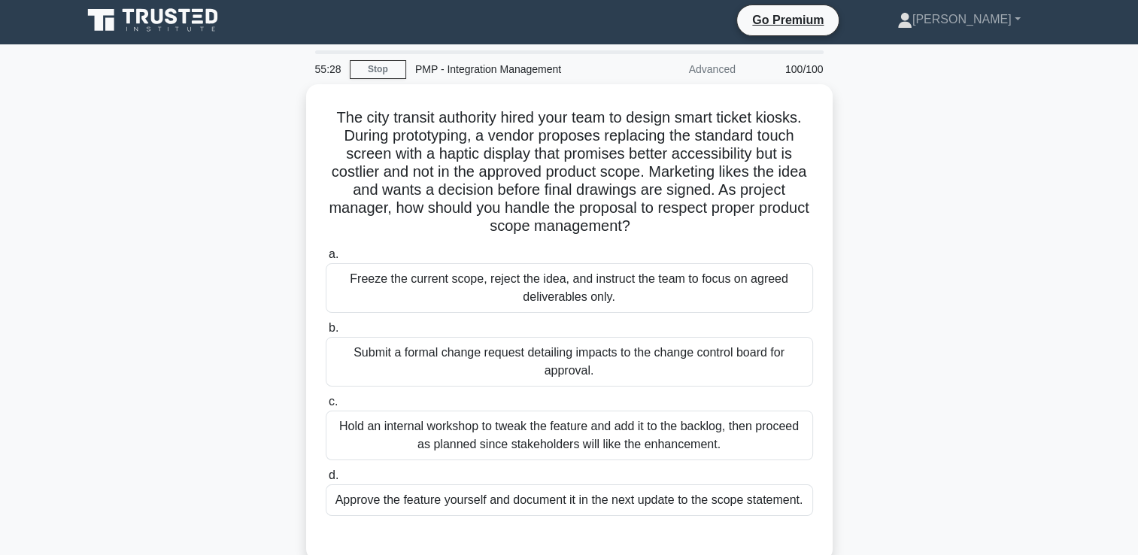
scroll to position [0, 0]
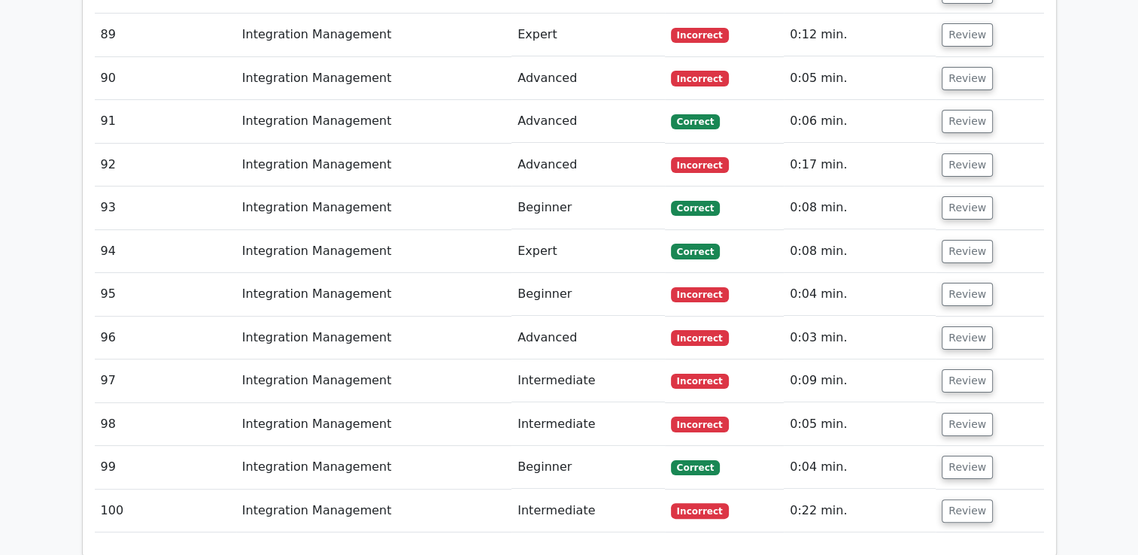
scroll to position [5469, 0]
